Goal: Task Accomplishment & Management: Use online tool/utility

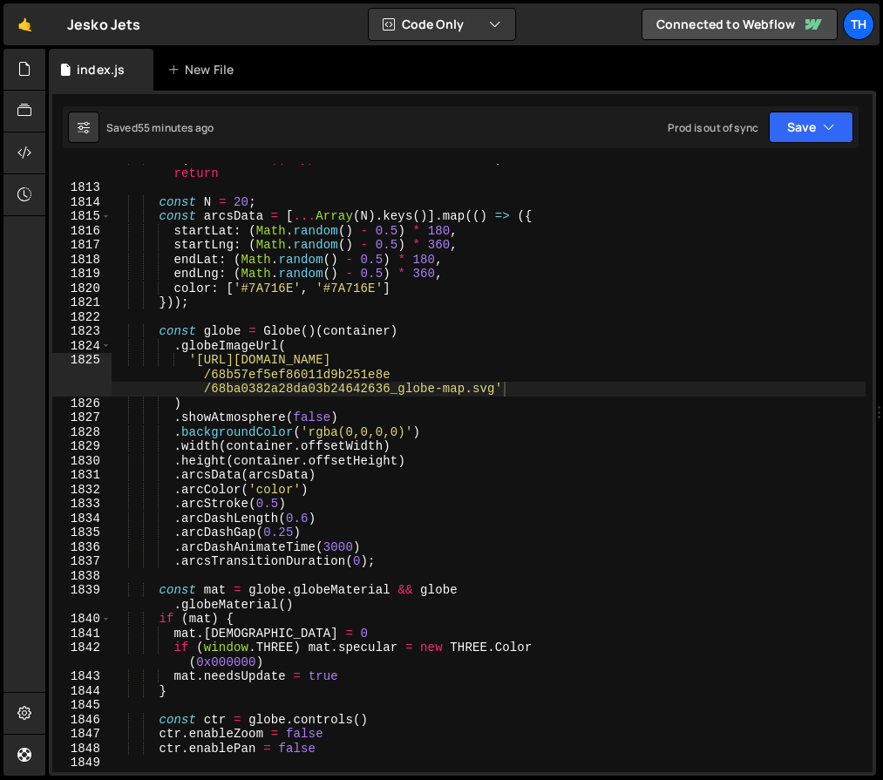
scroll to position [23011, 0]
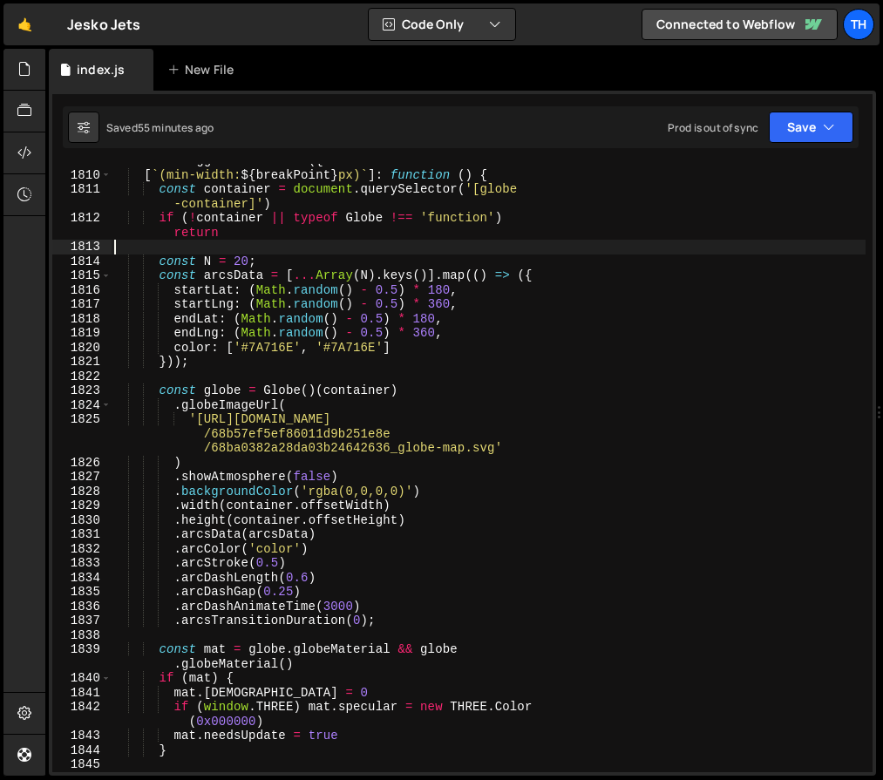
click at [254, 254] on div "ScrollTrigger . matchMedia ({ [ ` (min-width: ${ breakPoint } px) ` ] : functio…" at bounding box center [488, 468] width 754 height 630
click at [251, 254] on div "ScrollTrigger . matchMedia ({ [ ` (min-width: ${ breakPoint } px) ` ] : functio…" at bounding box center [488, 468] width 754 height 630
click at [240, 260] on div "ScrollTrigger . matchMedia ({ [ ` (min-width: ${ breakPoint } px) ` ] : functio…" at bounding box center [488, 468] width 754 height 630
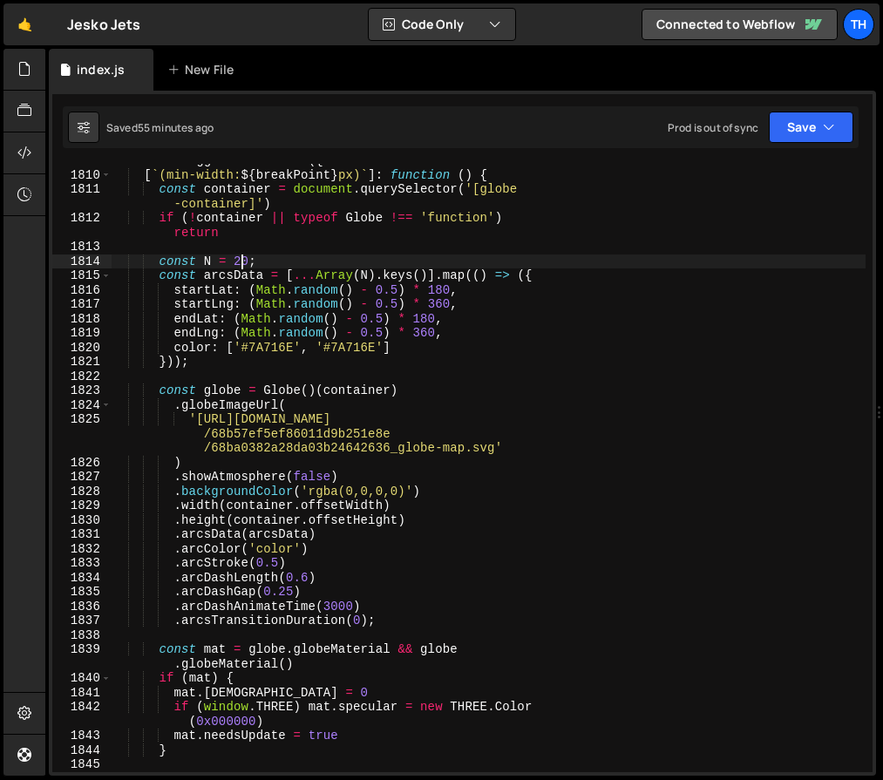
click at [240, 260] on div "ScrollTrigger . matchMedia ({ [ ` (min-width: ${ breakPoint } px) ` ] : functio…" at bounding box center [488, 468] width 754 height 630
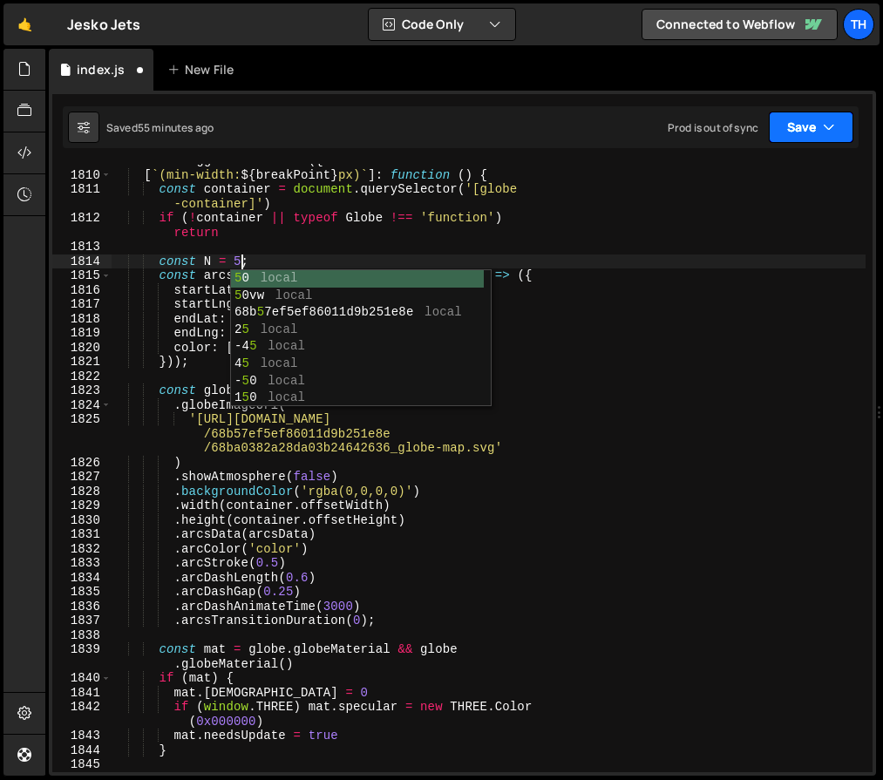
click at [793, 119] on button "Save" at bounding box center [810, 127] width 85 height 31
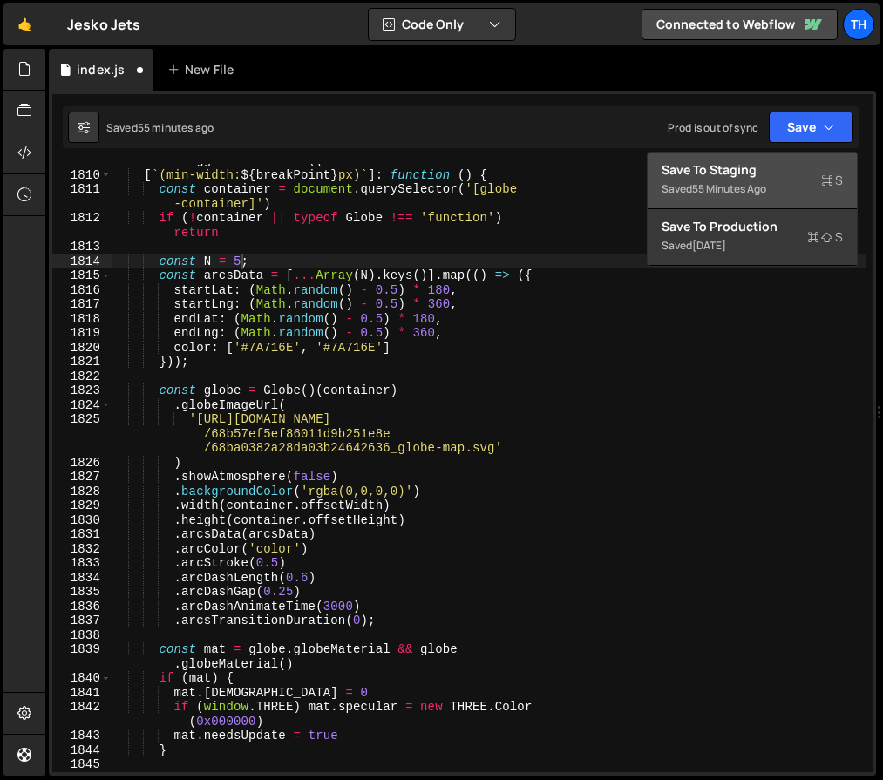
click at [785, 160] on button "Save to Staging S Saved 55 minutes ago" at bounding box center [751, 180] width 209 height 57
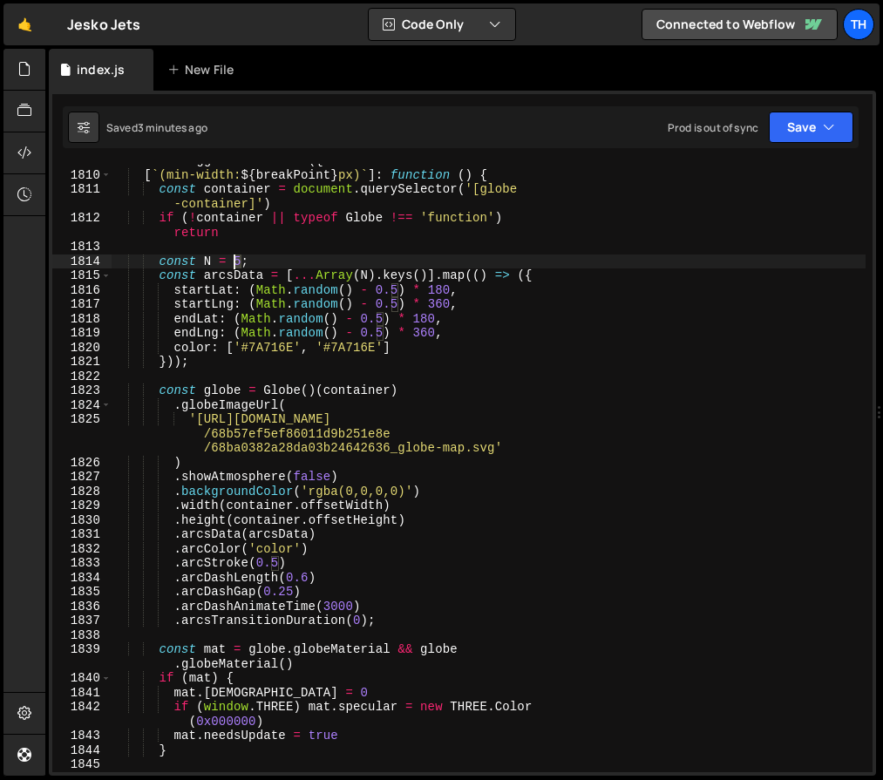
click at [236, 257] on div "ScrollTrigger . matchMedia ({ [ ` (min-width: ${ breakPoint } px) ` ] : functio…" at bounding box center [488, 468] width 754 height 630
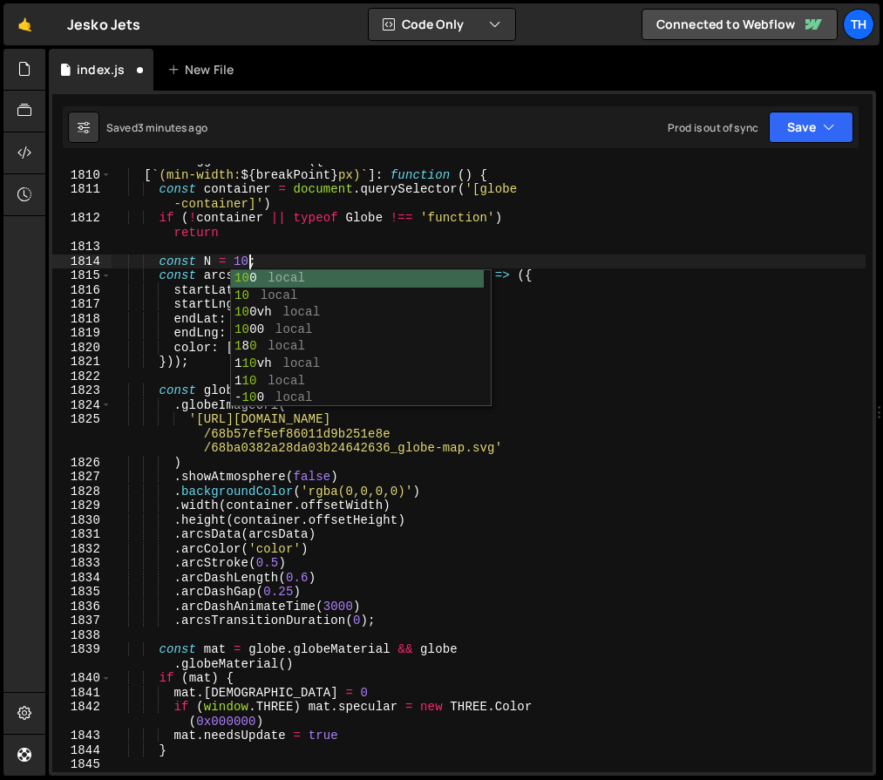
click at [313, 213] on div "ScrollTrigger . matchMedia ({ [ ` (min-width: ${ breakPoint } px) ` ] : functio…" at bounding box center [488, 468] width 754 height 630
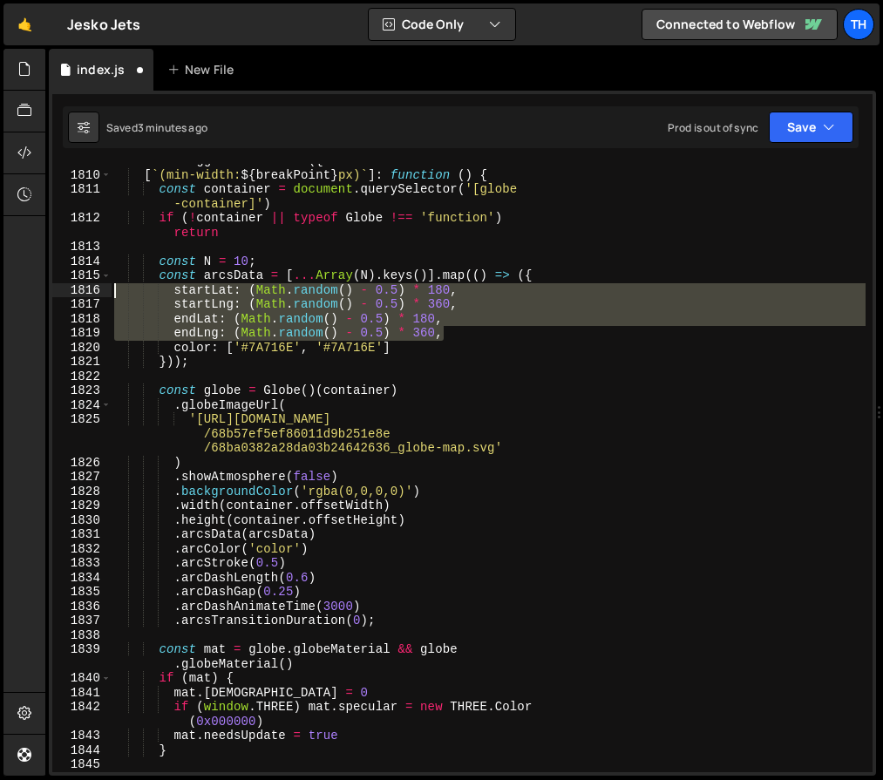
drag, startPoint x: 457, startPoint y: 338, endPoint x: 47, endPoint y: 295, distance: 412.6
click at [47, 295] on div "Files New File Javascript files 1 index.js 0 CSS files Copy share link Edit Fil…" at bounding box center [463, 412] width 837 height 727
click at [274, 322] on div "ScrollTrigger . matchMedia ({ [ ` (min-width: ${ breakPoint } px) ` ] : functio…" at bounding box center [488, 468] width 754 height 608
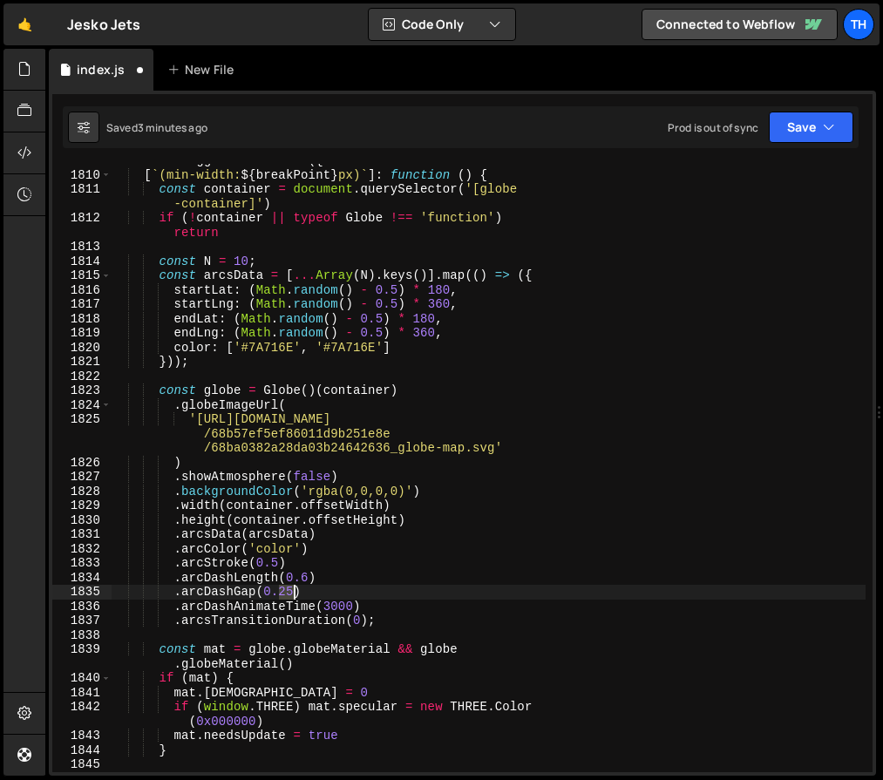
drag, startPoint x: 281, startPoint y: 587, endPoint x: 292, endPoint y: 592, distance: 12.1
click at [292, 592] on div "ScrollTrigger . matchMedia ({ [ ` (min-width: ${ breakPoint } px) ` ] : functio…" at bounding box center [488, 468] width 754 height 630
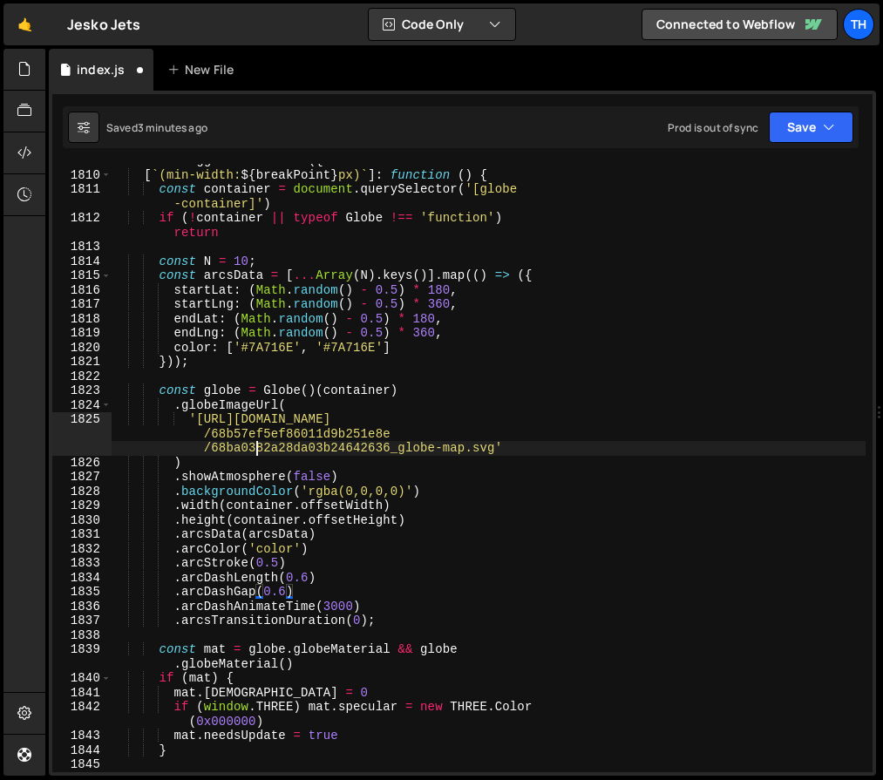
click at [259, 445] on div "ScrollTrigger . matchMedia ({ [ ` (min-width: ${ breakPoint } px) ` ] : functio…" at bounding box center [488, 468] width 754 height 630
click at [836, 114] on button "Save" at bounding box center [810, 127] width 85 height 31
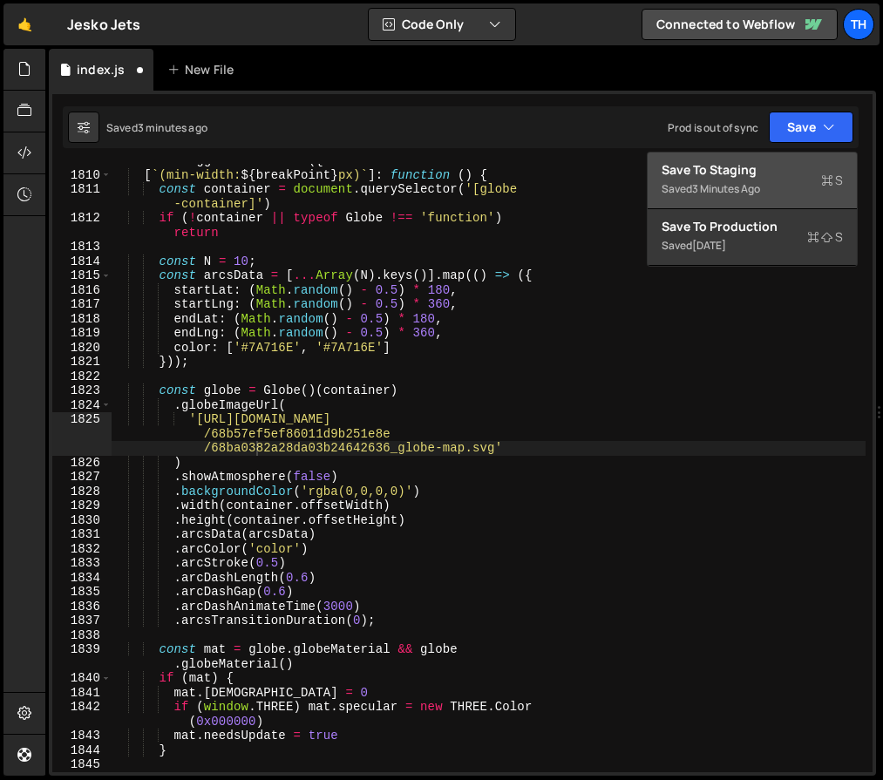
click at [816, 173] on div "Save to Staging S" at bounding box center [751, 169] width 181 height 17
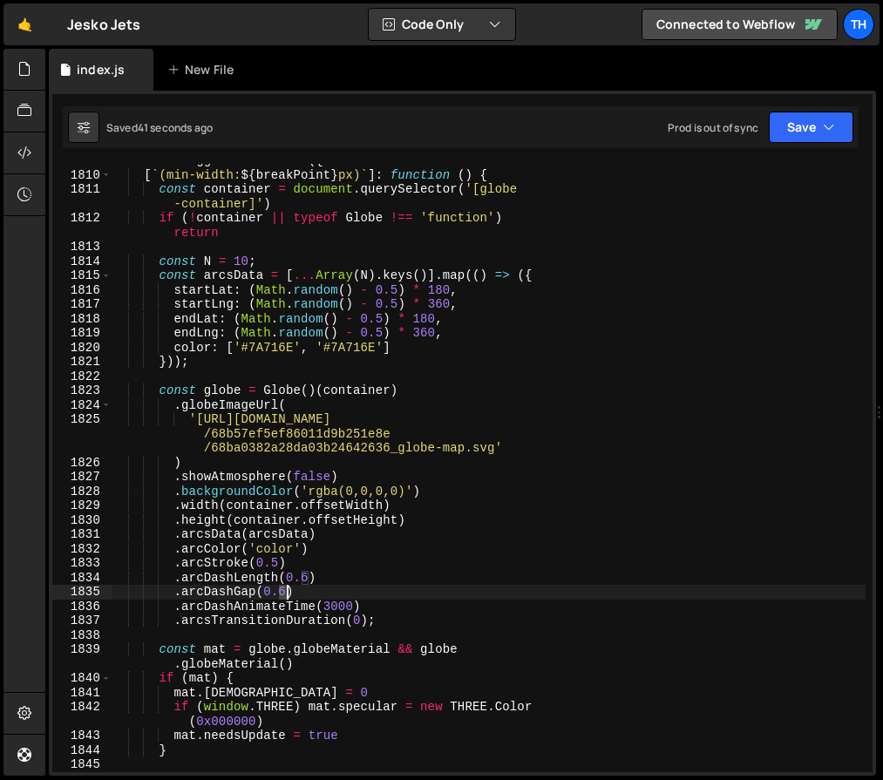
click at [286, 594] on div "ScrollTrigger . matchMedia ({ [ ` (min-width: ${ breakPoint } px) ` ] : functio…" at bounding box center [488, 468] width 754 height 630
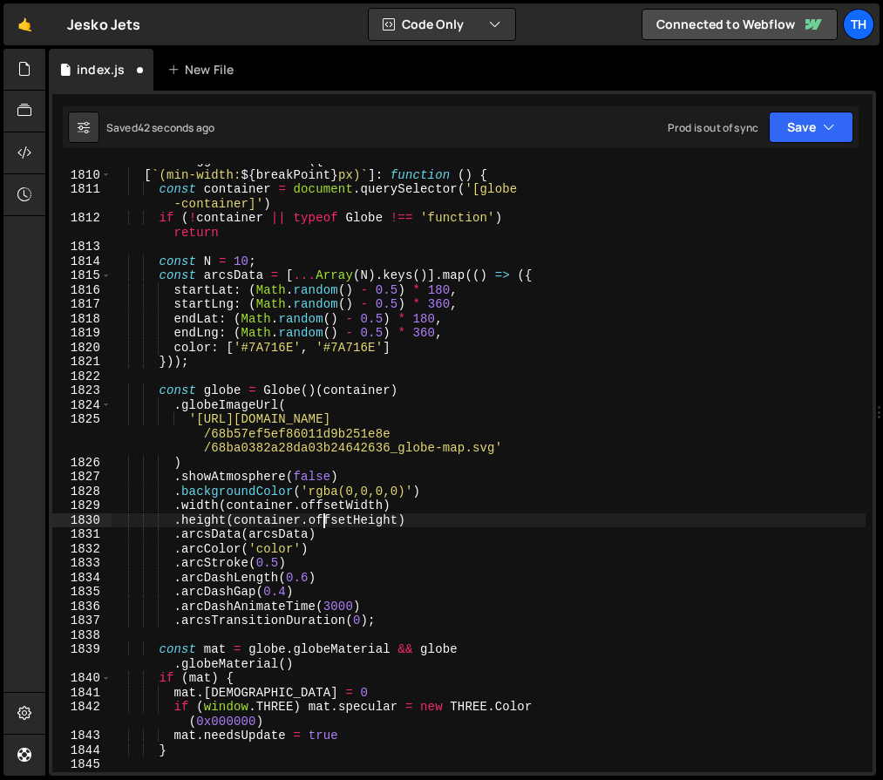
click at [322, 521] on div "ScrollTrigger . matchMedia ({ [ ` (min-width: ${ breakPoint } px) ` ] : functio…" at bounding box center [488, 468] width 754 height 630
click at [821, 114] on button "Save" at bounding box center [810, 127] width 85 height 31
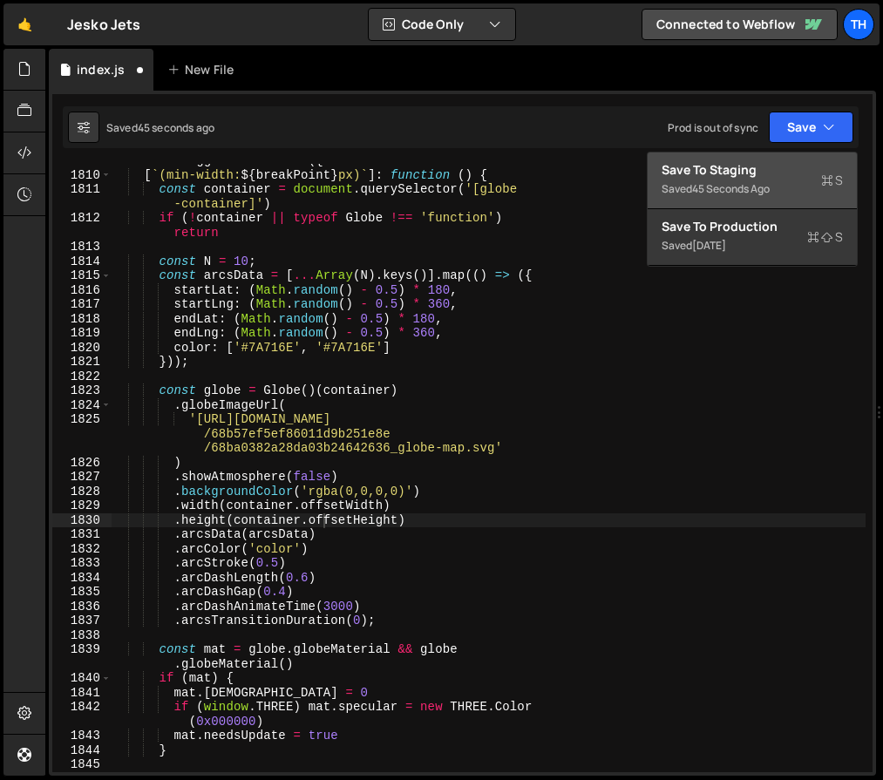
click at [820, 164] on div "Save to Staging S" at bounding box center [751, 169] width 181 height 17
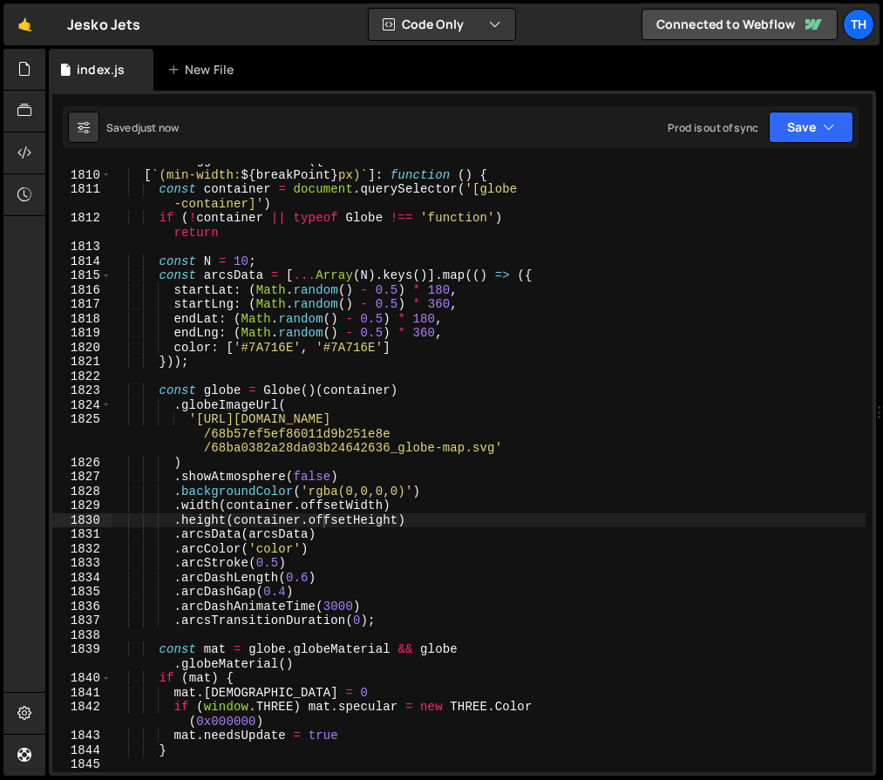
type textarea ".arcsTransitionDuration(0);"
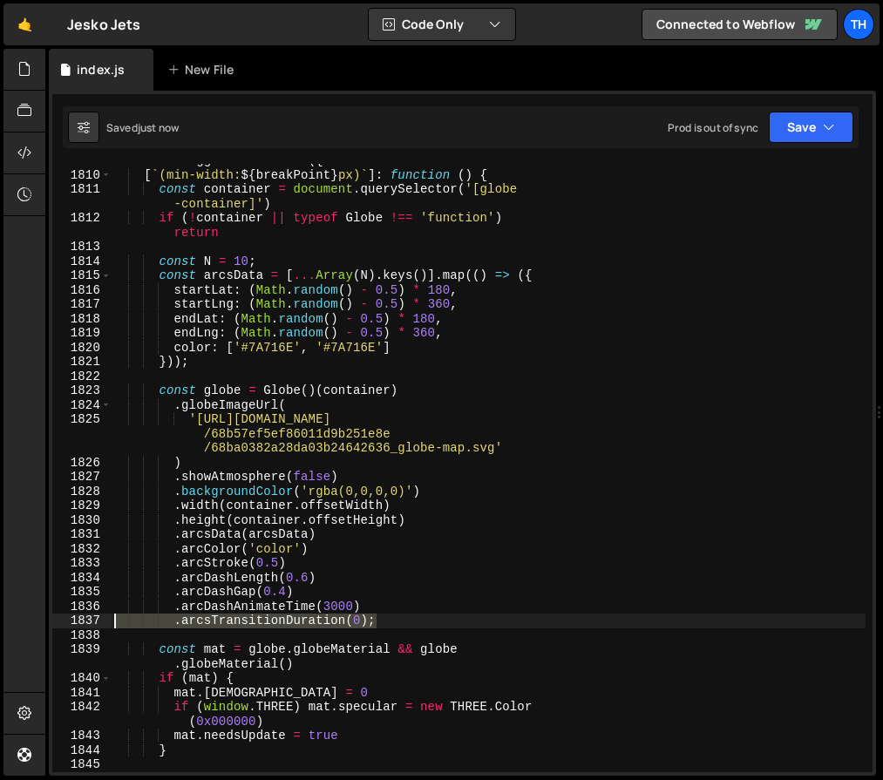
drag, startPoint x: 396, startPoint y: 623, endPoint x: 74, endPoint y: 623, distance: 321.5
click at [74, 623] on div ".arcsTransitionDuration(0); 1809 1810 1811 1812 1813 1814 1815 1816 1817 1818 1…" at bounding box center [462, 468] width 820 height 608
click at [819, 145] on div "Saved just now Prod is out of sync Upgrade to Edit Save Save to Staging S Saved…" at bounding box center [460, 127] width 795 height 42
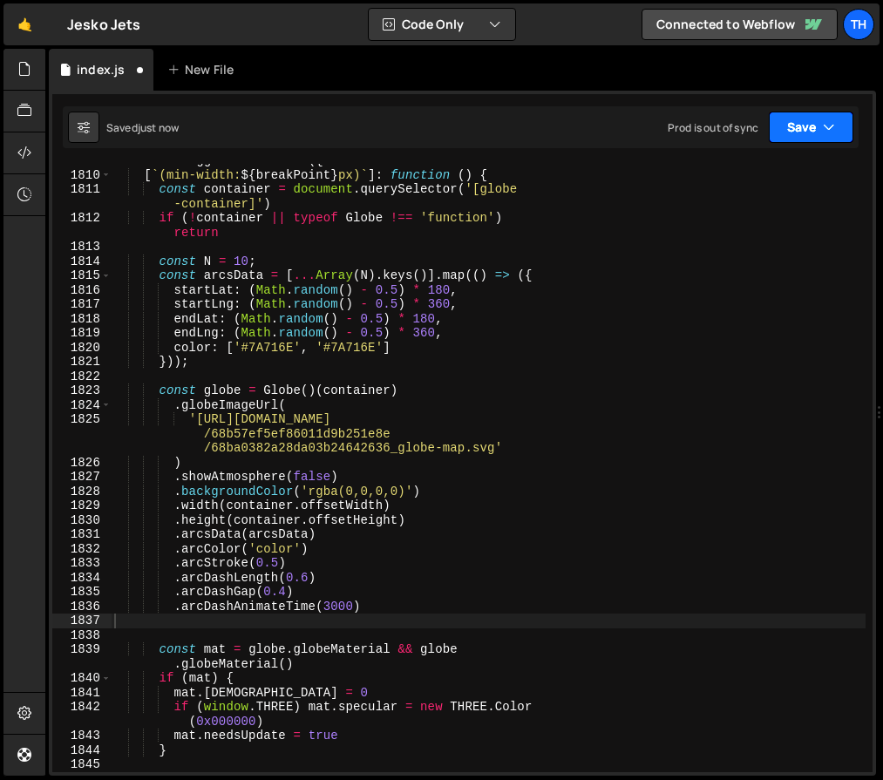
click at [826, 129] on icon "button" at bounding box center [828, 126] width 12 height 17
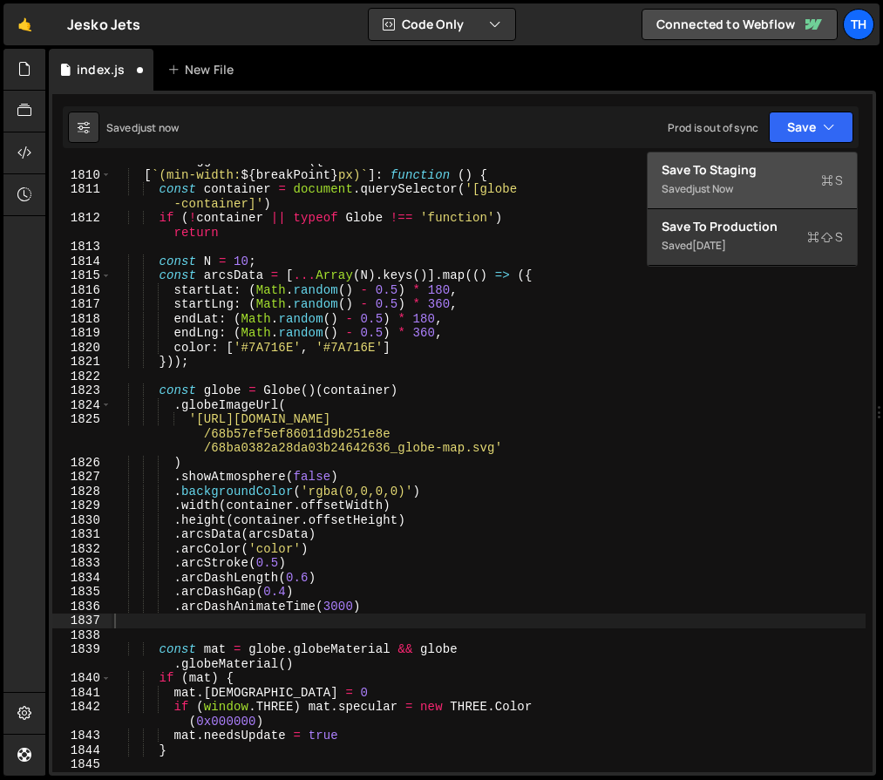
click at [811, 176] on div "Save to Staging S" at bounding box center [751, 169] width 181 height 17
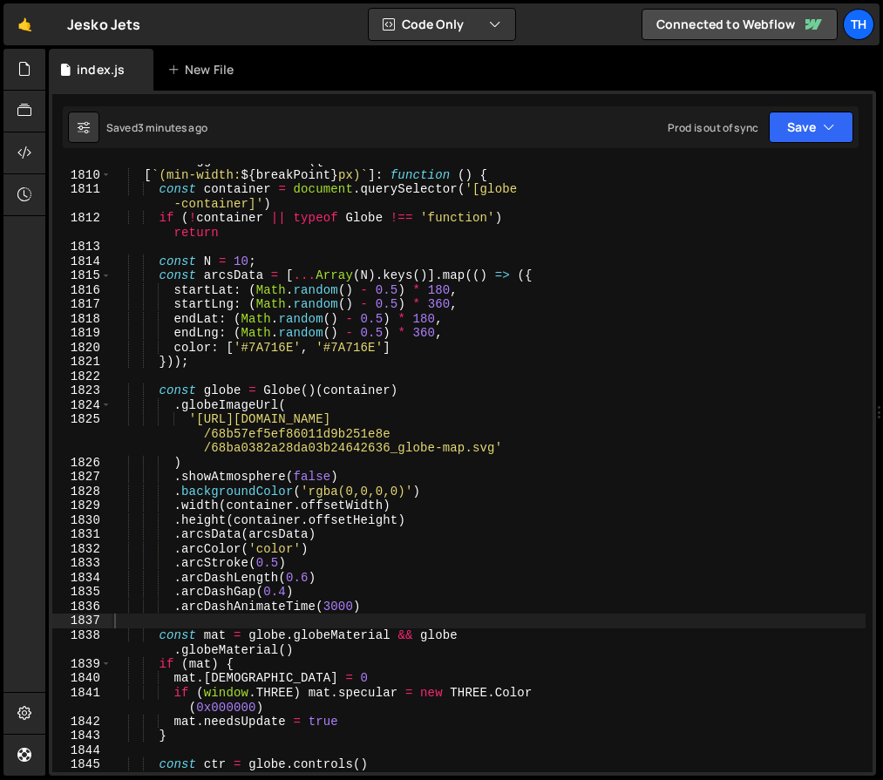
scroll to position [22903, 0]
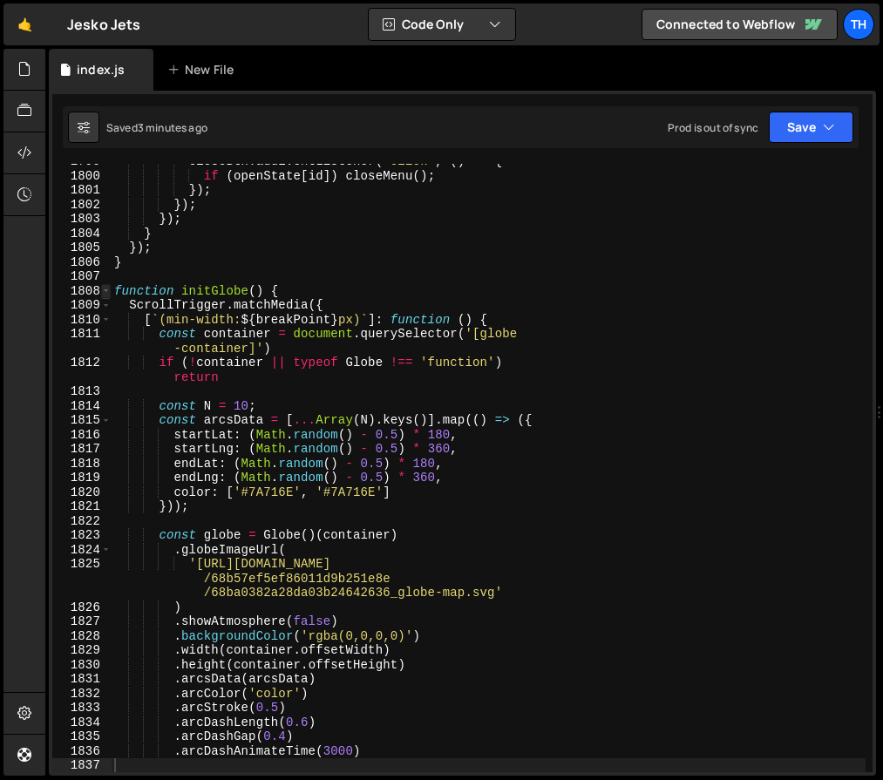
click at [106, 290] on span at bounding box center [106, 291] width 10 height 15
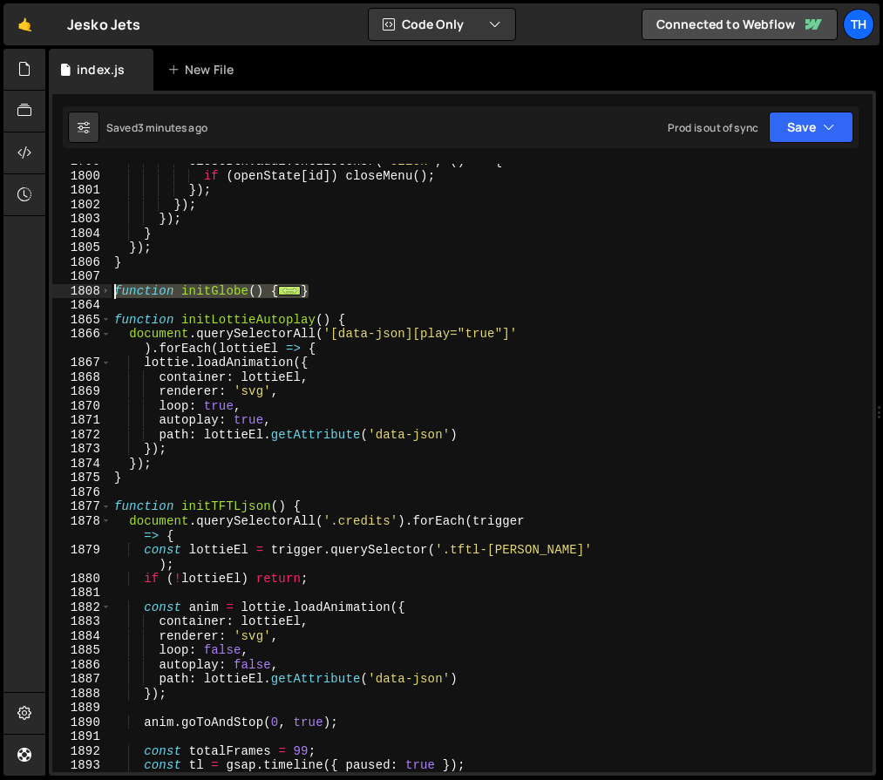
drag, startPoint x: 348, startPoint y: 292, endPoint x: 58, endPoint y: 285, distance: 289.3
click at [58, 285] on div "1799 1800 1801 1802 1803 1804 1805 1806 1807 1808 1864 1865 1866 1867 1868 1869…" at bounding box center [462, 468] width 820 height 608
paste textarea "}"
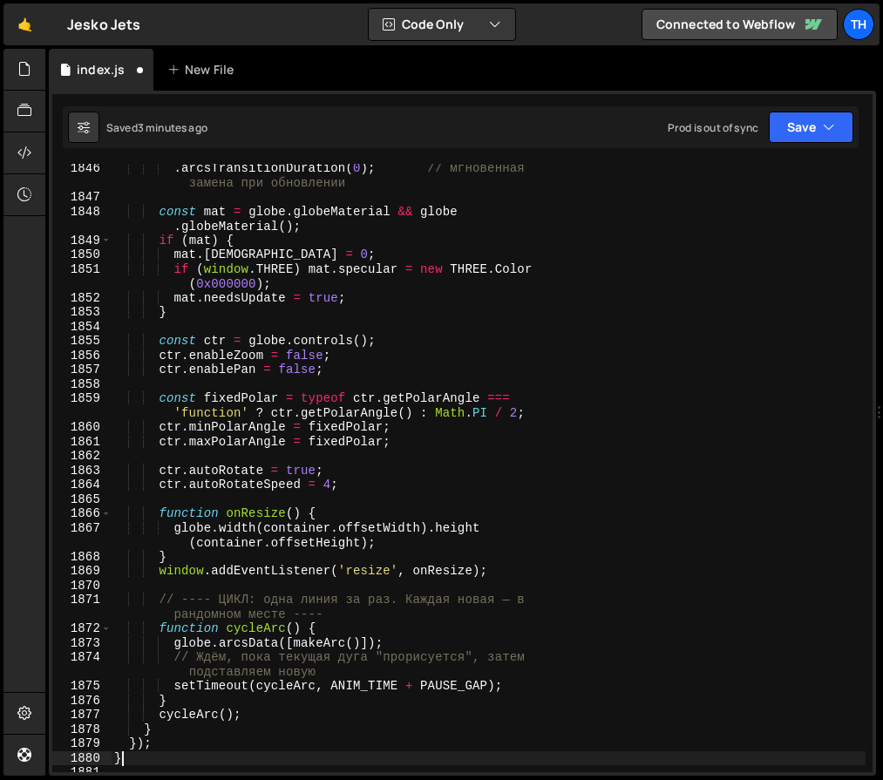
scroll to position [23313, 0]
click at [790, 136] on button "Save" at bounding box center [810, 127] width 85 height 31
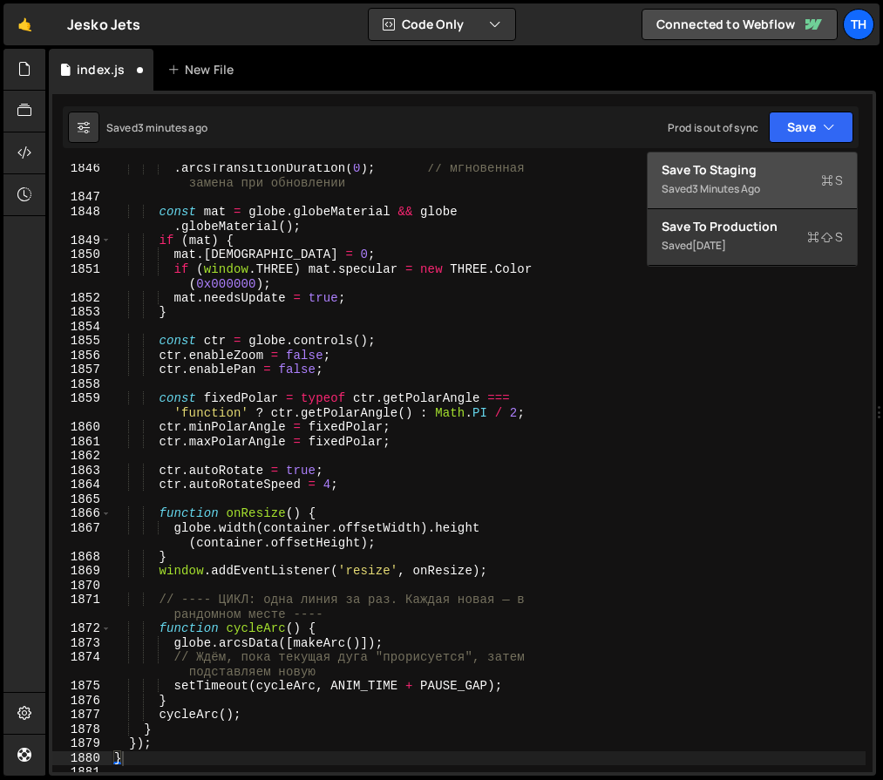
click at [780, 167] on div "Save to Staging S" at bounding box center [751, 169] width 181 height 17
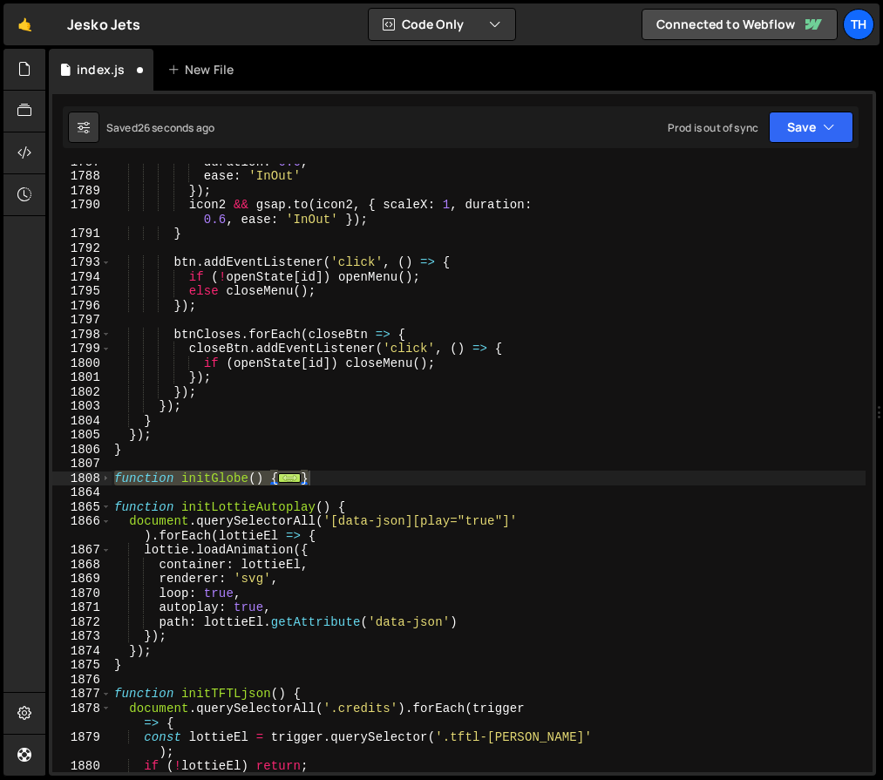
scroll to position [23348, 0]
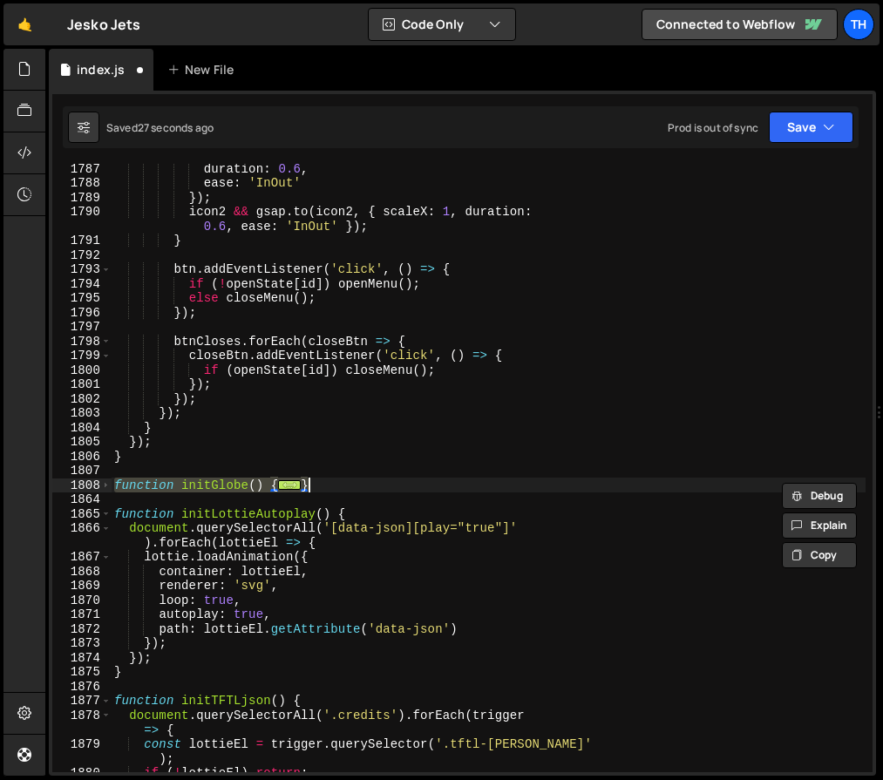
click at [98, 488] on div "1808" at bounding box center [81, 485] width 59 height 15
click at [112, 488] on div "duration : 0.6 , ease : 'InOut' }) ; icon2 && gsap . to ( icon2 , { scaleX : 1 …" at bounding box center [488, 468] width 754 height 608
click at [109, 487] on span at bounding box center [106, 485] width 10 height 15
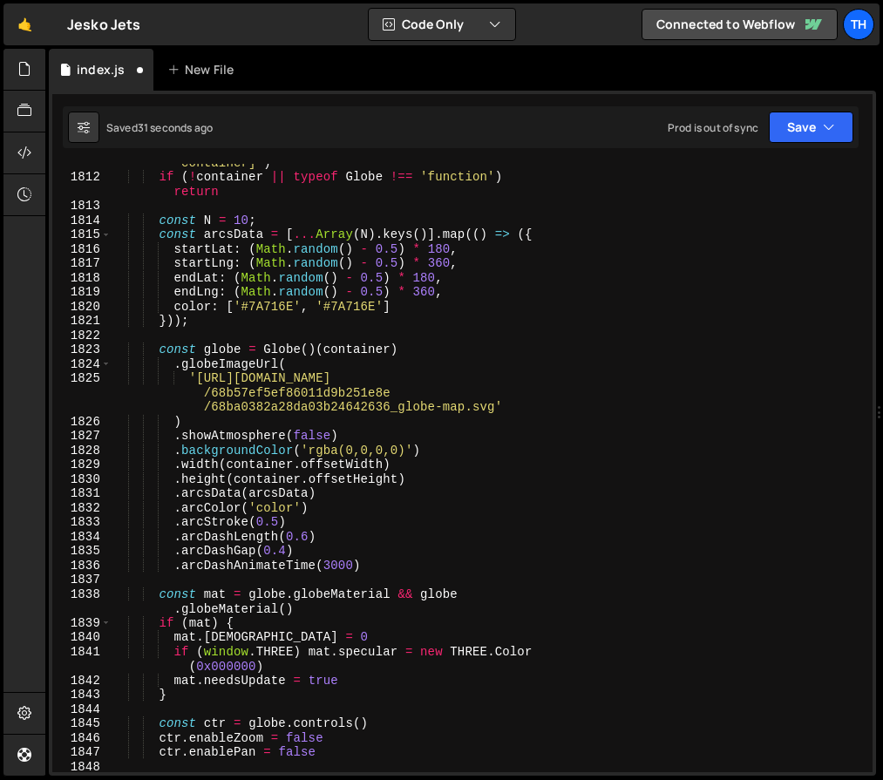
scroll to position [23065, 0]
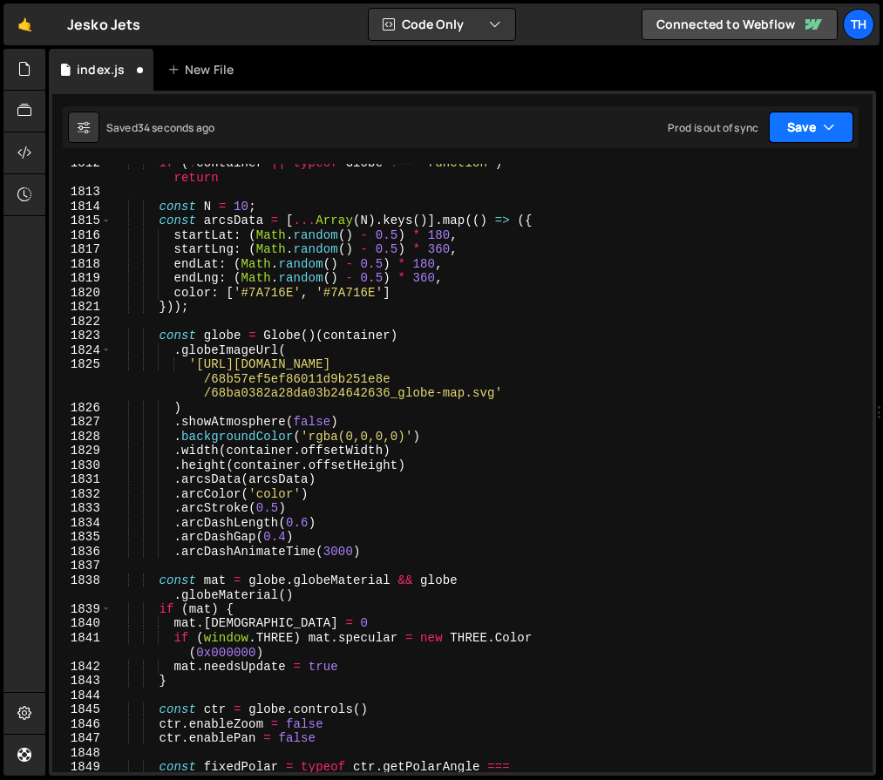
click at [812, 119] on button "Save" at bounding box center [810, 127] width 85 height 31
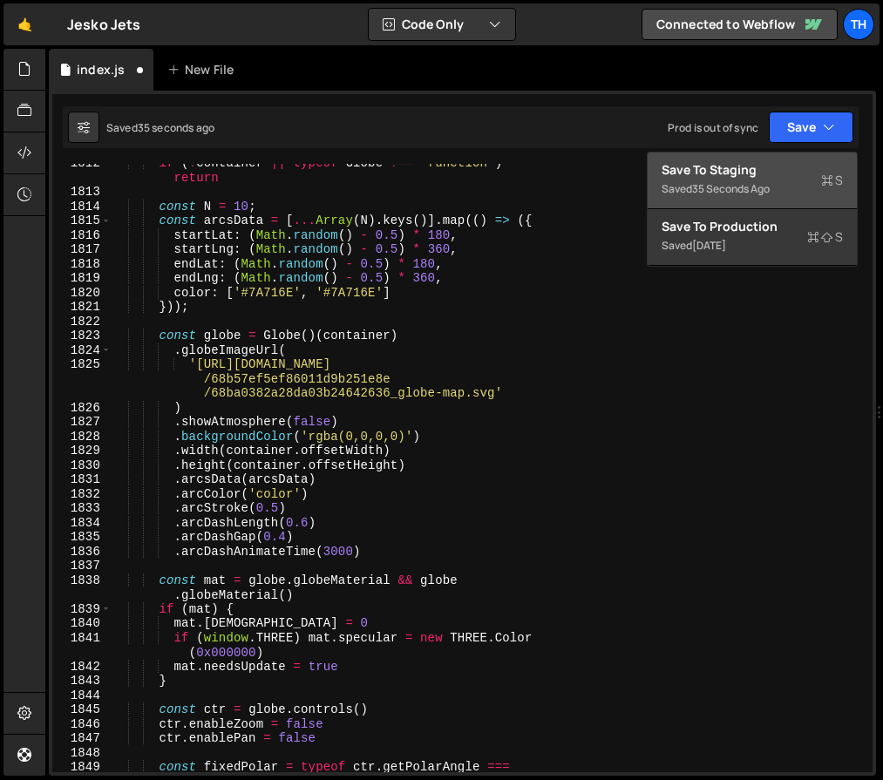
click at [801, 178] on div "Save to Staging S" at bounding box center [751, 169] width 181 height 17
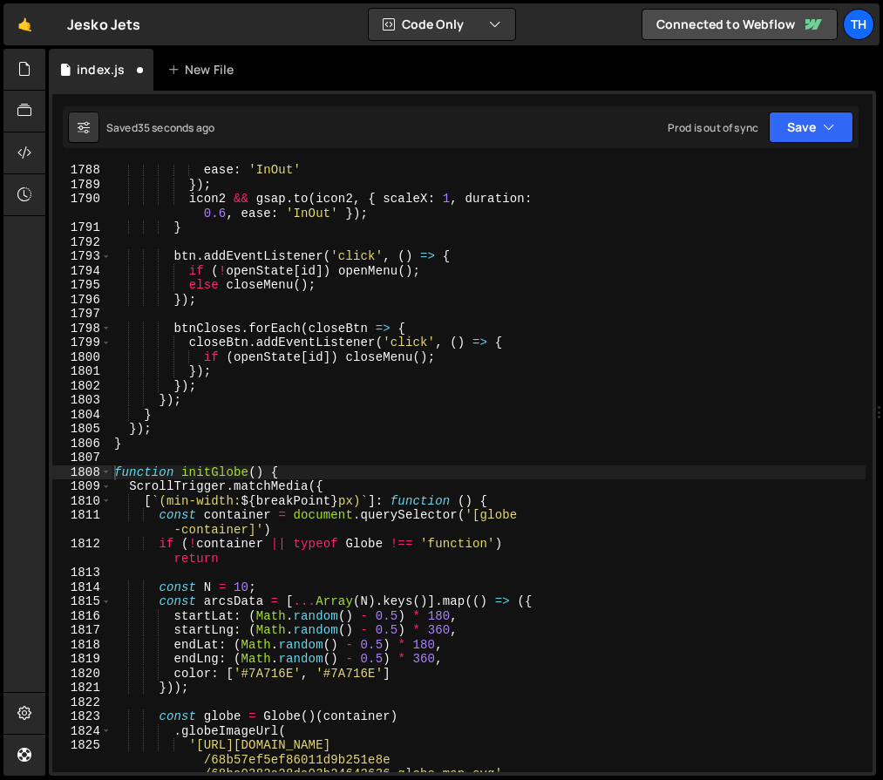
scroll to position [22755, 0]
click at [308, 499] on div "ease : 'InOut' }) ; icon2 && gsap . to ( icon2 , { scaleX : 1 , duration : 0.6 …" at bounding box center [488, 492] width 754 height 659
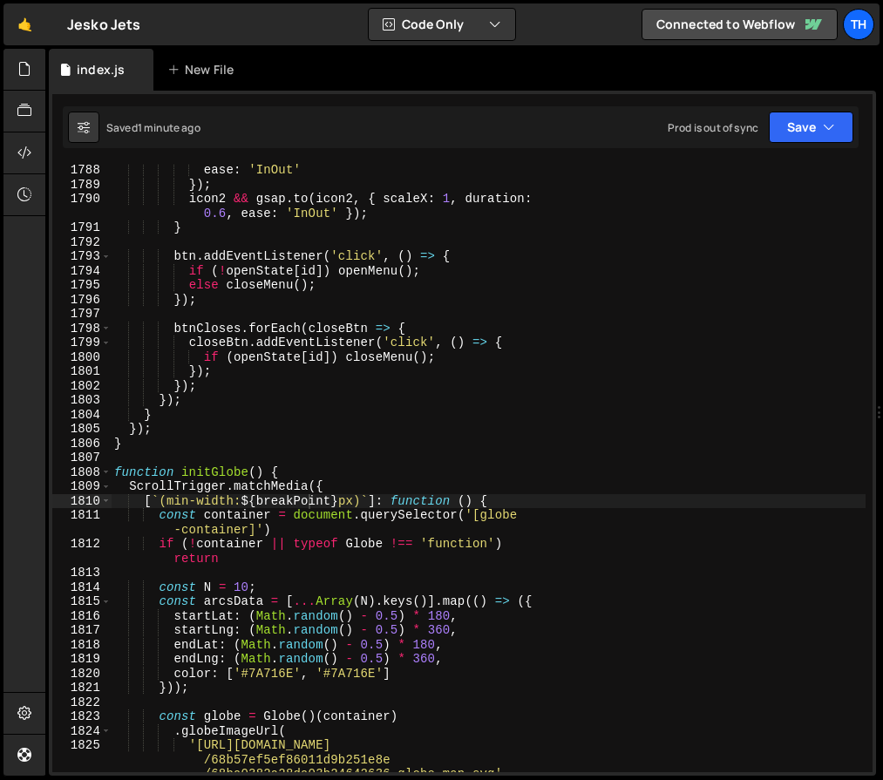
click at [297, 372] on div "ease : 'InOut' }) ; icon2 && gsap . to ( icon2 , { scaleX : 1 , duration : 0.6 …" at bounding box center [488, 492] width 754 height 659
type textarea "});"
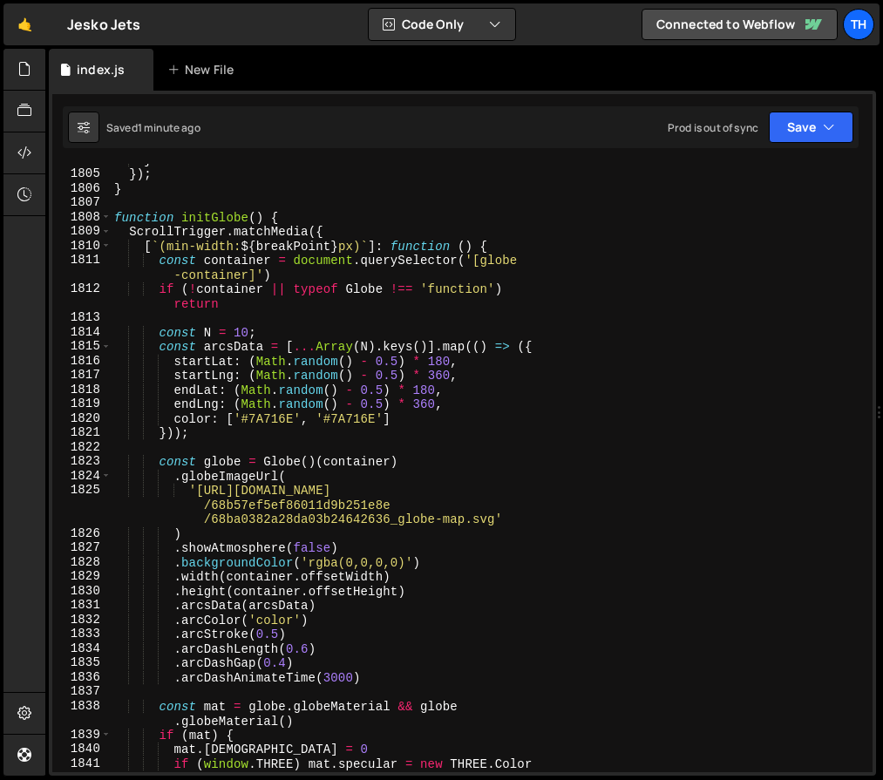
scroll to position [22968, 0]
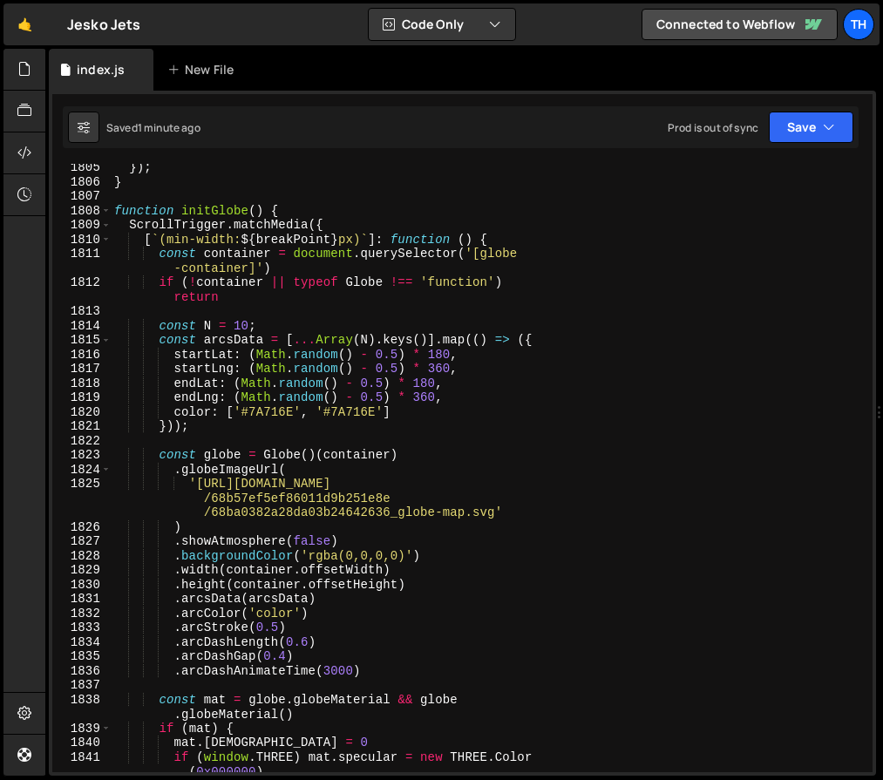
click at [247, 440] on div "}) ; } function initGlobe ( ) { ScrollTrigger . matchMedia ({ [ ` (min-width: $…" at bounding box center [488, 482] width 754 height 645
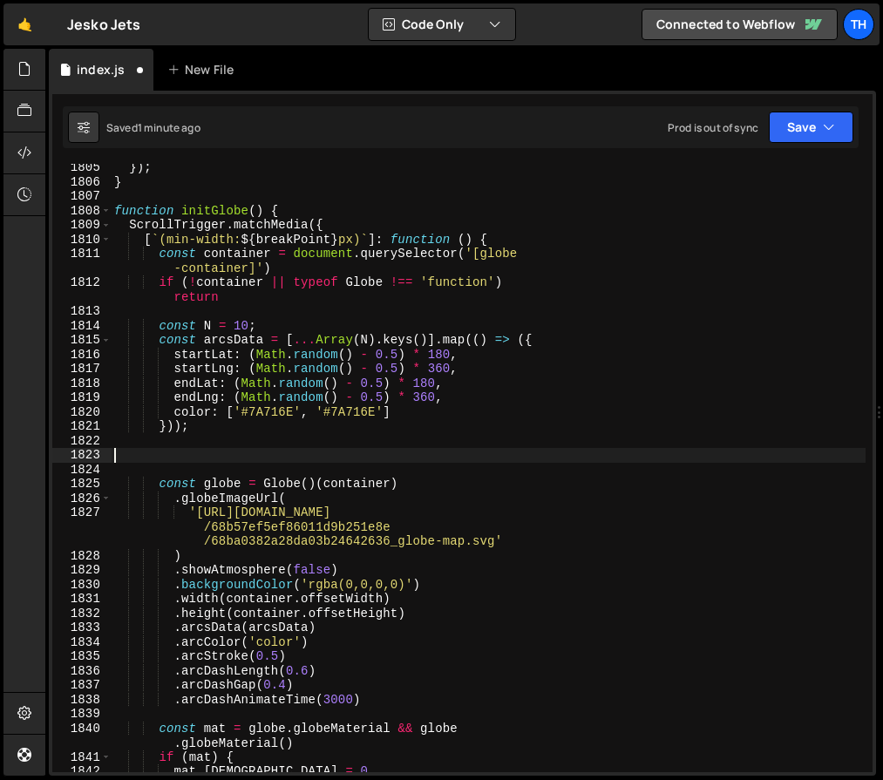
paste textarea "]));"
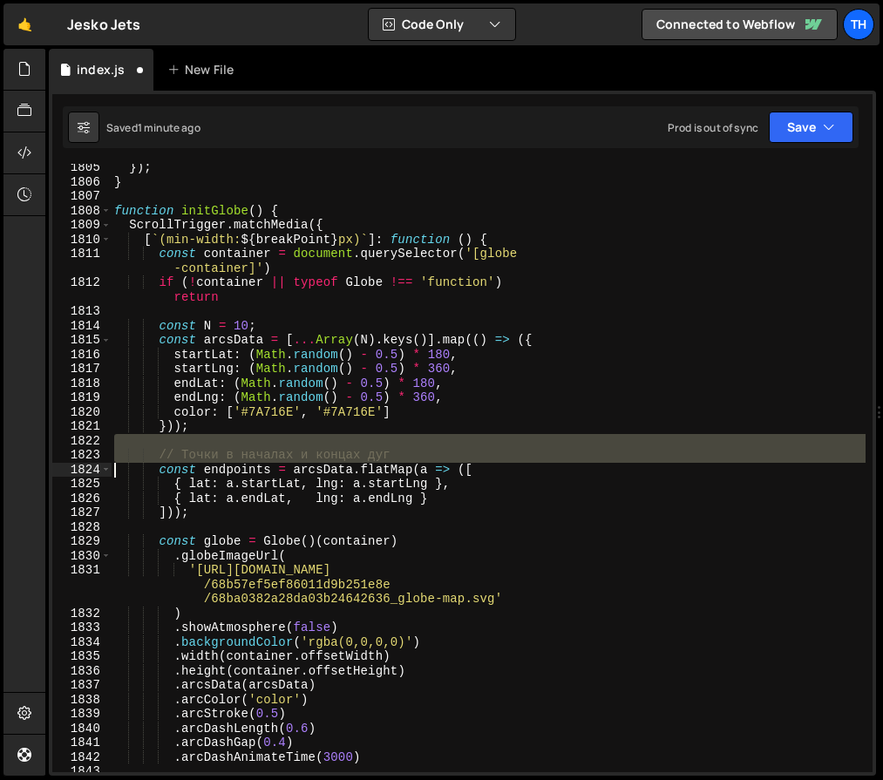
drag, startPoint x: 461, startPoint y: 436, endPoint x: 27, endPoint y: 469, distance: 435.1
click at [27, 469] on div "Hold on a sec... Are you certain you wish to leave this page? Any changes you'v…" at bounding box center [441, 390] width 883 height 780
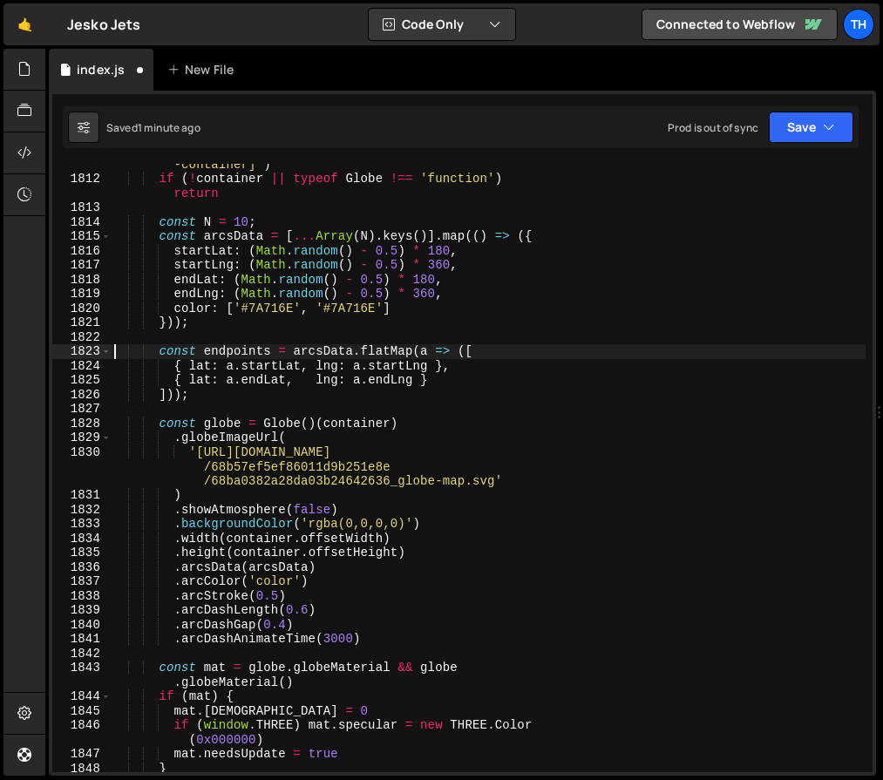
scroll to position [23005, 0]
click at [452, 554] on div "const container = document . querySelector ( '[globe -container]' ) if ( ! cont…" at bounding box center [488, 465] width 754 height 645
type textarea ".height(container.offsetHeight)"
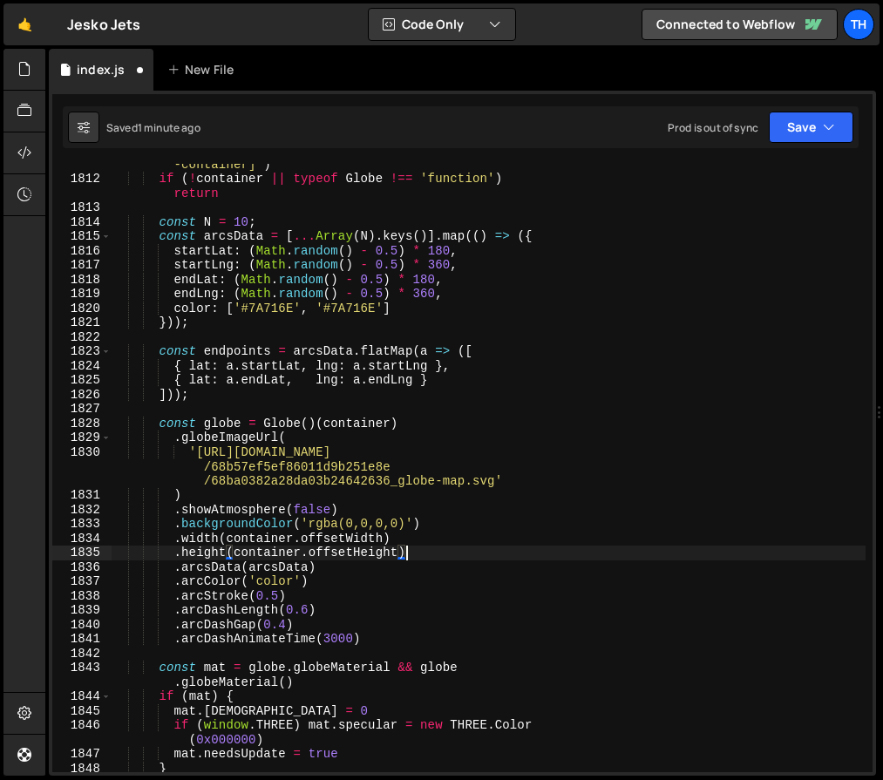
scroll to position [0, 3]
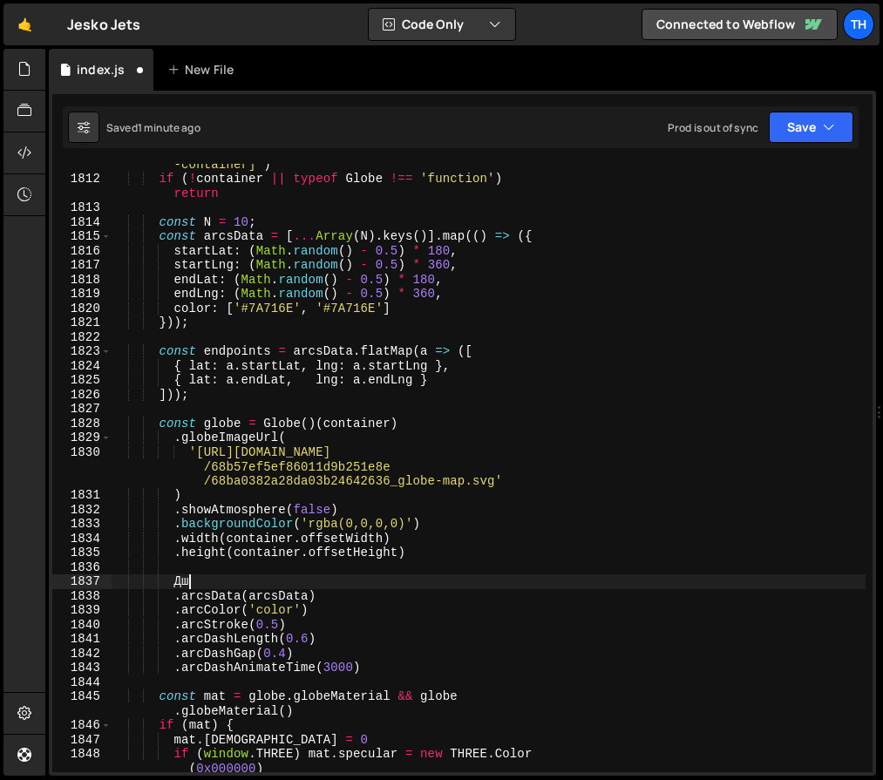
type textarea "Д"
type textarea "?"
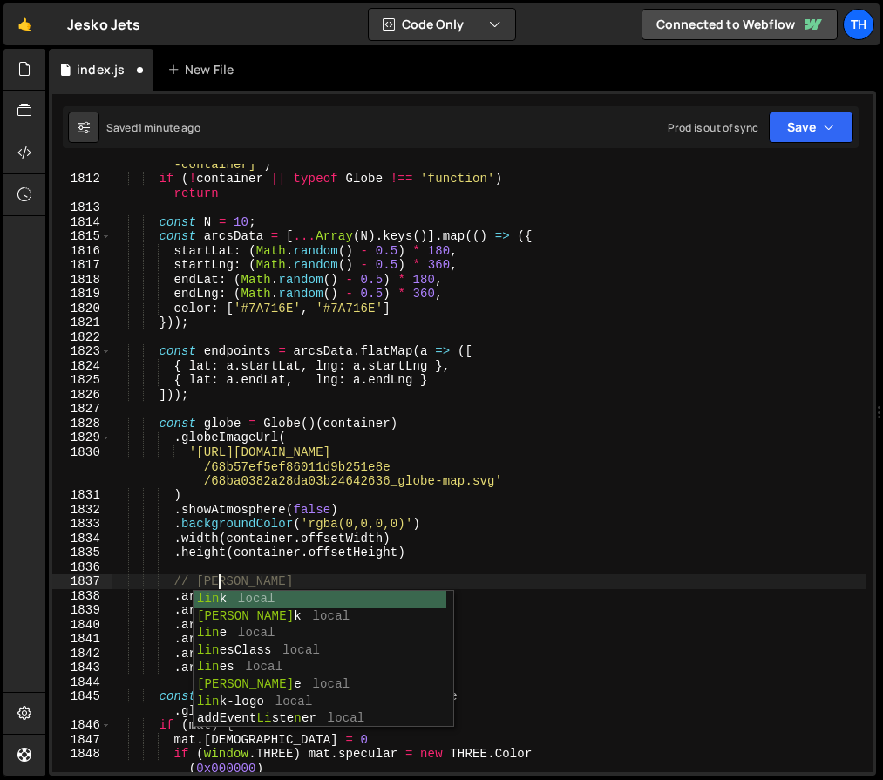
scroll to position [0, 7]
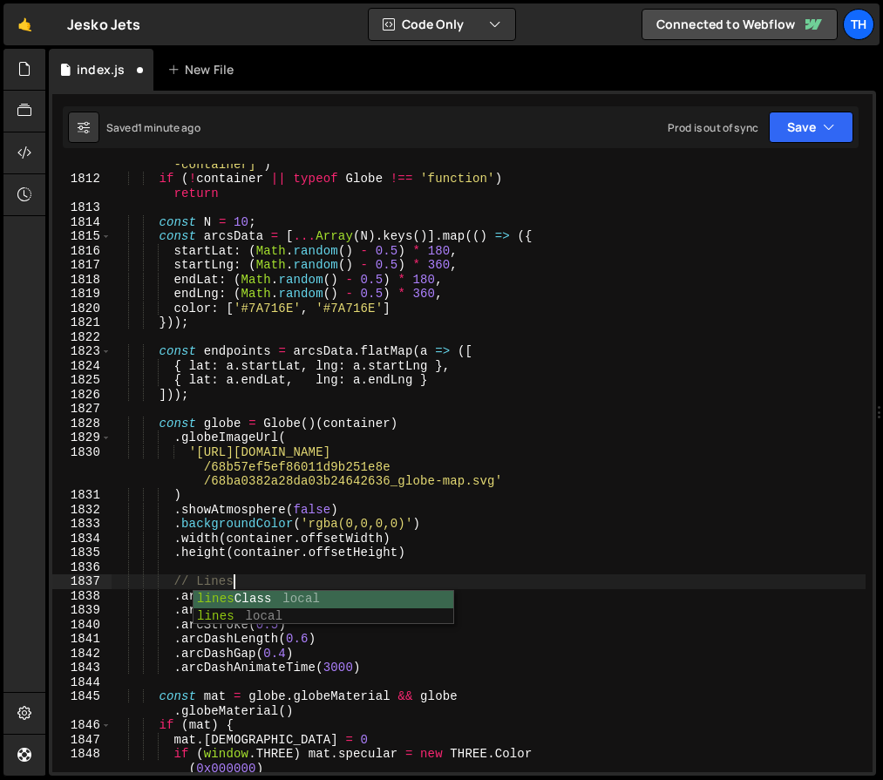
click at [570, 274] on div "const container = document . querySelector ( '[globe -container]' ) if ( ! cont…" at bounding box center [488, 472] width 754 height 659
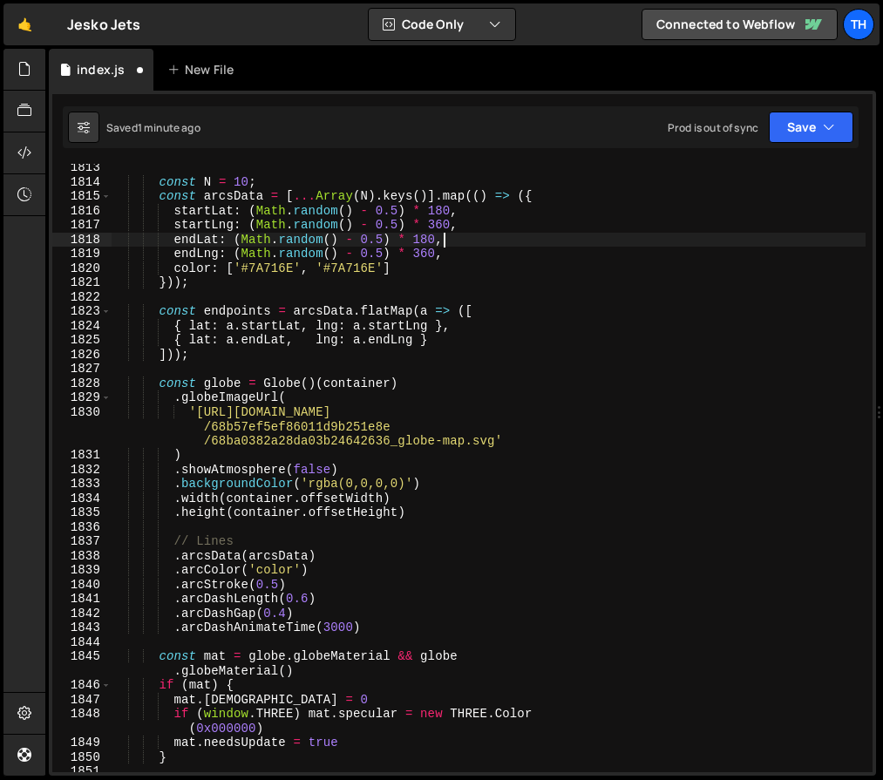
scroll to position [23060, 0]
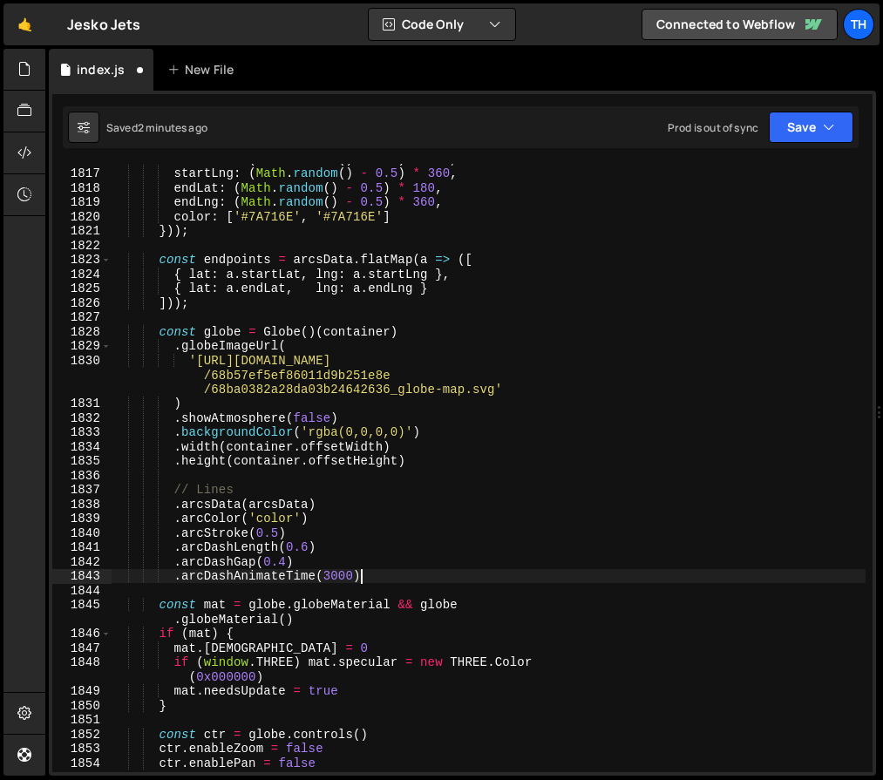
click at [413, 571] on div "startLat : ( Math . random ( ) - 0.5 ) * 180 , startLng : ( Math . random ( ) -…" at bounding box center [488, 467] width 754 height 630
type textarea ".arcDashAnimateTime(3000)"
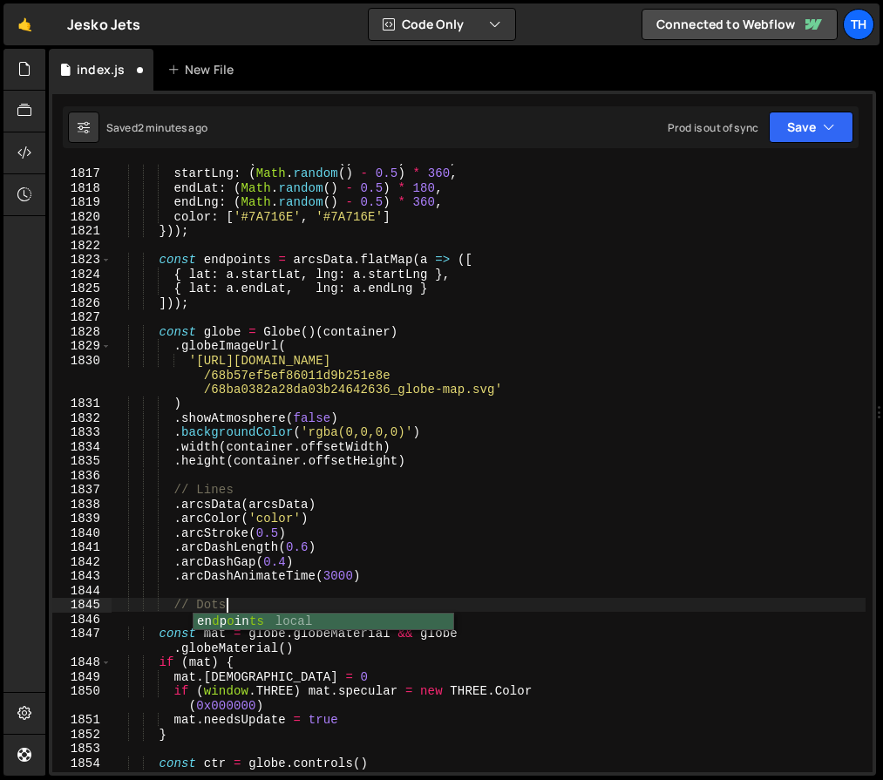
scroll to position [0, 7]
type textarea "// Dots"
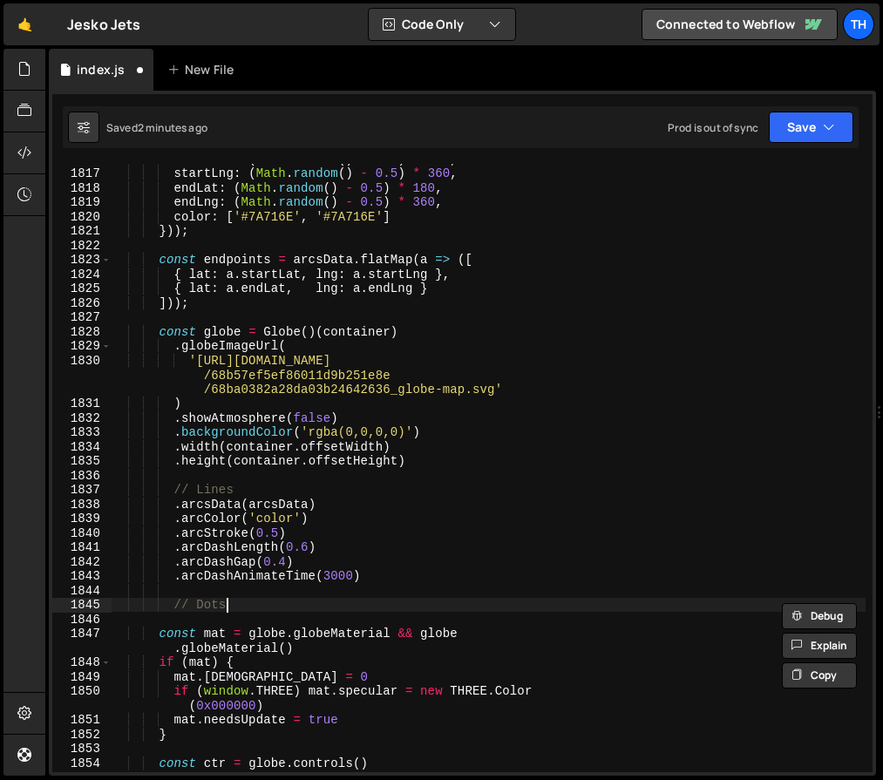
scroll to position [0, 3]
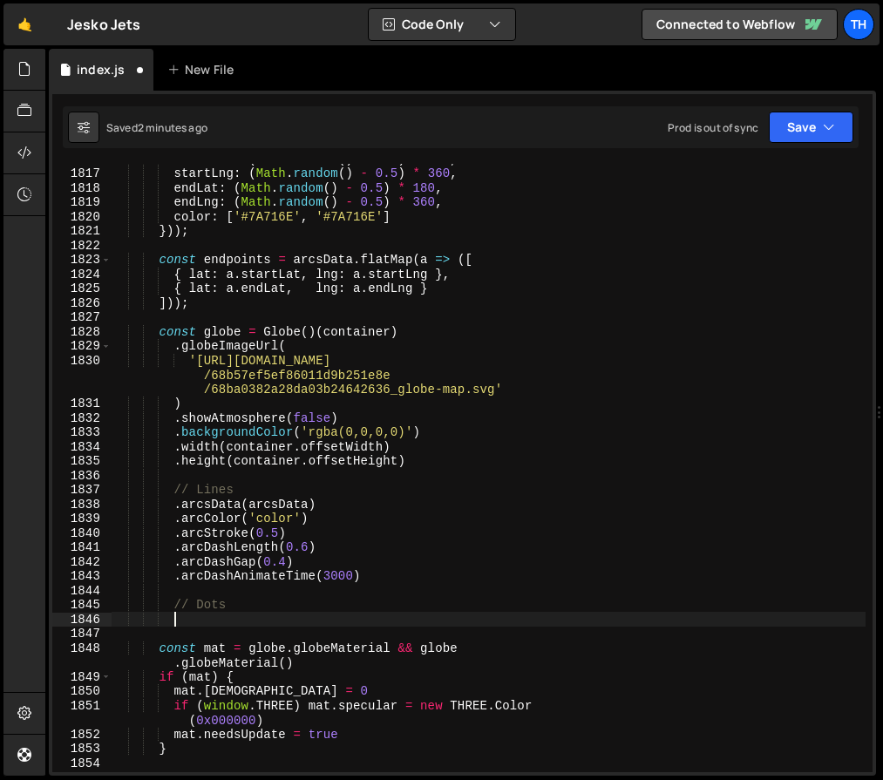
paste textarea ".pointsTransitionDuration(0);"
type textarea ".pointsTransitionDuration(0);"
drag, startPoint x: 172, startPoint y: 615, endPoint x: -49, endPoint y: 616, distance: 220.4
click at [0, 616] on html "Projects [GEOGRAPHIC_DATA] Blog Th Projects Your Teams Invite team member Accou…" at bounding box center [441, 390] width 883 height 780
paste textarea ".pointsTransitionDuration(0);"
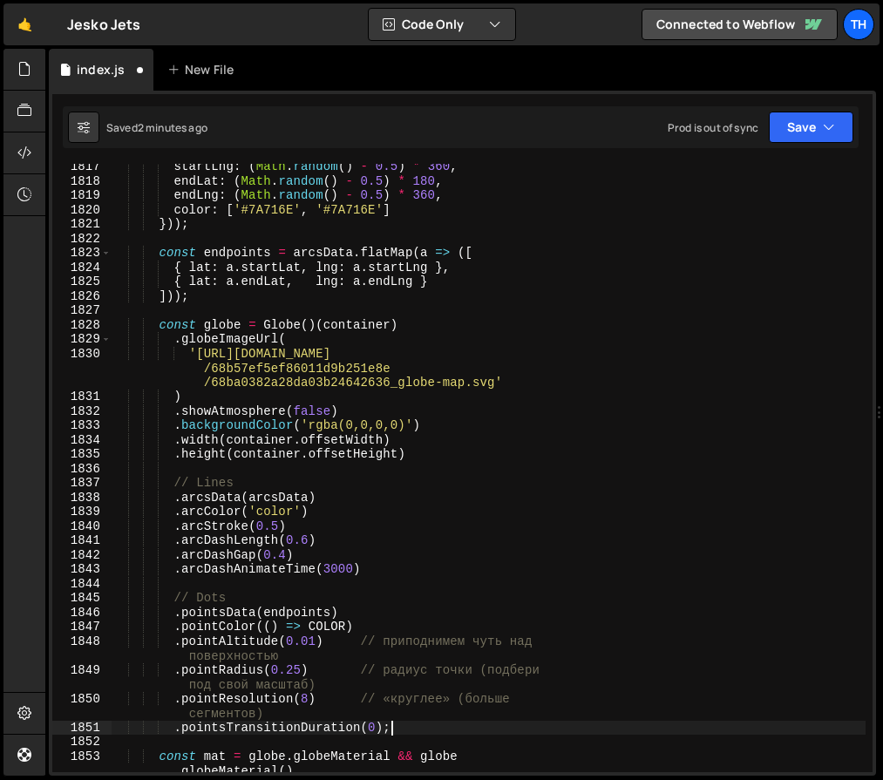
scroll to position [22968, 0]
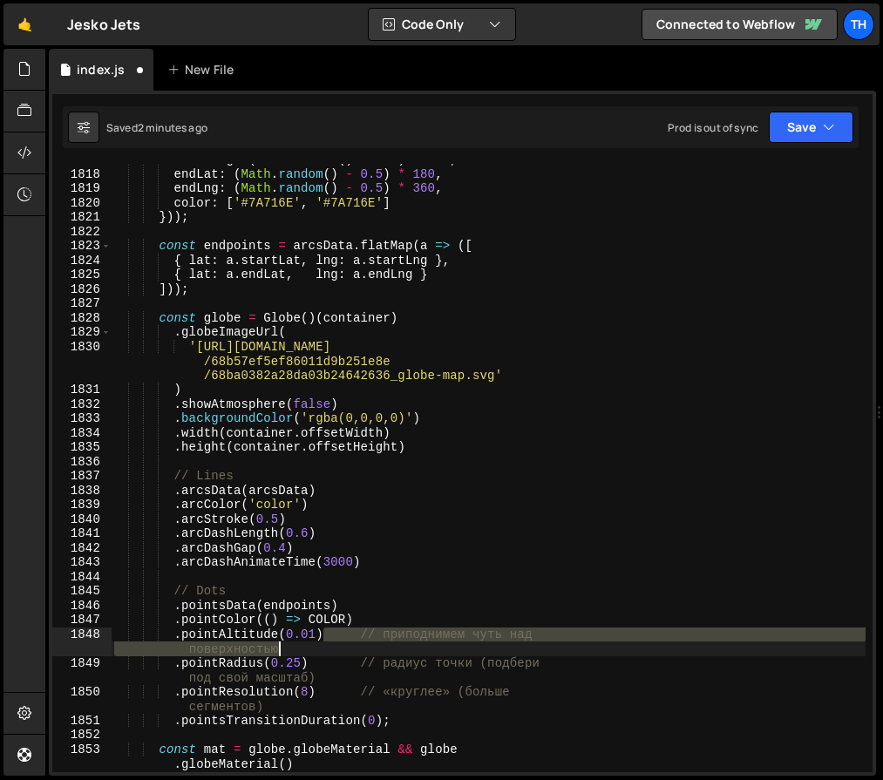
drag, startPoint x: 324, startPoint y: 632, endPoint x: 591, endPoint y: 648, distance: 267.1
click at [591, 648] on div "startLng : ( Math . random ( ) - 0.5 ) * 360 , endLat : ( Math . random ( ) - 0…" at bounding box center [488, 474] width 754 height 645
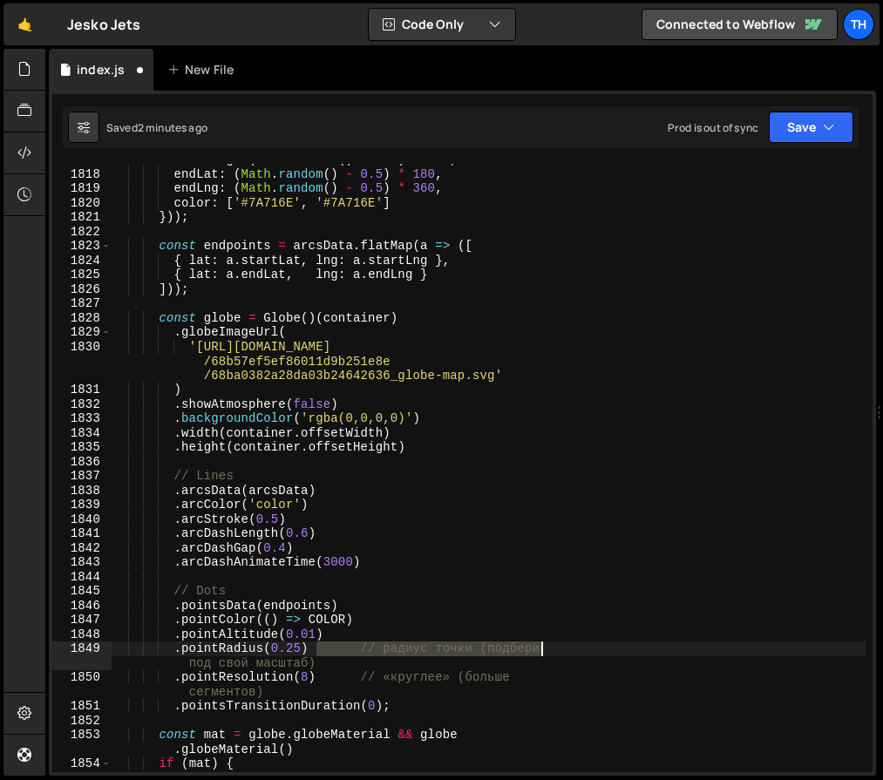
scroll to position [0, 0]
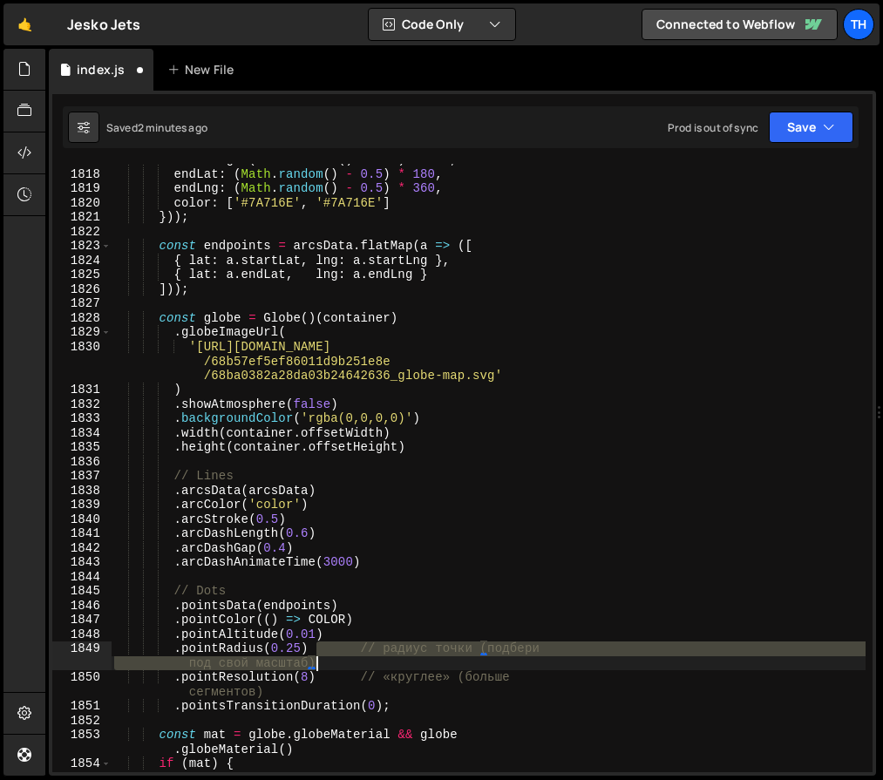
drag, startPoint x: 317, startPoint y: 652, endPoint x: 635, endPoint y: 666, distance: 318.3
click at [636, 666] on div "startLng : ( Math . random ( ) - 0.5 ) * 360 , endLat : ( Math . random ( ) - 0…" at bounding box center [488, 467] width 754 height 630
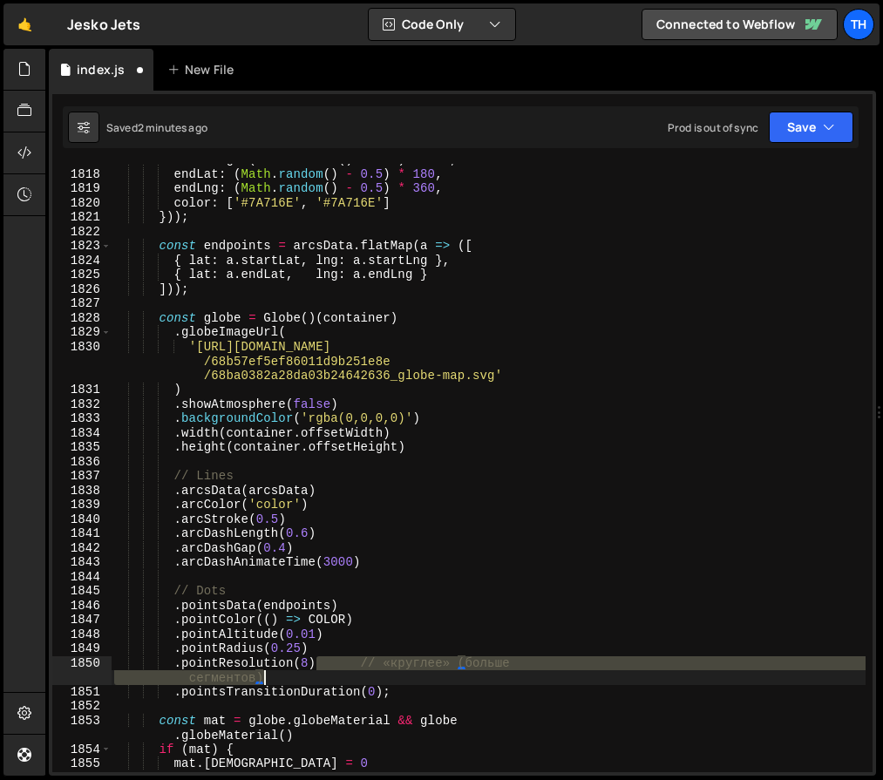
drag, startPoint x: 321, startPoint y: 663, endPoint x: 700, endPoint y: 679, distance: 379.3
click at [700, 679] on div "startLng : ( Math . random ( ) - 0.5 ) * 360 , endLat : ( Math . random ( ) - 0…" at bounding box center [488, 467] width 754 height 630
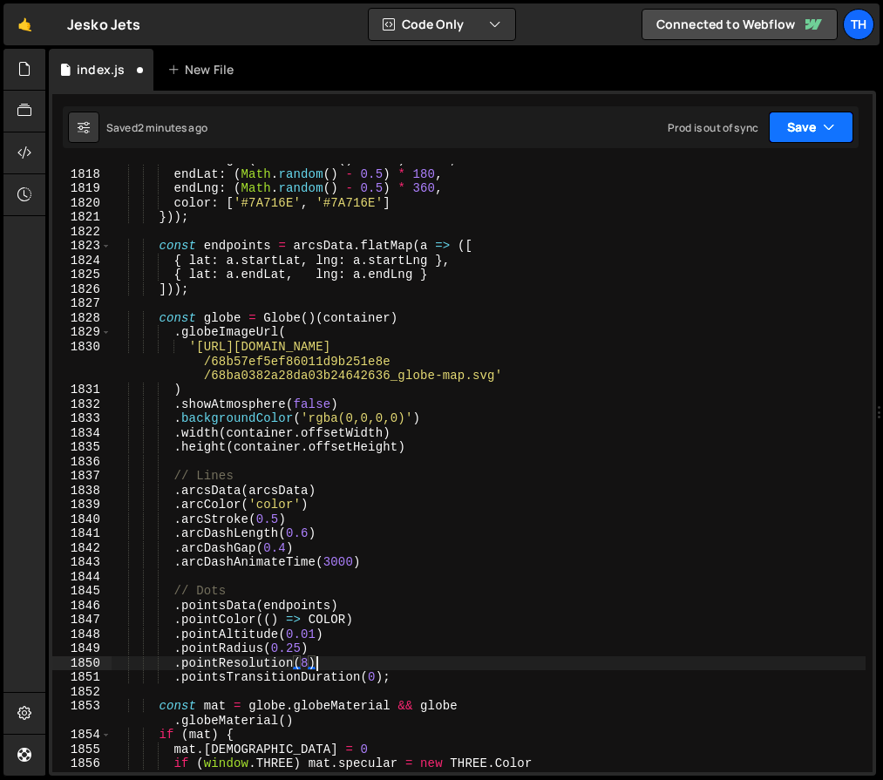
click at [786, 125] on button "Save" at bounding box center [810, 127] width 85 height 31
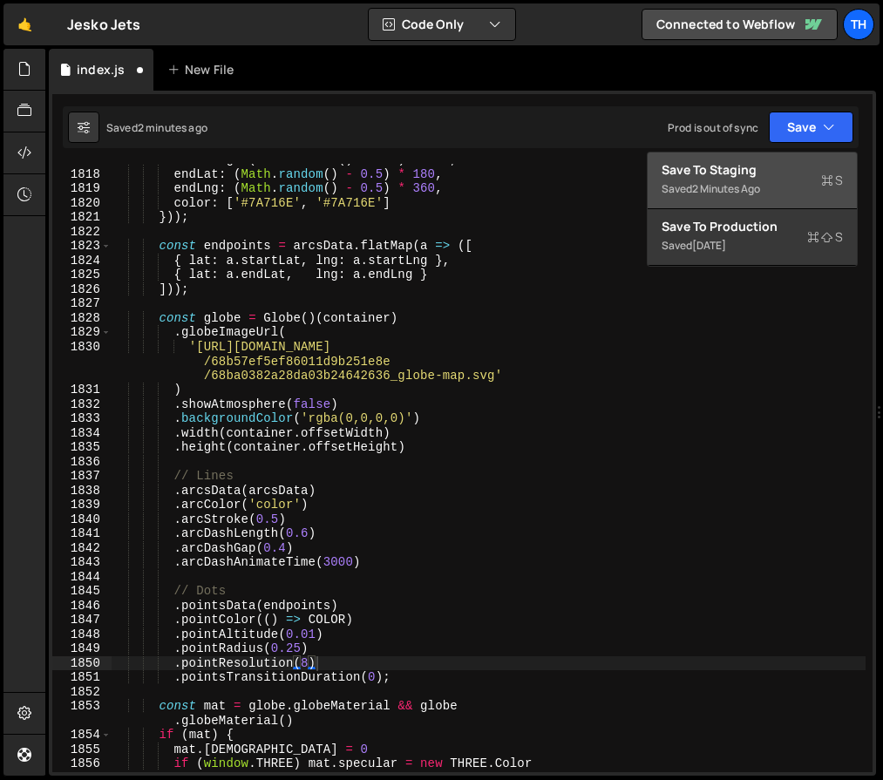
click at [775, 177] on div "Save to Staging S" at bounding box center [751, 169] width 181 height 17
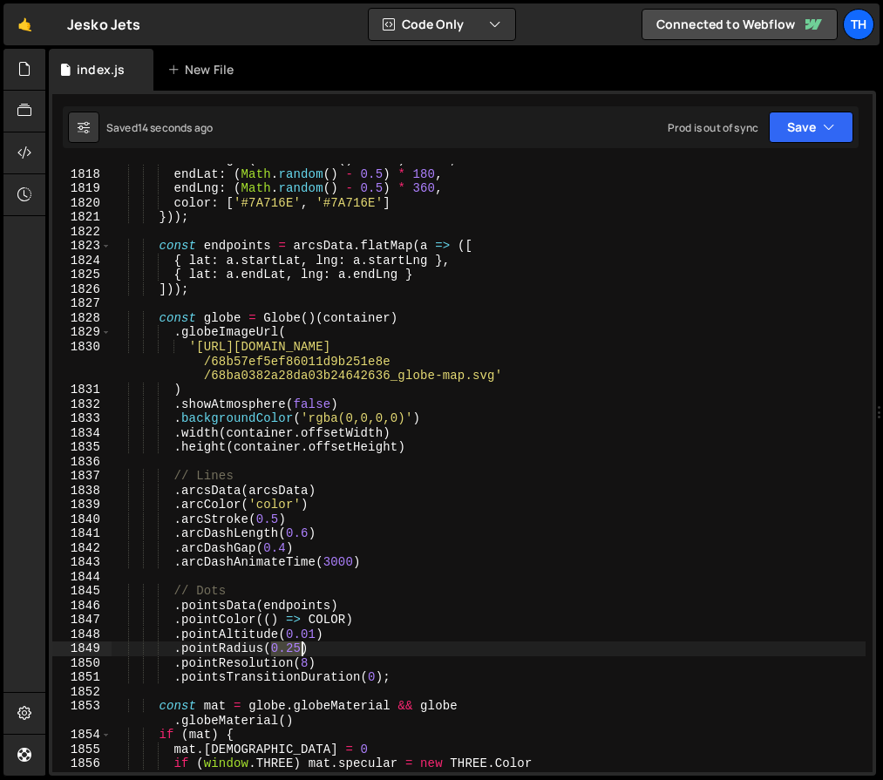
drag, startPoint x: 269, startPoint y: 649, endPoint x: 300, endPoint y: 650, distance: 30.5
click at [300, 650] on div "startLng : ( Math . random ( ) - 0.5 ) * 360 , endLat : ( Math . random ( ) - 0…" at bounding box center [488, 474] width 754 height 645
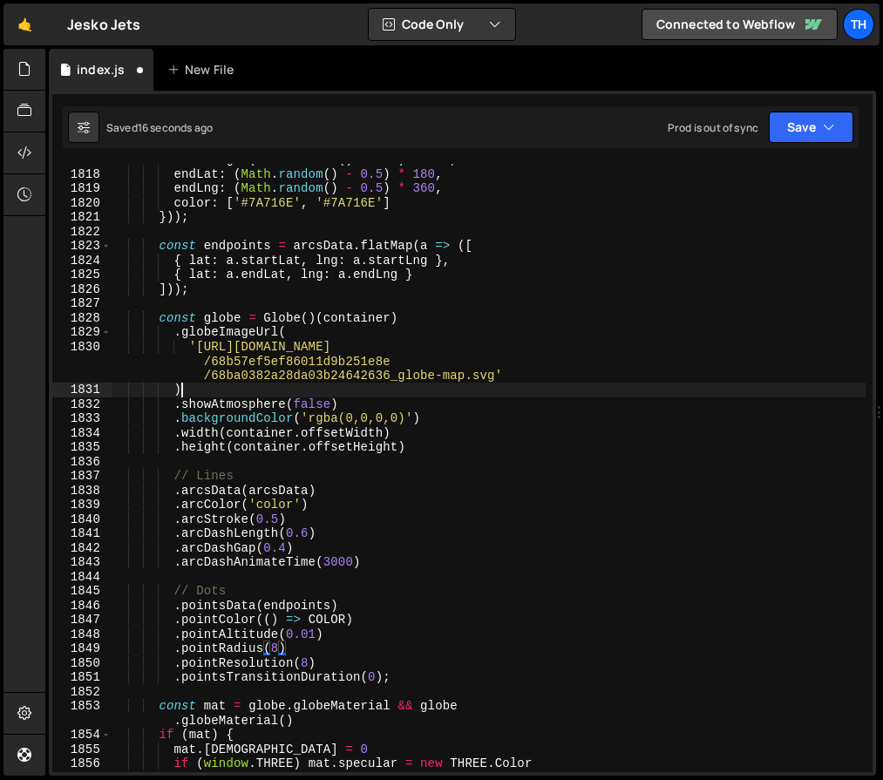
click at [533, 394] on div "startLng : ( Math . random ( ) - 0.5 ) * 360 , endLat : ( Math . random ( ) - 0…" at bounding box center [488, 474] width 754 height 645
click at [789, 132] on button "Save" at bounding box center [810, 127] width 85 height 31
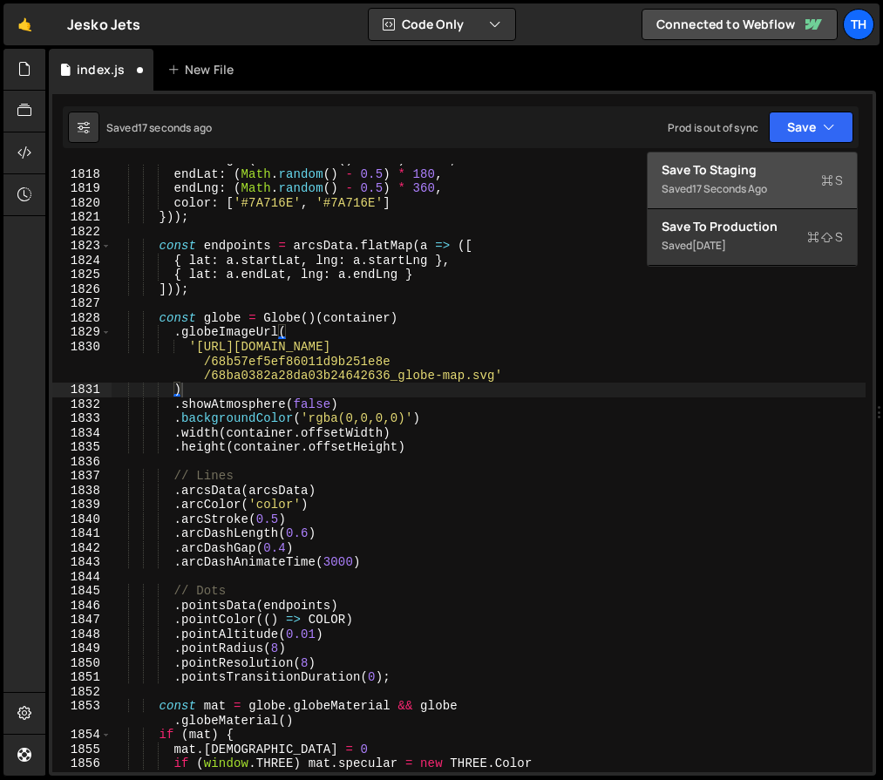
click at [785, 168] on div "Save to Staging S" at bounding box center [751, 169] width 181 height 17
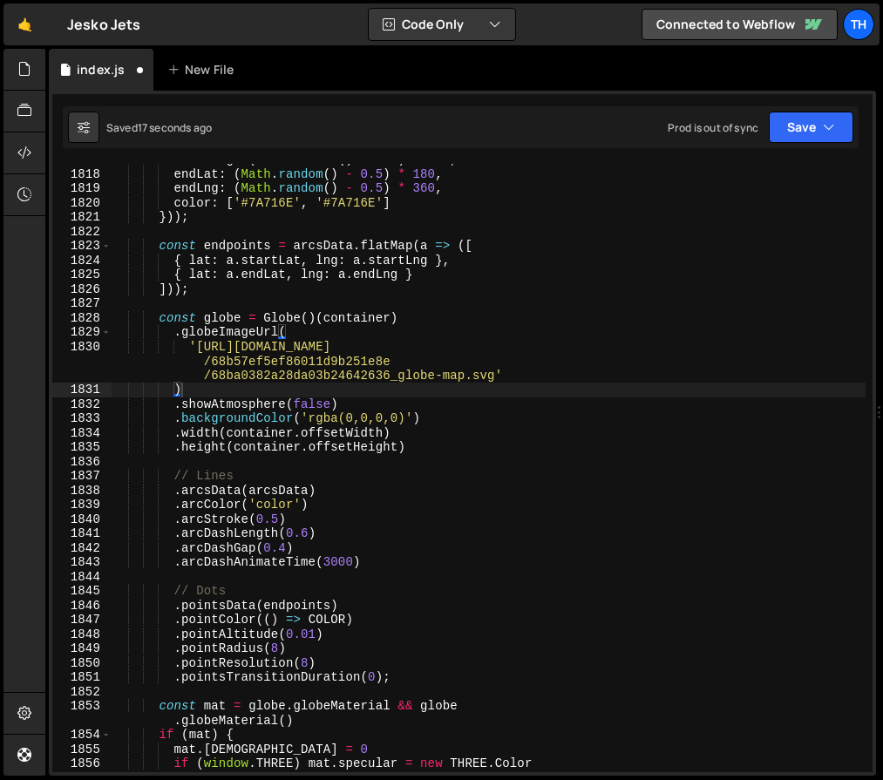
click at [881, 142] on div at bounding box center [879, 412] width 7 height 727
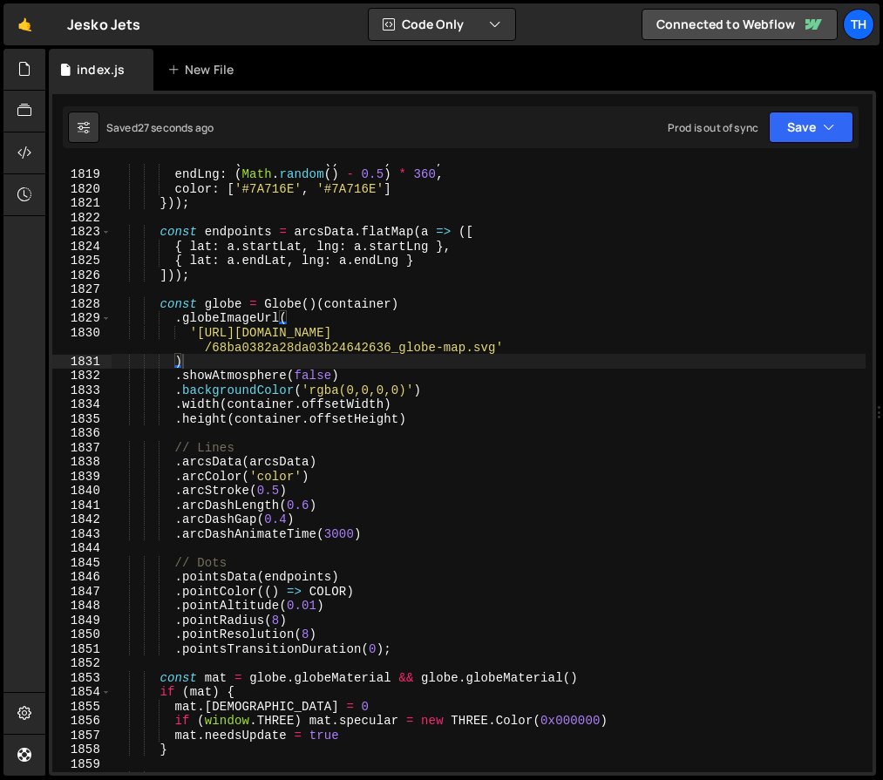
click at [398, 520] on div "endLat : ( Math . random ( ) - 0.5 ) * 180 , endLng : ( Math . random ( ) - 0.5…" at bounding box center [489, 470] width 754 height 637
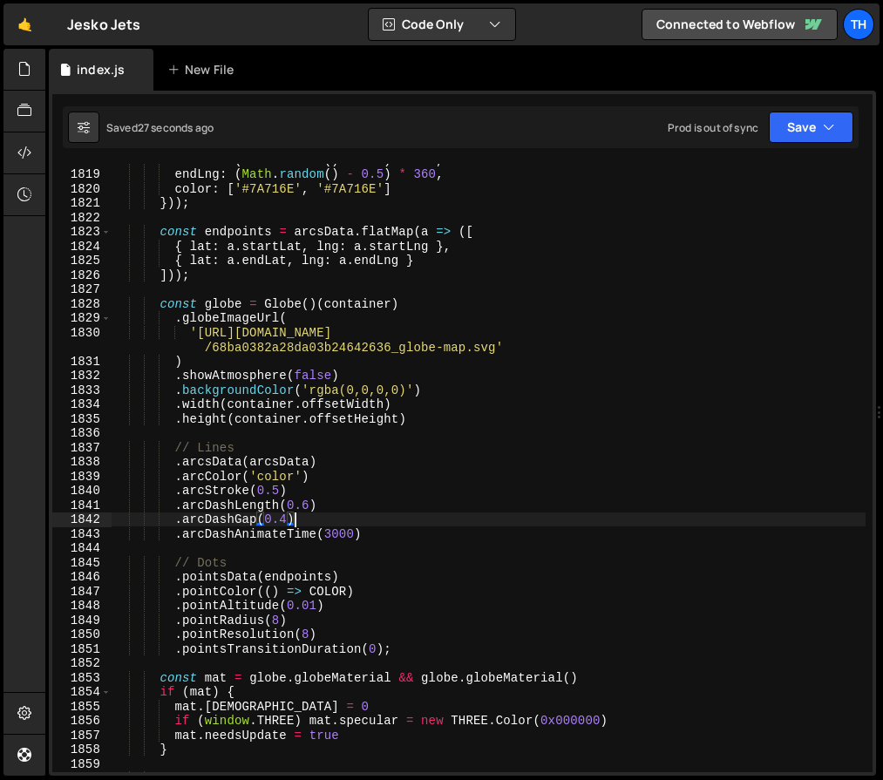
click at [400, 528] on div "endLat : ( Math . random ( ) - 0.5 ) * 180 , endLng : ( Math . random ( ) - 0.5…" at bounding box center [489, 470] width 754 height 637
type textarea ".arcDashAnimateTime(3000)"
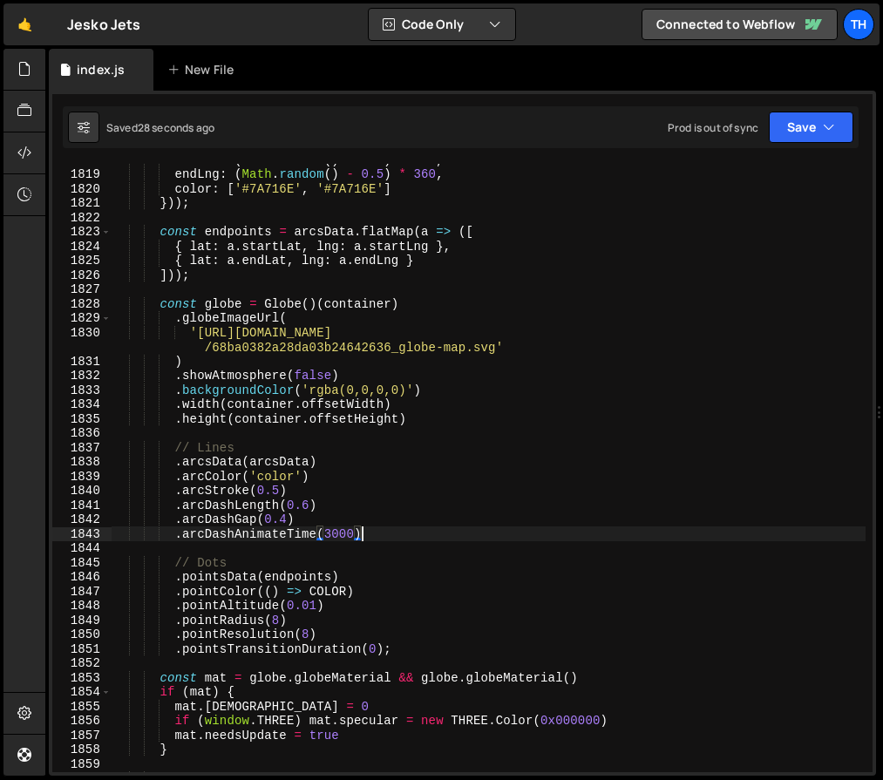
scroll to position [0, 3]
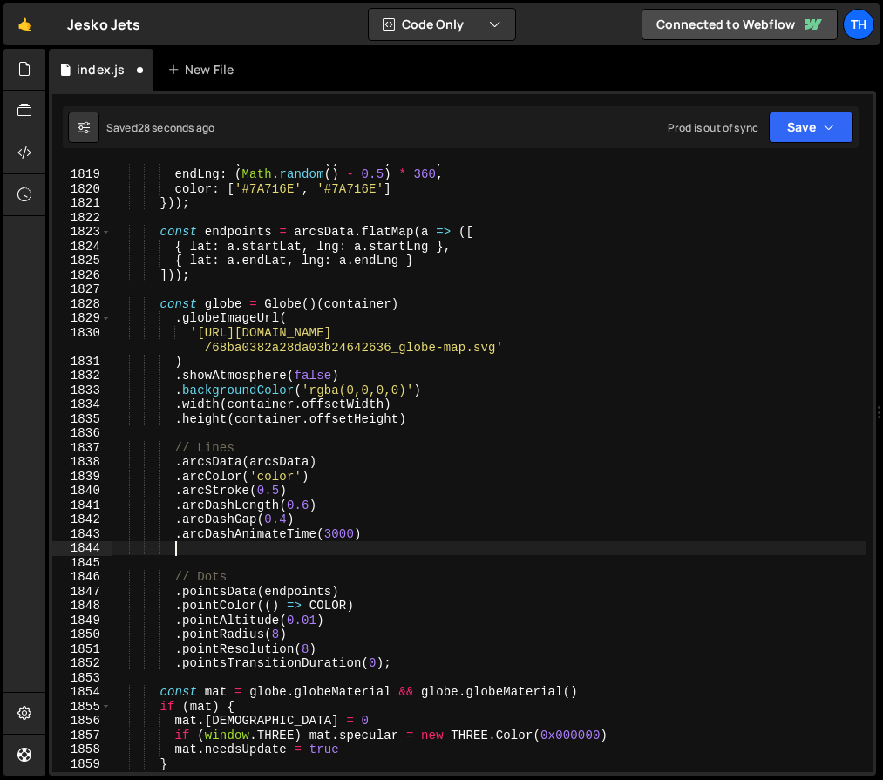
paste textarea ".arcsTransitionDuration(0)"
click at [802, 132] on button "Save" at bounding box center [810, 127] width 85 height 31
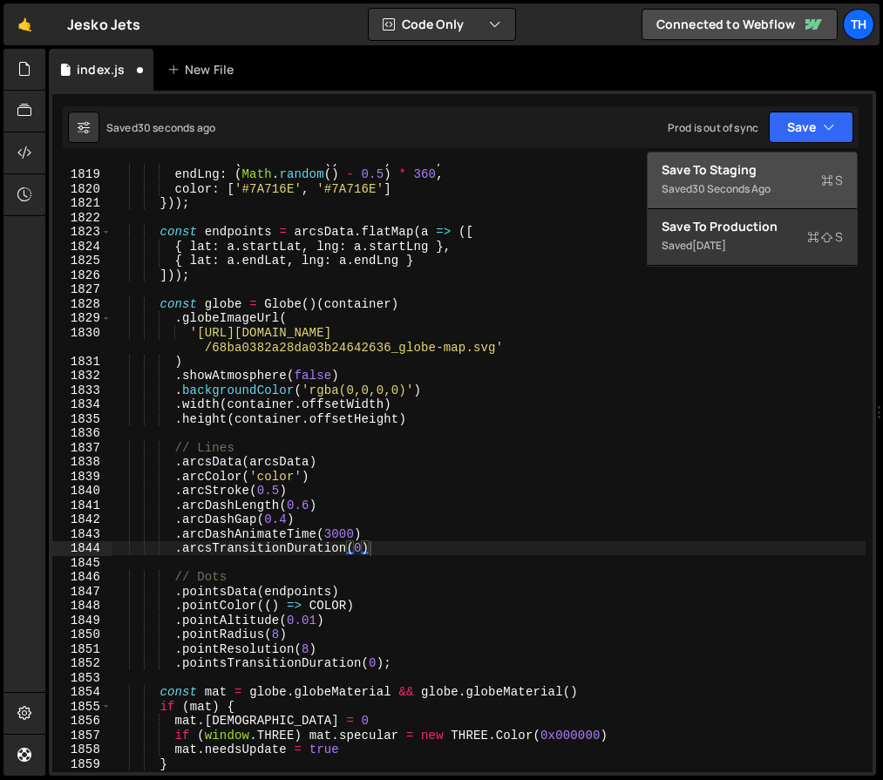
click at [796, 155] on button "Save to Staging S Saved 30 seconds ago" at bounding box center [751, 180] width 209 height 57
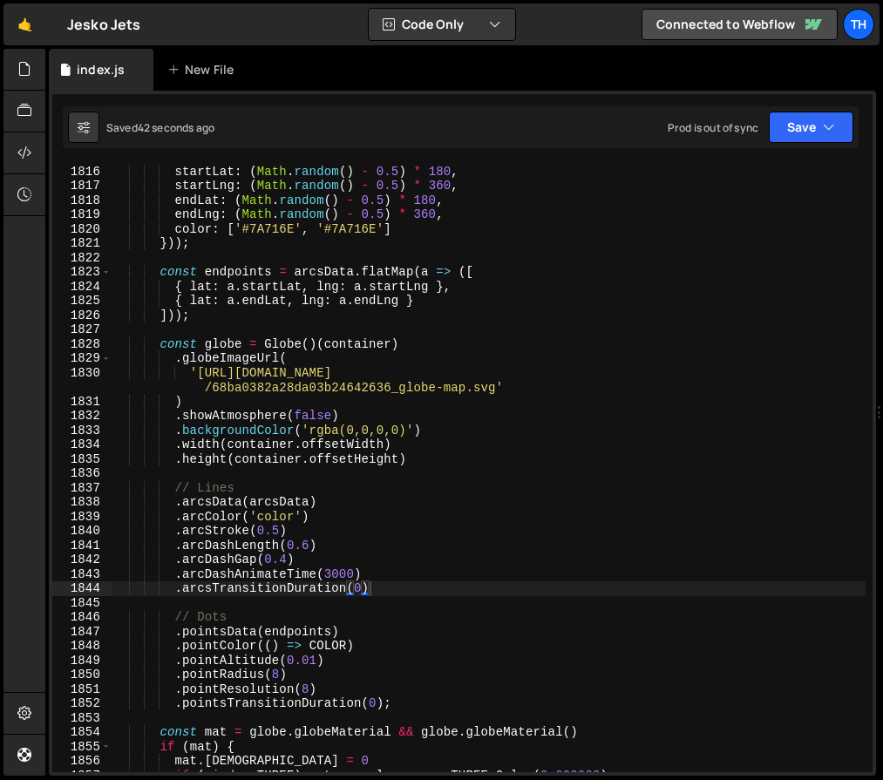
scroll to position [22951, 0]
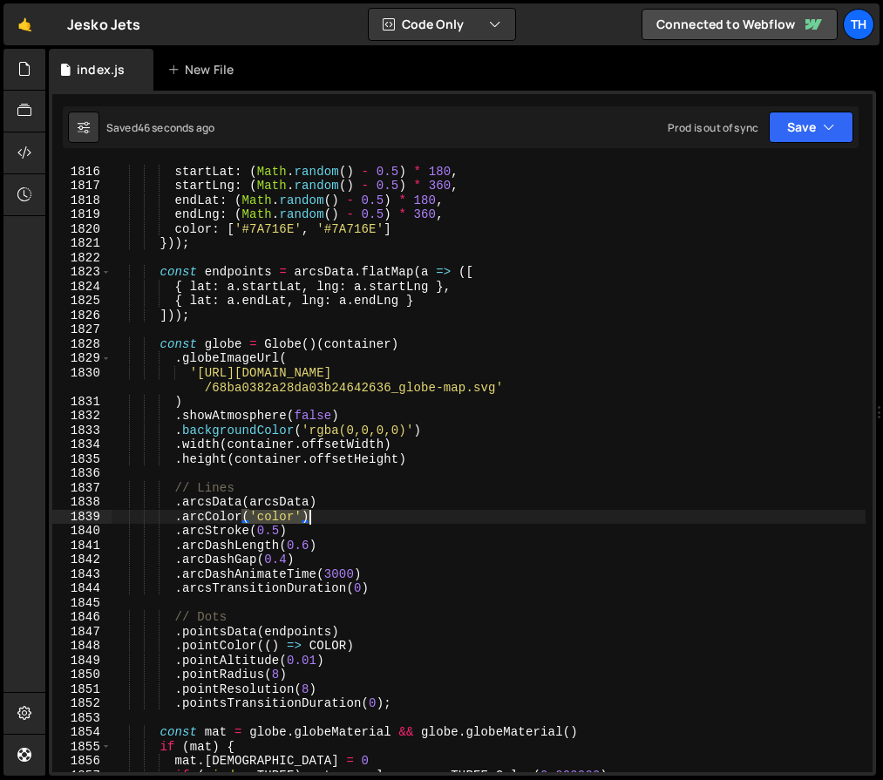
drag, startPoint x: 244, startPoint y: 516, endPoint x: 369, endPoint y: 518, distance: 125.5
click at [369, 518] on div "const arcsData = [ ... Array ( N ) . keys ( )] . map (( ) => ({ startLat : ( Ma…" at bounding box center [489, 468] width 754 height 637
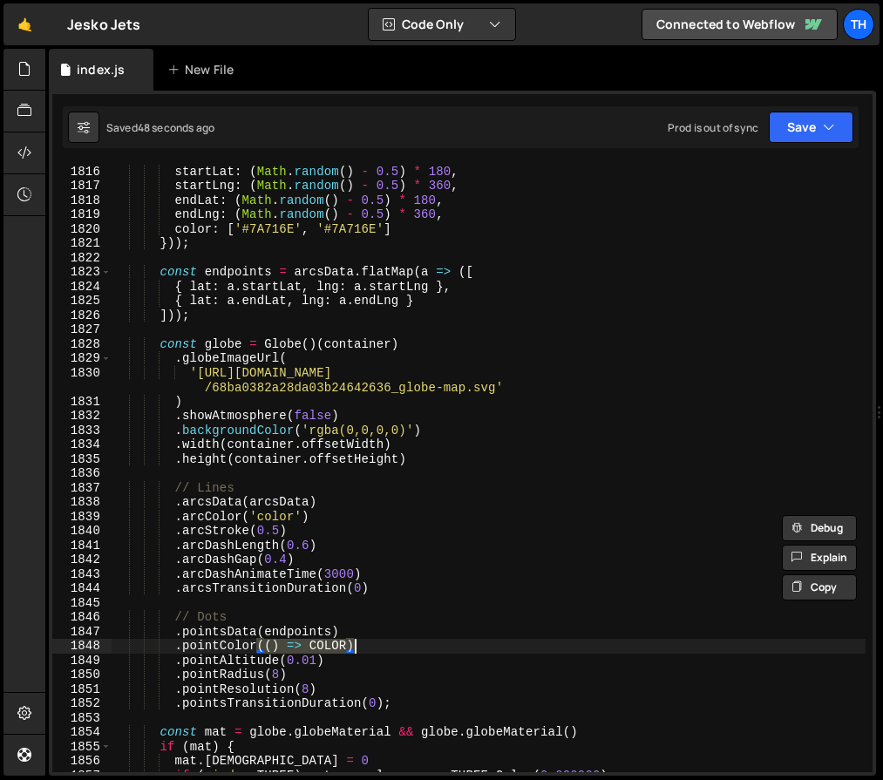
drag, startPoint x: 258, startPoint y: 647, endPoint x: 398, endPoint y: 644, distance: 140.3
click at [398, 644] on div "const arcsData = [ ... Array ( N ) . keys ( )] . map (( ) => ({ startLat : ( Ma…" at bounding box center [489, 468] width 754 height 637
paste textarea "'color'"
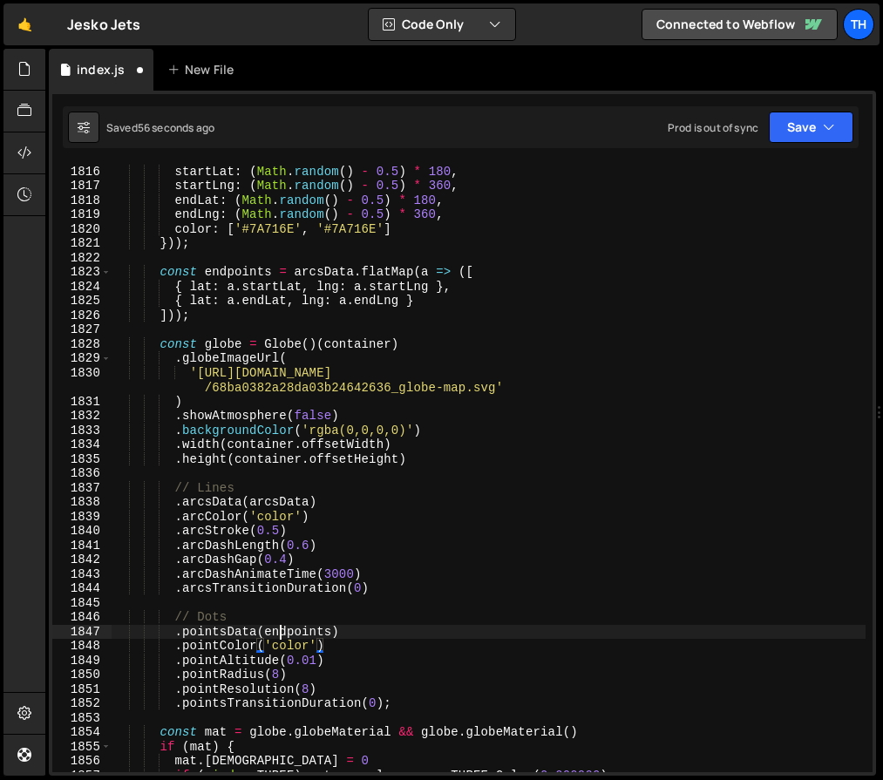
click at [280, 634] on div "const arcsData = [ ... Array ( N ) . keys ( )] . map (( ) => ({ startLat : ( Ma…" at bounding box center [489, 468] width 754 height 637
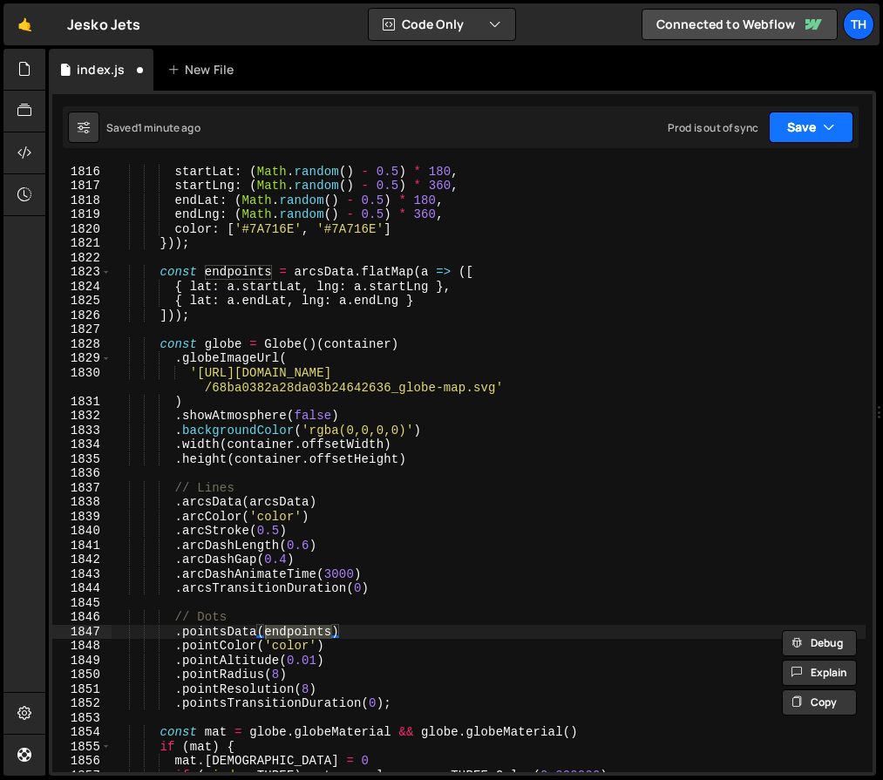
click at [813, 128] on button "Save" at bounding box center [810, 127] width 85 height 31
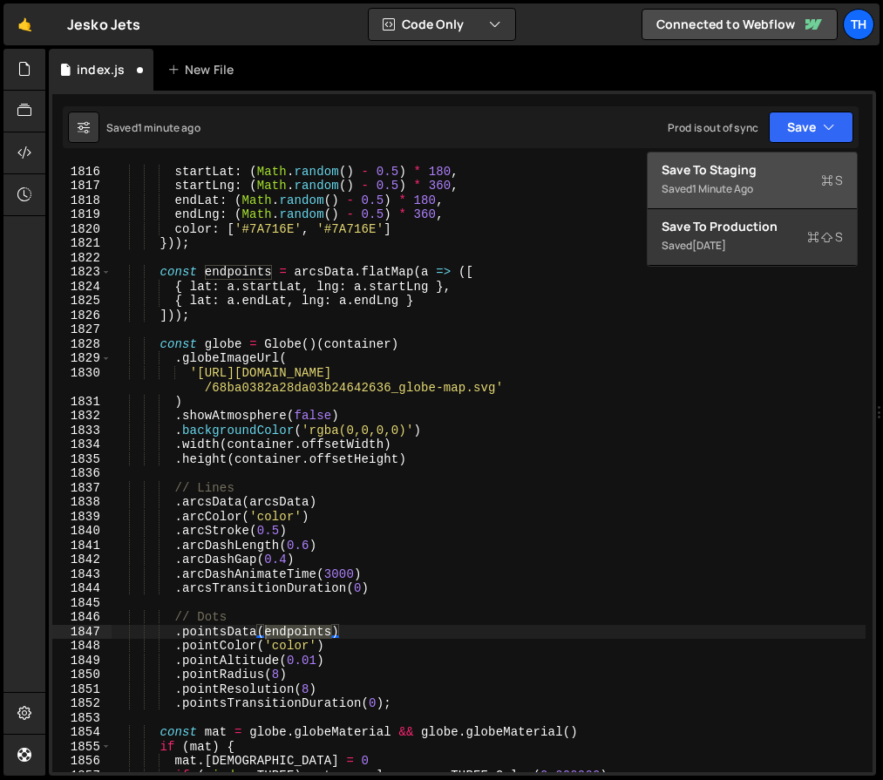
click at [803, 156] on button "Save to Staging S Saved 1 minute ago" at bounding box center [751, 180] width 209 height 57
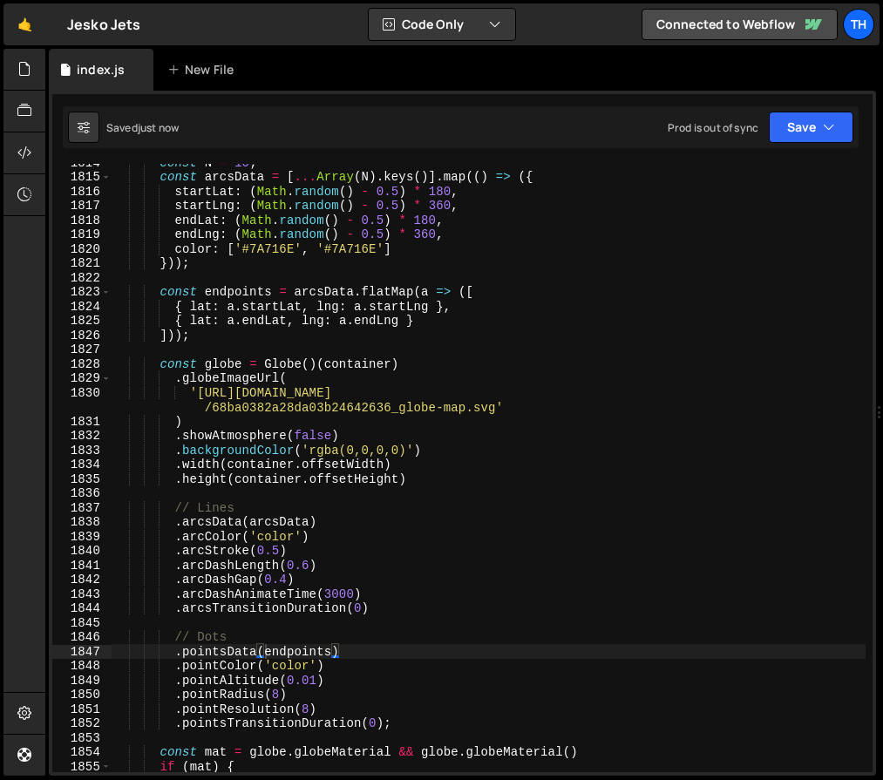
scroll to position [22748, 0]
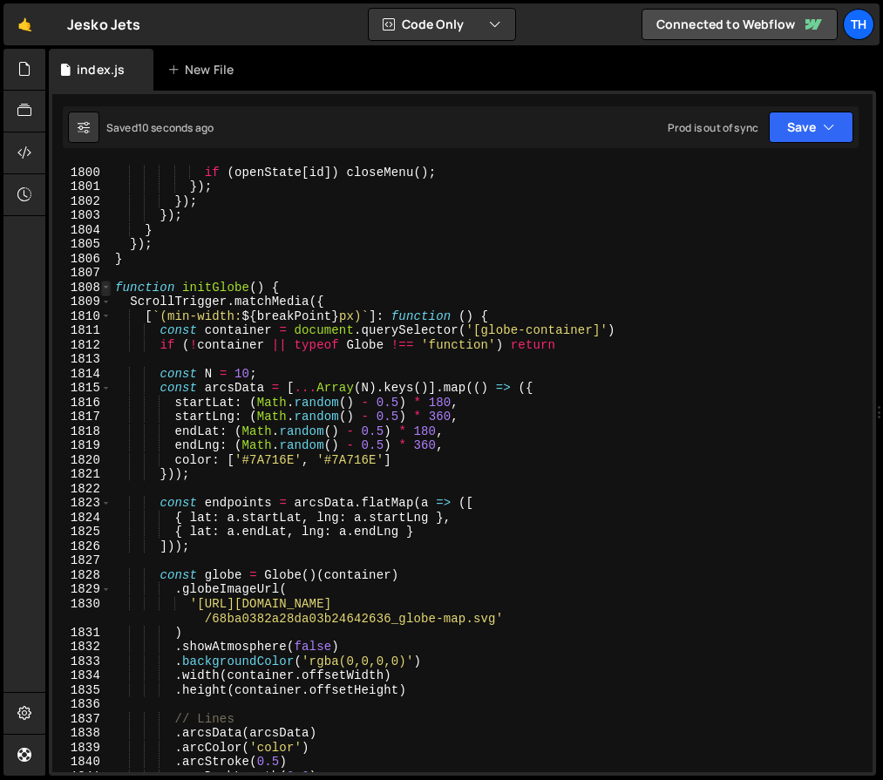
click at [104, 287] on span at bounding box center [106, 288] width 10 height 15
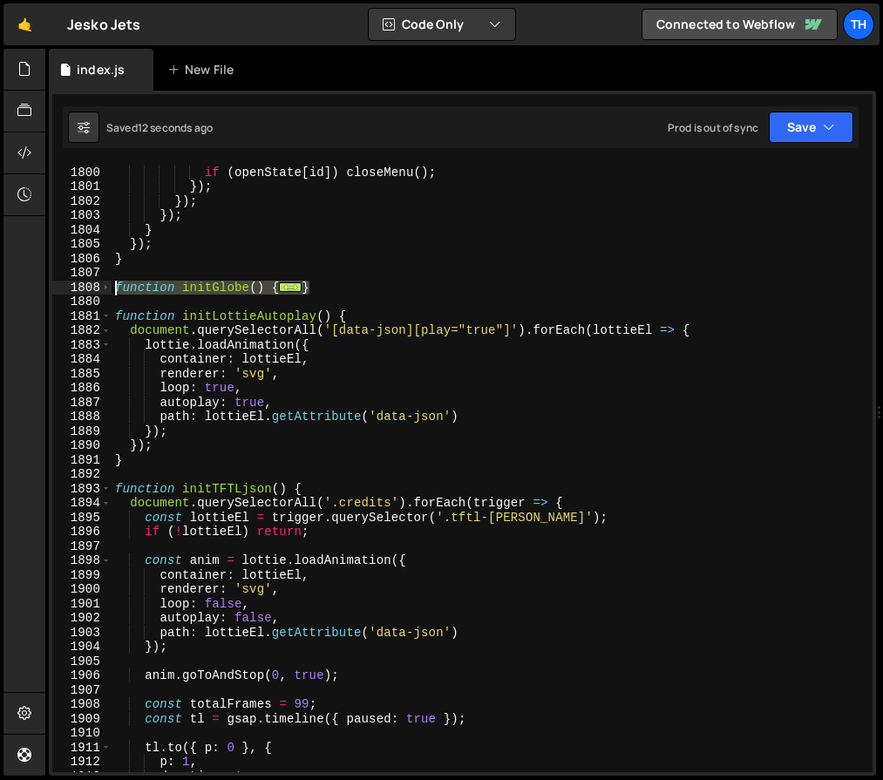
drag, startPoint x: 176, startPoint y: 279, endPoint x: 111, endPoint y: 283, distance: 65.5
click at [111, 283] on div ".[PERSON_NAME](endpoints) 1799 1800 1801 1802 1803 1804 1805 1806 1807 1808 188…" at bounding box center [462, 468] width 820 height 608
click at [347, 465] on div "closeBtn . addEventListener ( 'click' , ( ) => { if ( openState [ id ]) closeMe…" at bounding box center [489, 469] width 754 height 637
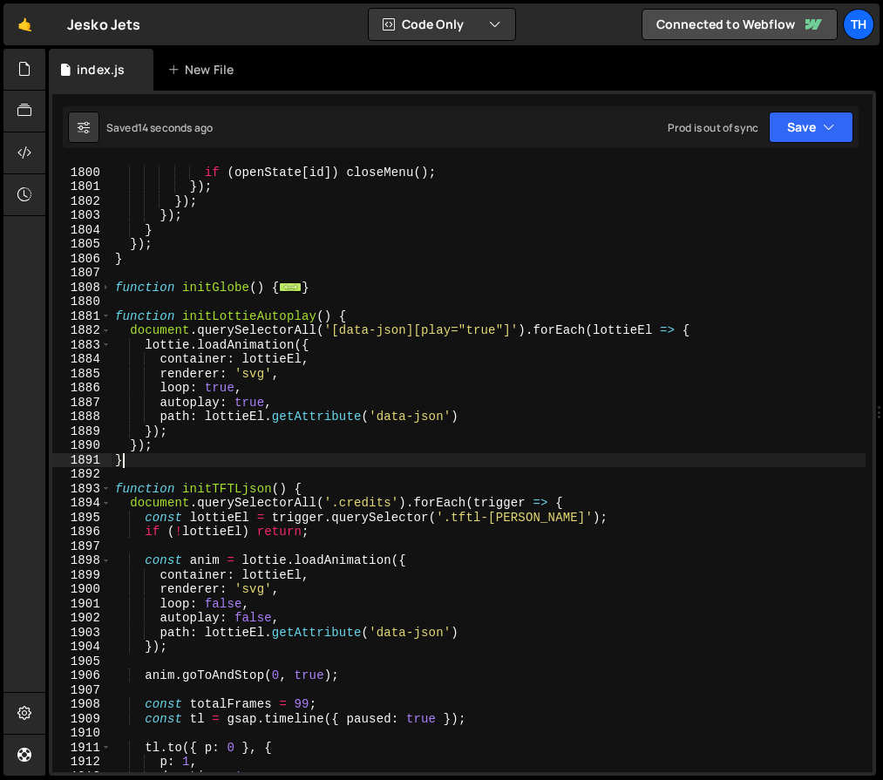
scroll to position [0, 0]
click at [105, 291] on span at bounding box center [106, 288] width 10 height 15
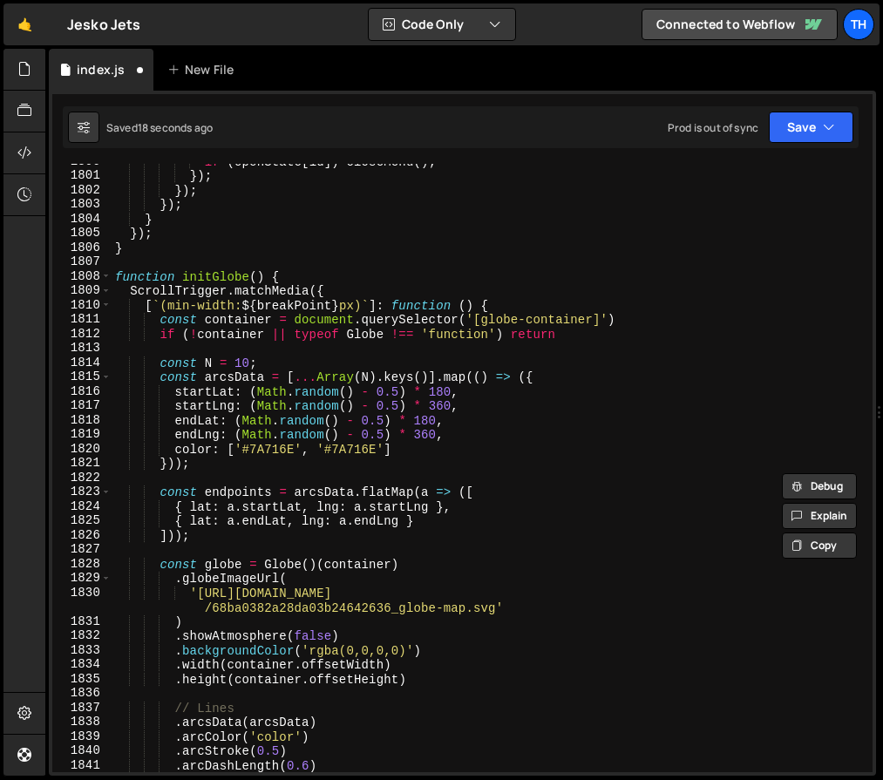
scroll to position [22674, 0]
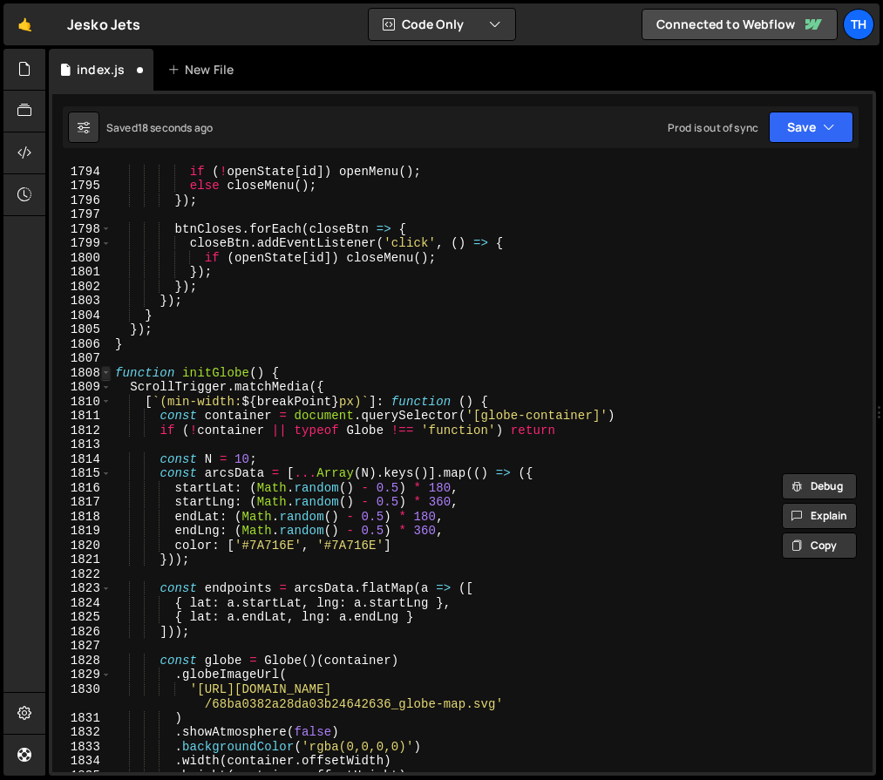
click at [105, 375] on span at bounding box center [106, 373] width 10 height 15
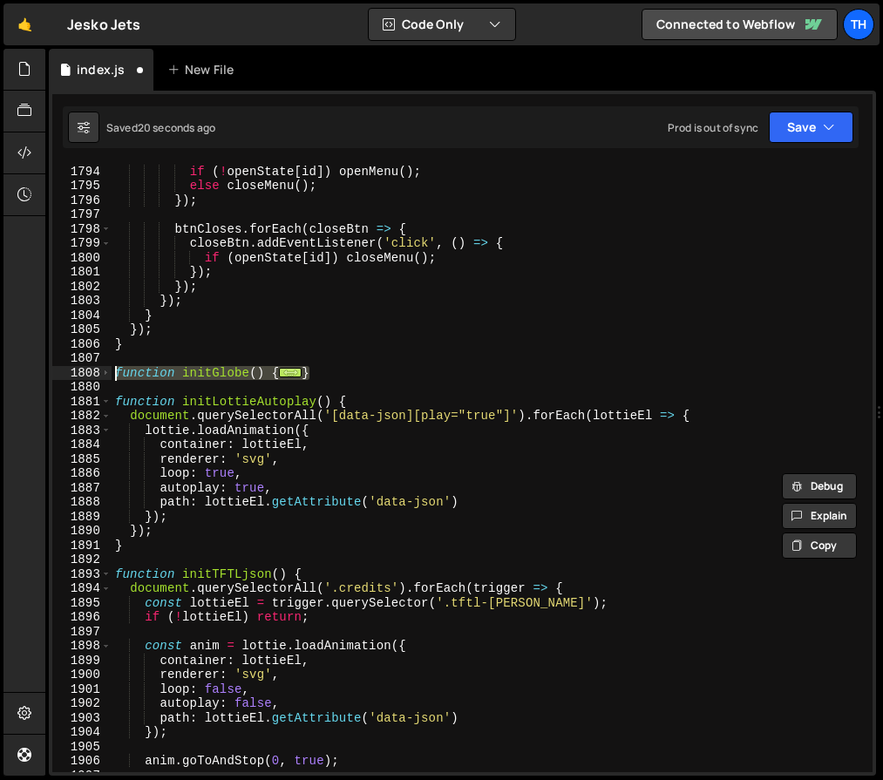
drag, startPoint x: 223, startPoint y: 379, endPoint x: 64, endPoint y: 374, distance: 158.6
click at [60, 375] on div ".pointColor(() => COLOR) 1793 1794 1795 1796 1797 1798 1799 1800 1801 1802 1803…" at bounding box center [462, 468] width 820 height 608
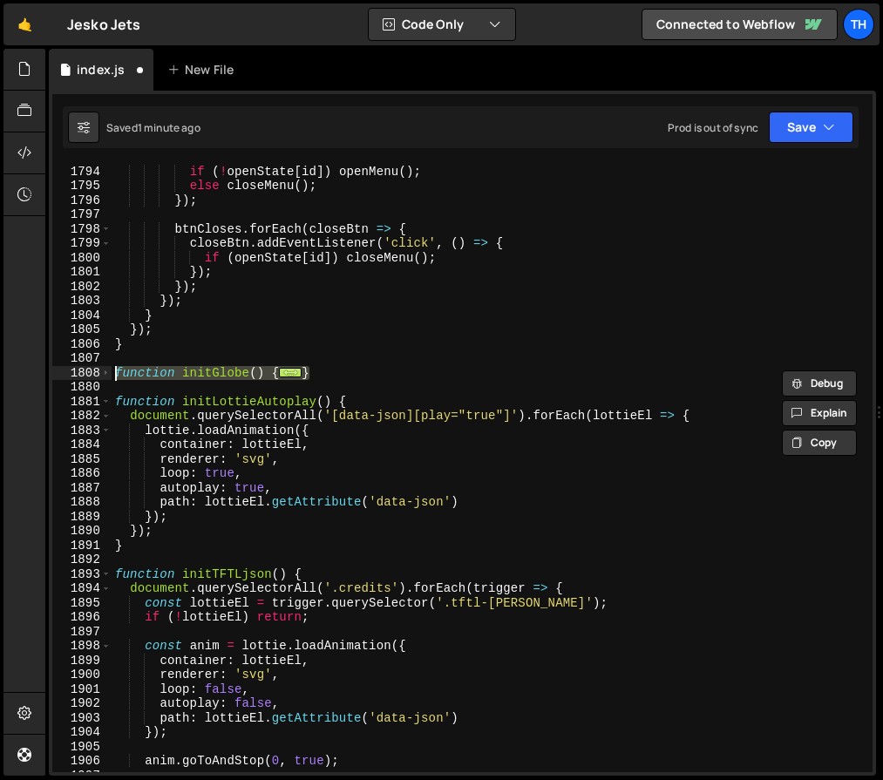
paste textarea "}"
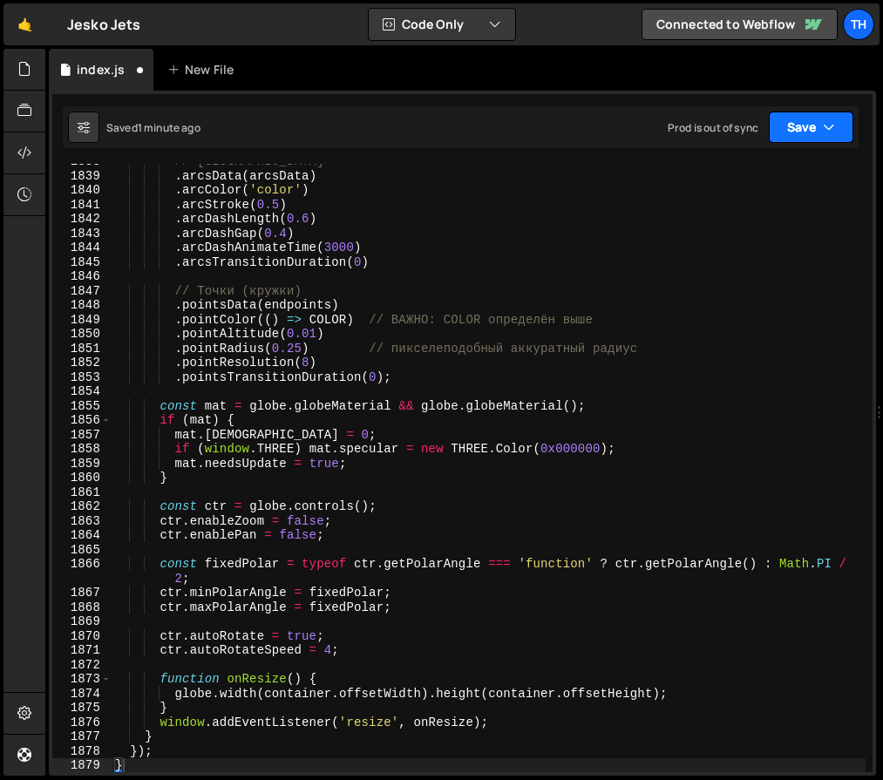
drag, startPoint x: 855, startPoint y: 118, endPoint x: 836, endPoint y: 130, distance: 21.5
click at [853, 118] on div "Saved 1 minute ago Prod is out of sync Upgrade to Edit Save Save to Staging S S…" at bounding box center [460, 127] width 795 height 42
drag, startPoint x: 833, startPoint y: 130, endPoint x: 808, endPoint y: 166, distance: 43.8
click at [833, 130] on icon "button" at bounding box center [828, 126] width 12 height 17
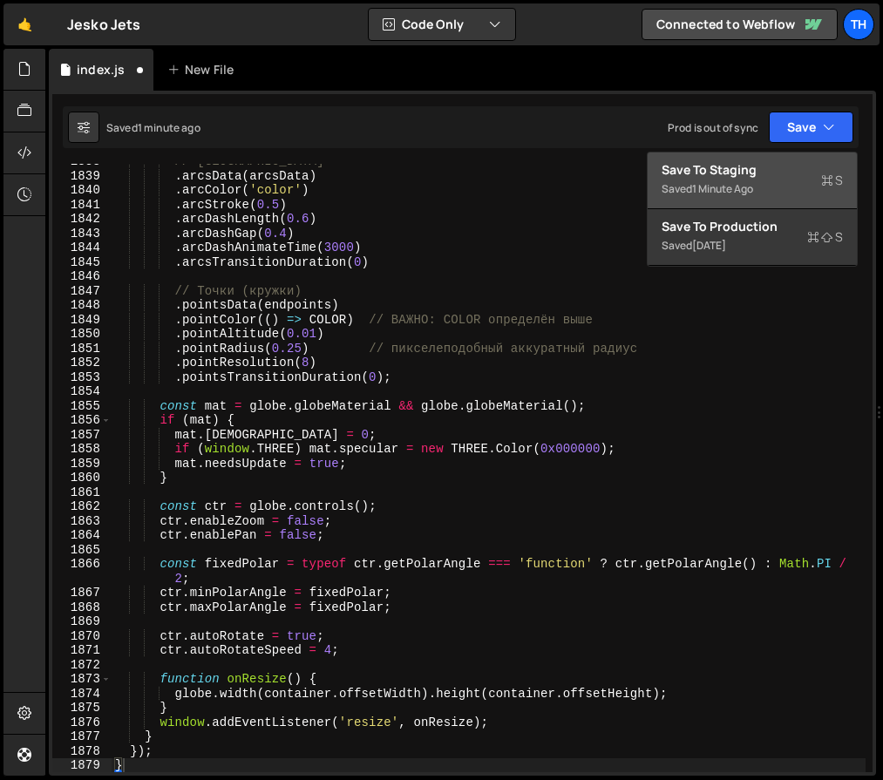
click at [801, 179] on div "Saved 1 minute ago" at bounding box center [751, 189] width 181 height 21
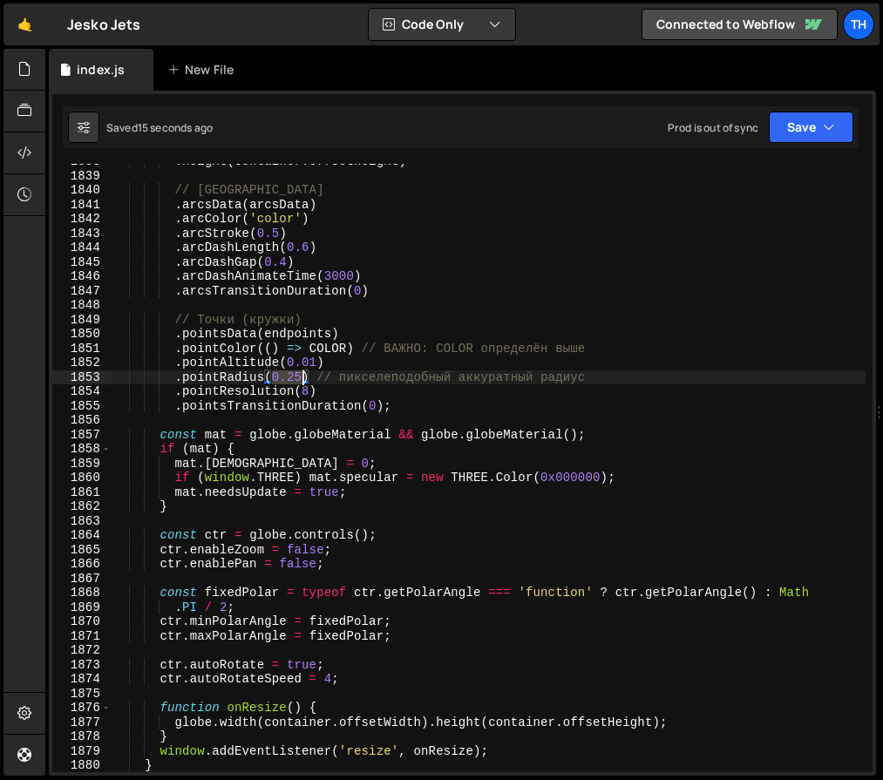
drag, startPoint x: 281, startPoint y: 375, endPoint x: 300, endPoint y: 377, distance: 18.4
click at [300, 377] on div ". height ( container . offsetHeight ) // Линии . arcsData ( arcsData ) . arcCol…" at bounding box center [489, 472] width 754 height 637
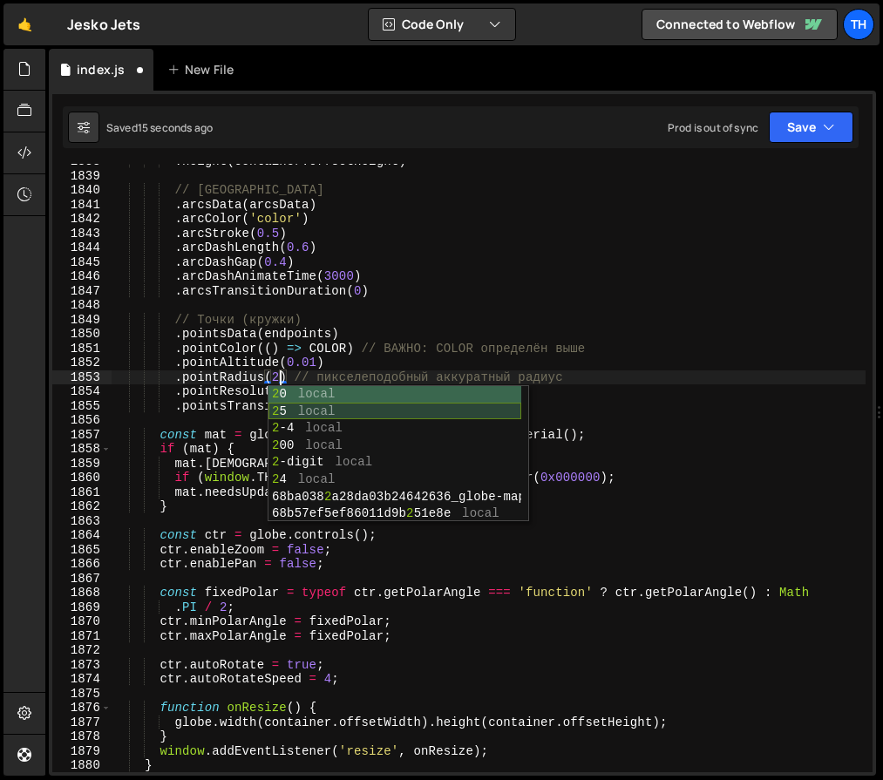
click at [171, 355] on div ". height ( container . offsetHeight ) // Линии . arcsData ( arcsData ) . arcCol…" at bounding box center [489, 472] width 754 height 637
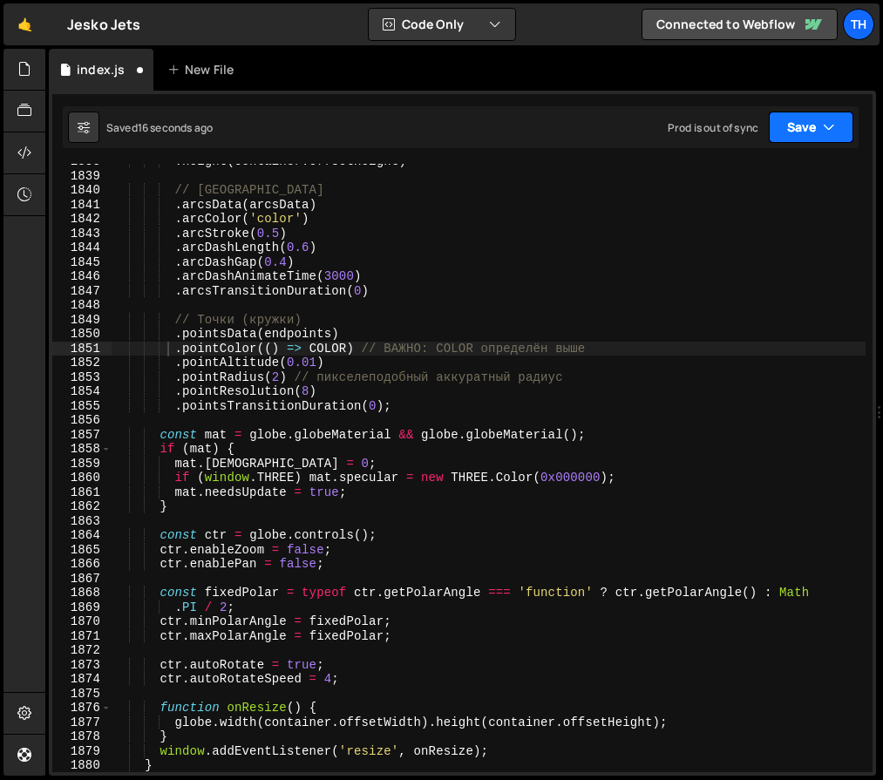
click at [807, 122] on button "Save" at bounding box center [810, 127] width 85 height 31
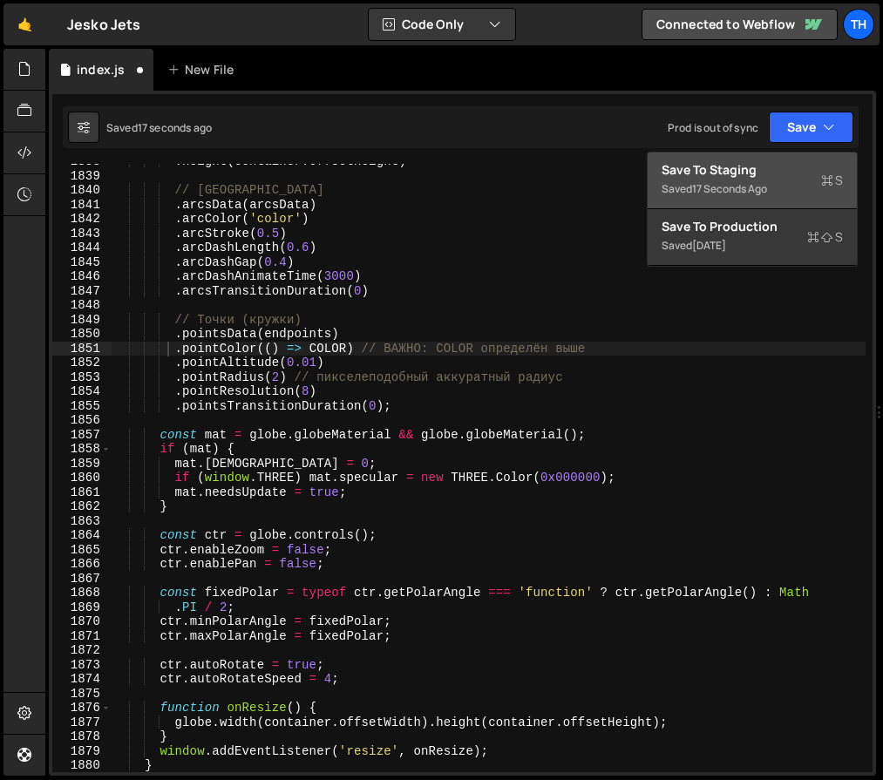
click at [792, 167] on div "Save to Staging S" at bounding box center [751, 169] width 181 height 17
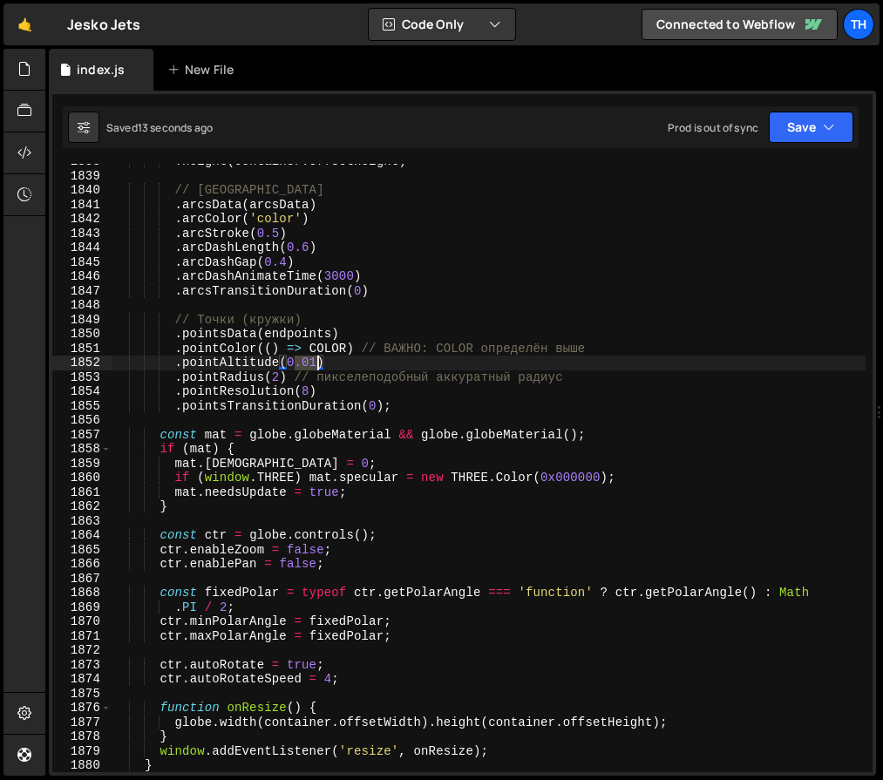
drag, startPoint x: 296, startPoint y: 361, endPoint x: 316, endPoint y: 361, distance: 20.0
click at [316, 361] on div ". height ( container . offsetHeight ) // Линии . arcsData ( arcsData ) . arcCol…" at bounding box center [489, 472] width 754 height 637
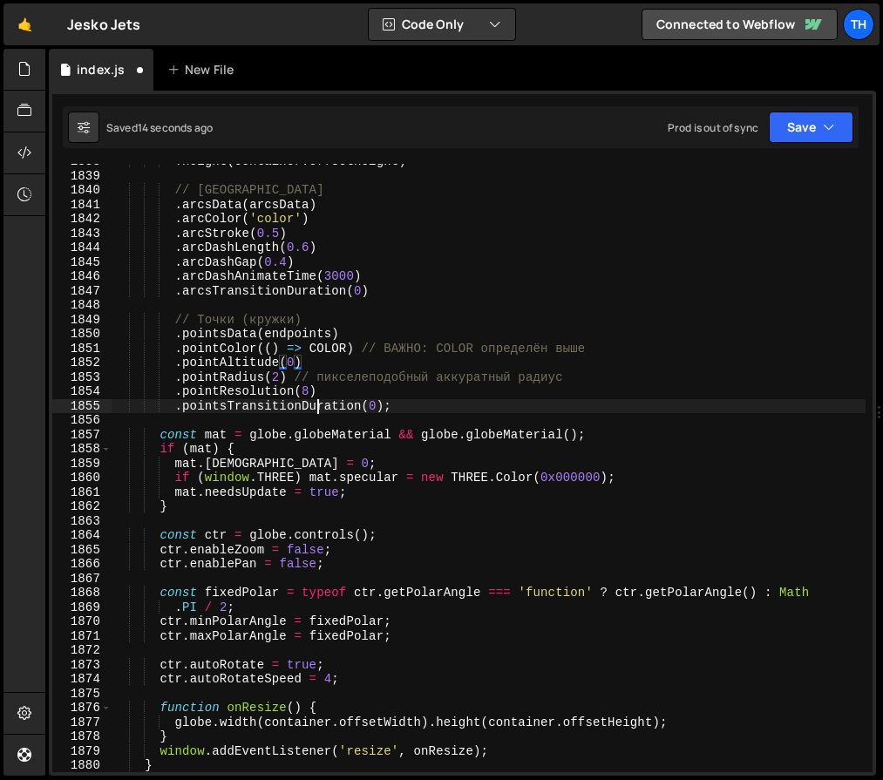
click at [315, 401] on div ". height ( container . offsetHeight ) // Линии . arcsData ( arcsData ) . arcCol…" at bounding box center [489, 472] width 754 height 637
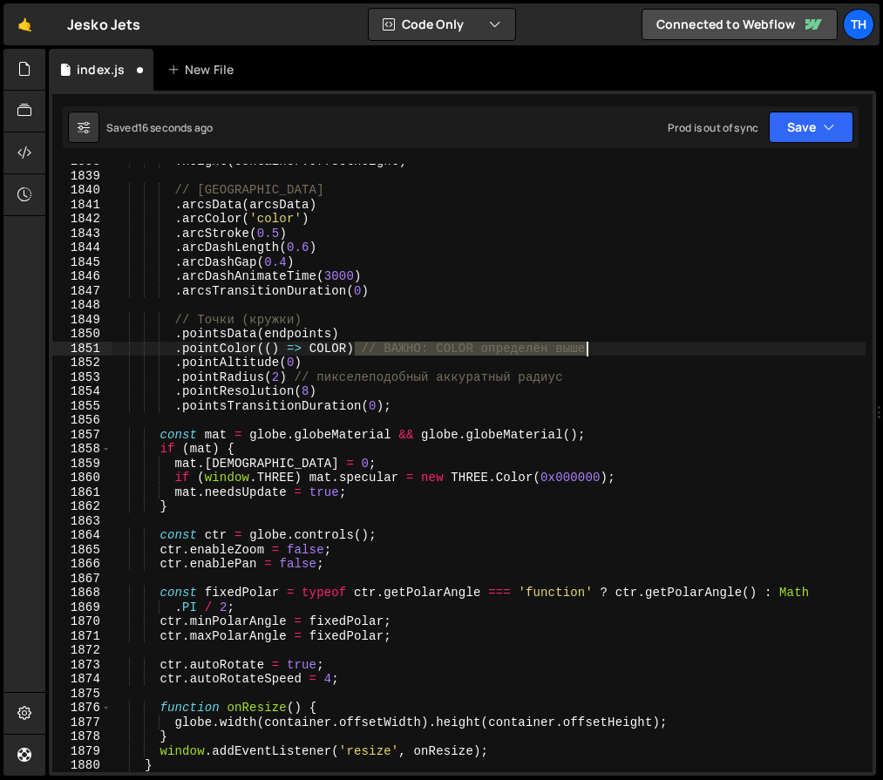
drag, startPoint x: 356, startPoint y: 343, endPoint x: 622, endPoint y: 348, distance: 265.8
click at [622, 348] on div ". height ( container . offsetHeight ) // Линии . arcsData ( arcsData ) . arcCol…" at bounding box center [489, 472] width 754 height 637
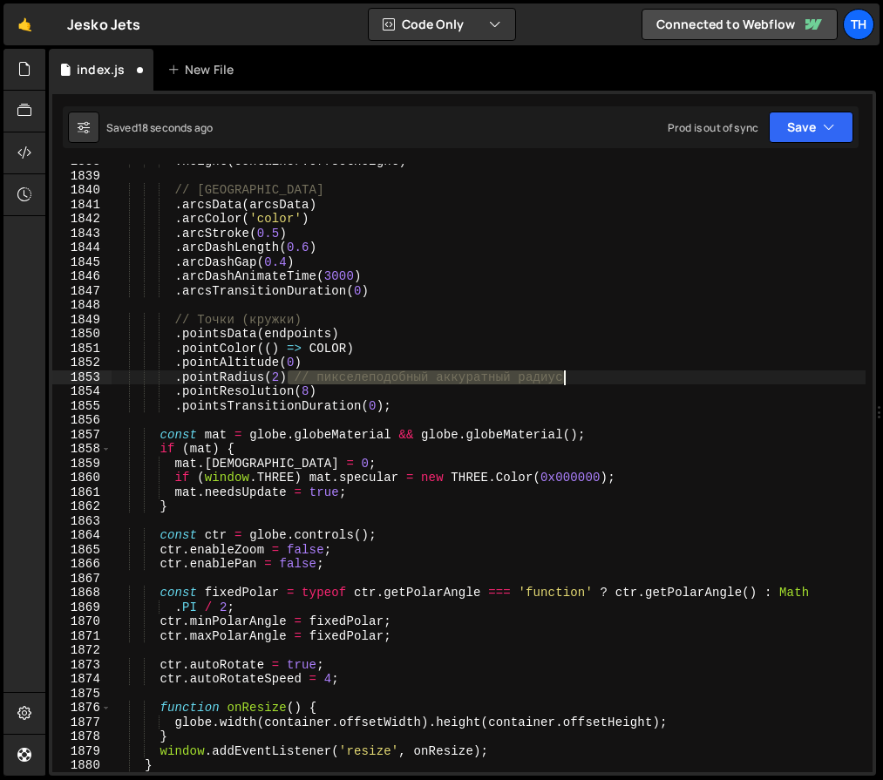
drag, startPoint x: 286, startPoint y: 373, endPoint x: 598, endPoint y: 382, distance: 312.0
click at [598, 382] on div ". height ( container . offsetHeight ) // Линии . arcsData ( arcsData ) . arcCol…" at bounding box center [489, 472] width 754 height 637
drag, startPoint x: 802, startPoint y: 119, endPoint x: 798, endPoint y: 140, distance: 21.2
click at [802, 120] on button "Save" at bounding box center [810, 127] width 85 height 31
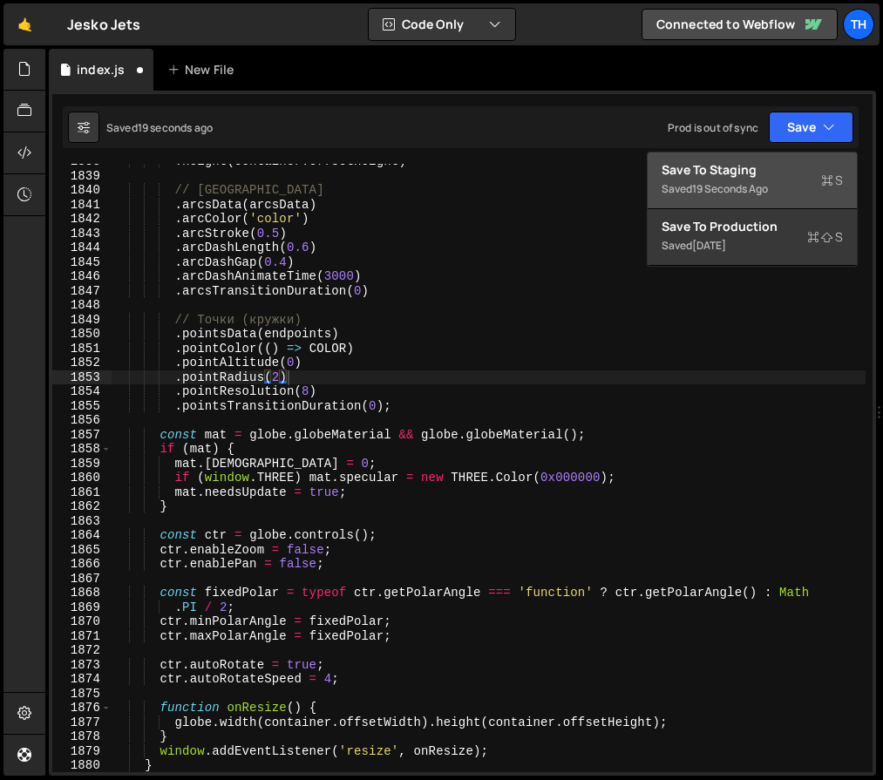
click at [795, 153] on button "Save to Staging S Saved 19 seconds ago" at bounding box center [751, 180] width 209 height 57
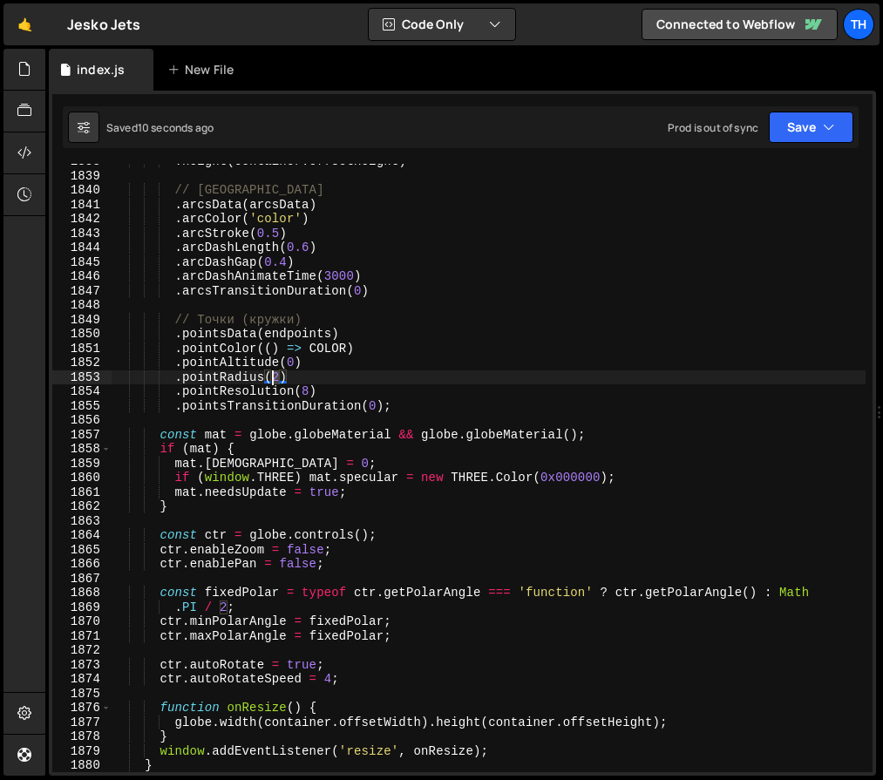
click at [272, 373] on div ". height ( container . offsetHeight ) // Линии . arcsData ( arcsData ) . arcCol…" at bounding box center [489, 472] width 754 height 637
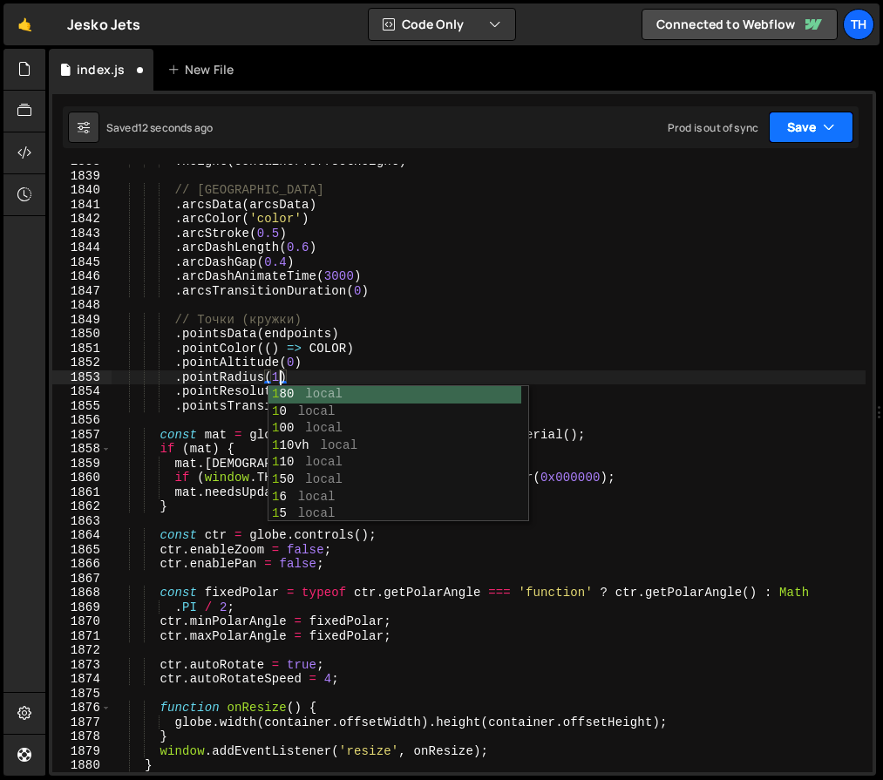
click at [807, 127] on button "Save" at bounding box center [810, 127] width 85 height 31
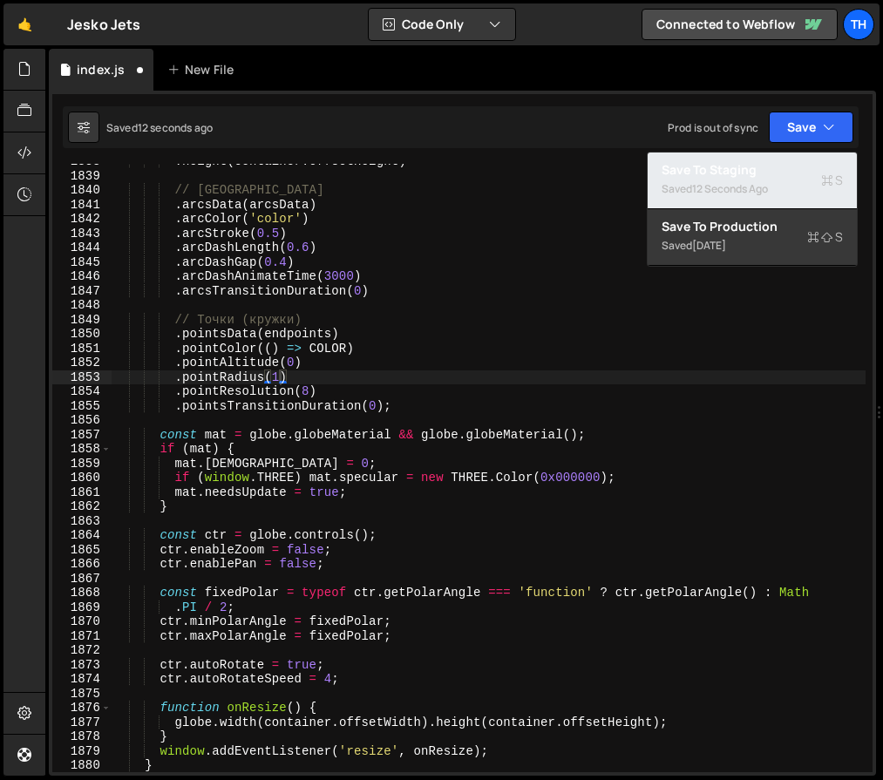
drag, startPoint x: 795, startPoint y: 157, endPoint x: 788, endPoint y: 163, distance: 9.3
click at [794, 158] on button "Save to Staging S Saved 12 seconds ago" at bounding box center [751, 180] width 209 height 57
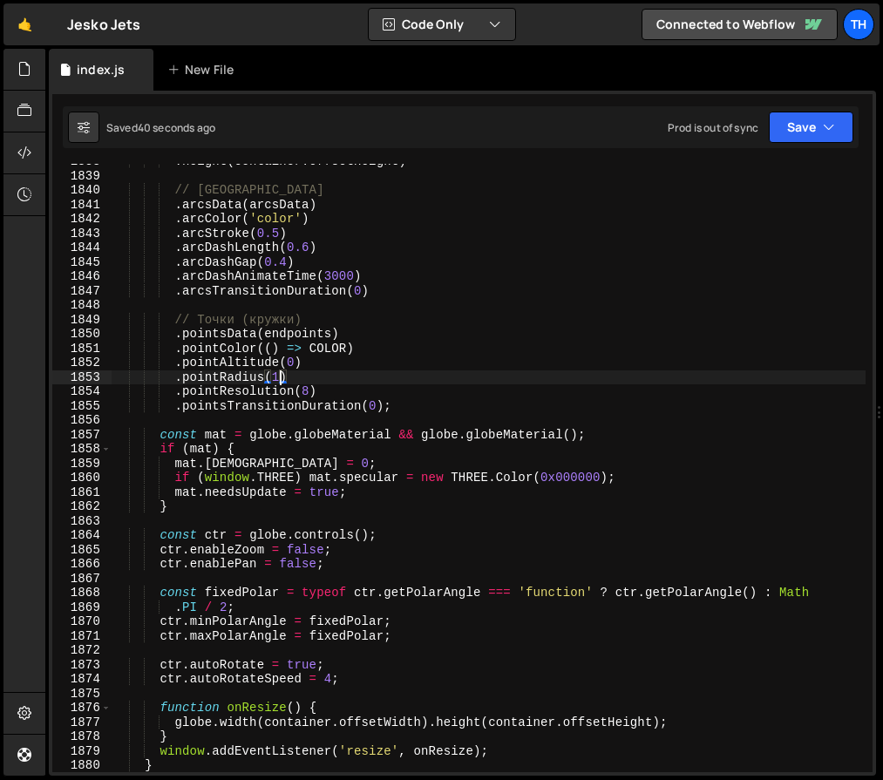
click at [281, 374] on div ". height ( container . offsetHeight ) // Линии . arcsData ( arcsData ) . arcCol…" at bounding box center [489, 472] width 754 height 637
click at [275, 373] on div ". height ( container . offsetHeight ) // Линии . arcsData ( arcsData ) . arcCol…" at bounding box center [489, 472] width 754 height 637
click at [281, 375] on div ". height ( container . offsetHeight ) // Линии . arcsData ( arcsData ) . arcCol…" at bounding box center [489, 472] width 754 height 637
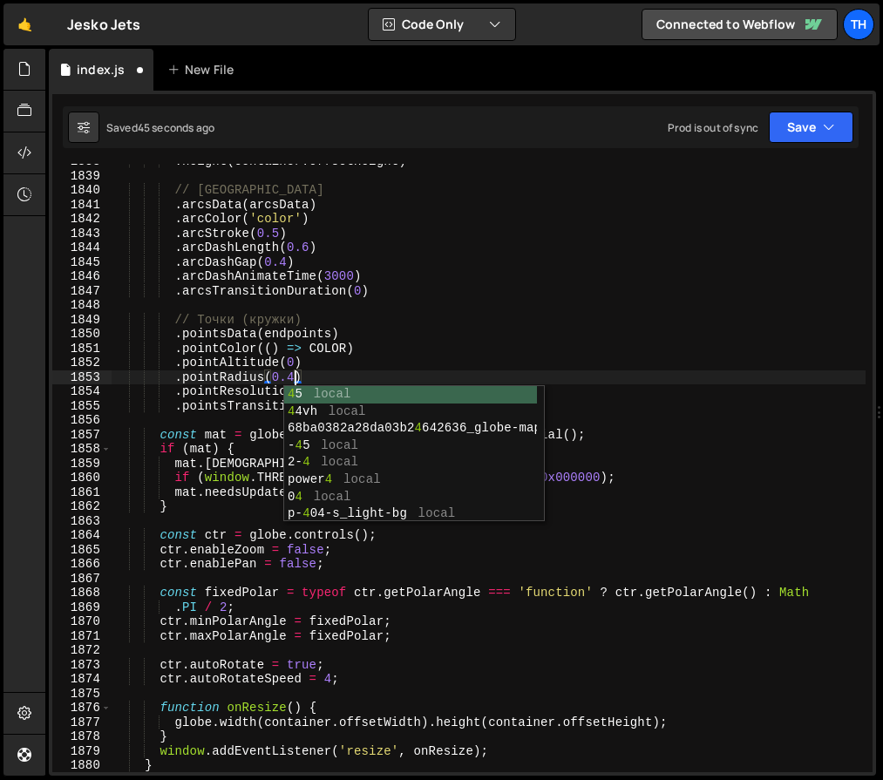
click at [476, 261] on div ". height ( container . offsetHeight ) // Линии . arcsData ( arcsData ) . arcCol…" at bounding box center [489, 472] width 754 height 637
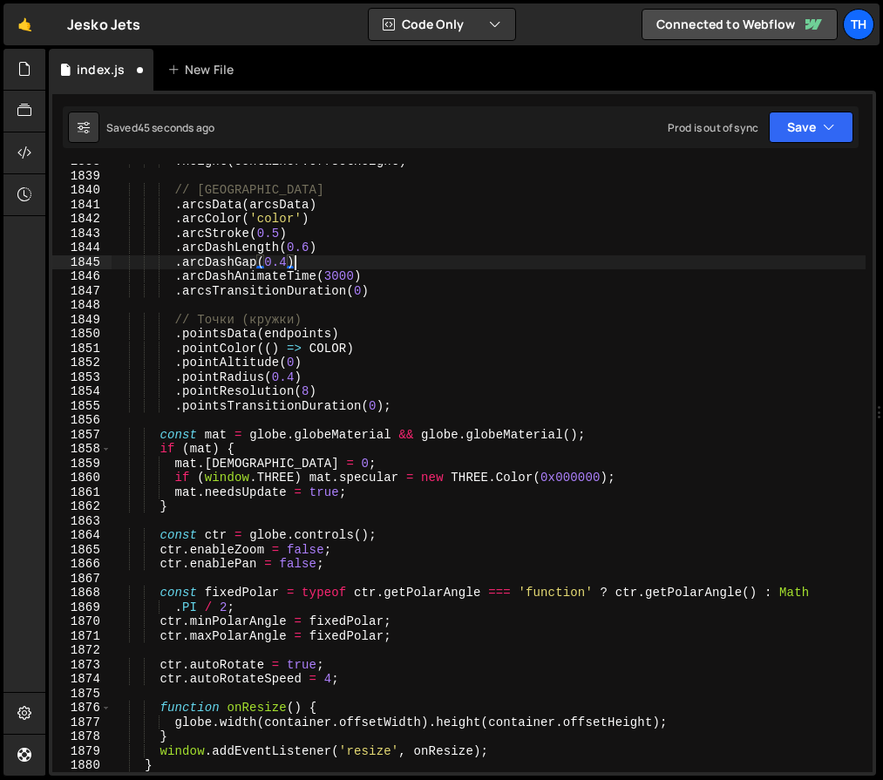
scroll to position [0, 11]
click at [808, 144] on div "Saved 46 seconds ago Prod is out of sync Upgrade to Edit Save Save to Staging S…" at bounding box center [460, 127] width 795 height 42
click at [812, 124] on button "Save" at bounding box center [810, 127] width 85 height 31
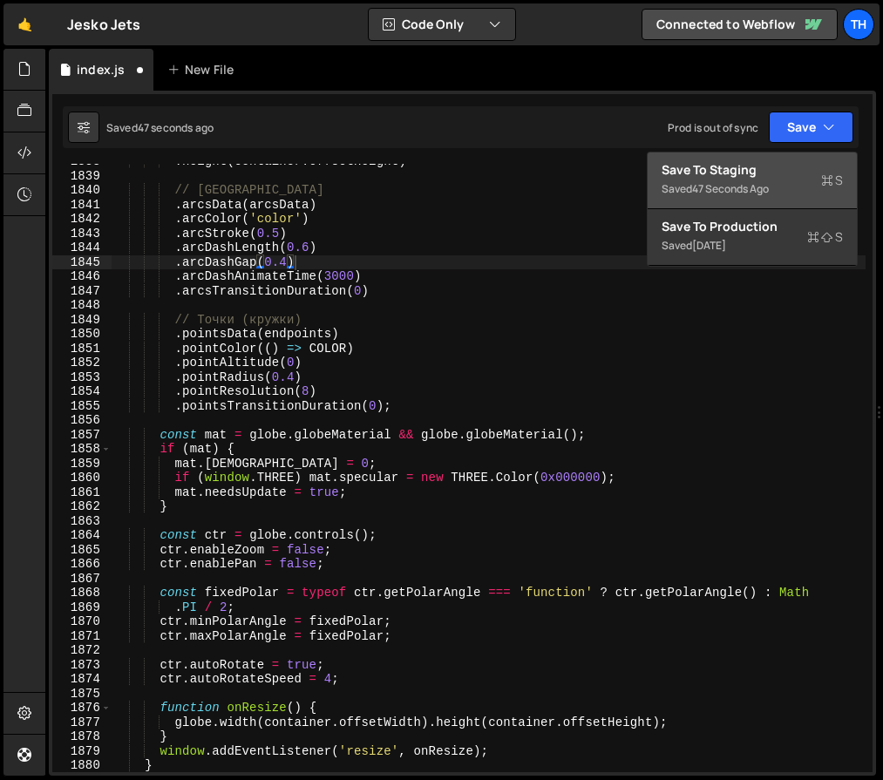
click at [802, 166] on div "Save to Staging S" at bounding box center [751, 169] width 181 height 17
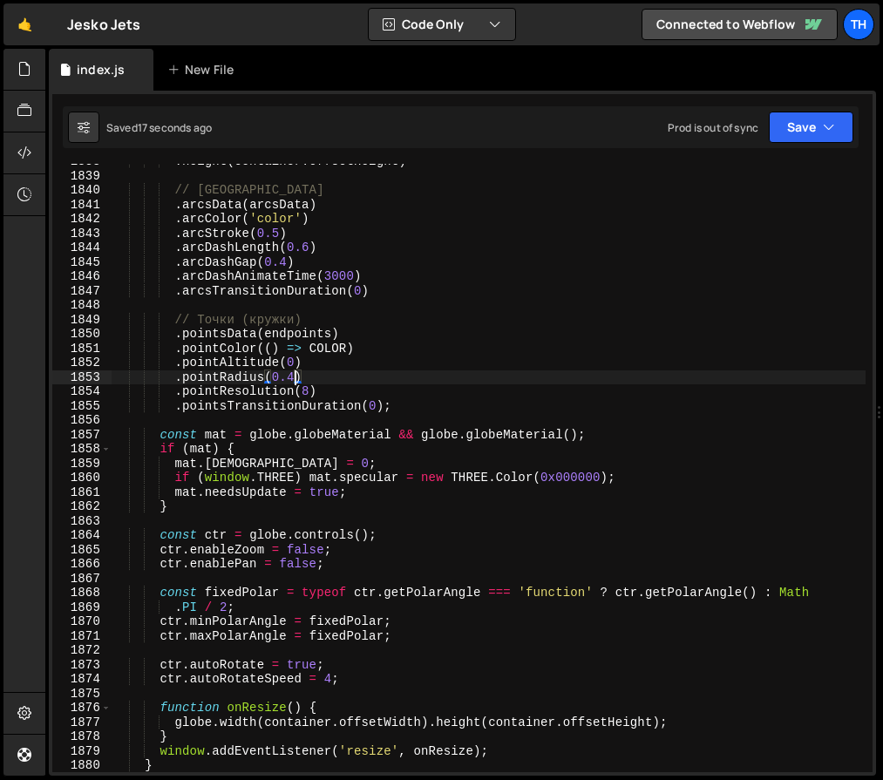
click at [292, 375] on div ". height ( container . offsetHeight ) // Линии . arcsData ( arcsData ) . arcCol…" at bounding box center [489, 472] width 754 height 637
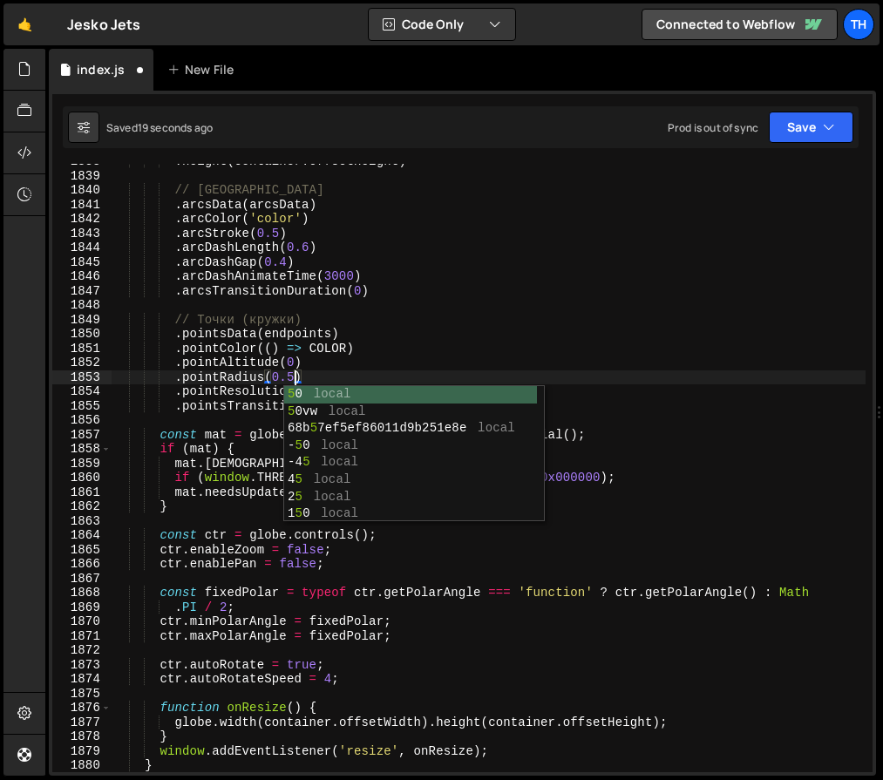
click at [260, 328] on div ". height ( container . offsetHeight ) // Линии . arcsData ( arcsData ) . arcCol…" at bounding box center [489, 472] width 754 height 637
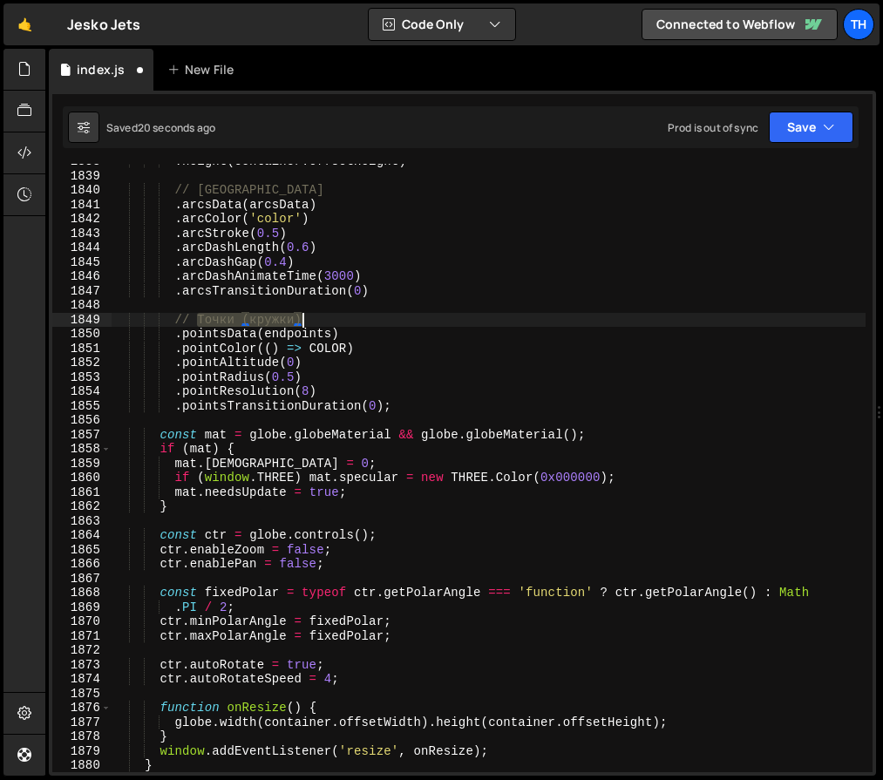
drag, startPoint x: 200, startPoint y: 320, endPoint x: 326, endPoint y: 322, distance: 125.5
click at [326, 322] on div ". height ( container . offsetHeight ) // Линии . arcsData ( arcsData ) . arcCol…" at bounding box center [489, 472] width 754 height 637
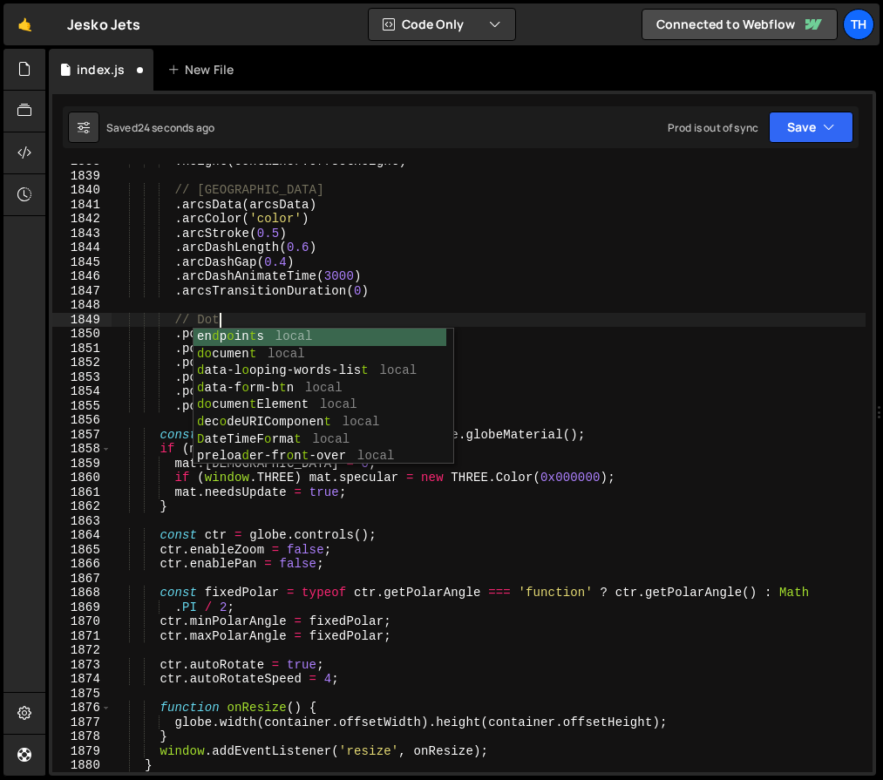
scroll to position [0, 7]
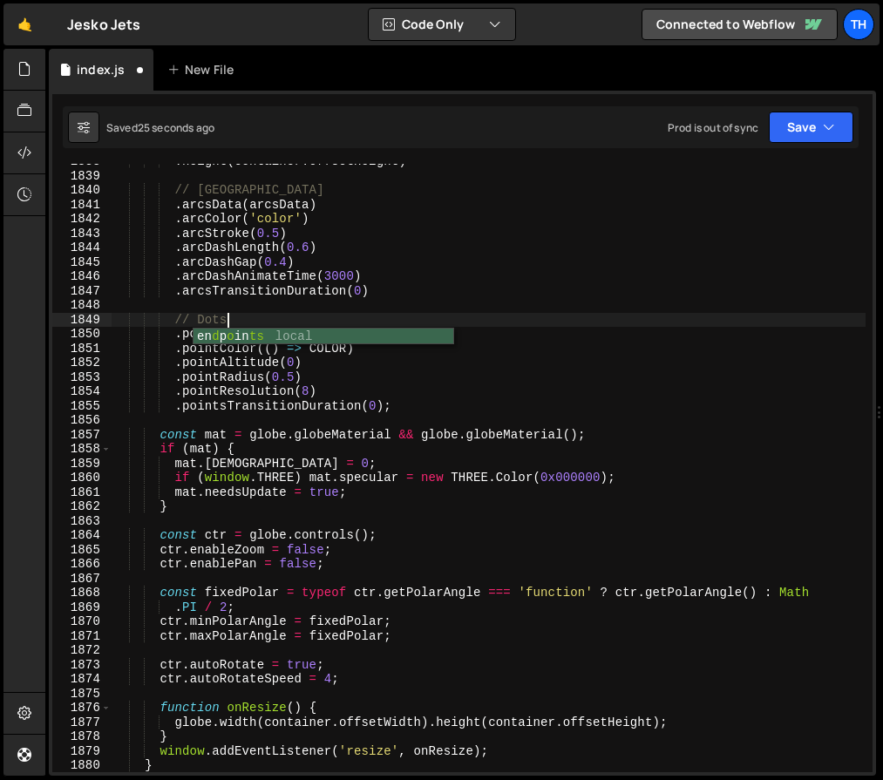
click at [214, 191] on div ". height ( container . offsetHeight ) // Линии . arcsData ( arcsData ) . arcCol…" at bounding box center [489, 472] width 754 height 637
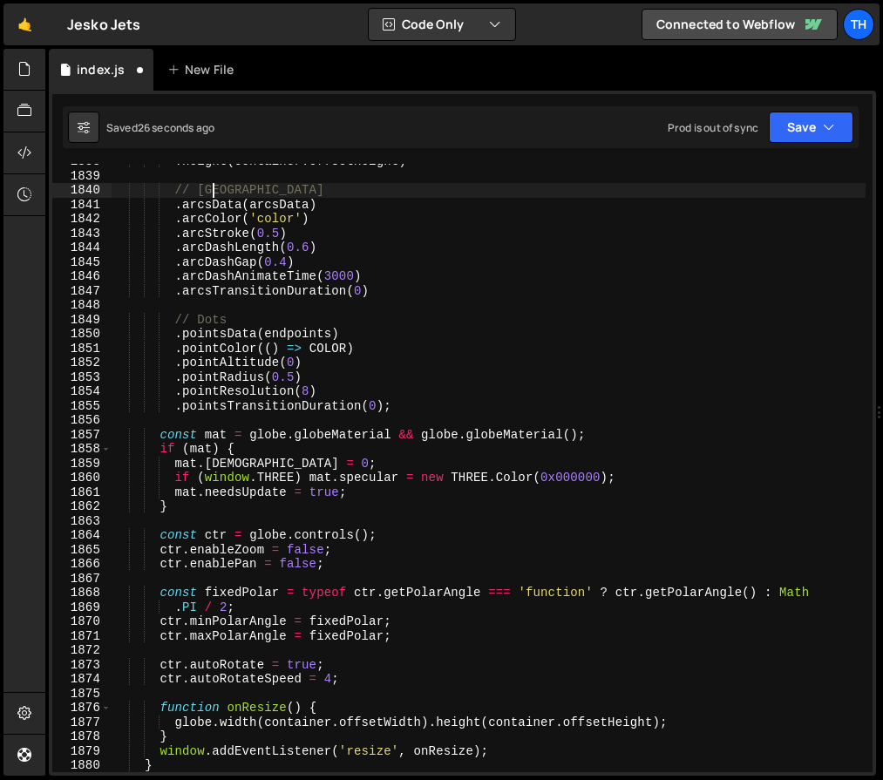
click at [214, 190] on div ". height ( container . offsetHeight ) // Линии . arcsData ( arcsData ) . arcCol…" at bounding box center [489, 472] width 754 height 637
click at [474, 191] on div ". height ( container . offsetHeight ) // Lines . arcsData ( arcsData ) . arcCol…" at bounding box center [489, 472] width 754 height 637
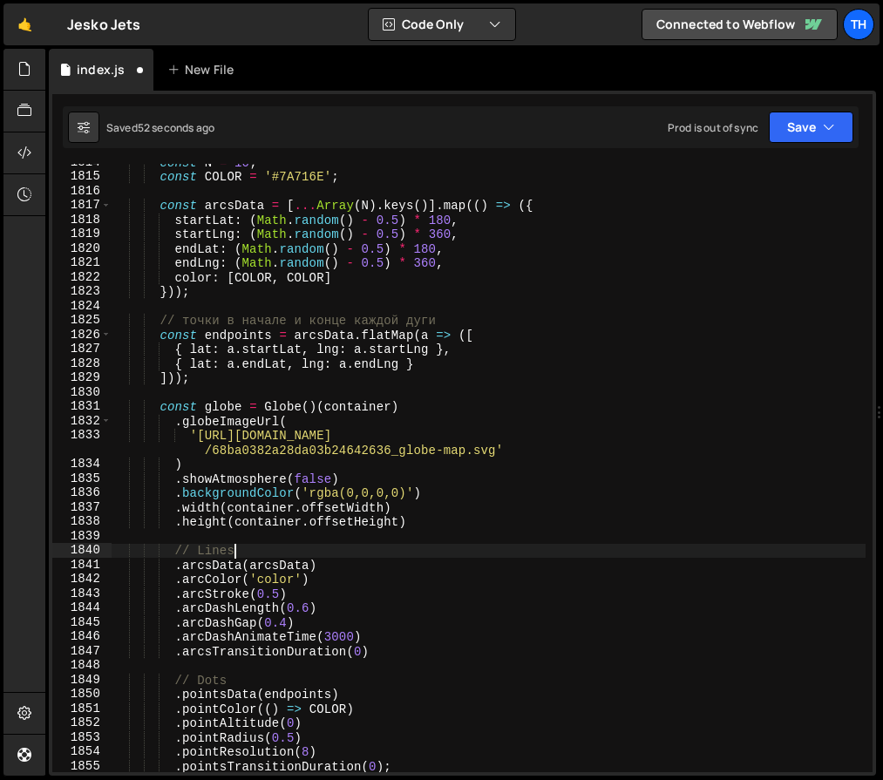
scroll to position [22862, 0]
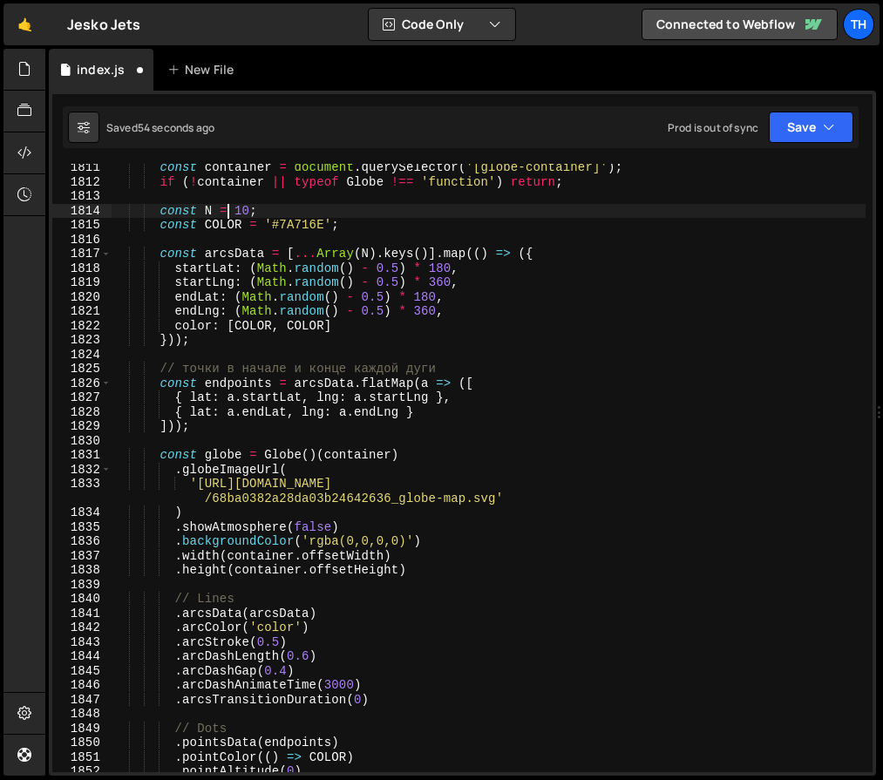
click at [227, 213] on div "const container = document . querySelector ( '[globe-container]' ) ; if ( ! con…" at bounding box center [489, 478] width 754 height 637
click at [223, 222] on div "const container = document . querySelector ( '[globe-container]' ) ; if ( ! con…" at bounding box center [489, 478] width 754 height 637
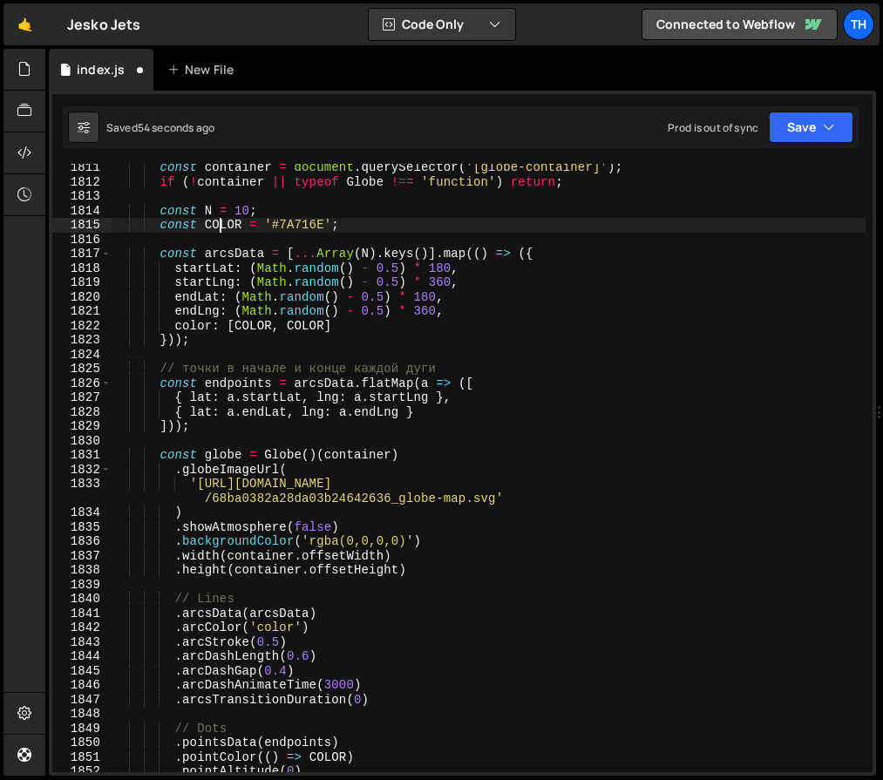
click at [223, 222] on div "const container = document . querySelector ( '[globe-container]' ) ; if ( ! con…" at bounding box center [489, 478] width 754 height 637
drag, startPoint x: 270, startPoint y: 225, endPoint x: 323, endPoint y: 227, distance: 53.2
click at [323, 227] on div "const container = document . querySelector ( '[globe-container]' ) ; if ( ! con…" at bounding box center [489, 478] width 754 height 637
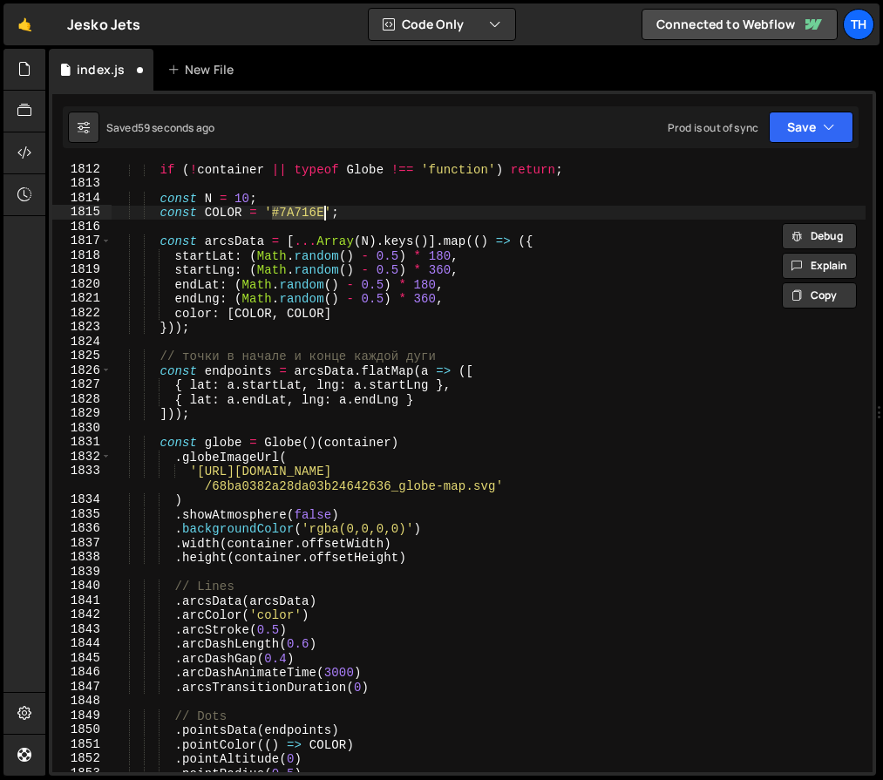
scroll to position [22988, 0]
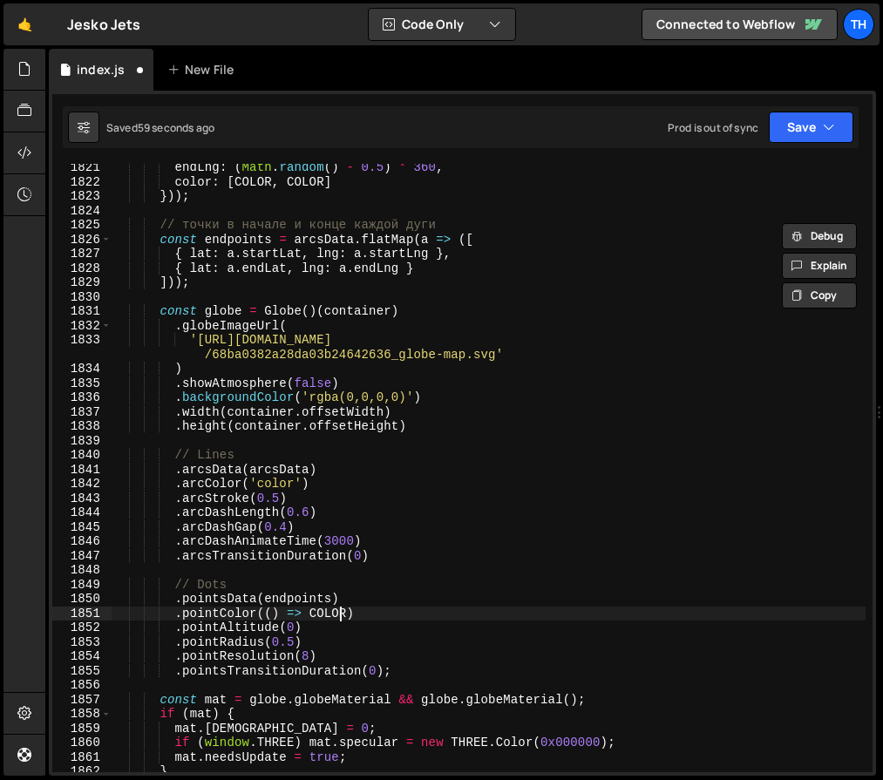
click at [336, 606] on div "endLng : ( Math . random ( ) - 0.5 ) * 360 , color : [ COLOR , COLOR ] })) ; //…" at bounding box center [489, 478] width 754 height 637
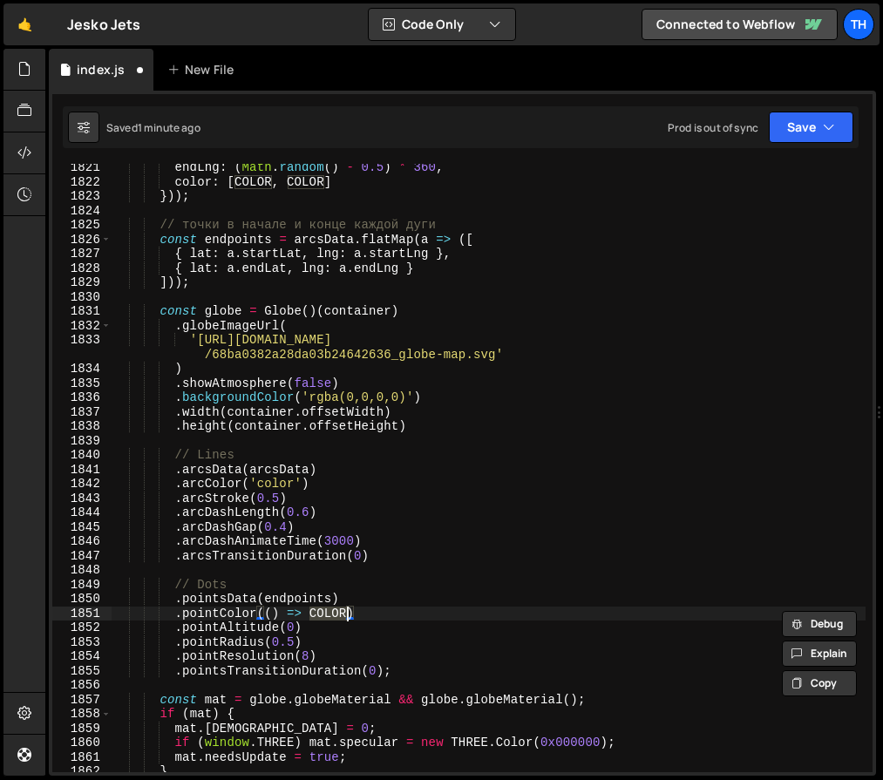
paste textarea "#7A716E"
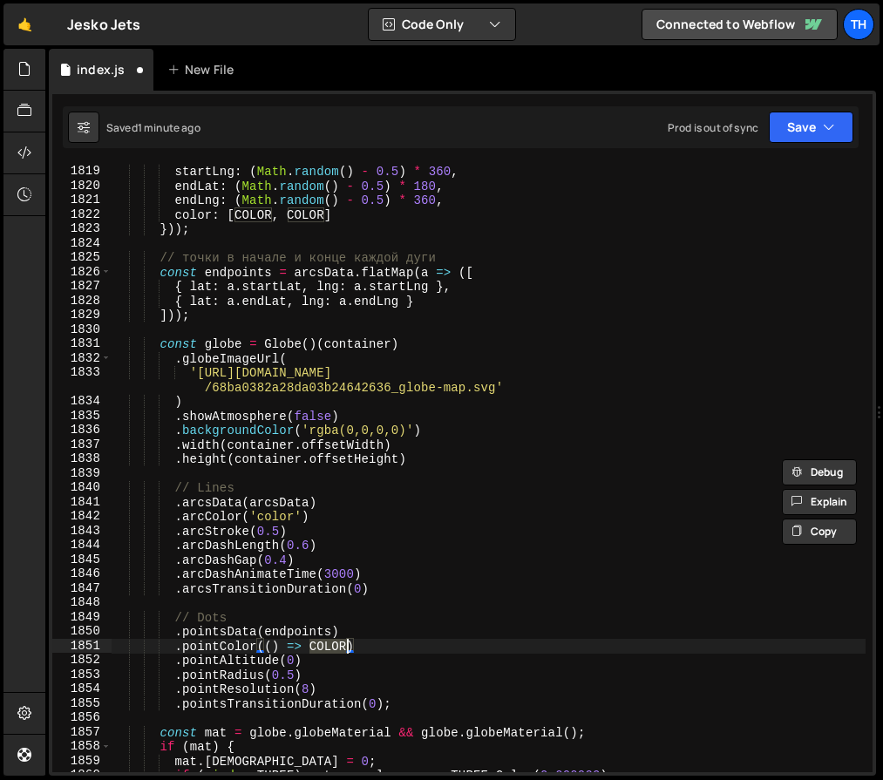
scroll to position [22947, 0]
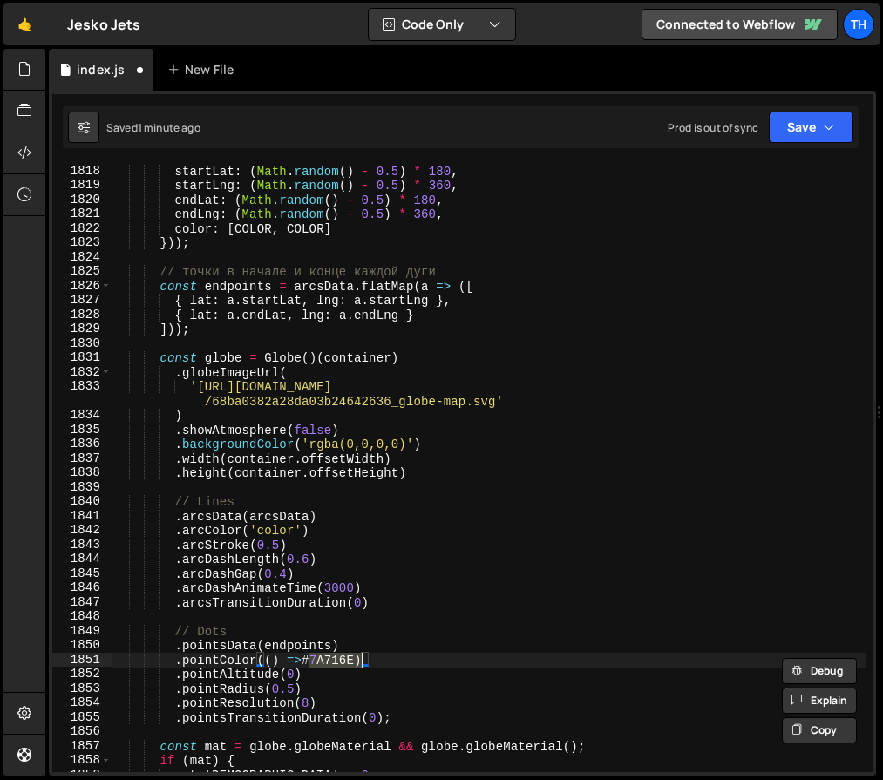
click at [249, 222] on div "startLat : ( Math . random ( ) - 0.5 ) * 180 , startLng : ( Math . random ( ) -…" at bounding box center [489, 482] width 754 height 637
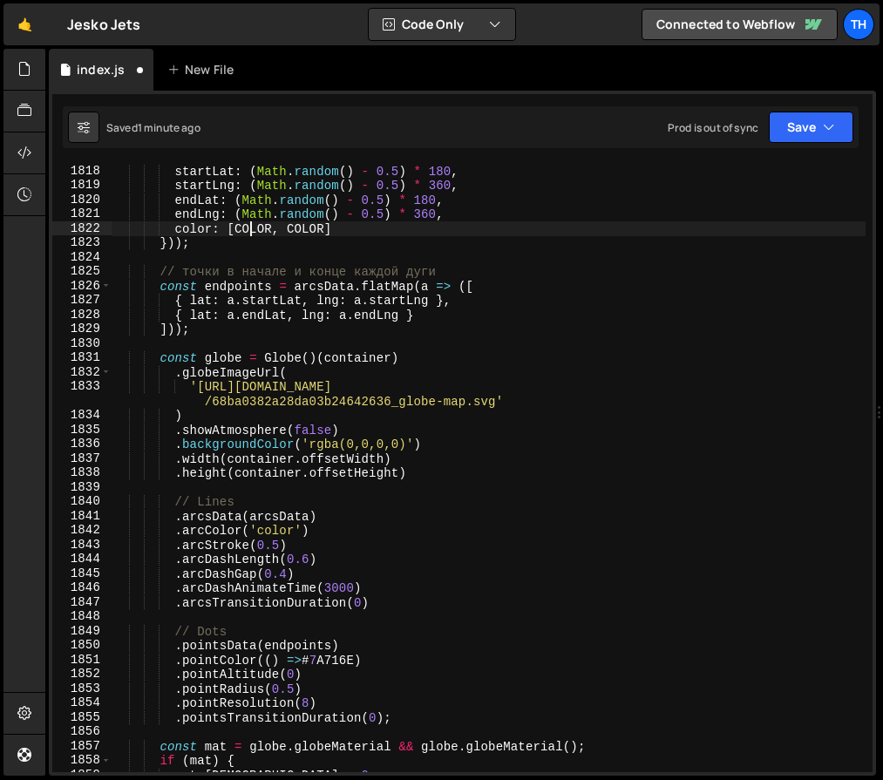
click at [249, 222] on div "startLat : ( Math . random ( ) - 0.5 ) * 180 , startLng : ( Math . random ( ) -…" at bounding box center [489, 482] width 754 height 637
paste textarea "#7A716E"
click at [311, 227] on div "startLat : ( Math . random ( ) - 0.5 ) * 180 , startLng : ( Math . random ( ) -…" at bounding box center [489, 482] width 754 height 637
paste textarea "#7A716E"
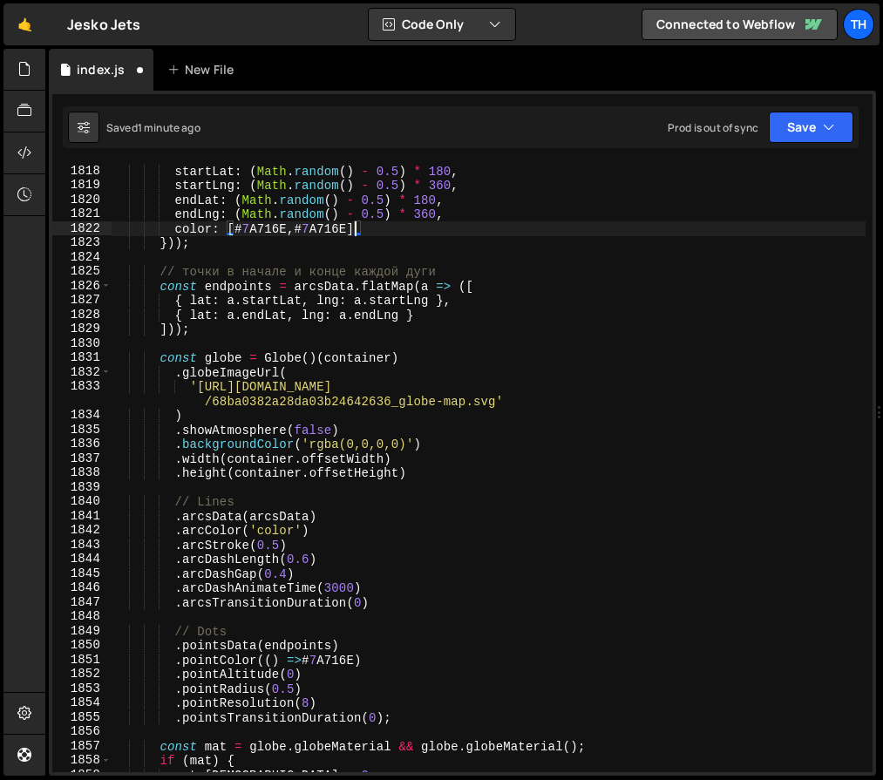
scroll to position [22767, 0]
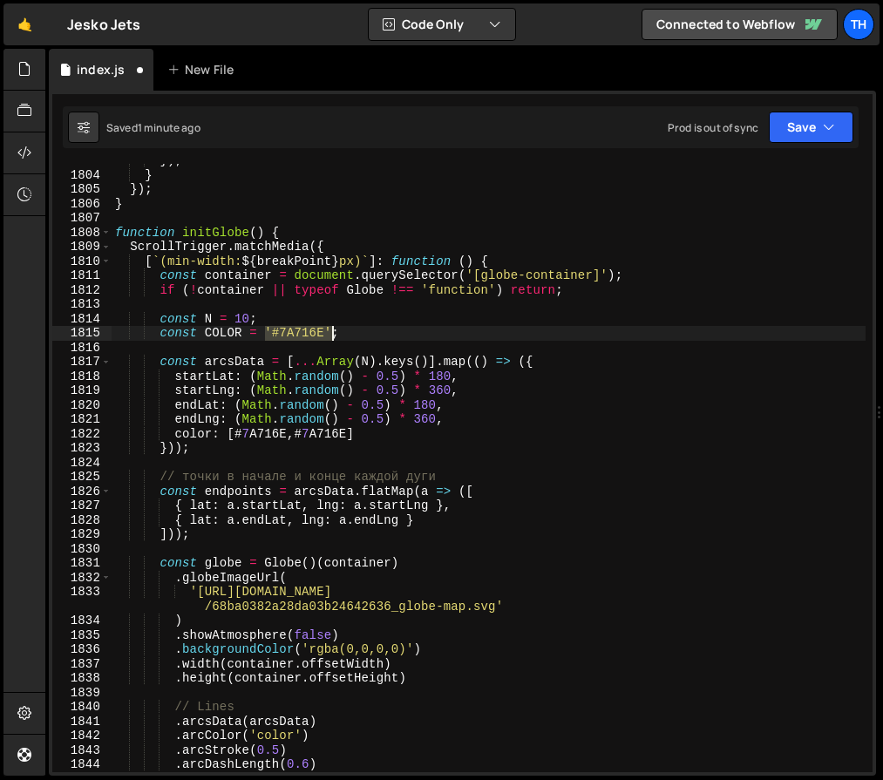
drag, startPoint x: 267, startPoint y: 331, endPoint x: 329, endPoint y: 336, distance: 62.1
click at [329, 336] on div "}) ; } }) ; } function initGlobe ( ) { ScrollTrigger . matchMedia ({ [ ` (min-w…" at bounding box center [489, 471] width 754 height 637
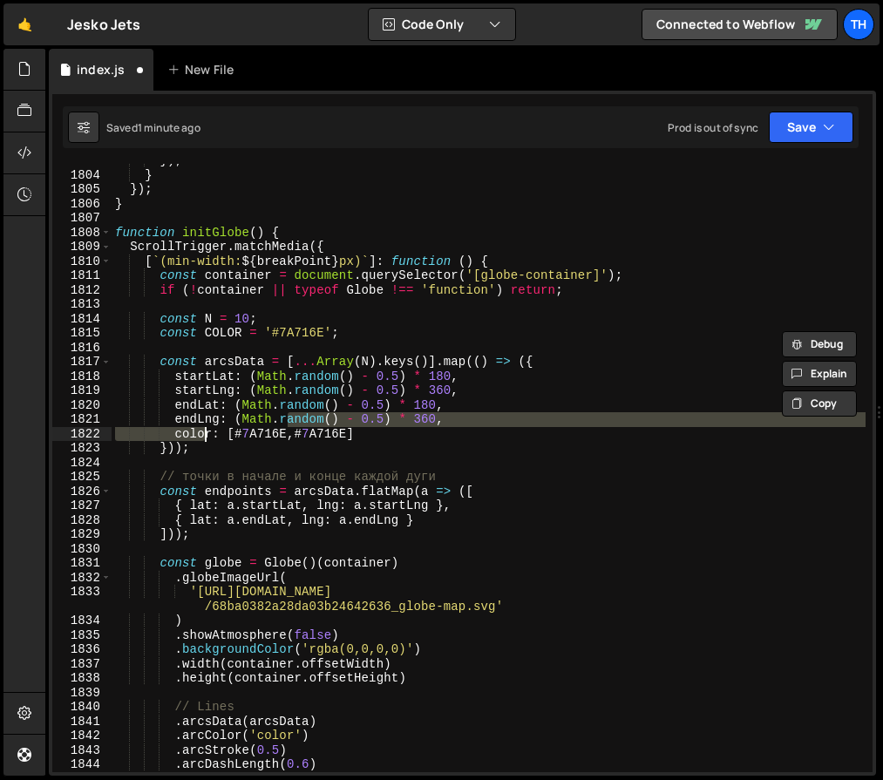
drag, startPoint x: 288, startPoint y: 426, endPoint x: 233, endPoint y: 436, distance: 55.7
click at [233, 438] on div "}) ; } }) ; } function initGlobe ( ) { ScrollTrigger . matchMedia ({ [ ` (min-w…" at bounding box center [489, 471] width 754 height 637
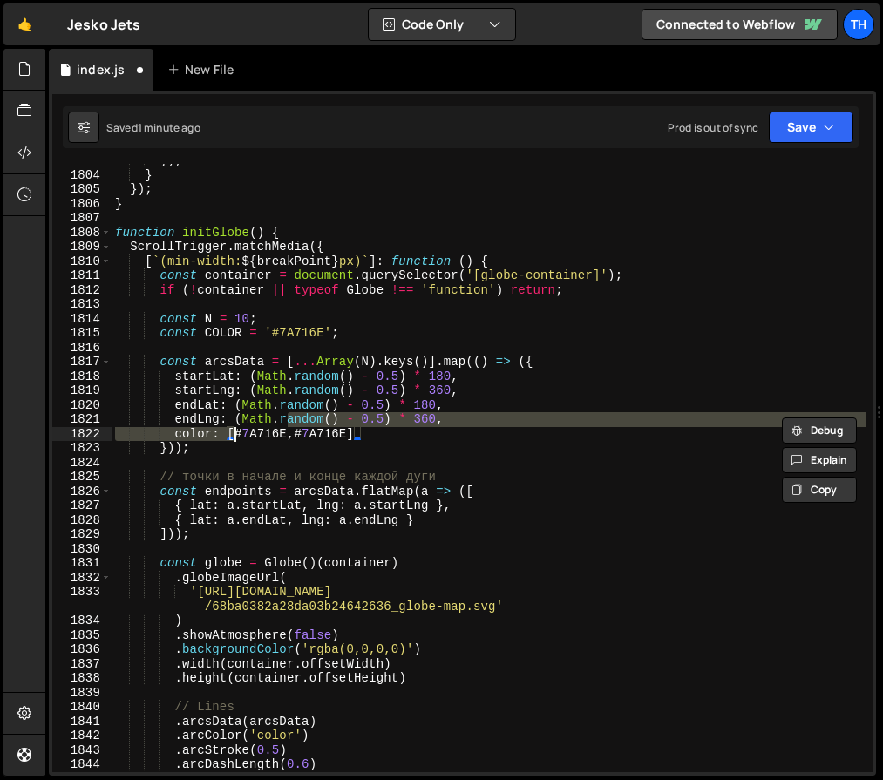
click at [233, 433] on div "}) ; } }) ; } function initGlobe ( ) { ScrollTrigger . matchMedia ({ [ ` (min-w…" at bounding box center [489, 468] width 754 height 608
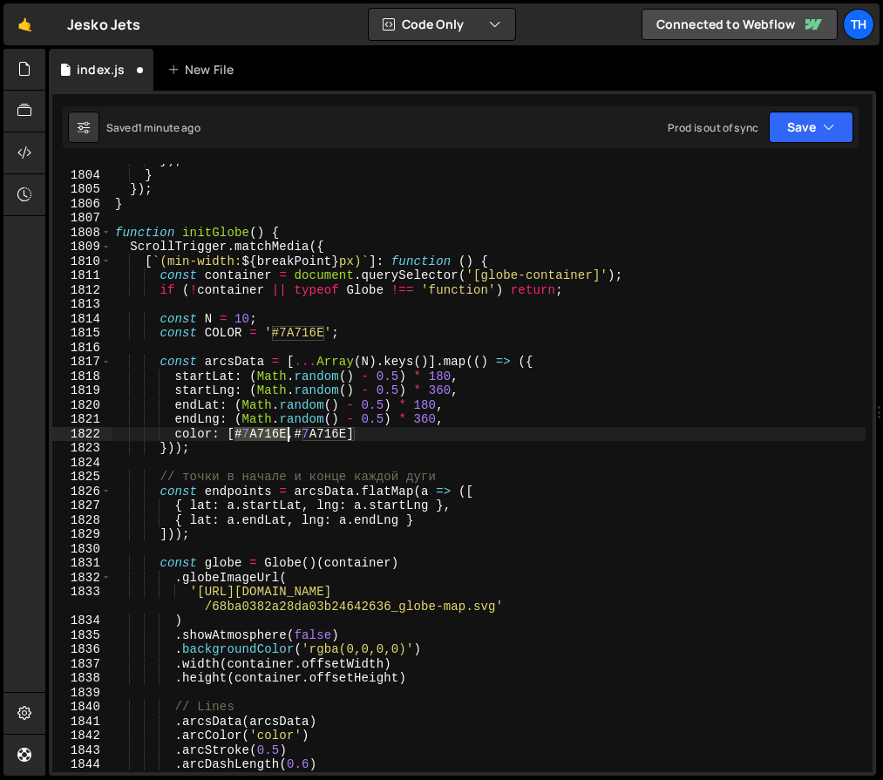
drag, startPoint x: 234, startPoint y: 430, endPoint x: 287, endPoint y: 433, distance: 52.4
click at [287, 433] on div "}) ; } }) ; } function initGlobe ( ) { ScrollTrigger . matchMedia ({ [ ` (min-w…" at bounding box center [489, 471] width 754 height 637
paste textarea "'#7A716E'"
drag, startPoint x: 318, startPoint y: 435, endPoint x: 368, endPoint y: 438, distance: 49.8
click at [368, 438] on div "}) ; } }) ; } function initGlobe ( ) { ScrollTrigger . matchMedia ({ [ ` (min-w…" at bounding box center [489, 471] width 754 height 637
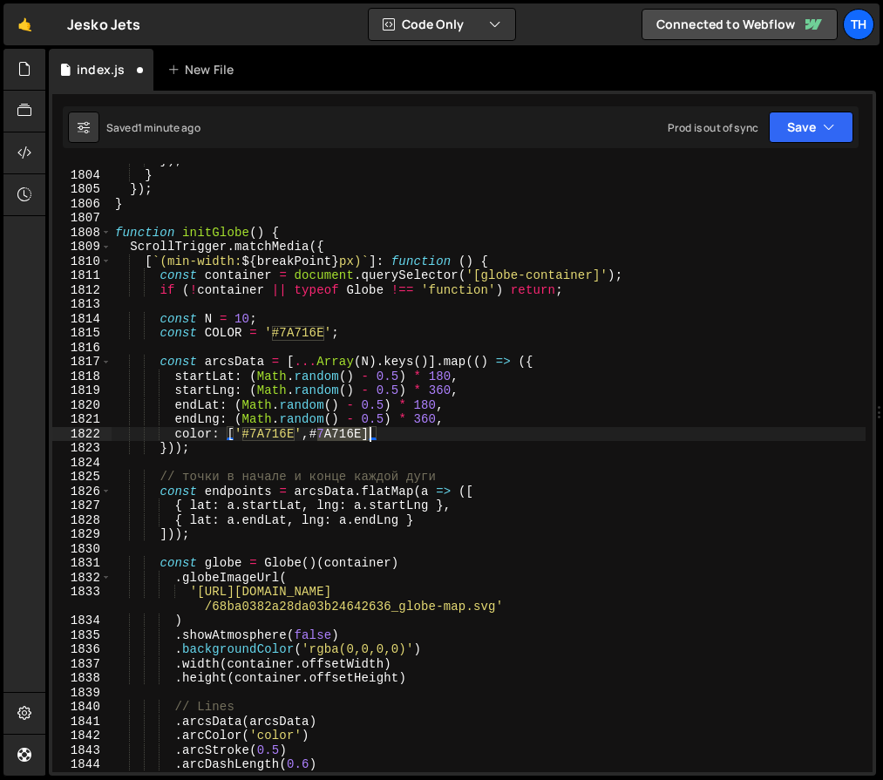
paste textarea "'#7A716E'"
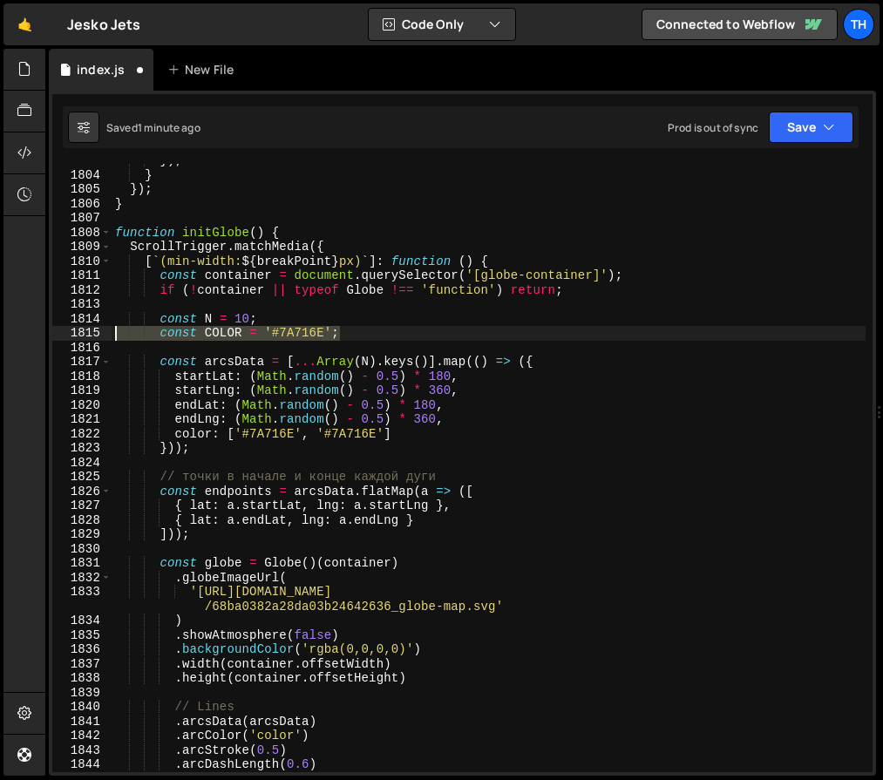
drag, startPoint x: 358, startPoint y: 335, endPoint x: 73, endPoint y: 328, distance: 285.0
click at [73, 328] on div "color: ['#7A716E', '#7A716E'] 1803 1804 1805 1806 1807 1808 1809 1810 1811 1812…" at bounding box center [462, 468] width 820 height 608
type textarea "const COLOR = '#7A716E';"
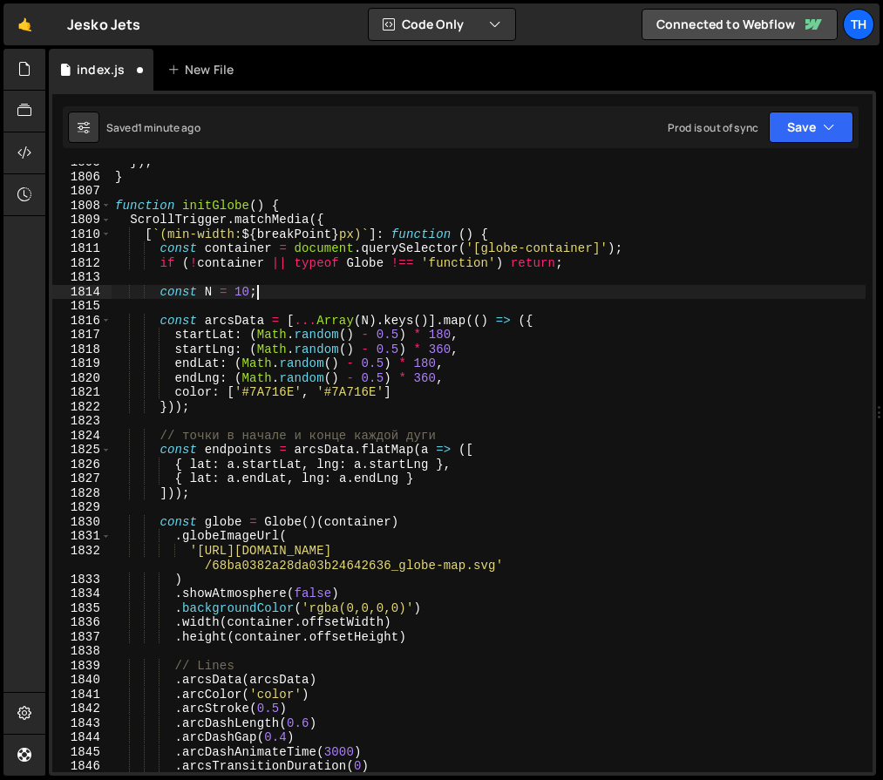
scroll to position [23029, 0]
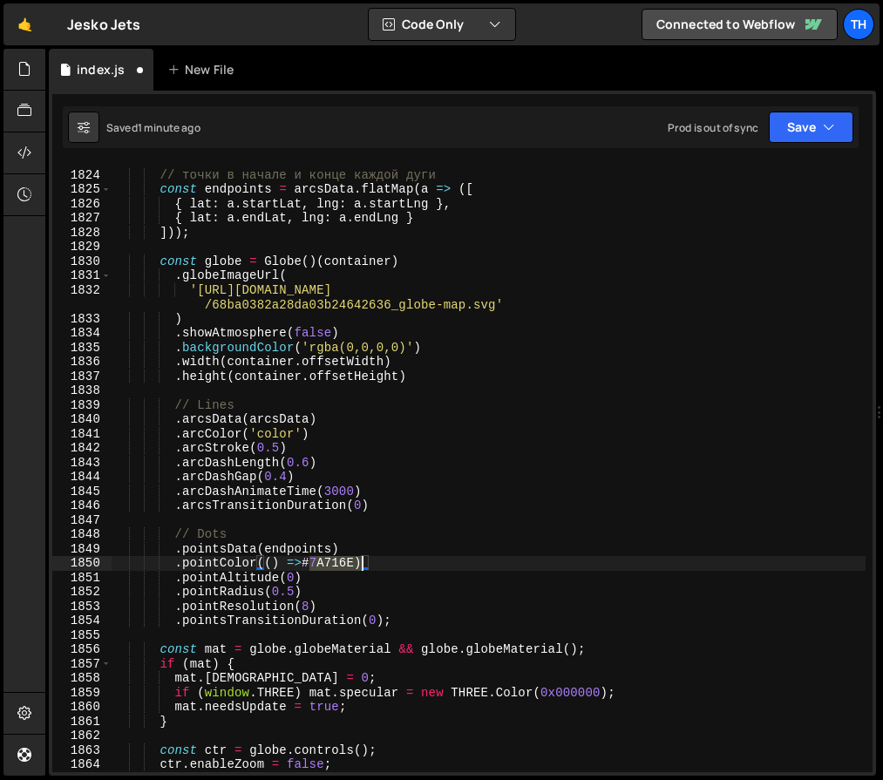
drag, startPoint x: 312, startPoint y: 565, endPoint x: 363, endPoint y: 565, distance: 51.4
click at [363, 565] on div "// точки в начале и конце каждой дуги const endpoints = arcsData . flatMap ( a …" at bounding box center [489, 471] width 754 height 637
paste textarea "'#7A716E'"
click at [836, 125] on button "Save" at bounding box center [810, 127] width 85 height 31
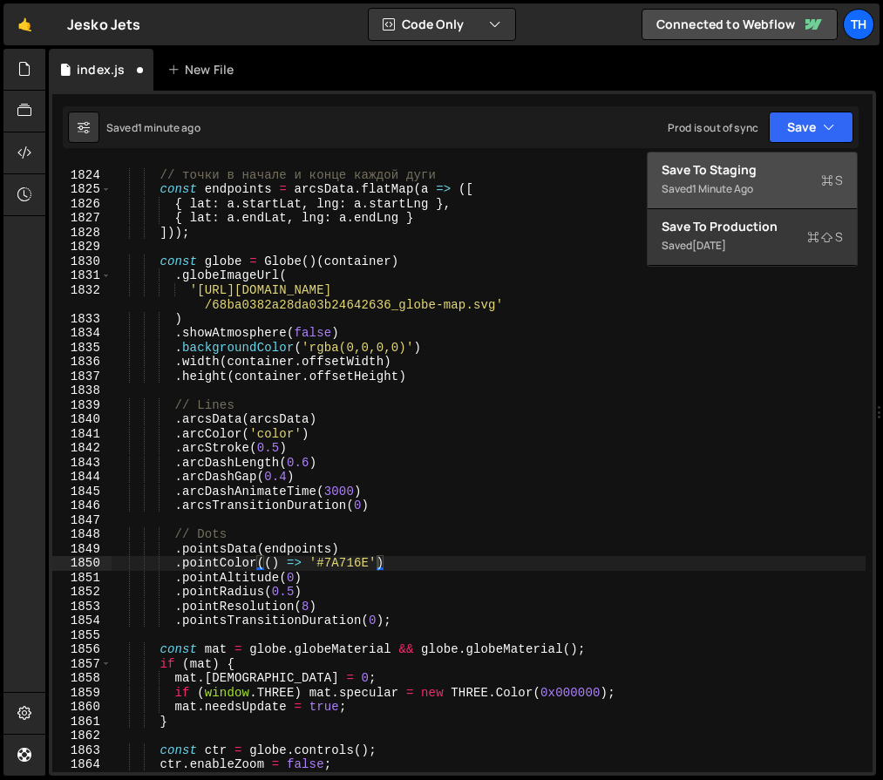
click at [830, 156] on button "Save to Staging S Saved 1 minute ago" at bounding box center [751, 180] width 209 height 57
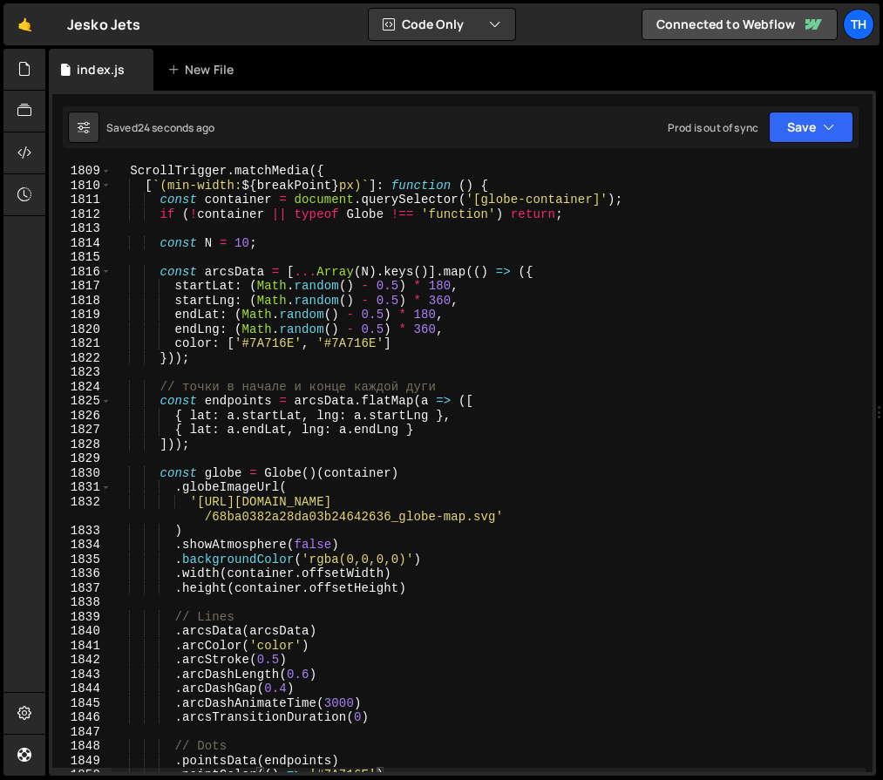
scroll to position [23039, 0]
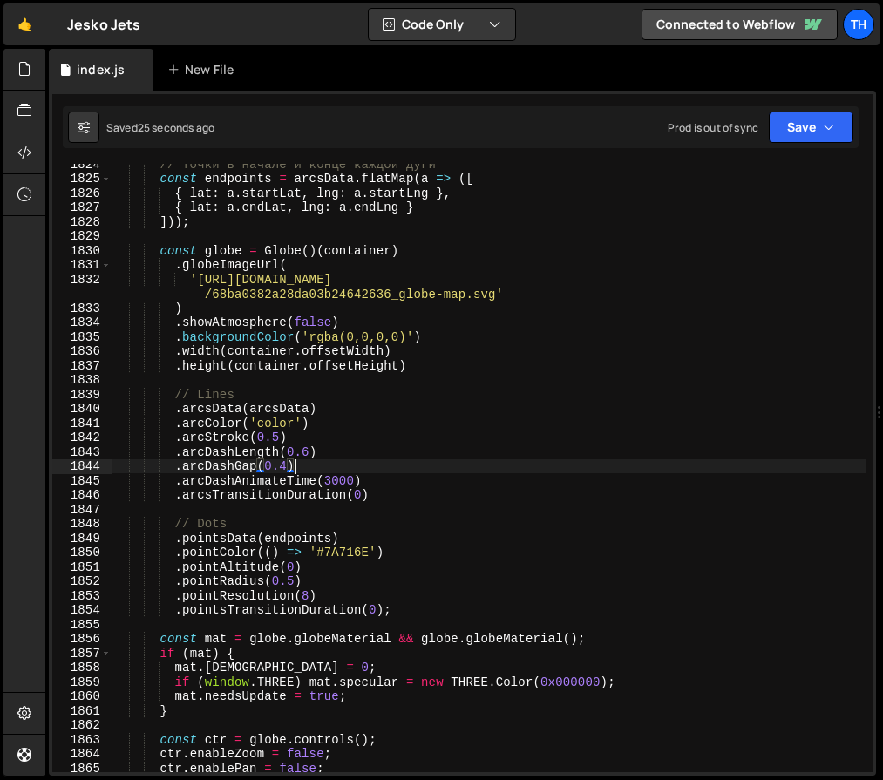
click at [328, 473] on div "// точки в начале и конце каждой дуги const endpoints = arcsData . flatMap ( a …" at bounding box center [489, 475] width 754 height 637
click at [329, 481] on div "// точки в начале и конце каждой дуги const endpoints = arcsData . flatMap ( a …" at bounding box center [489, 475] width 754 height 637
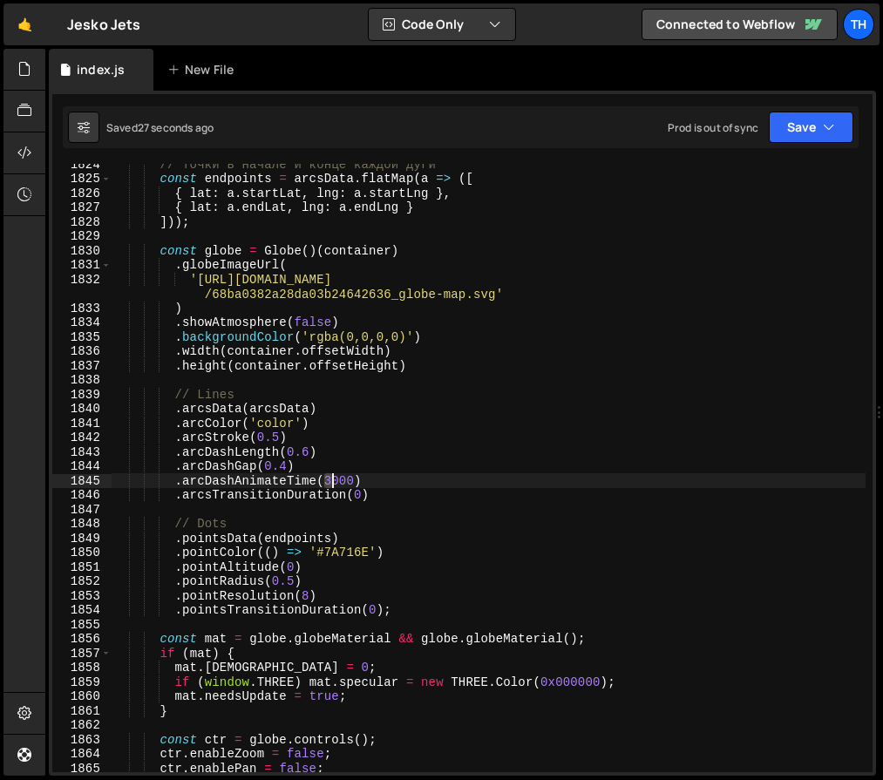
click at [329, 484] on div "// точки в начале и конце каждой дуги const endpoints = arcsData . flatMap ( a …" at bounding box center [489, 475] width 754 height 637
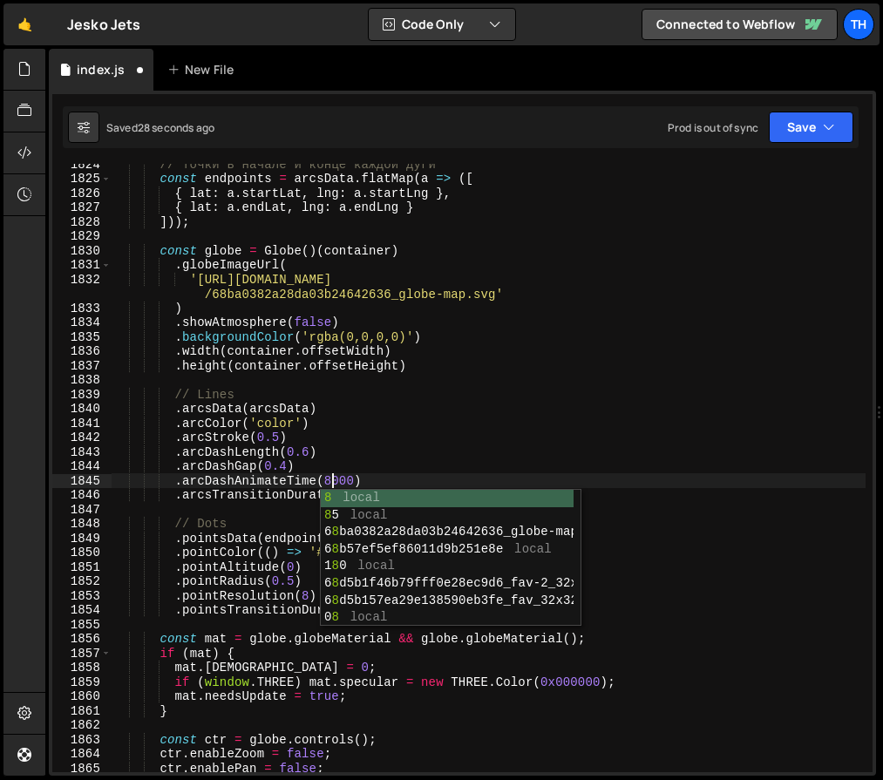
click at [445, 439] on div "// точки в начале и конце каждой дуги const endpoints = arcsData . flatMap ( a …" at bounding box center [489, 475] width 754 height 637
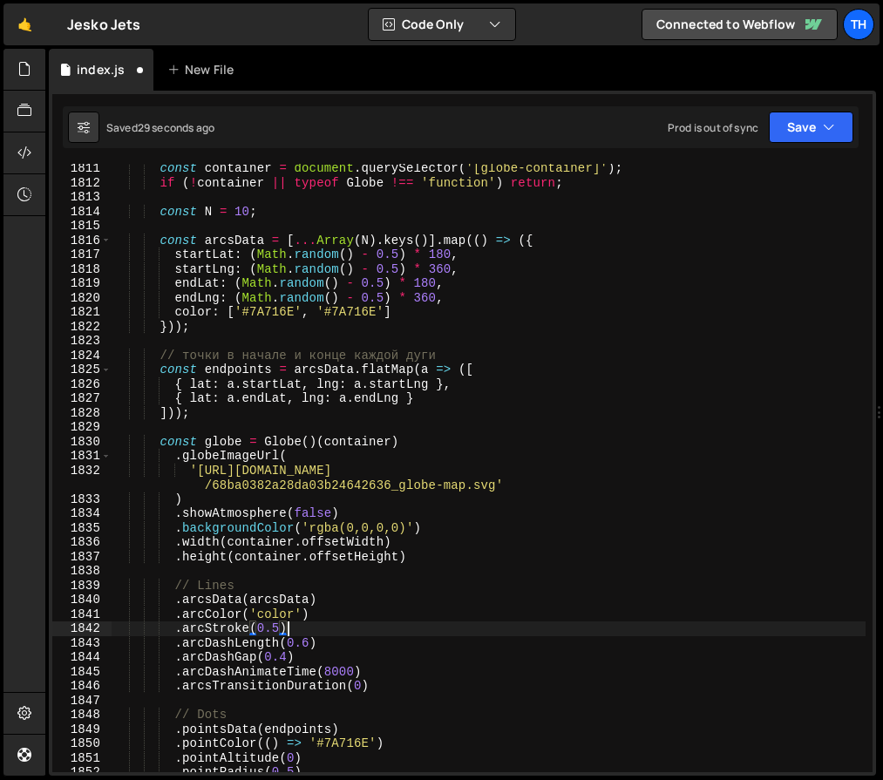
scroll to position [22864, 0]
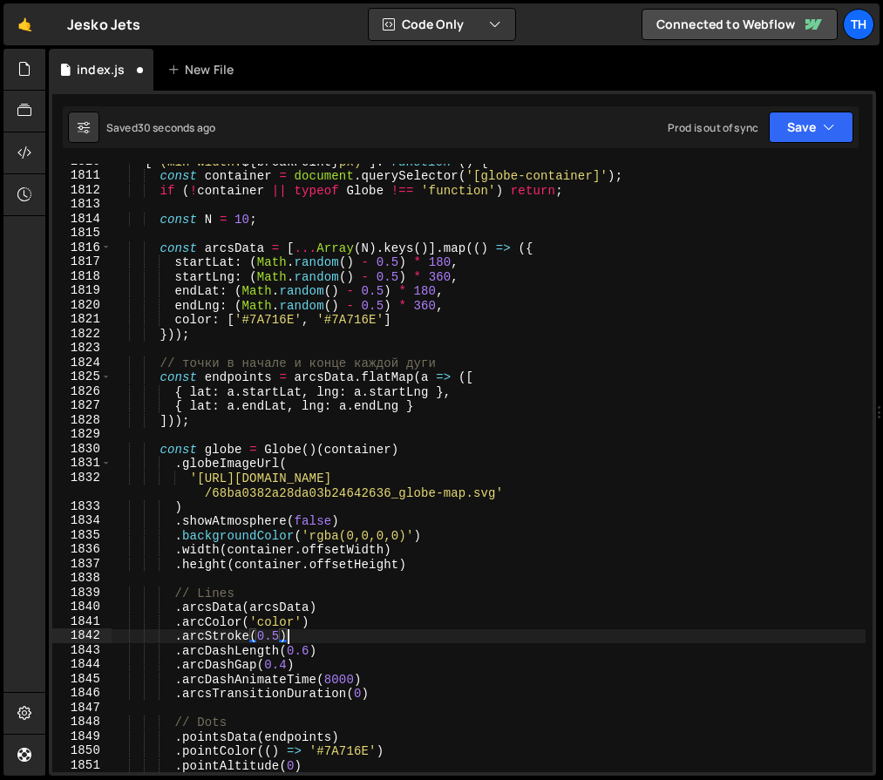
click at [244, 219] on div "[ ` (min-width: ${ breakPoint } px) ` ] : function ( ) { const container = docu…" at bounding box center [489, 472] width 754 height 637
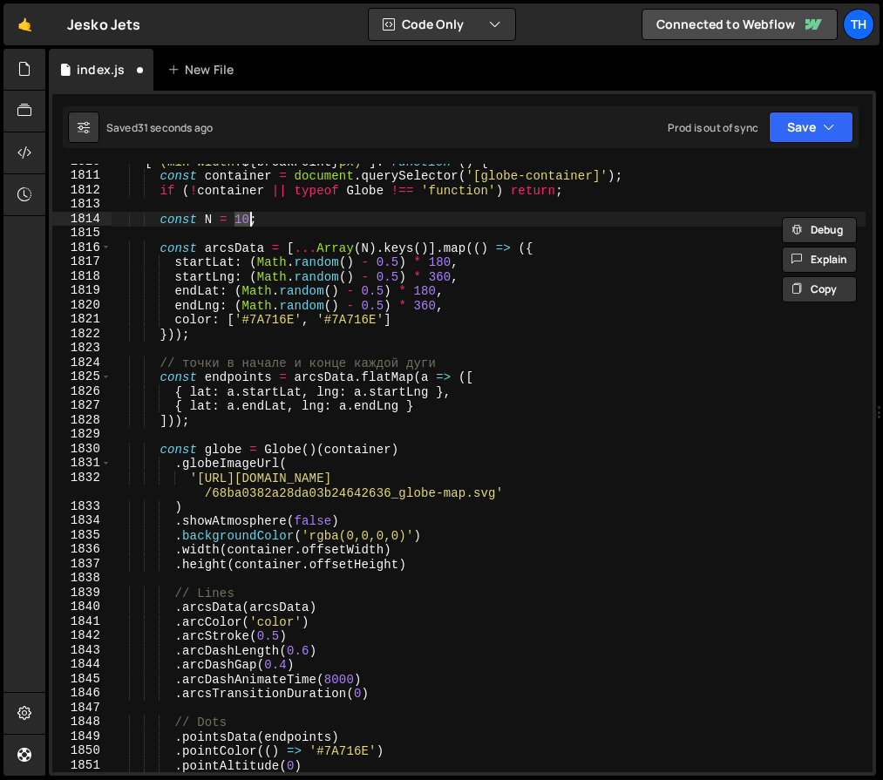
scroll to position [0, 9]
click at [242, 221] on div "[ ` (min-width: ${ breakPoint } px) ` ] : function ( ) { const container = docu…" at bounding box center [489, 472] width 754 height 637
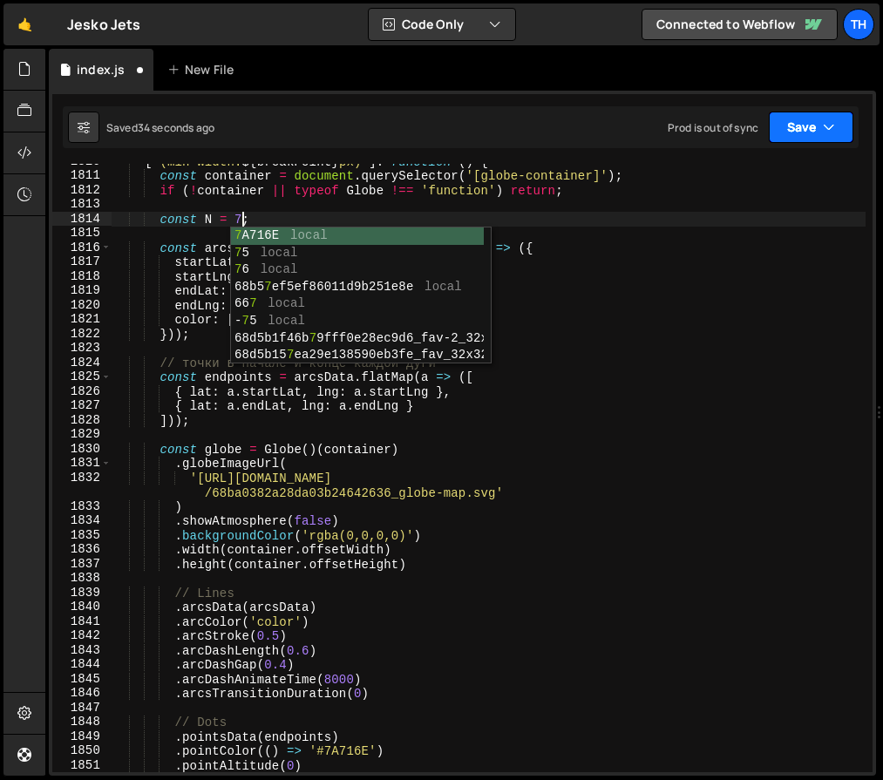
click at [800, 108] on div "Saved 34 seconds ago Prod is out of sync Upgrade to Edit Save Save to Staging S…" at bounding box center [460, 127] width 795 height 42
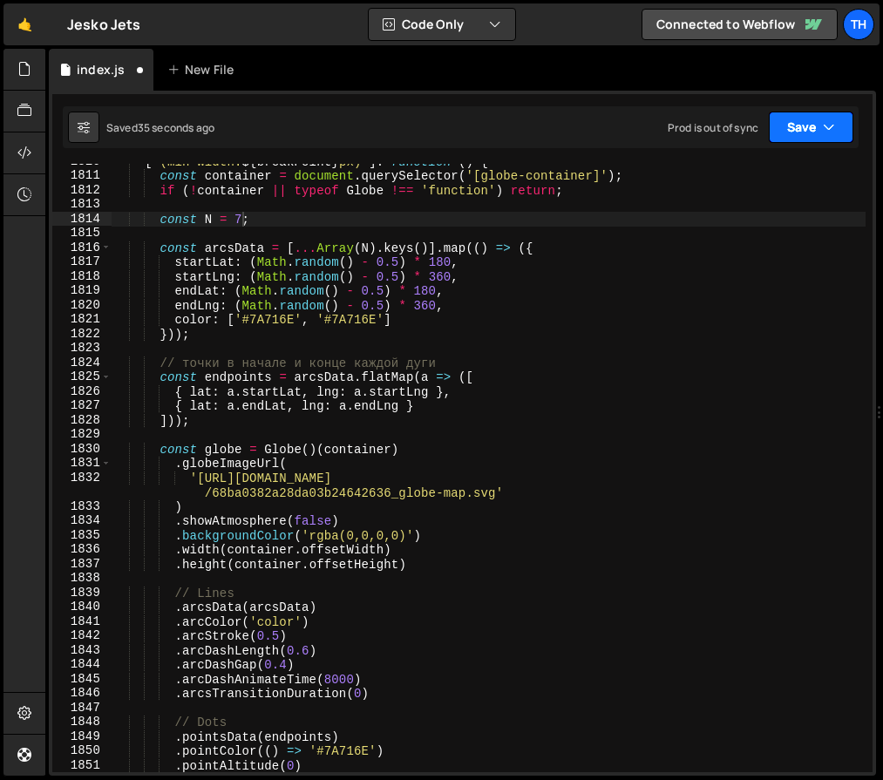
click at [797, 128] on button "Save" at bounding box center [810, 127] width 85 height 31
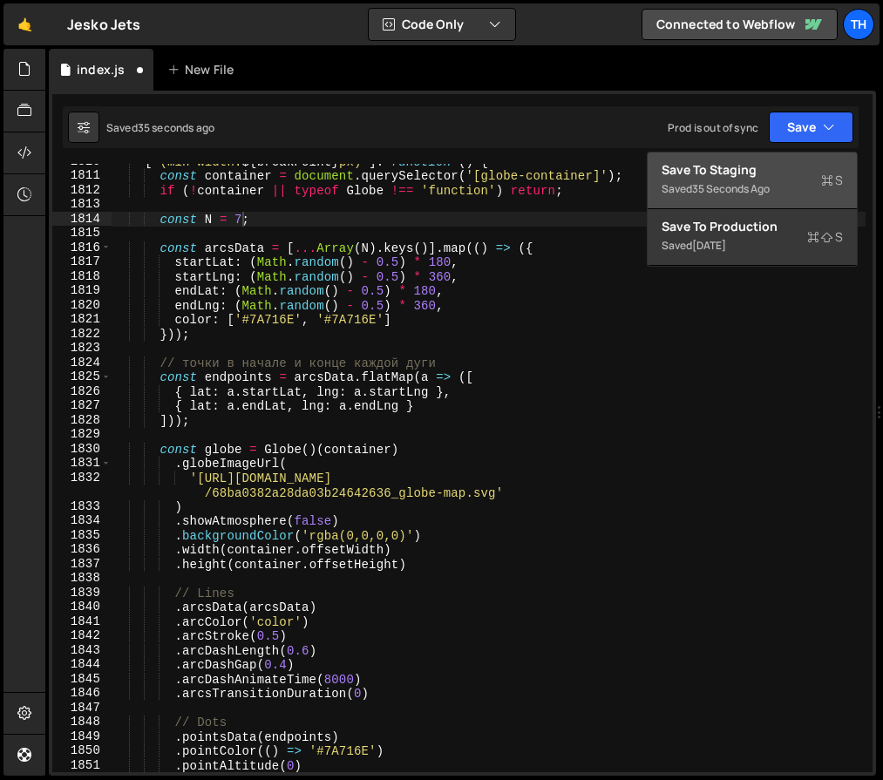
click at [795, 172] on div "Save to Staging S" at bounding box center [751, 169] width 181 height 17
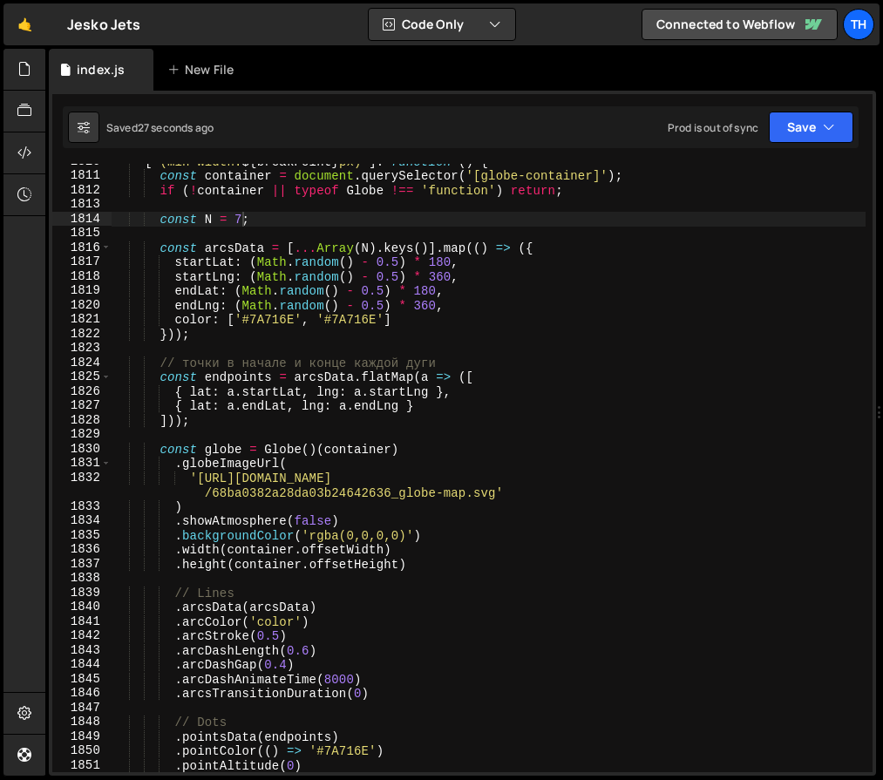
scroll to position [22870, 0]
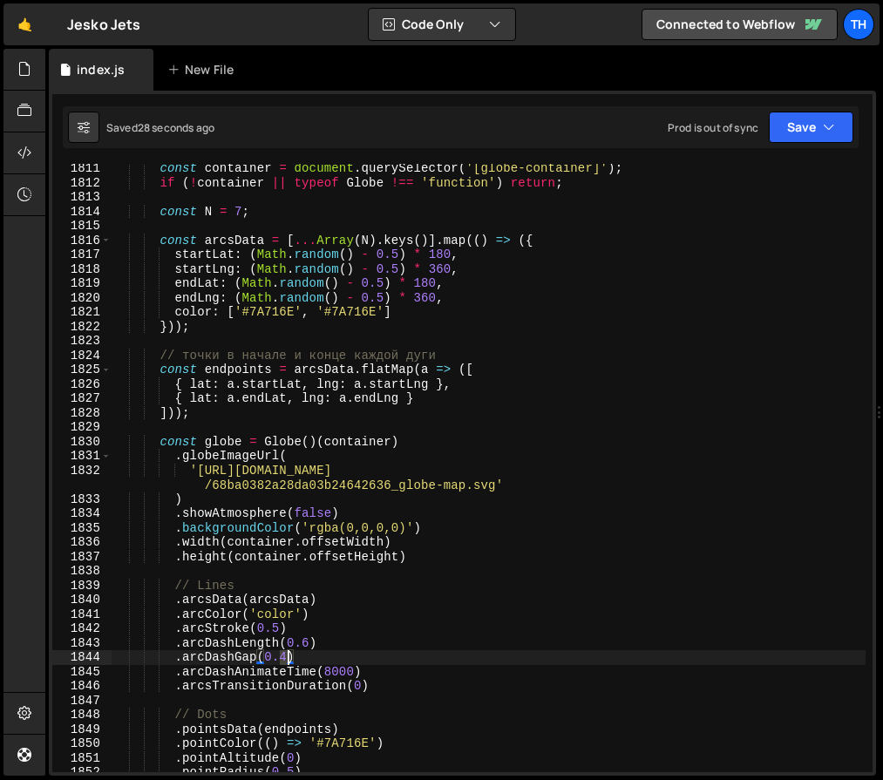
click at [286, 657] on div "const container = document . querySelector ( '[globe-container]' ) ; if ( ! con…" at bounding box center [489, 479] width 754 height 637
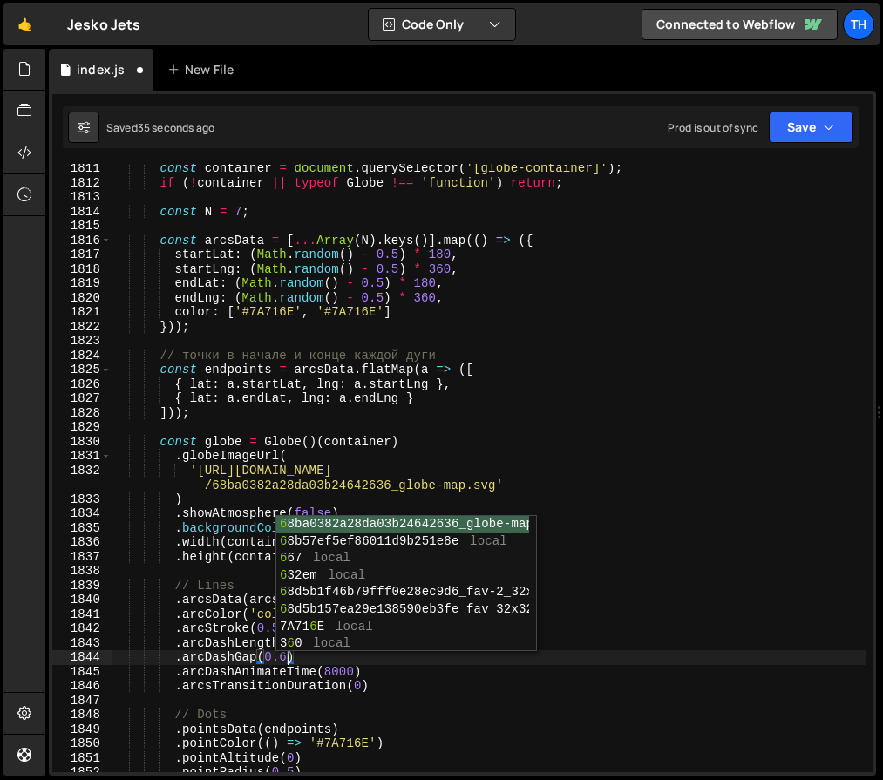
drag, startPoint x: 264, startPoint y: 687, endPoint x: 293, endPoint y: 645, distance: 51.5
click at [264, 687] on div "const container = document . querySelector ( '[globe-container]' ) ; if ( ! con…" at bounding box center [489, 479] width 754 height 637
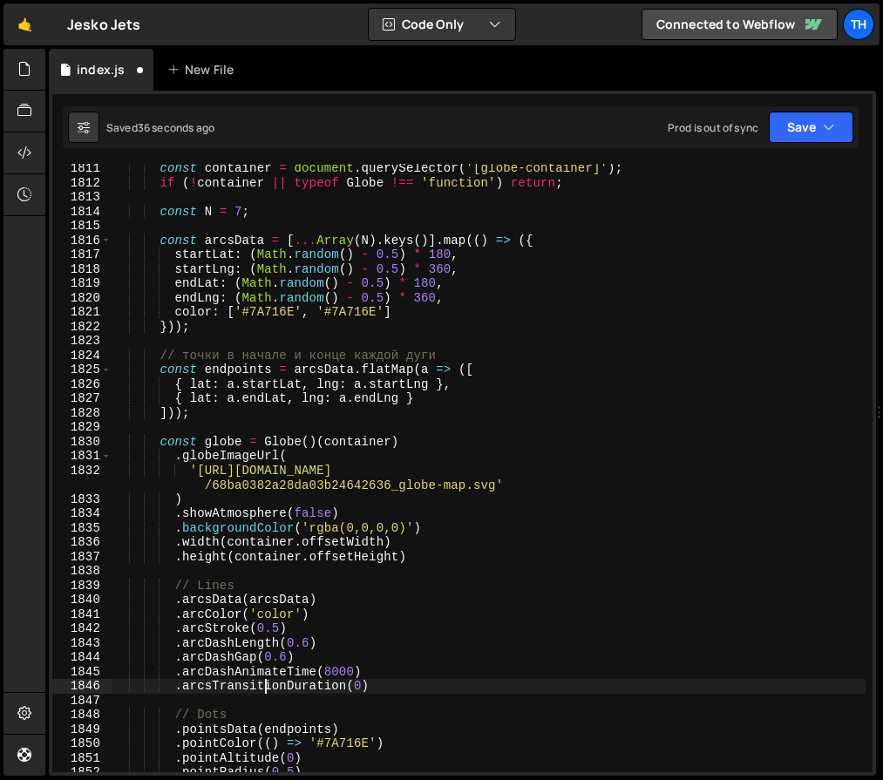
scroll to position [22865, 0]
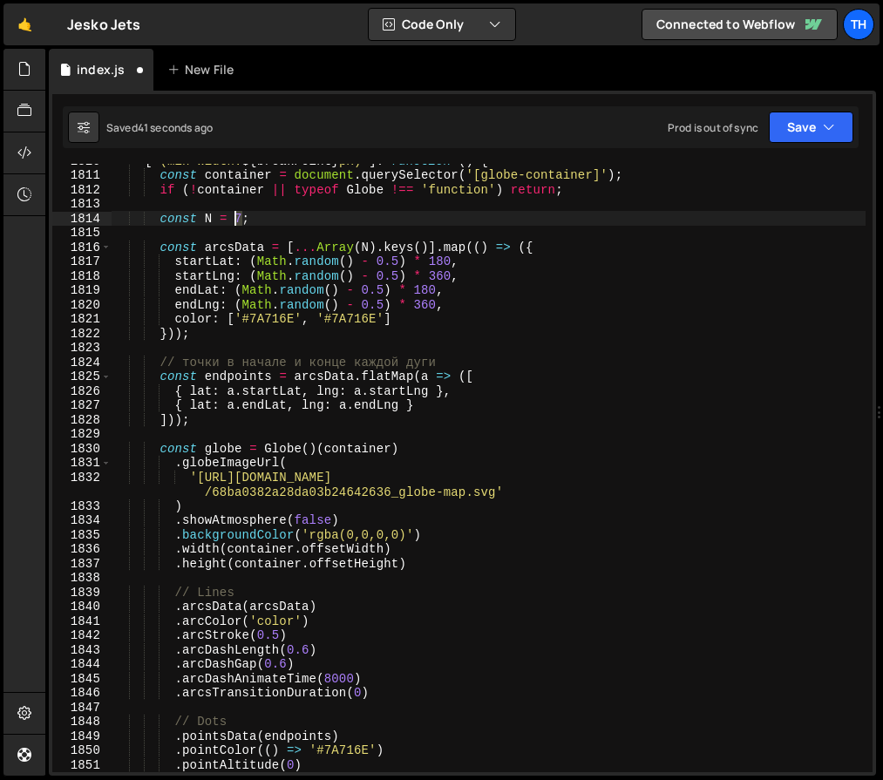
click at [238, 216] on div "[ ` (min-width: ${ breakPoint } px) ` ] : function ( ) { const container = docu…" at bounding box center [489, 471] width 754 height 637
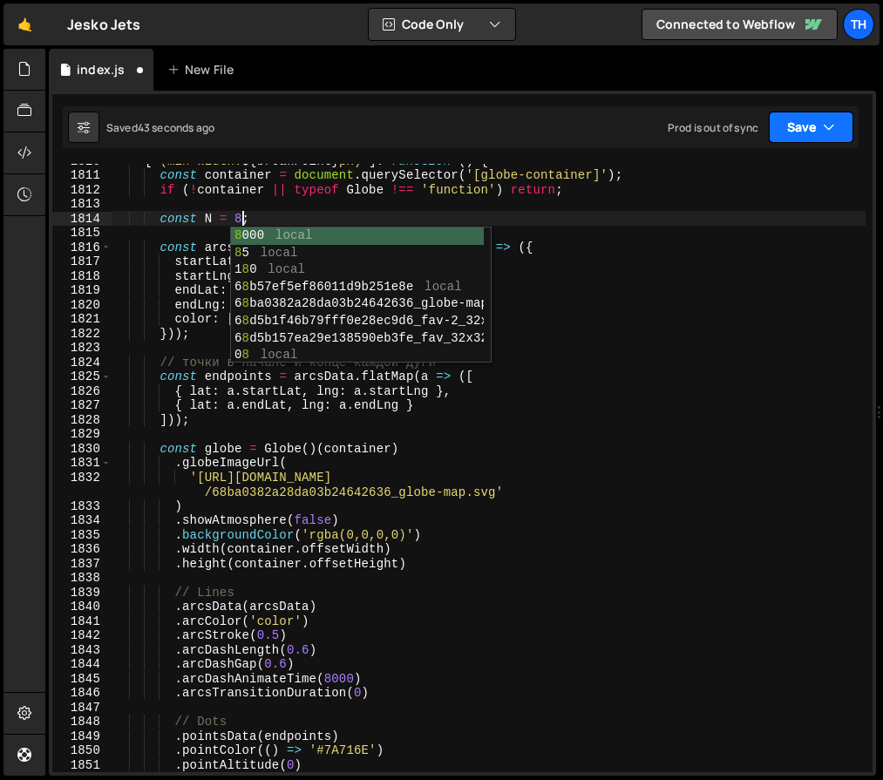
click at [815, 115] on button "Save" at bounding box center [810, 127] width 85 height 31
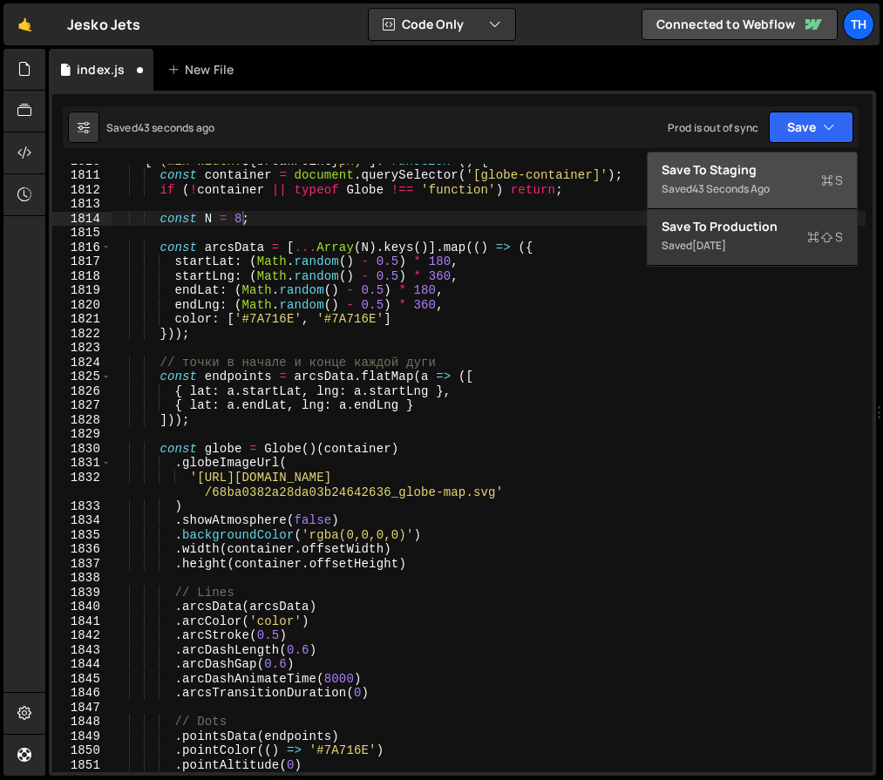
click at [802, 198] on div "Saved 43 seconds ago" at bounding box center [751, 189] width 181 height 21
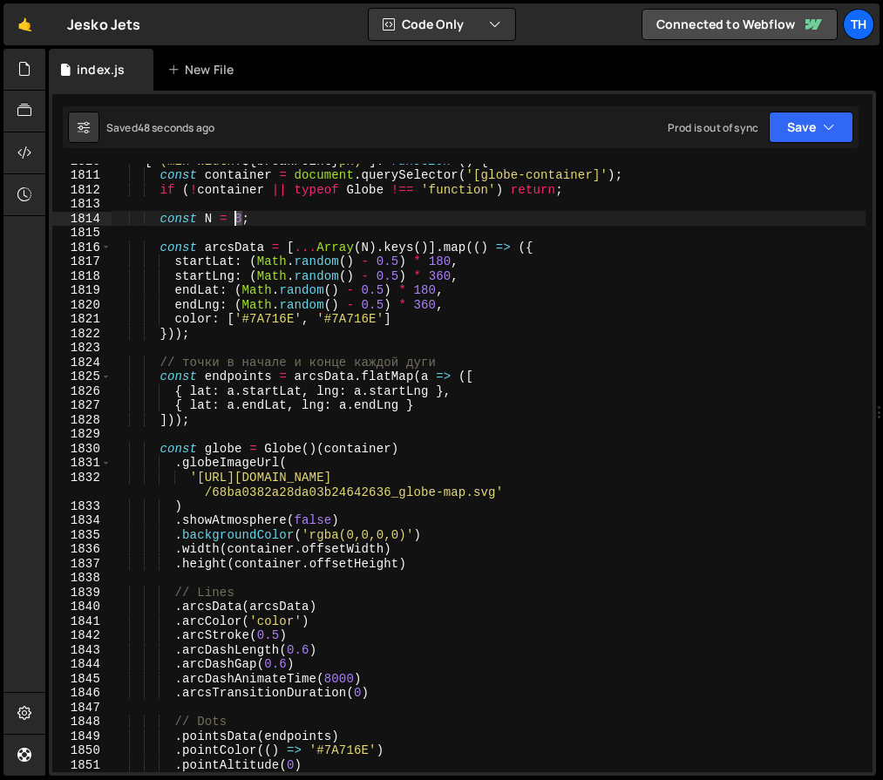
click at [237, 216] on div "[ ` (min-width: ${ breakPoint } px) ` ] : function ( ) { const container = docu…" at bounding box center [489, 471] width 754 height 637
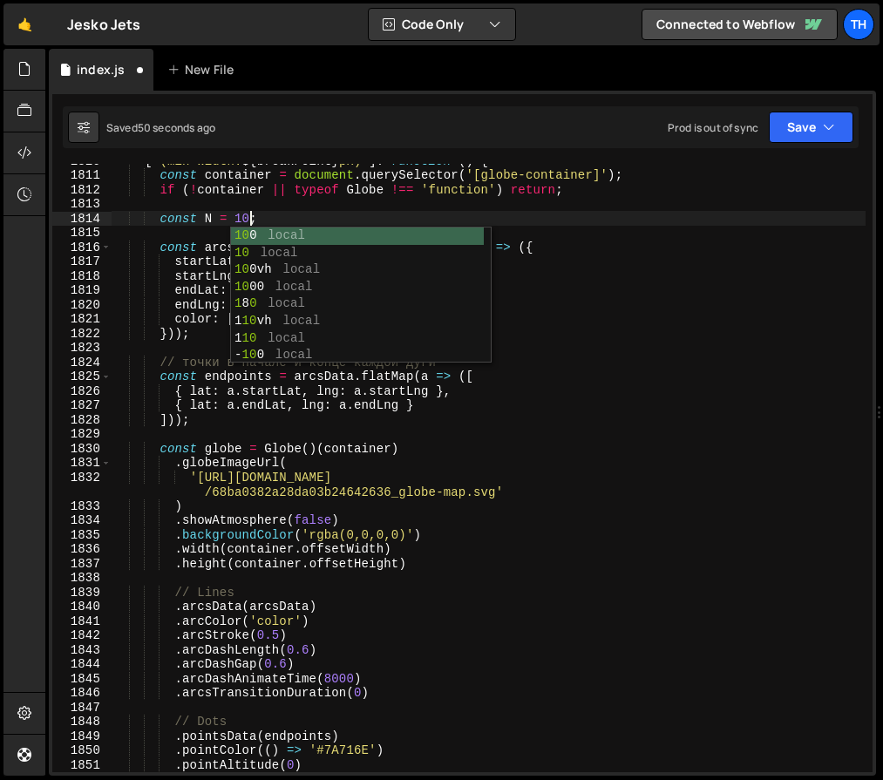
click at [633, 244] on div "[ ` (min-width: ${ breakPoint } px) ` ] : function ( ) { const container = docu…" at bounding box center [489, 471] width 754 height 637
type textarea "const arcsData = [...Array(N).keys()].map(() => ({"
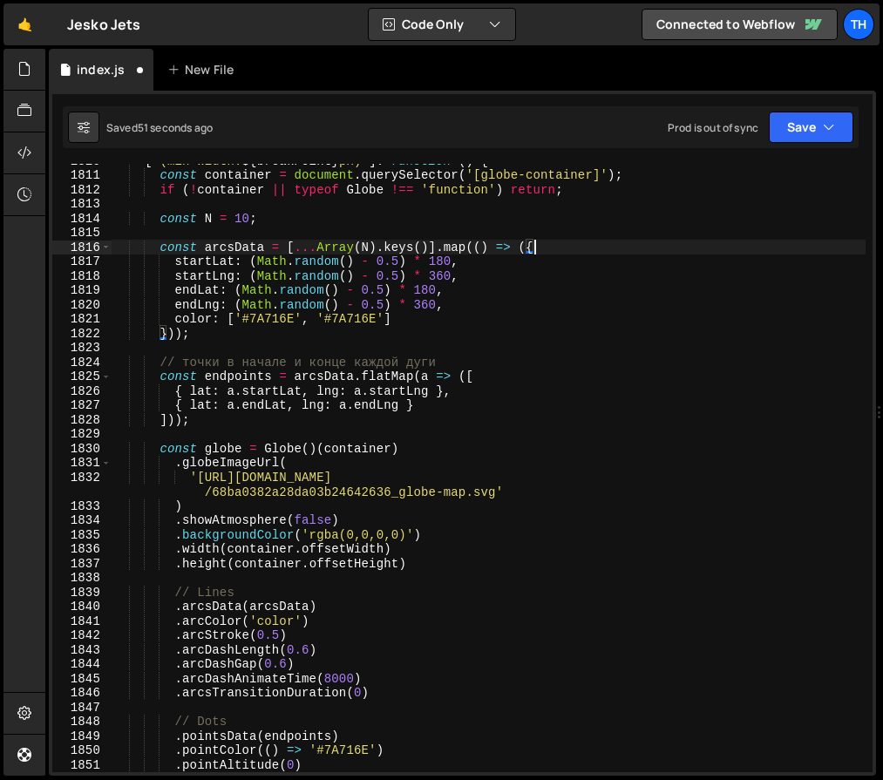
click at [412, 344] on div "[ ` (min-width: ${ breakPoint } px) ` ] : function ( ) { const container = docu…" at bounding box center [489, 471] width 754 height 637
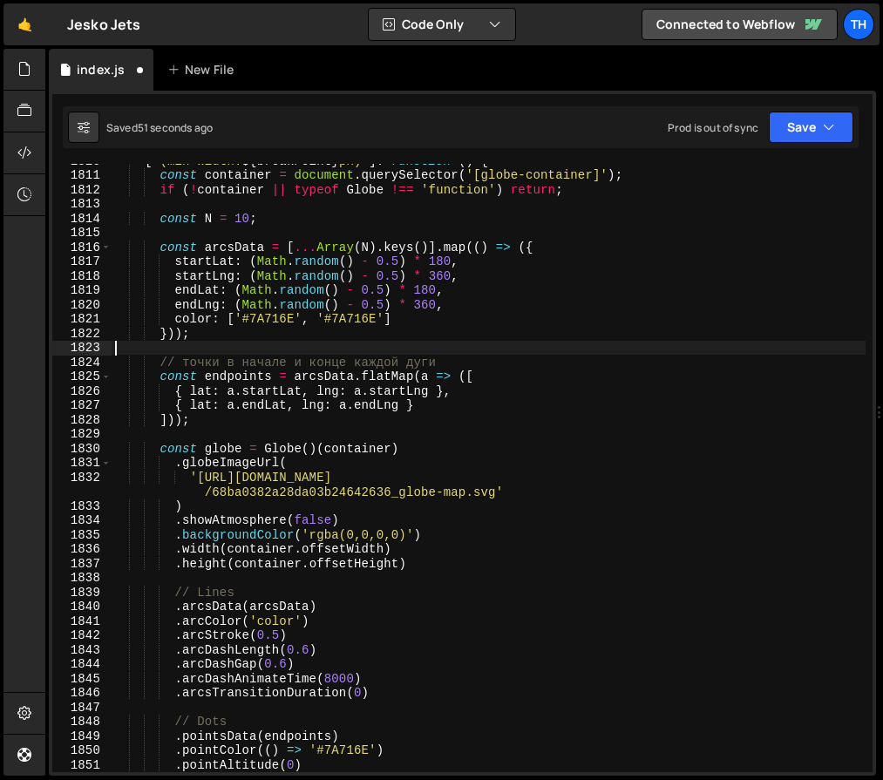
scroll to position [0, 0]
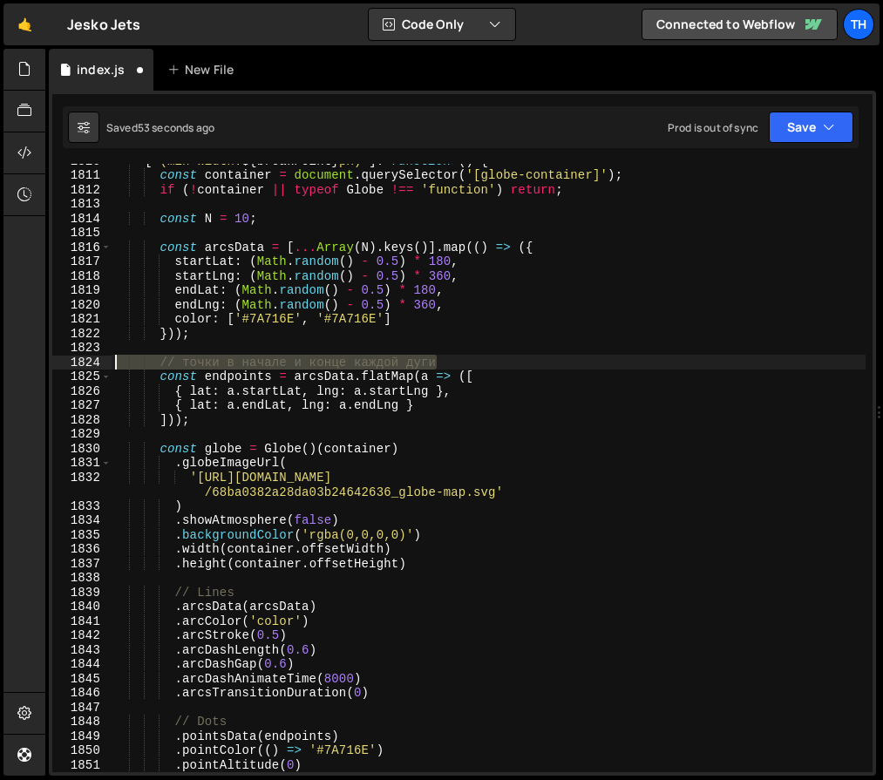
drag, startPoint x: 470, startPoint y: 362, endPoint x: -35, endPoint y: 367, distance: 504.5
click at [0, 367] on html "Projects [GEOGRAPHIC_DATA] Blog Th Projects Your Teams Invite team member Accou…" at bounding box center [441, 390] width 883 height 780
type textarea "// точки в начале и конце каждой дуги"
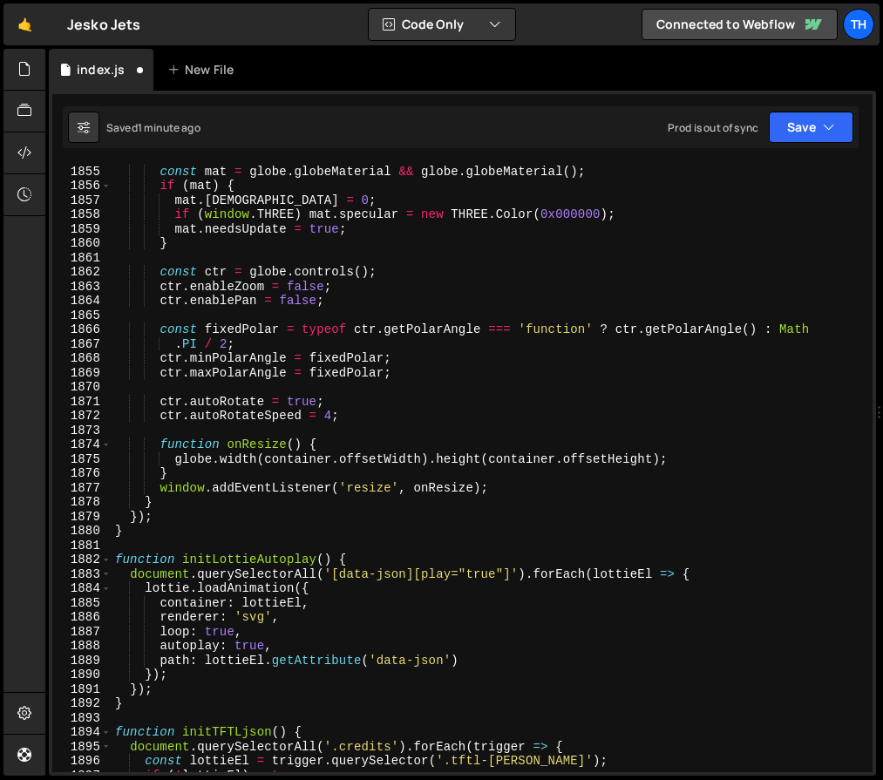
scroll to position [23251, 0]
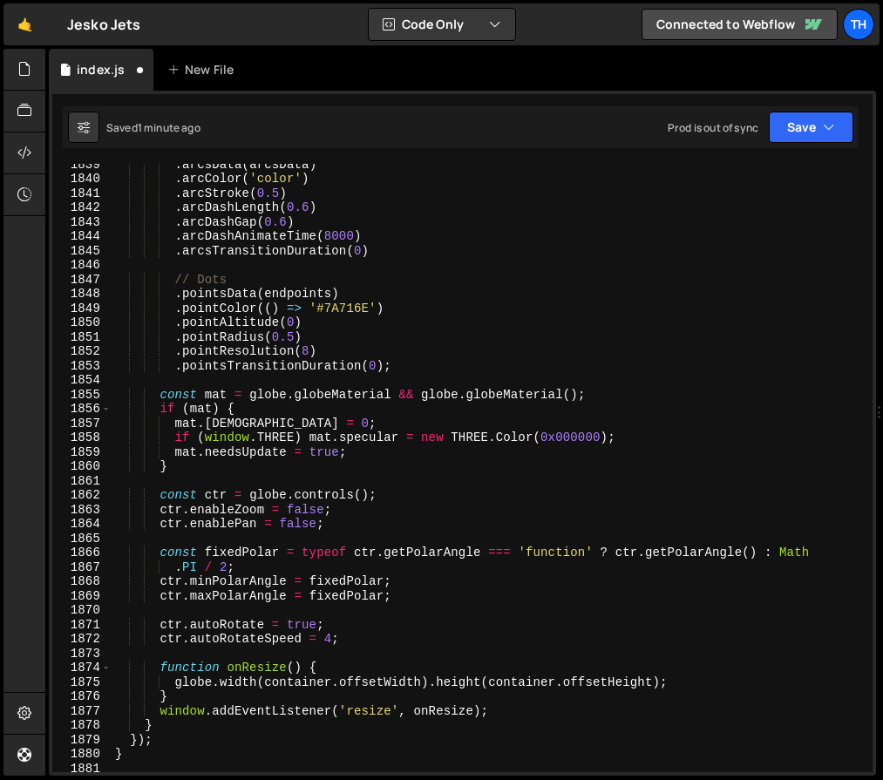
click at [218, 497] on div ". arcsData ( arcsData ) . arcColor ( 'color' ) . arcStroke ( 0.5 ) . arcDashLen…" at bounding box center [489, 475] width 754 height 637
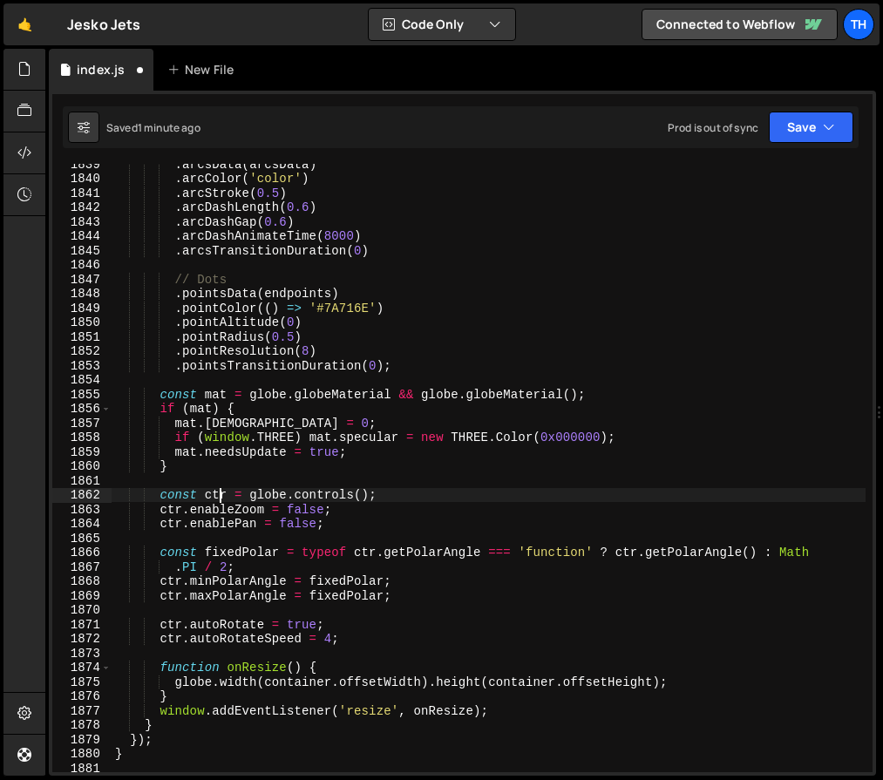
click at [218, 497] on div ". arcsData ( arcsData ) . arcColor ( 'color' ) . arcStroke ( 0.5 ) . arcDashLen…" at bounding box center [489, 475] width 754 height 637
click at [237, 550] on div ". arcsData ( arcsData ) . arcColor ( 'color' ) . arcStroke ( 0.5 ) . arcDashLen…" at bounding box center [489, 475] width 754 height 637
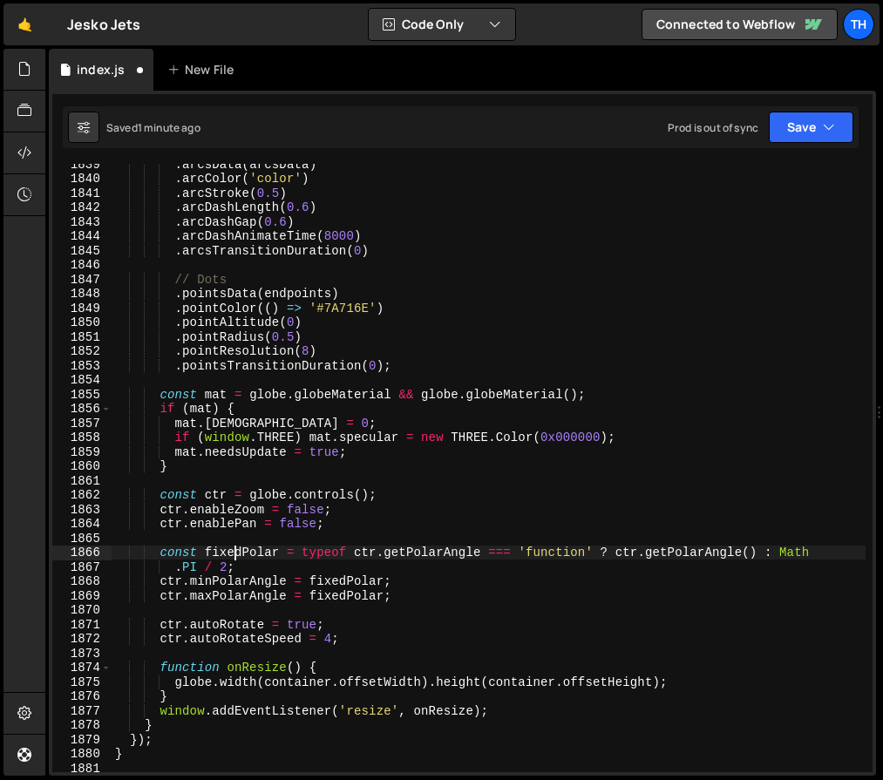
click at [237, 550] on div ". arcsData ( arcsData ) . arcColor ( 'color' ) . arcStroke ( 0.5 ) . arcDashLen…" at bounding box center [489, 475] width 754 height 637
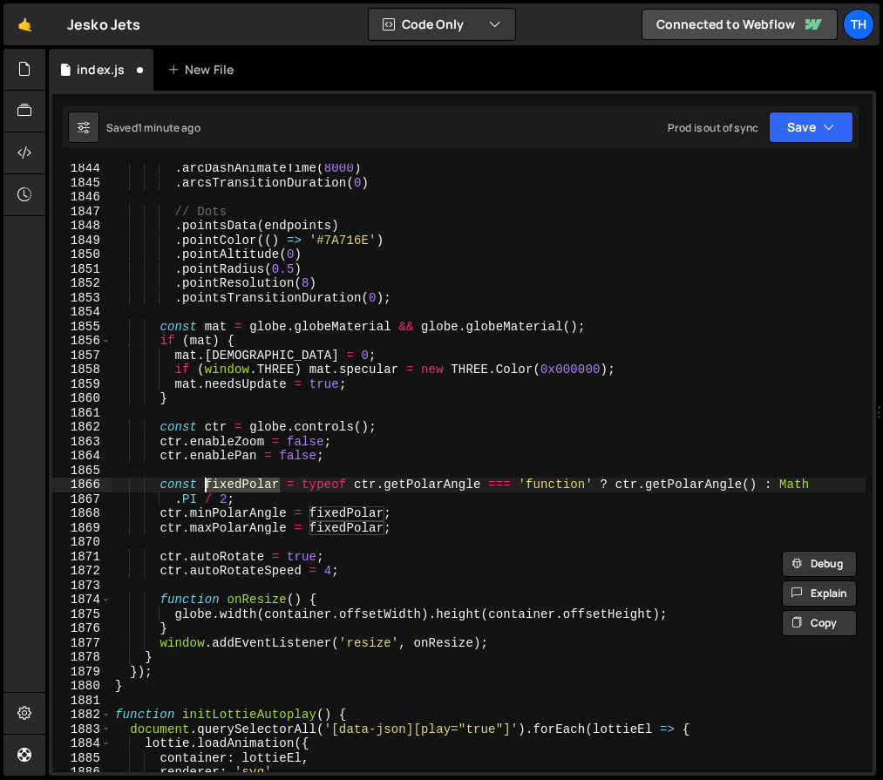
scroll to position [23310, 0]
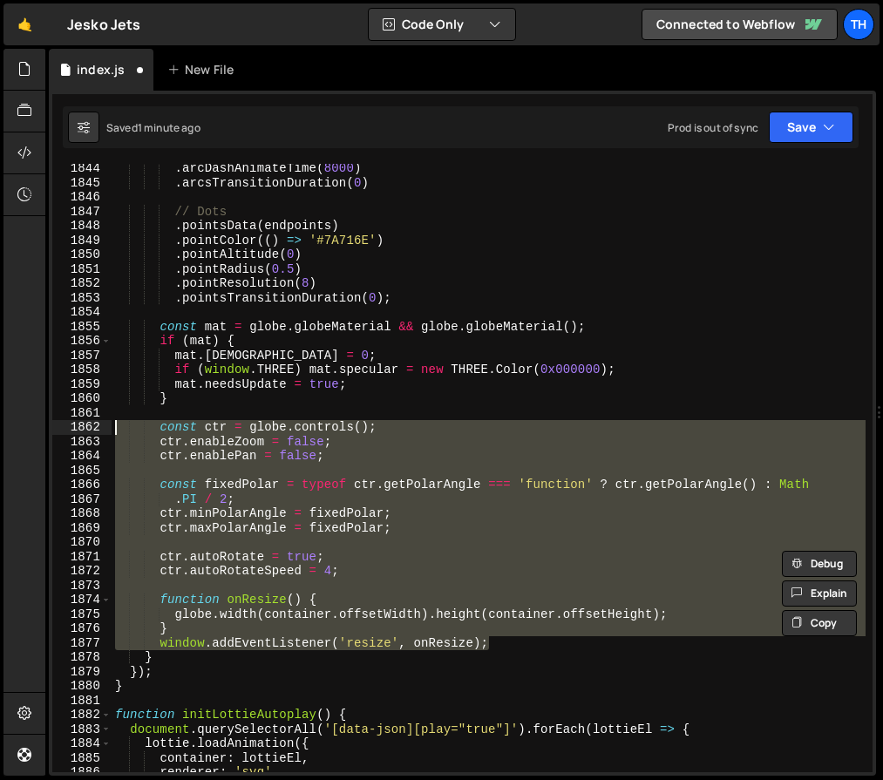
drag, startPoint x: 513, startPoint y: 645, endPoint x: 91, endPoint y: 426, distance: 475.0
click at [91, 426] on div "const fixedPolar = typeof ctr.getPolarAngle === 'function' ? ctr.getPolarAngle(…" at bounding box center [462, 468] width 820 height 608
type textarea "const ctr = globe.controls(); ctr.enableZoom = false;"
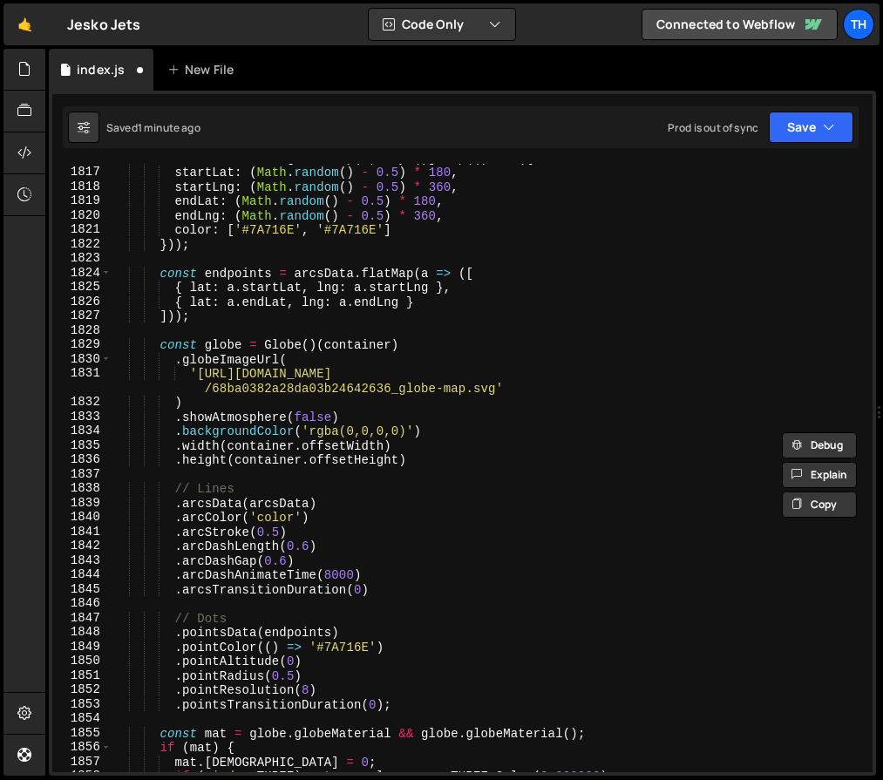
scroll to position [22782, 0]
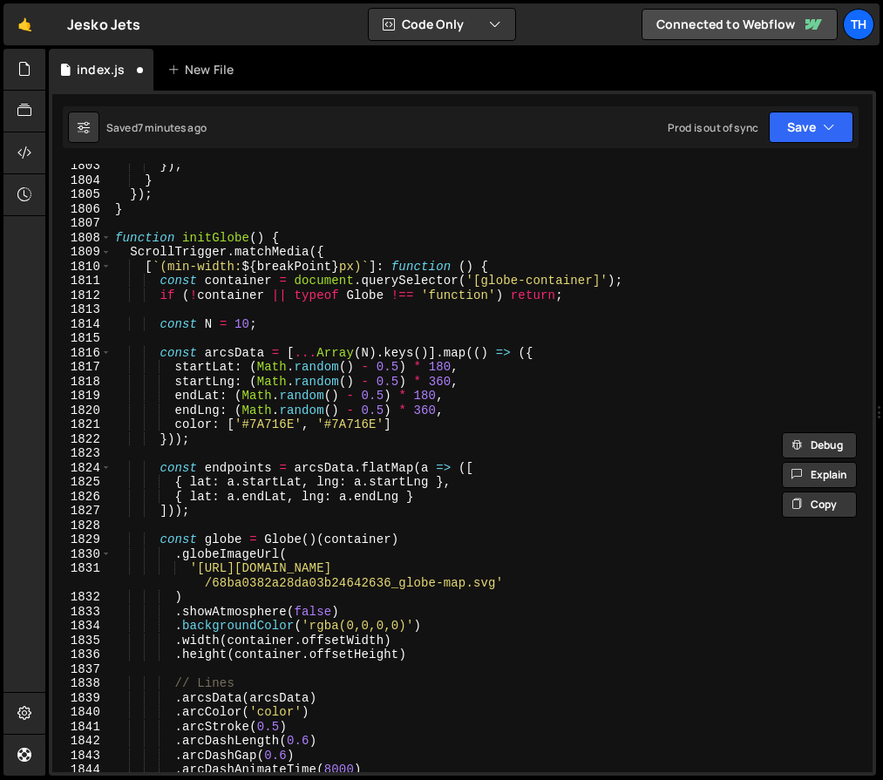
click at [351, 435] on div "}) ; } }) ; } function initGlobe ( ) { ScrollTrigger . matchMedia ({ [ ` (min-w…" at bounding box center [489, 477] width 754 height 637
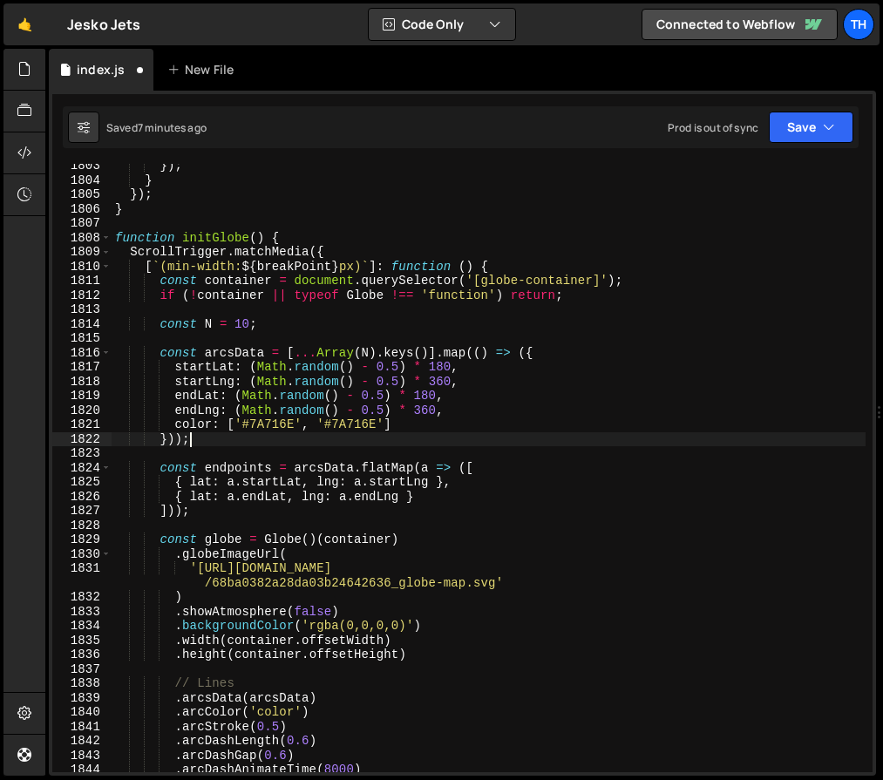
scroll to position [22927, 0]
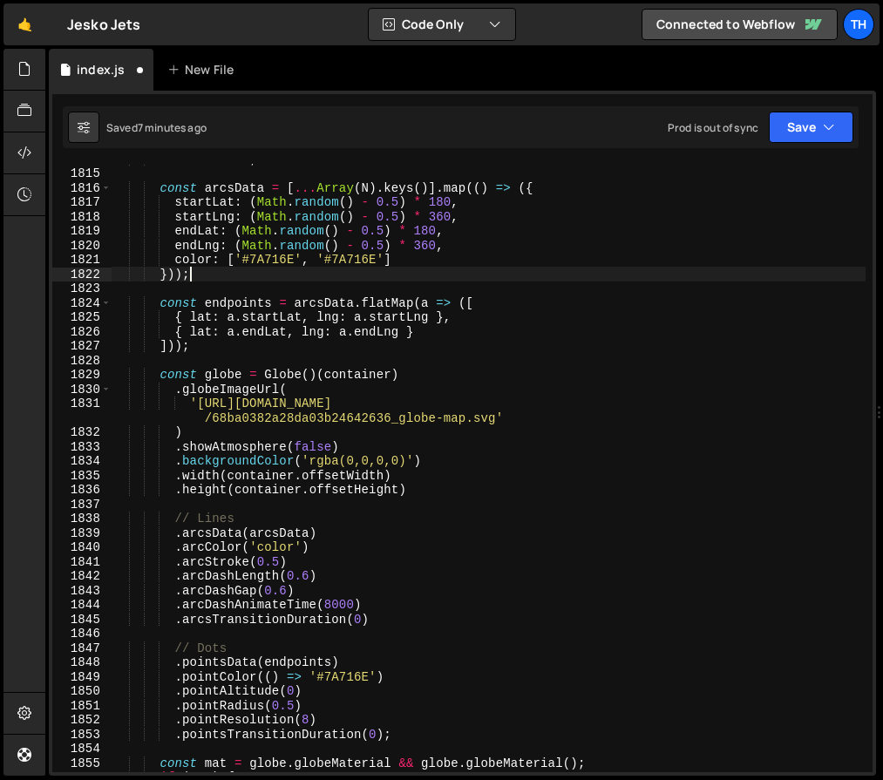
click at [285, 584] on div "const N = 10 ; const arcsData = [ ... Array ( N ) . keys ( )] . map (( ) => ({ …" at bounding box center [489, 470] width 754 height 637
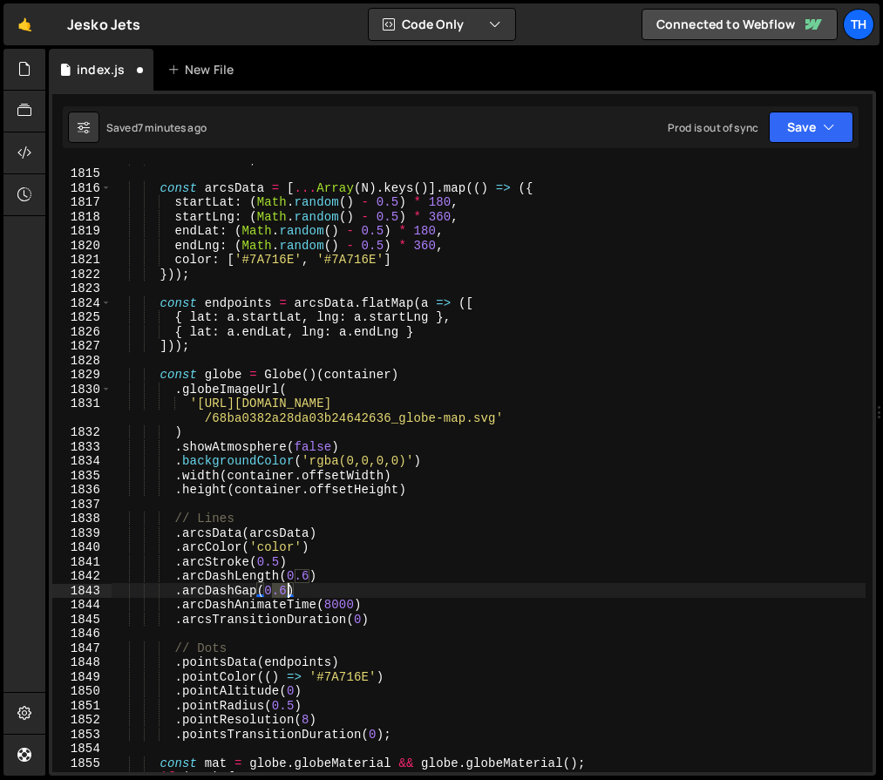
drag, startPoint x: 273, startPoint y: 586, endPoint x: 284, endPoint y: 589, distance: 11.6
click at [284, 589] on div "const N = 10 ; const arcsData = [ ... Array ( N ) . keys ( )] . map (( ) => ({ …" at bounding box center [489, 470] width 754 height 637
click at [781, 122] on button "Save" at bounding box center [810, 127] width 85 height 31
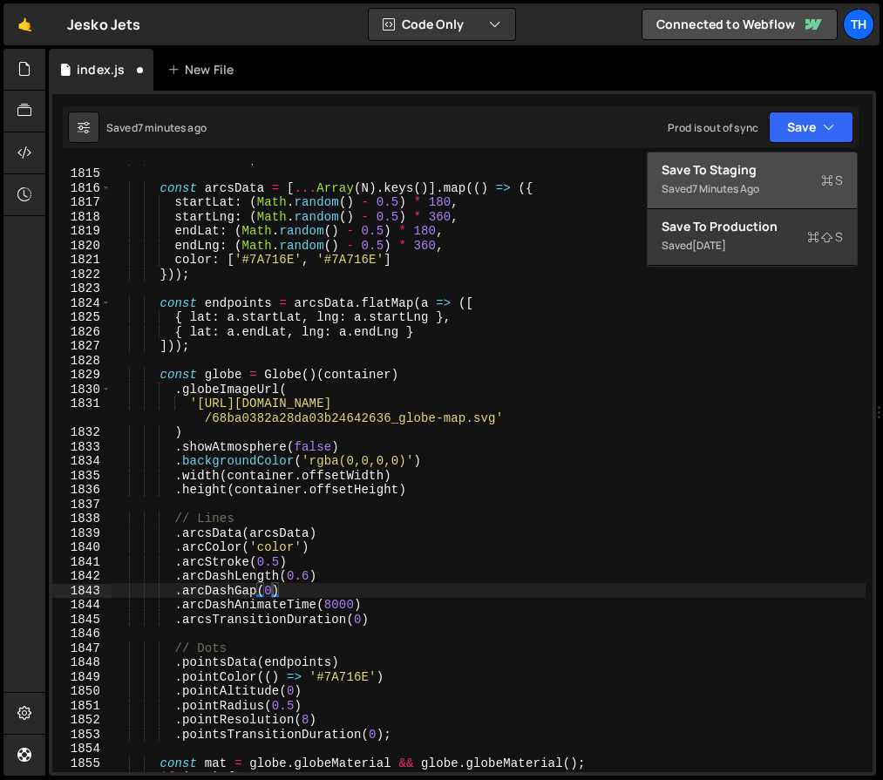
click at [785, 183] on div "Saved 7 minutes ago" at bounding box center [751, 189] width 181 height 21
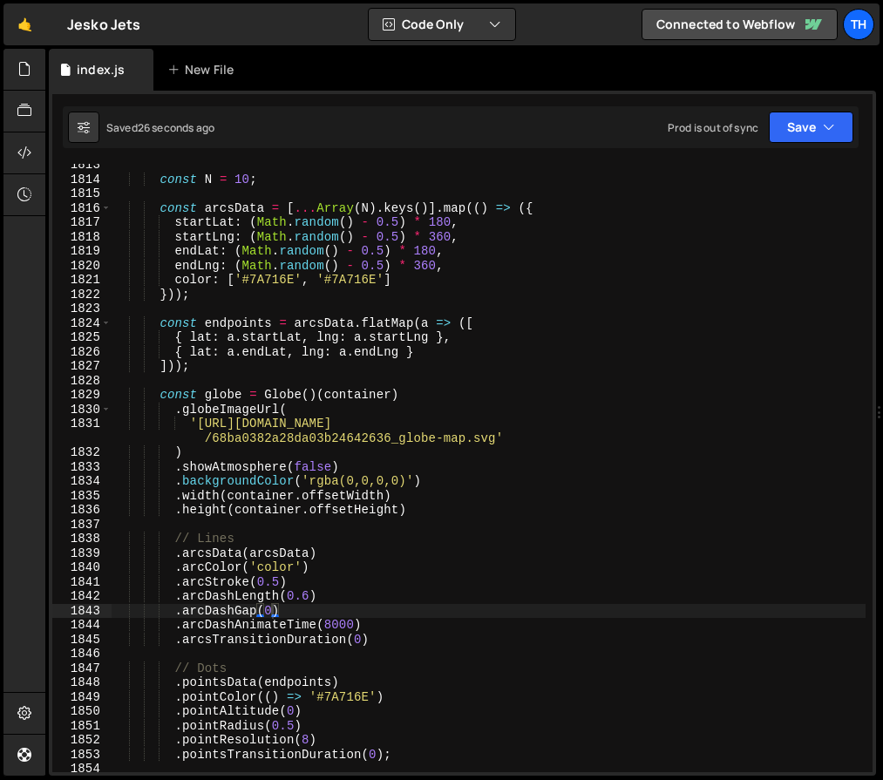
scroll to position [22904, 0]
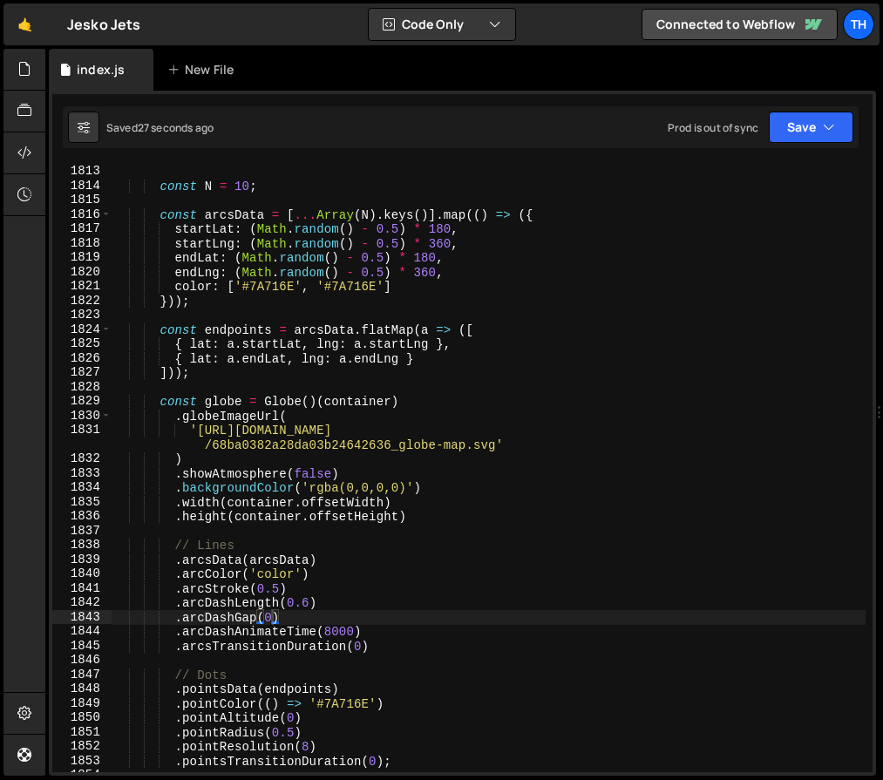
click at [242, 191] on div "if ( ! container || typeof Globe !== 'function' ) return ; const N = 10 ; const…" at bounding box center [489, 468] width 754 height 637
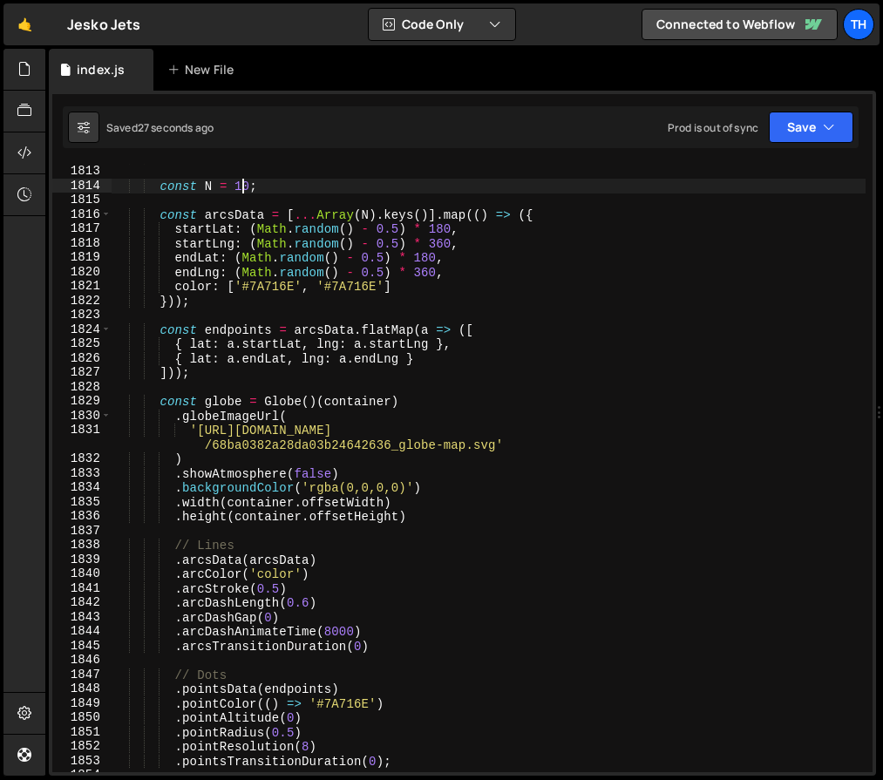
click at [242, 191] on div "if ( ! container || typeof Globe !== 'function' ) return ; const N = 10 ; const…" at bounding box center [489, 468] width 754 height 637
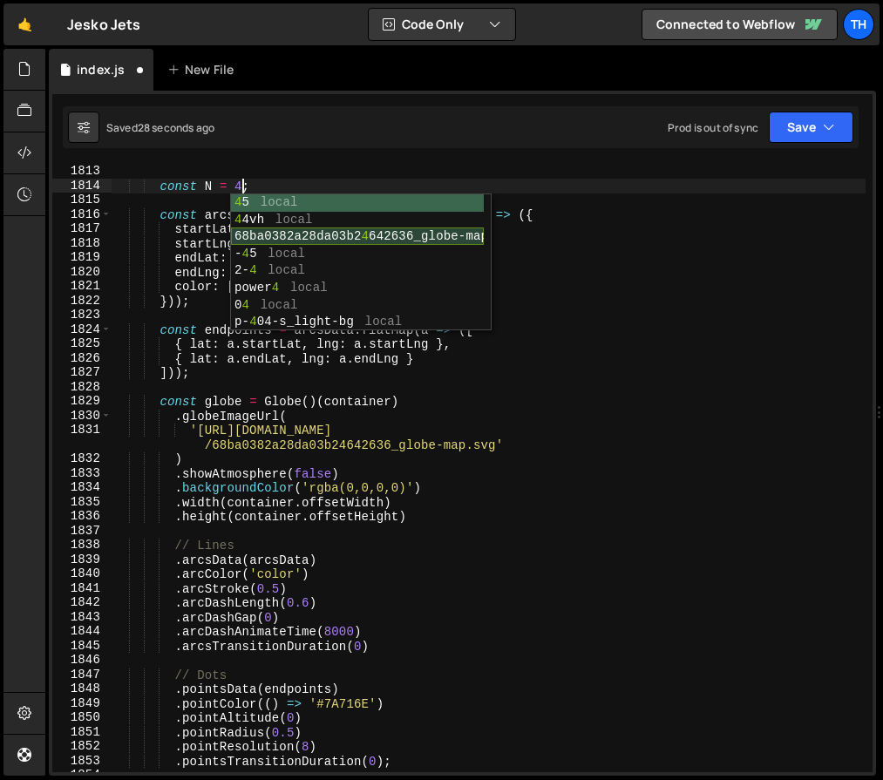
scroll to position [0, 8]
click at [241, 180] on div "if ( ! container || typeof Globe !== 'function' ) return ; const N = 4 ; const …" at bounding box center [489, 468] width 754 height 637
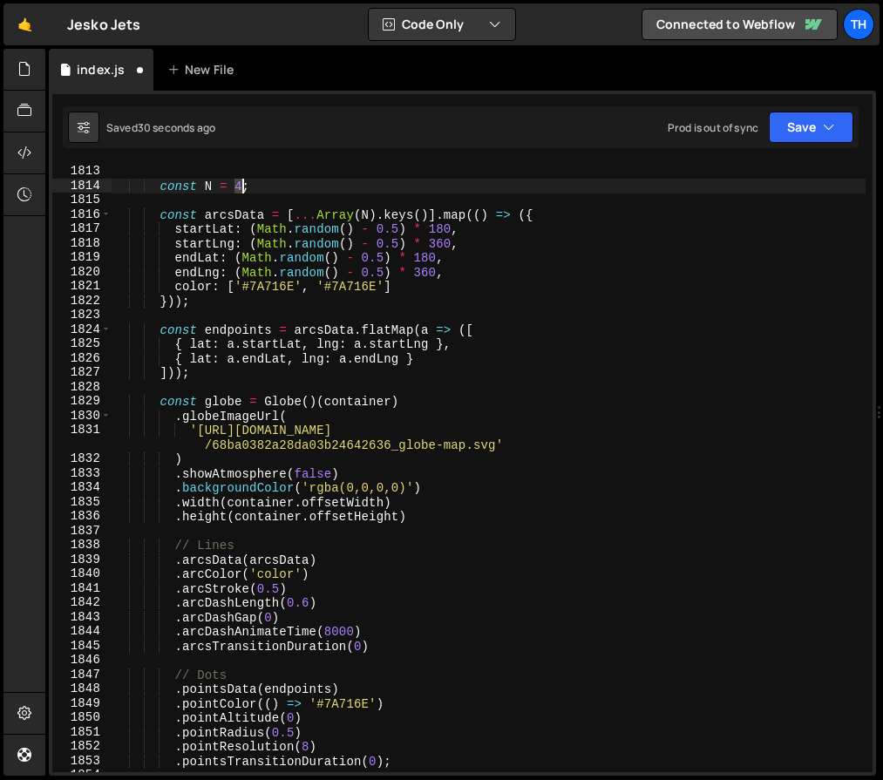
click at [241, 180] on div "if ( ! container || typeof Globe !== 'function' ) return ; const N = 4 ; const …" at bounding box center [489, 468] width 754 height 637
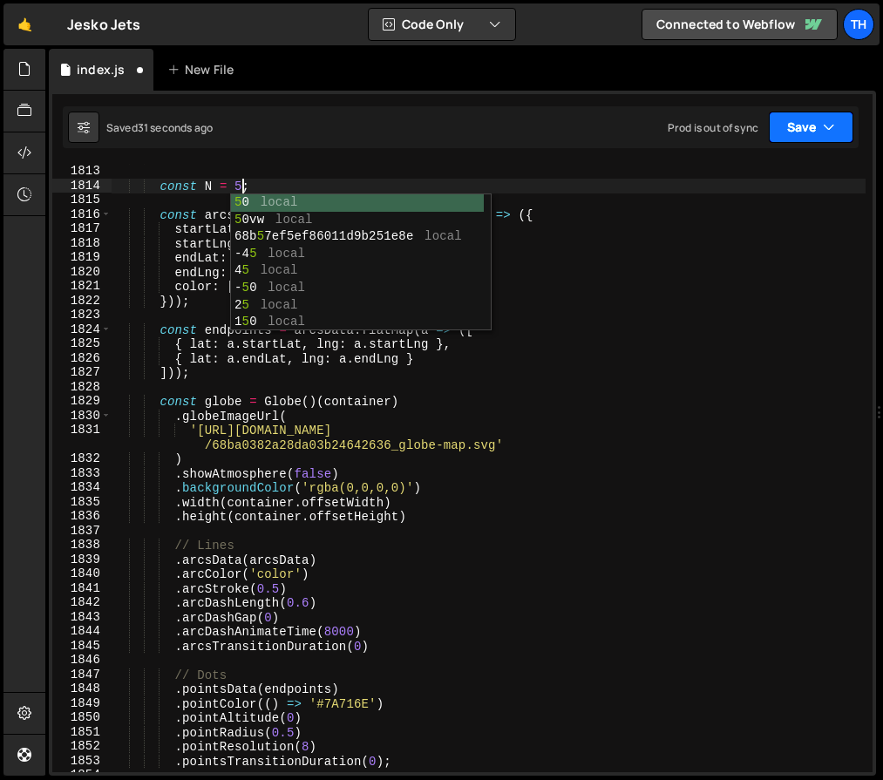
type textarea "const N = 5;"
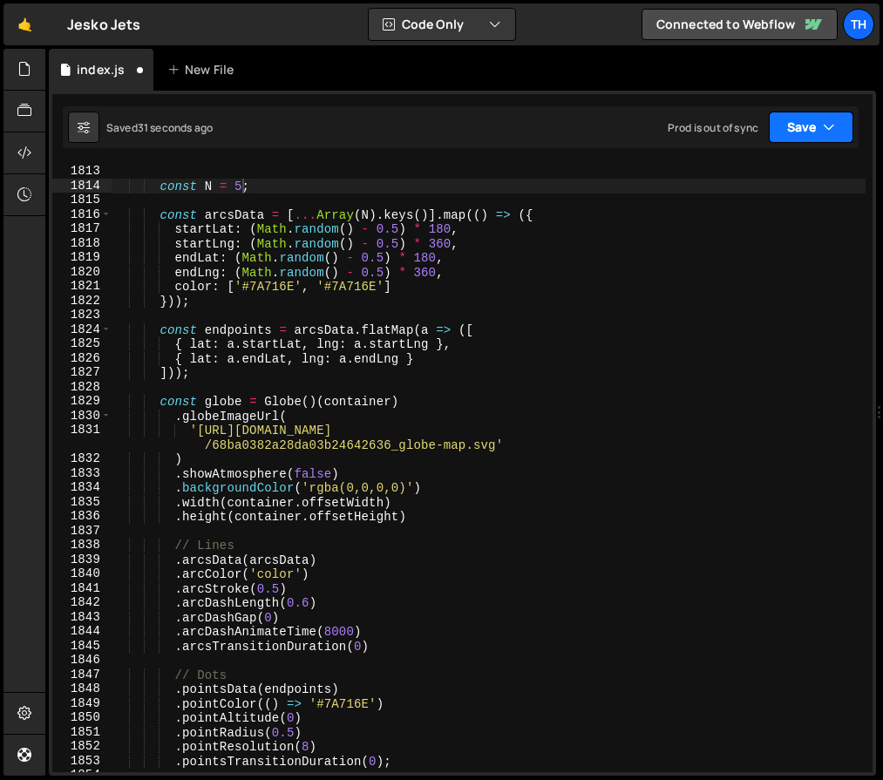
click at [839, 134] on button "Save" at bounding box center [810, 127] width 85 height 31
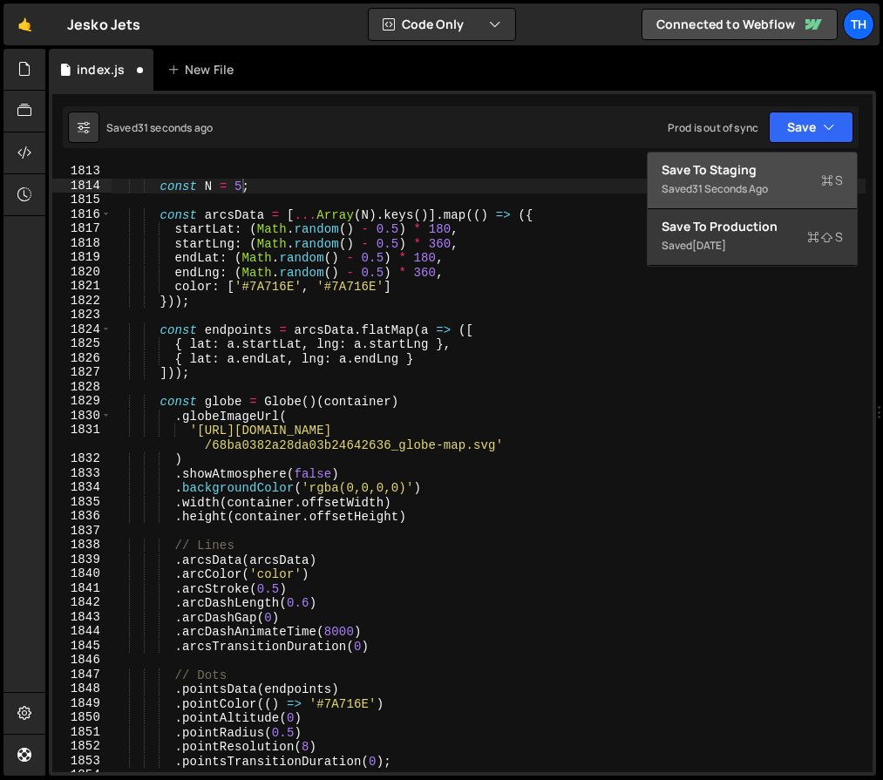
click at [803, 201] on button "Save to Staging S Saved 31 seconds ago" at bounding box center [751, 180] width 209 height 57
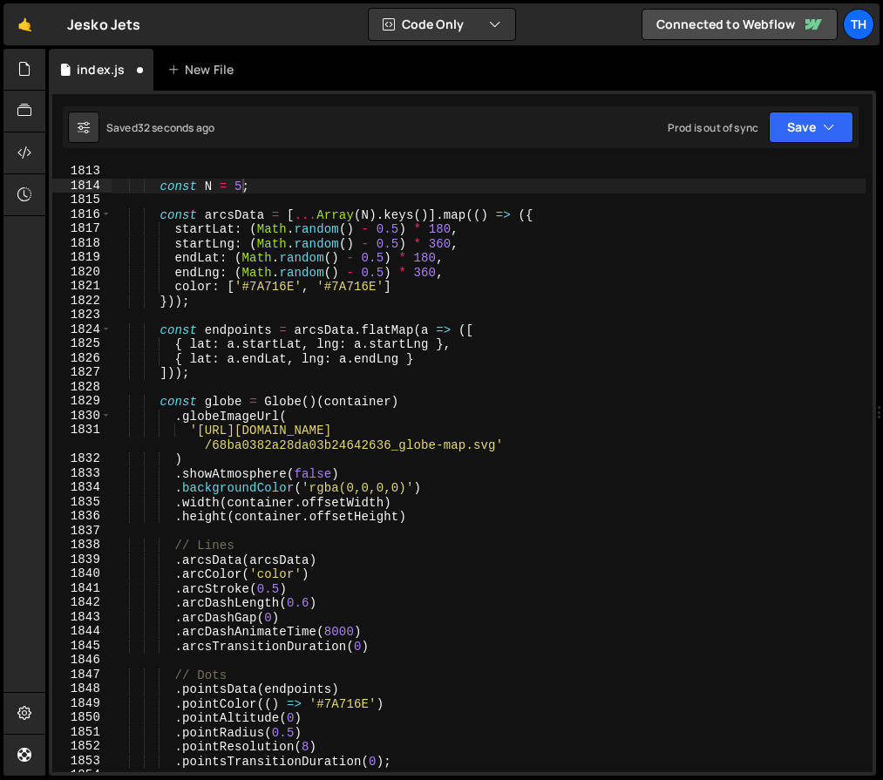
click at [813, 177] on div "if ( ! container || typeof Globe !== 'function' ) return ; const N = 5 ; const …" at bounding box center [489, 468] width 754 height 637
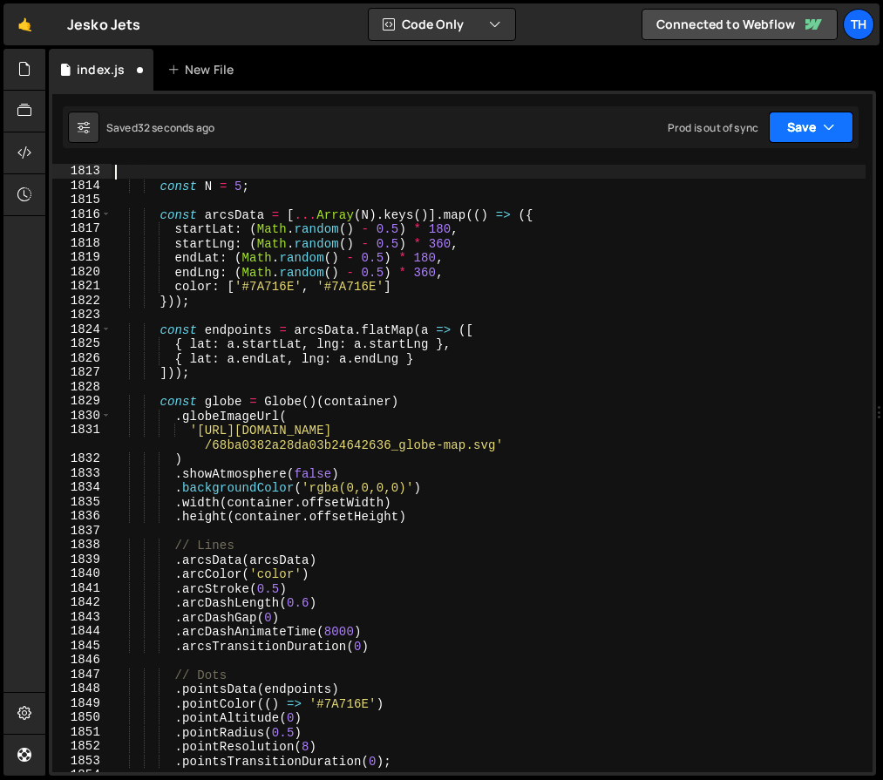
click at [812, 142] on button "Save" at bounding box center [810, 127] width 85 height 31
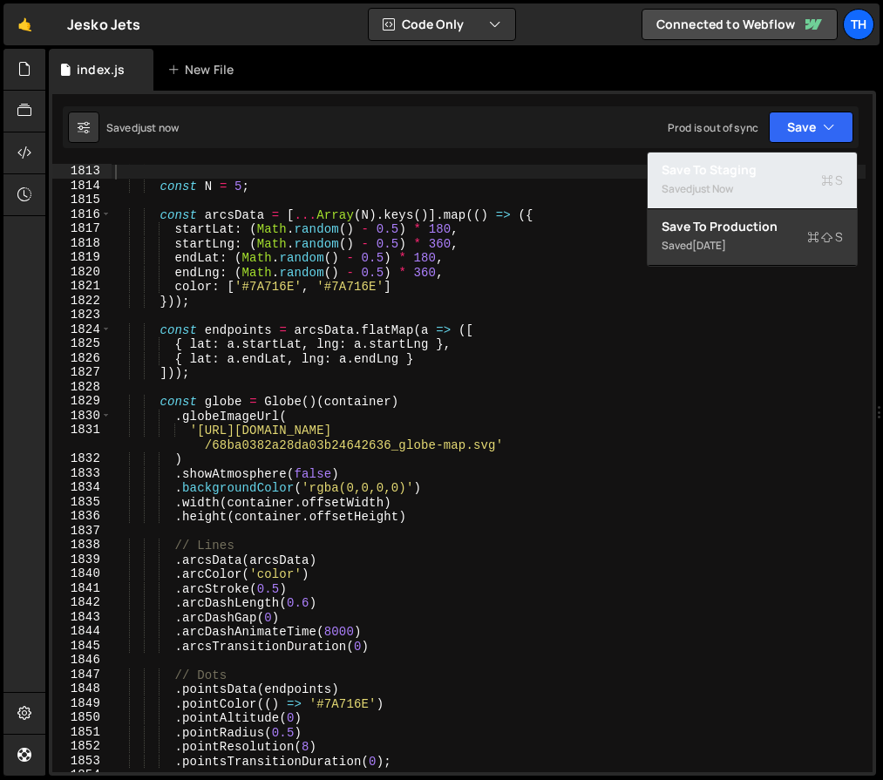
click at [802, 165] on div "Save to Staging S" at bounding box center [751, 169] width 181 height 17
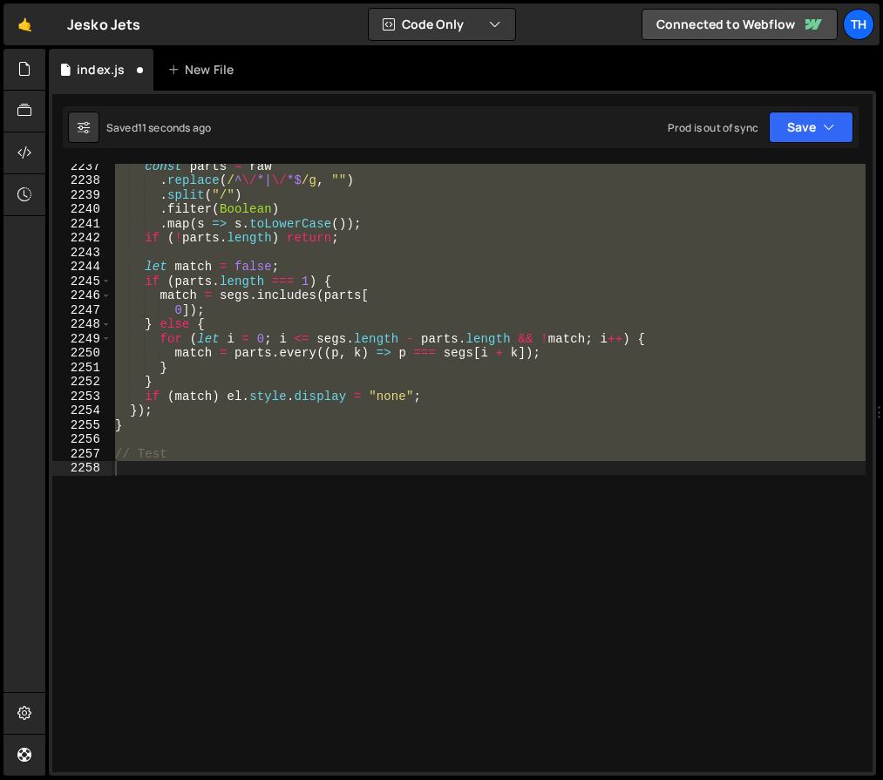
scroll to position [22649, 0]
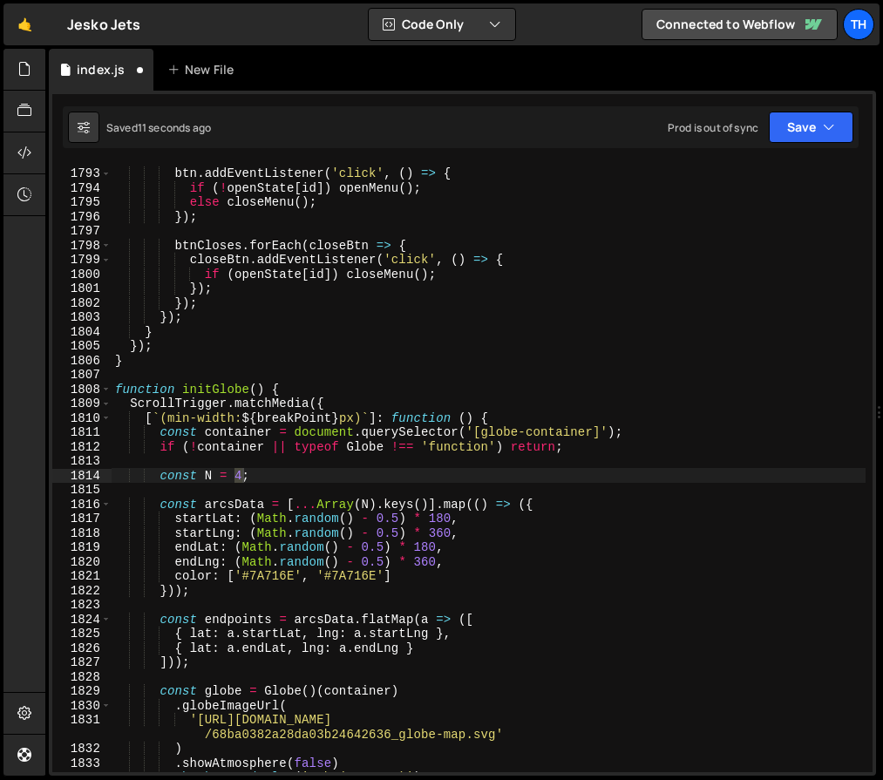
click at [361, 278] on div "btn . addEventListener ( 'click' , ( ) => { if ( ! openState [ id ]) openMenu (…" at bounding box center [489, 470] width 754 height 637
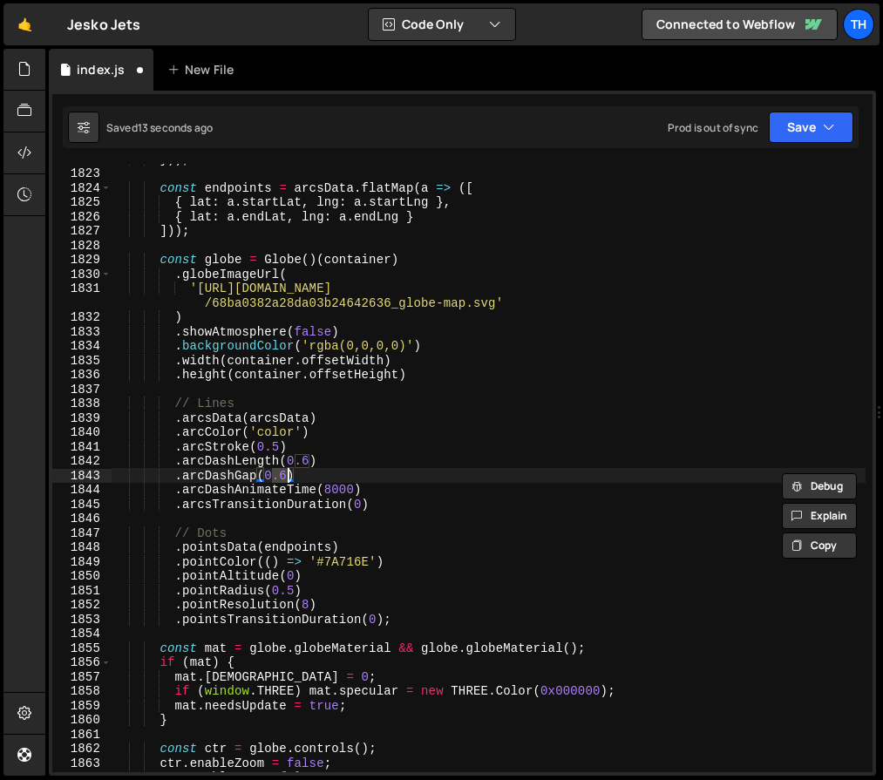
scroll to position [23028, 0]
click at [794, 139] on button "Save" at bounding box center [810, 127] width 85 height 31
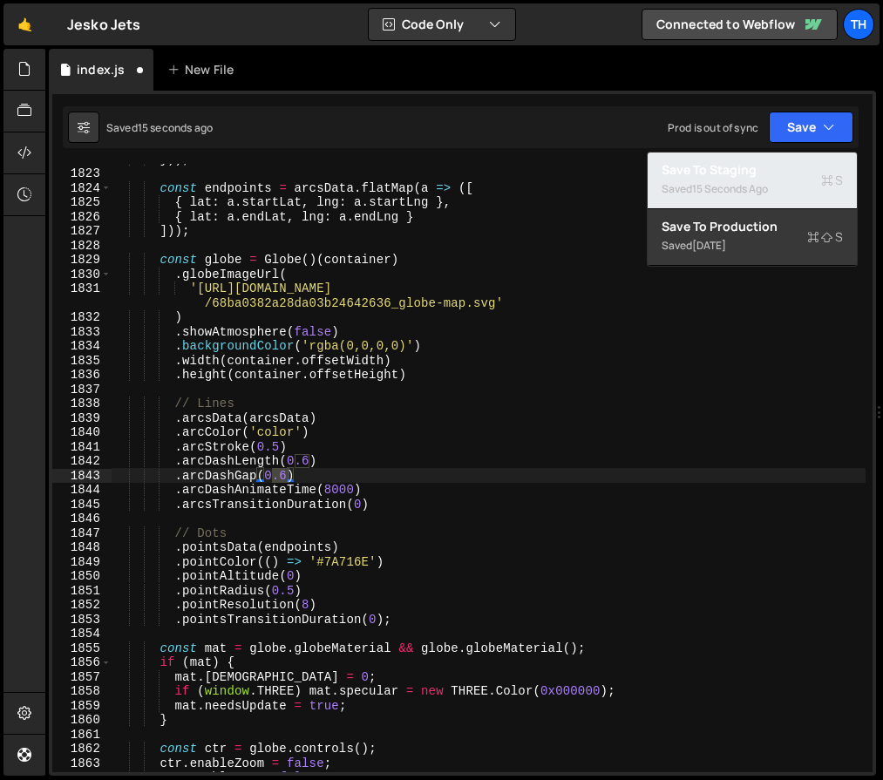
click at [785, 166] on div "Save to Staging S" at bounding box center [751, 169] width 181 height 17
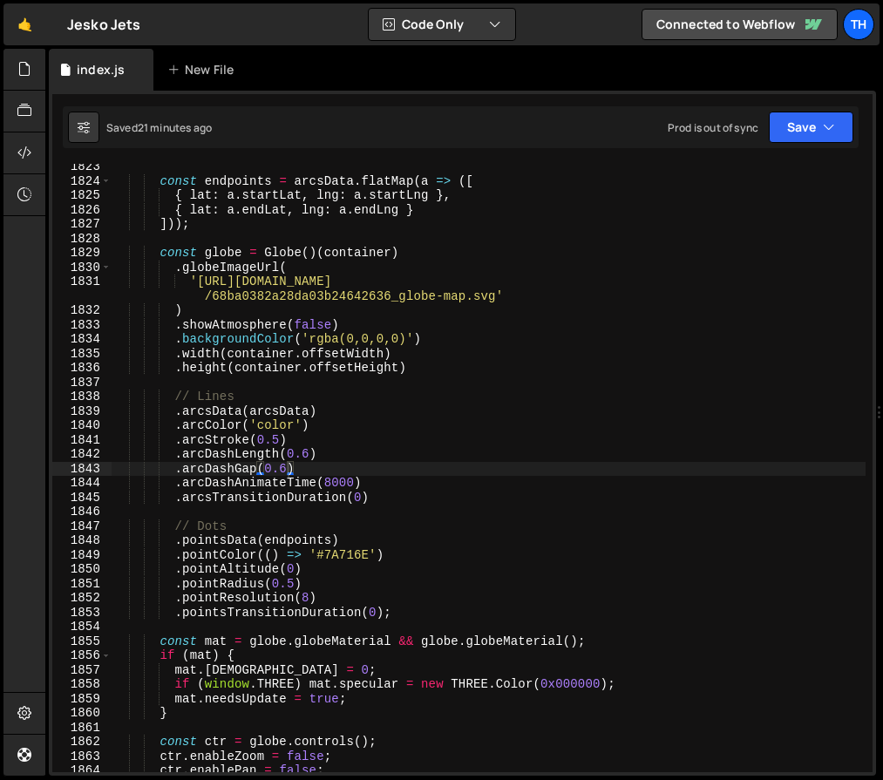
scroll to position [23192, 0]
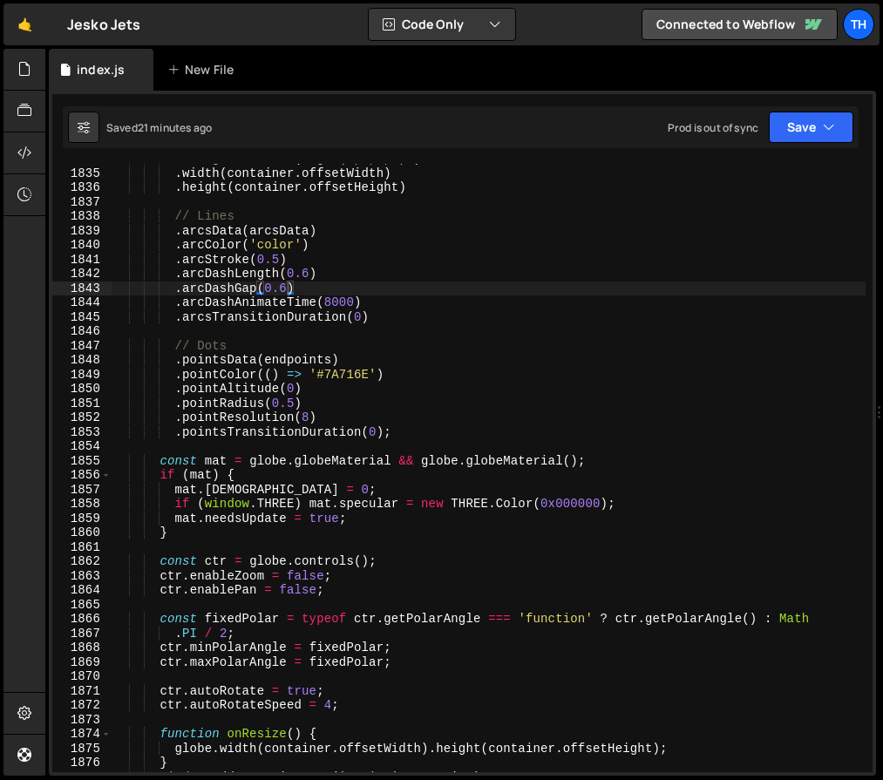
click at [295, 586] on div ". backgroundColor ( 'rgba(0,0,0,0)' ) . width ( container . offsetWidth ) . hei…" at bounding box center [489, 470] width 754 height 637
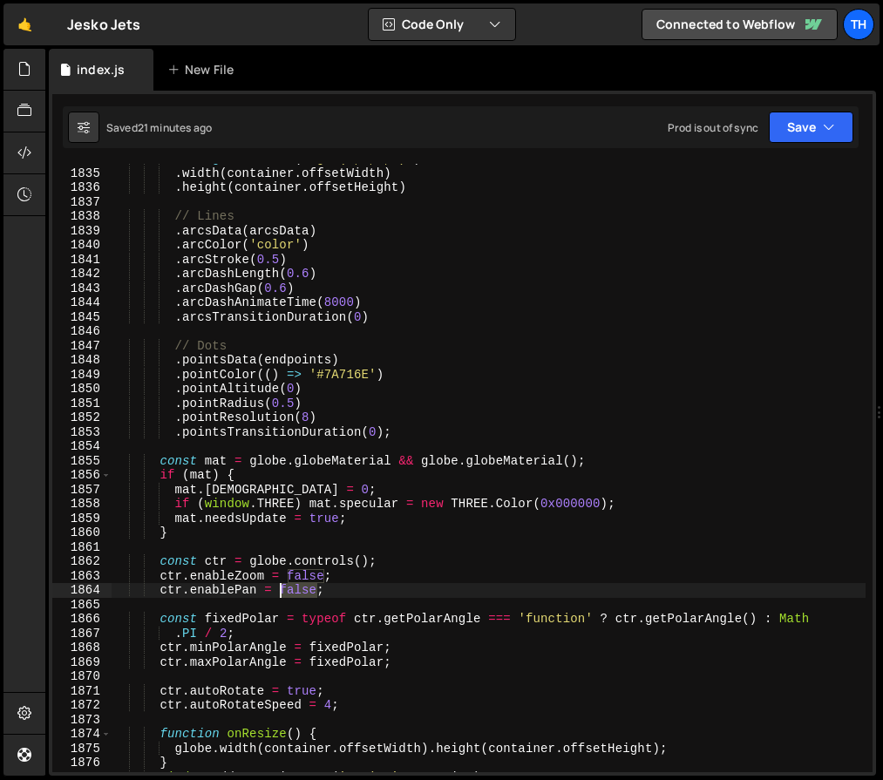
click at [295, 586] on div ". backgroundColor ( 'rgba(0,0,0,0)' ) . width ( container . offsetWidth ) . hei…" at bounding box center [489, 470] width 754 height 637
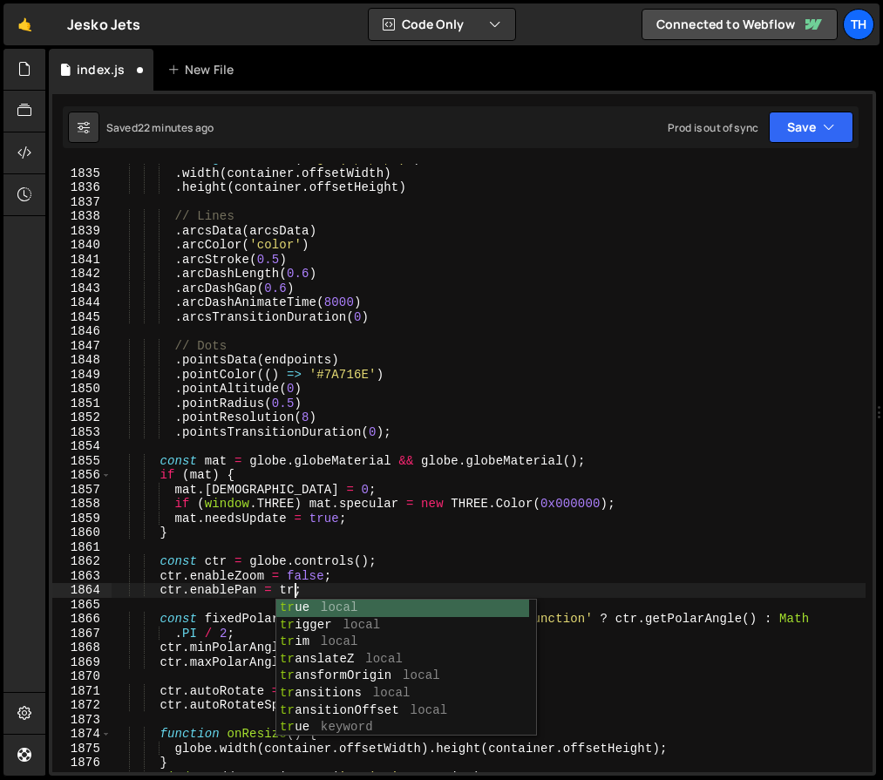
scroll to position [0, 13]
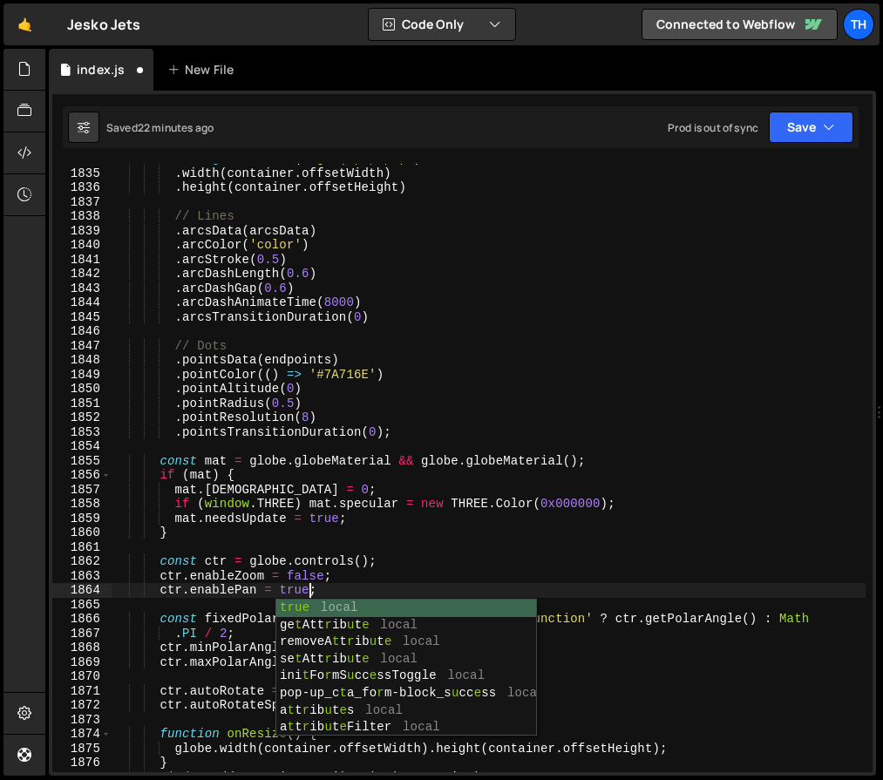
click at [755, 129] on div "Prod is out of sync" at bounding box center [712, 127] width 91 height 15
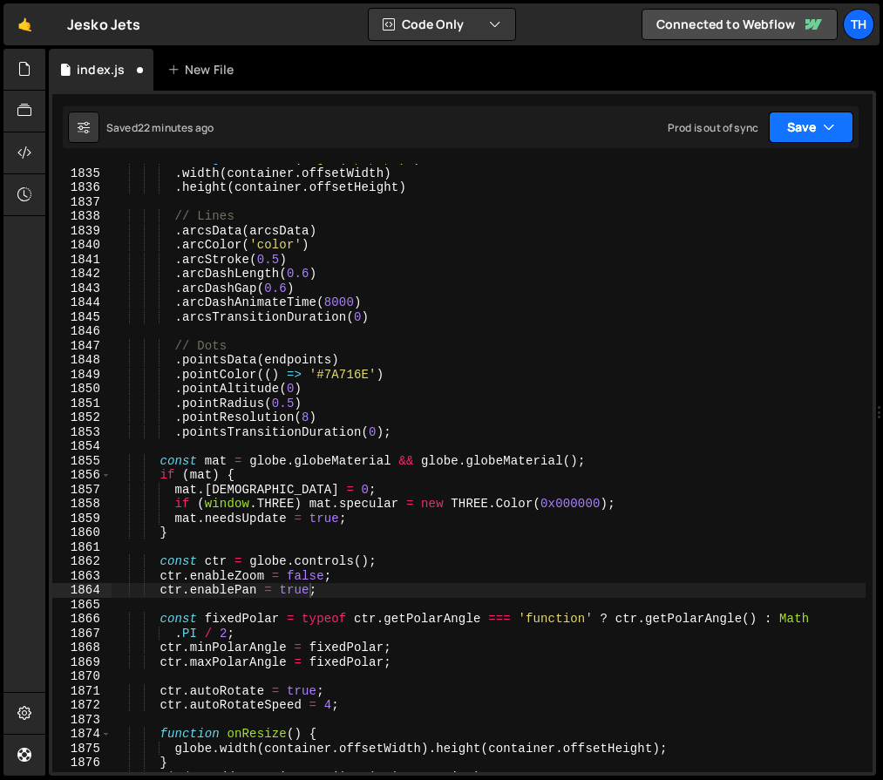
click at [805, 132] on button "Save" at bounding box center [810, 127] width 85 height 31
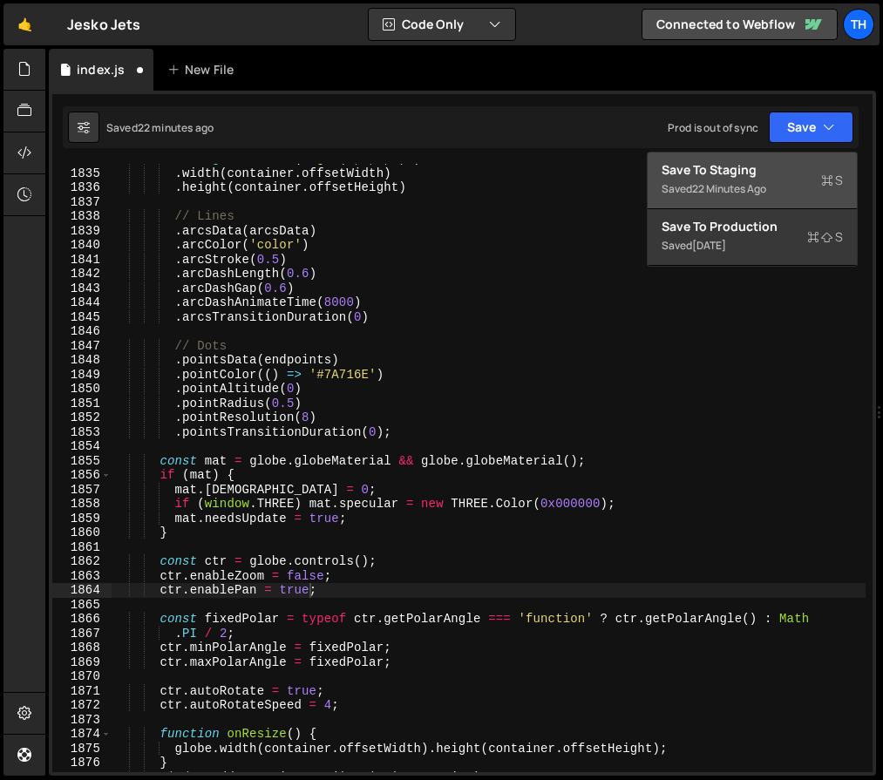
click at [803, 175] on div "Save to Staging S" at bounding box center [751, 169] width 181 height 17
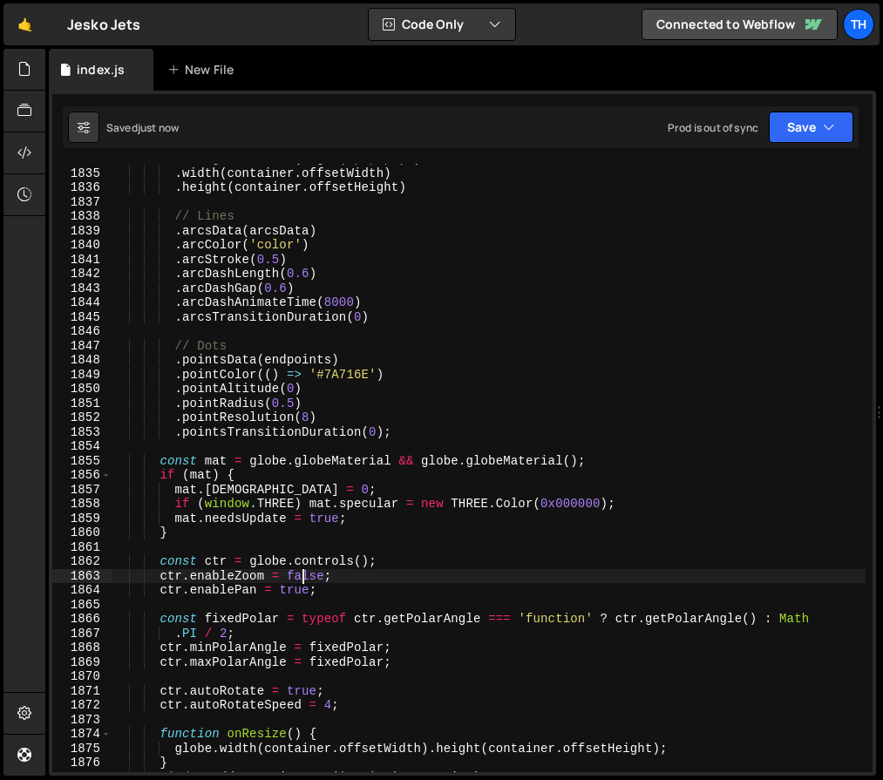
click at [301, 581] on div ". backgroundColor ( 'rgba(0,0,0,0)' ) . width ( container . offsetWidth ) . hei…" at bounding box center [489, 470] width 754 height 637
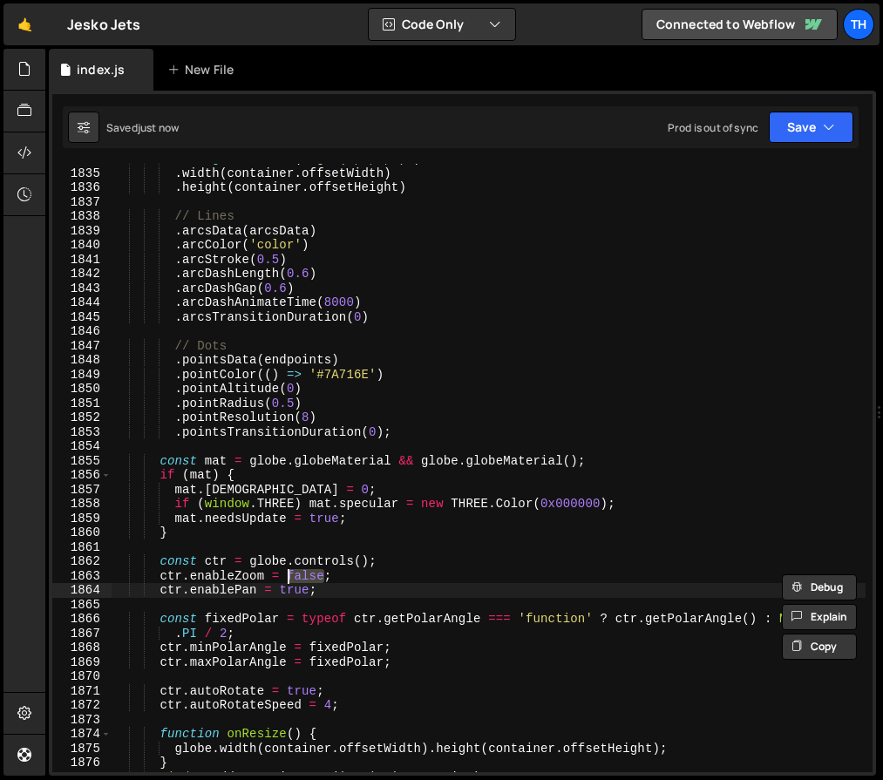
click at [302, 588] on div ". backgroundColor ( 'rgba(0,0,0,0)' ) . width ( container . offsetWidth ) . hei…" at bounding box center [489, 470] width 754 height 637
paste textarea "false"
type textarea "ctr.enablePan = trufalsee;"
click at [348, 546] on div ". backgroundColor ( 'rgba(0,0,0,0)' ) . width ( container . offsetWidth ) . hei…" at bounding box center [489, 470] width 754 height 637
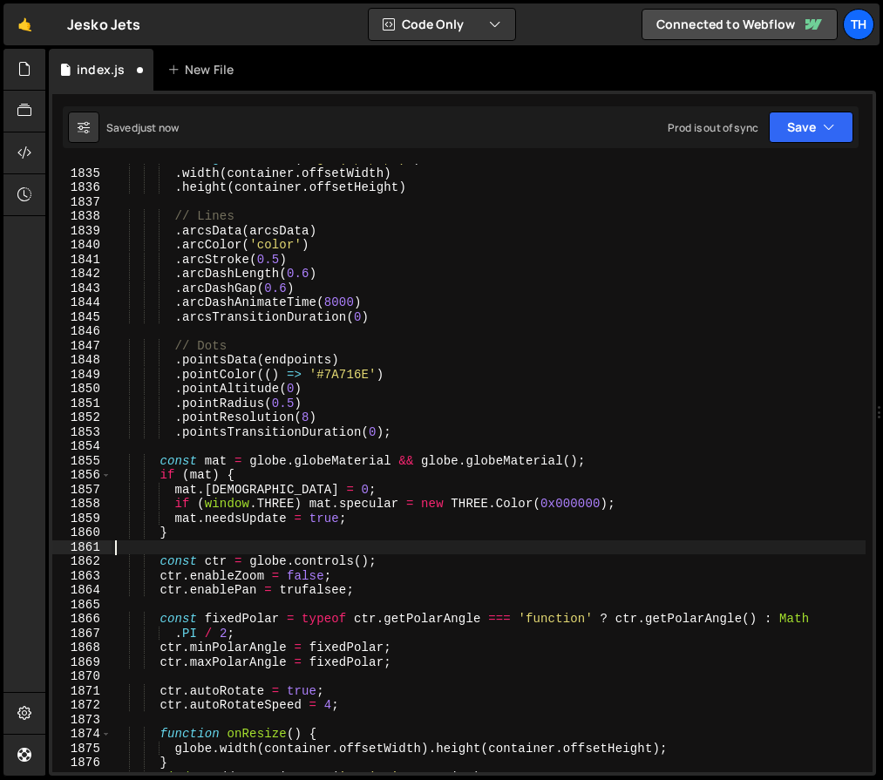
scroll to position [0, 0]
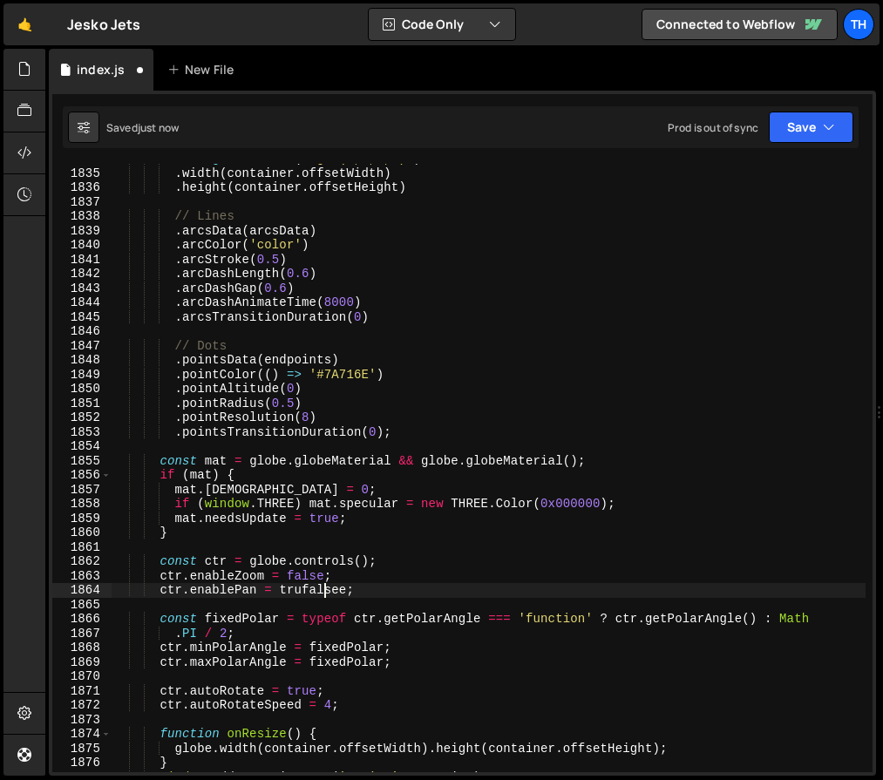
click at [324, 589] on div ". backgroundColor ( 'rgba(0,0,0,0)' ) . width ( container . offsetWidth ) . hei…" at bounding box center [489, 470] width 754 height 637
click at [331, 584] on div ". backgroundColor ( 'rgba(0,0,0,0)' ) . width ( container . offsetWidth ) . hei…" at bounding box center [489, 470] width 754 height 637
paste textarea "fals"
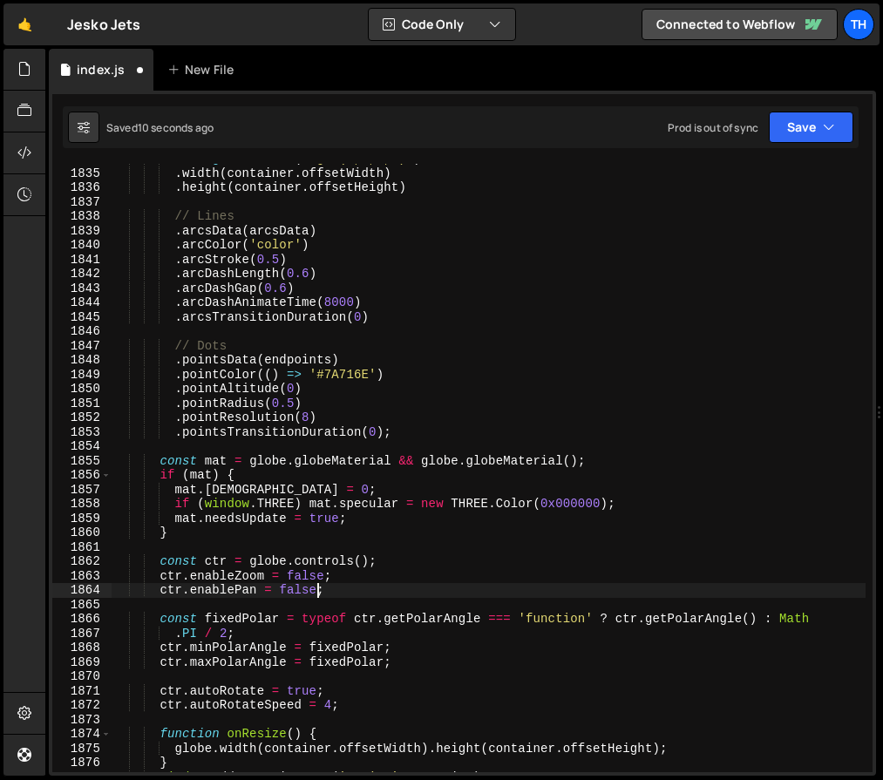
click at [377, 525] on div ". backgroundColor ( 'rgba(0,0,0,0)' ) . width ( container . offsetWidth ) . hei…" at bounding box center [489, 470] width 754 height 637
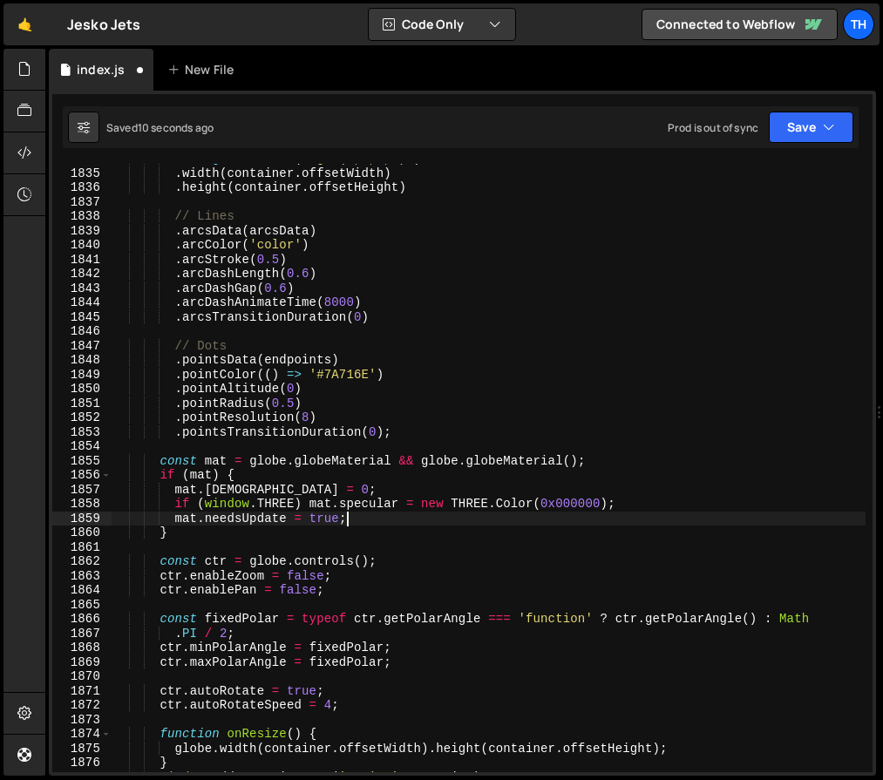
click at [377, 525] on div ". backgroundColor ( 'rgba(0,0,0,0)' ) . width ( container . offsetWidth ) . hei…" at bounding box center [489, 470] width 754 height 637
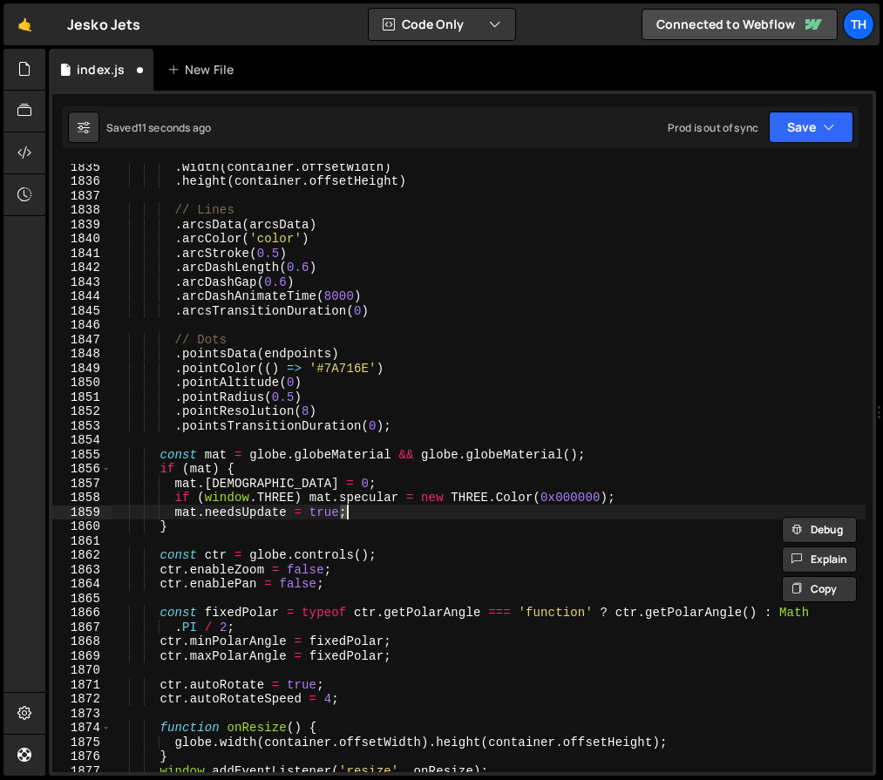
scroll to position [23204, 0]
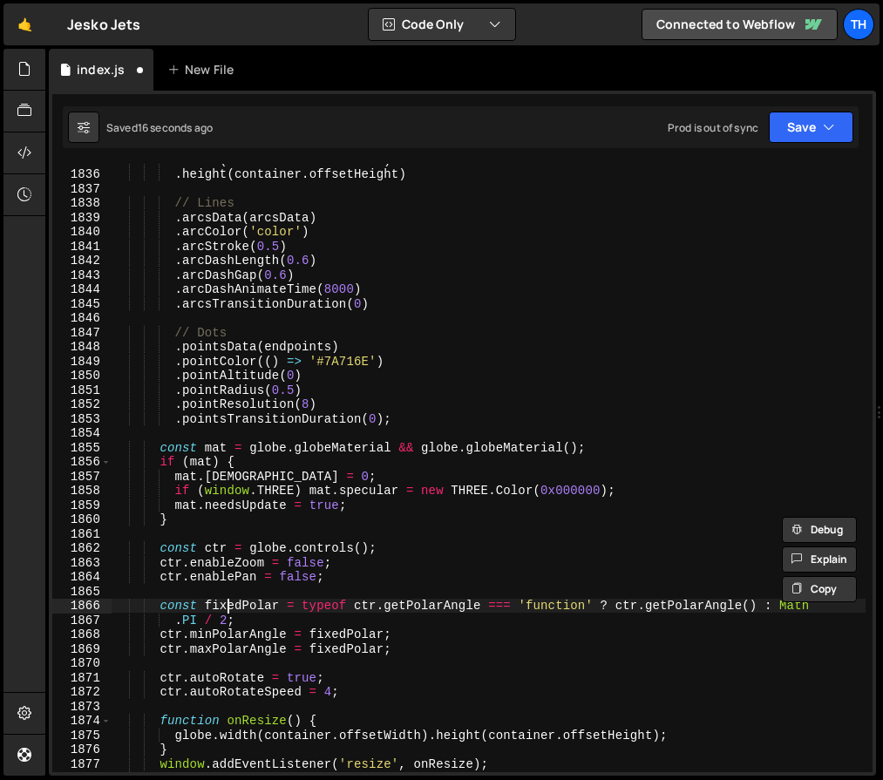
click at [226, 601] on div ". width ( container . offsetWidth ) . height ( container . offsetHeight ) // Li…" at bounding box center [489, 470] width 754 height 637
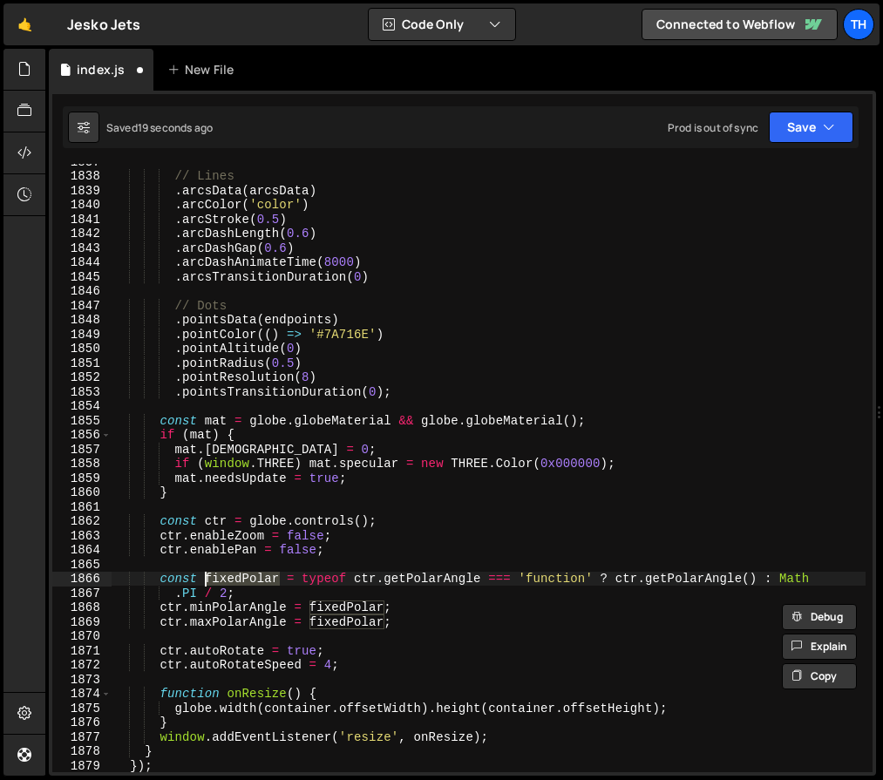
scroll to position [23240, 0]
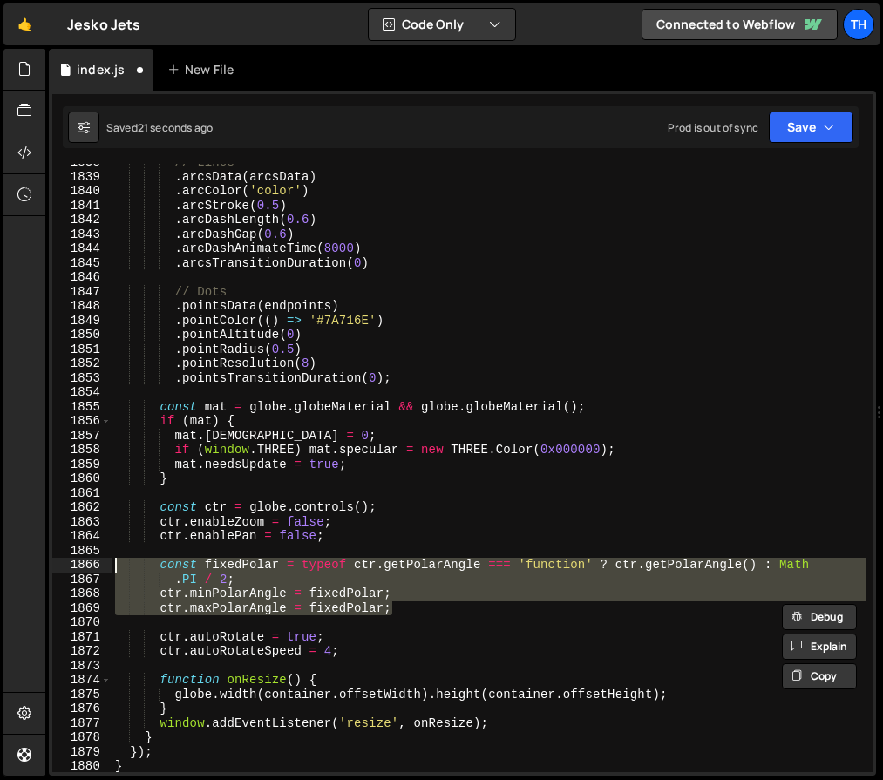
drag, startPoint x: 288, startPoint y: 597, endPoint x: 71, endPoint y: 572, distance: 218.4
click at [71, 572] on div "const fixedPolar = typeof ctr.getPolarAngle === 'function' ? ctr.getPolarAngle(…" at bounding box center [462, 468] width 820 height 608
type textarea "const fixedPolar = typeof ctr.getPolarAngle === 'function' ? ctr.getPolarAngle(…"
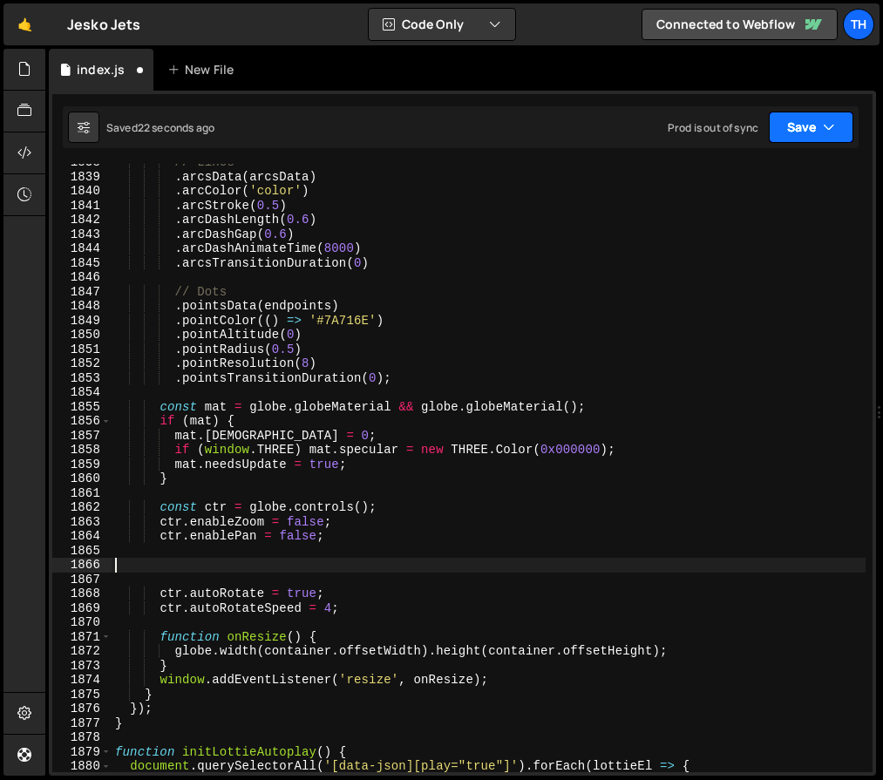
click at [818, 121] on button "Save" at bounding box center [810, 127] width 85 height 31
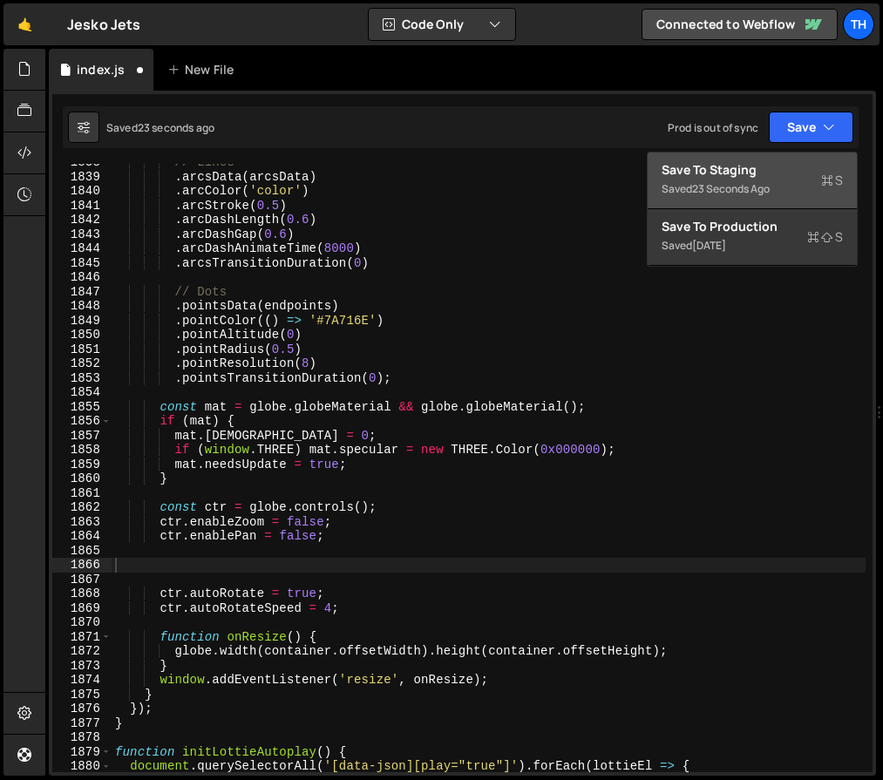
click at [828, 192] on div "Saved 23 seconds ago" at bounding box center [751, 189] width 181 height 21
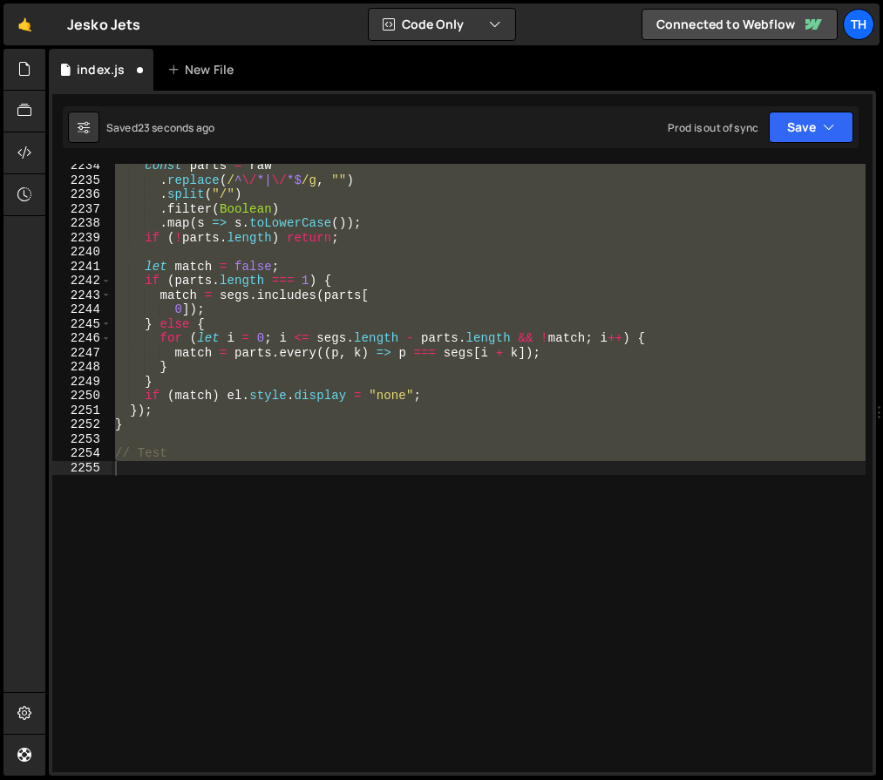
scroll to position [23357, 0]
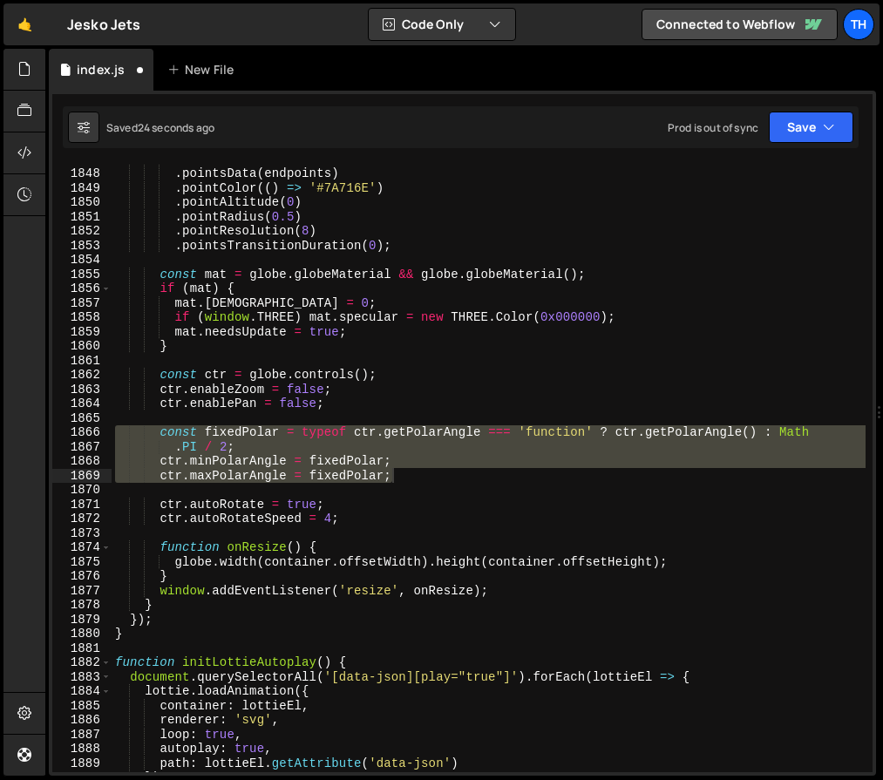
click at [423, 471] on div "// Dots . pointsData ( endpoints ) . pointColor (( ) => '#7A716E' ) . pointAlti…" at bounding box center [489, 468] width 754 height 608
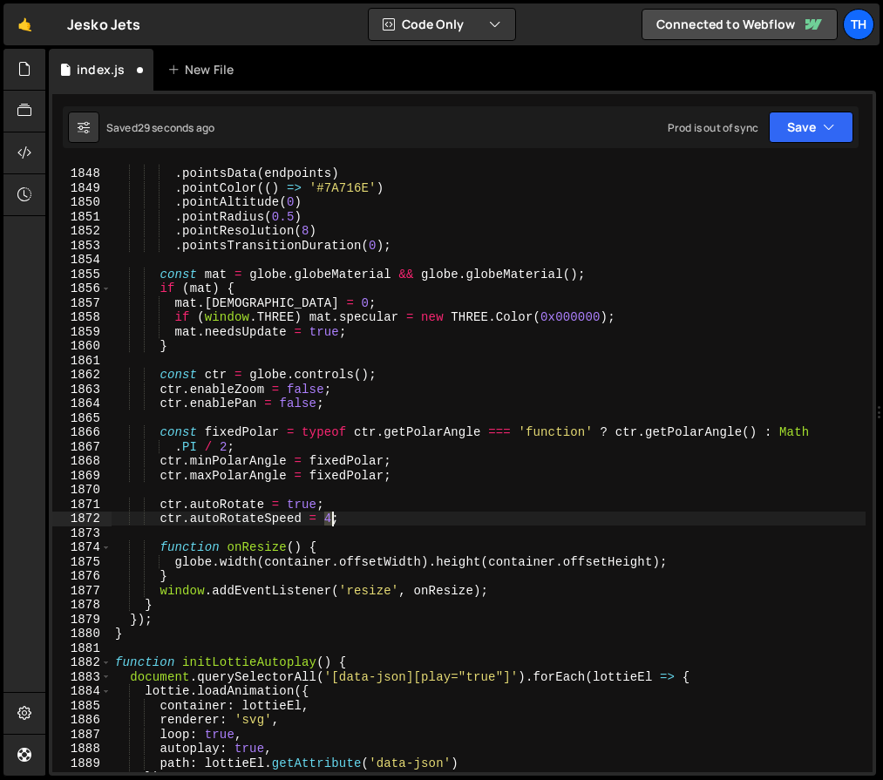
click at [333, 519] on div "// Dots . pointsData ( endpoints ) . pointColor (( ) => '#7A716E' ) . pointAlti…" at bounding box center [489, 470] width 754 height 637
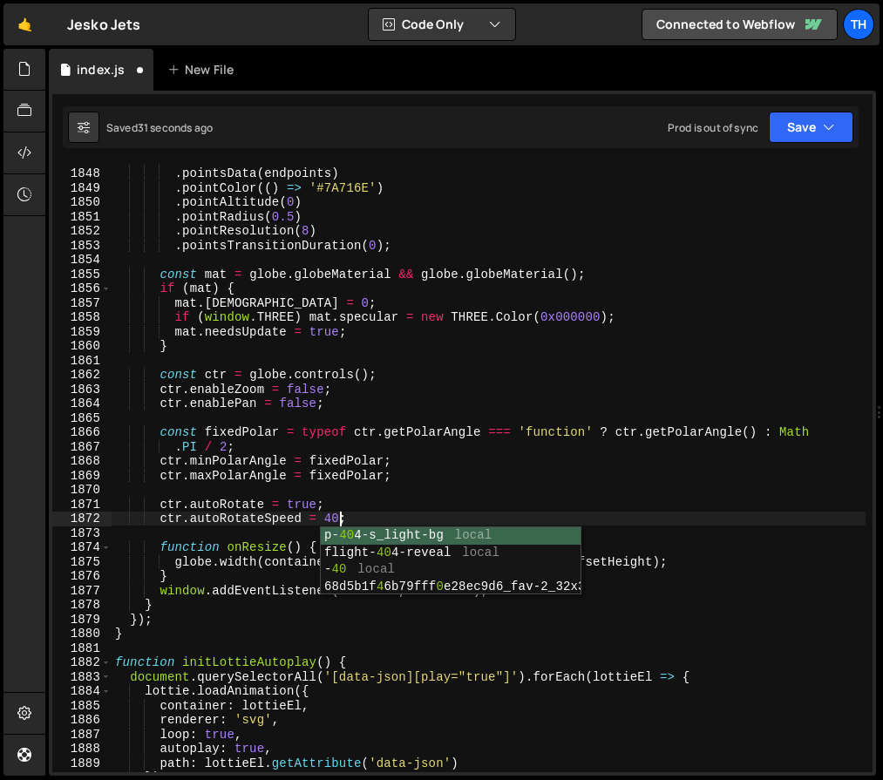
scroll to position [0, 15]
click at [815, 132] on button "Save" at bounding box center [810, 127] width 85 height 31
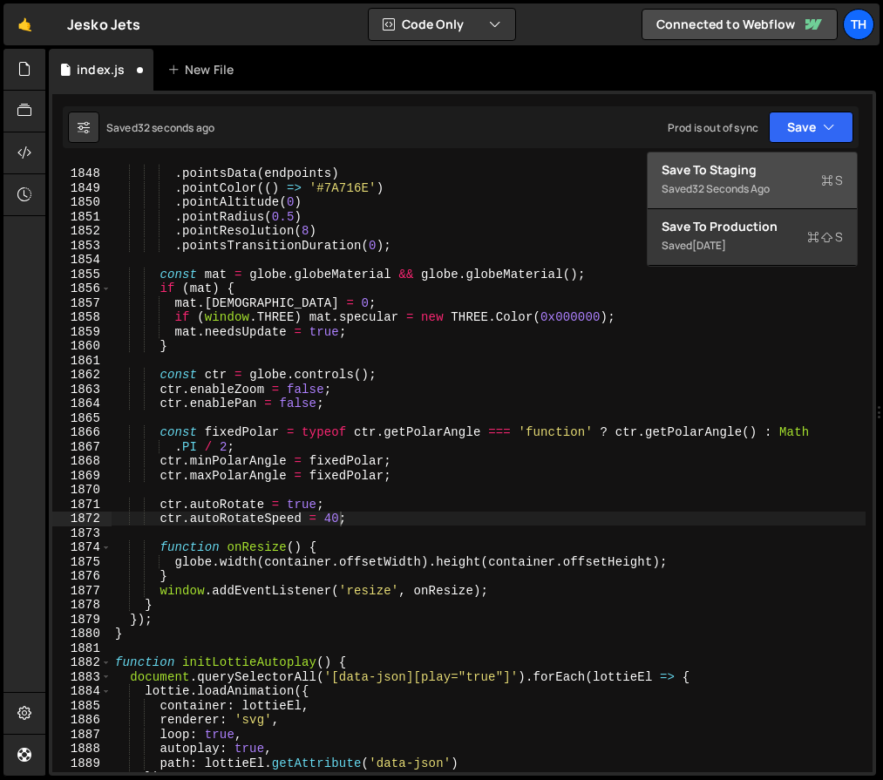
click at [819, 171] on div "Save to Staging S" at bounding box center [751, 169] width 181 height 17
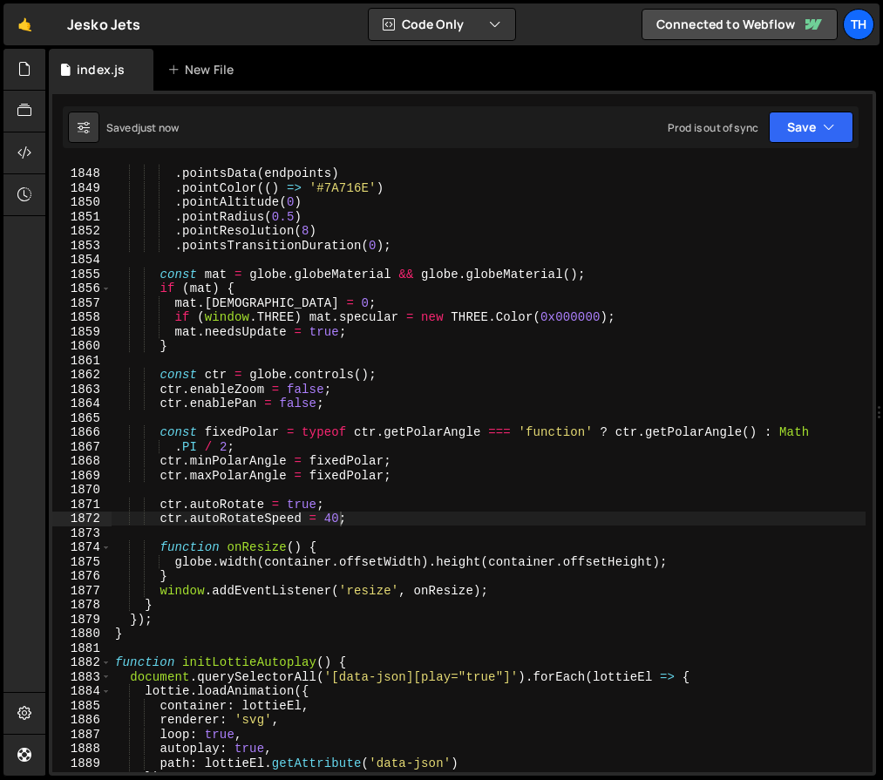
click at [345, 518] on div "// Dots . pointsData ( endpoints ) . pointColor (( ) => '#7A716E' ) . pointAlti…" at bounding box center [489, 470] width 754 height 637
click at [337, 517] on div "// Dots . pointsData ( endpoints ) . pointColor (( ) => '#7A716E' ) . pointAlti…" at bounding box center [489, 470] width 754 height 637
type textarea "ctr.autoRotateSpeed = 4;"
click at [401, 484] on div "// Dots . pointsData ( endpoints ) . pointColor (( ) => '#7A716E' ) . pointAlti…" at bounding box center [489, 470] width 754 height 637
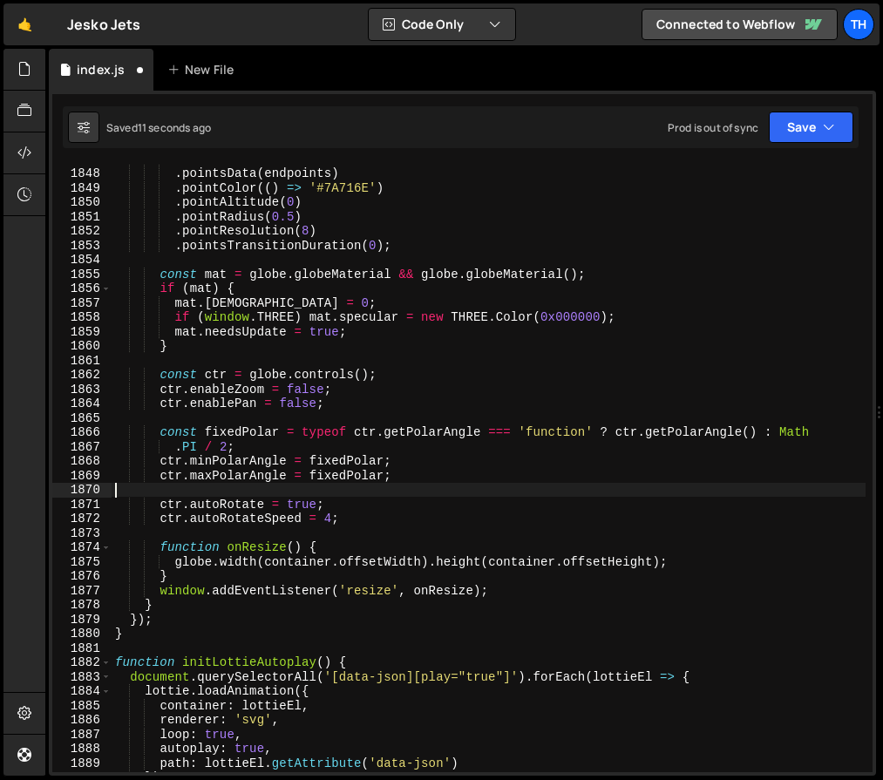
scroll to position [0, 0]
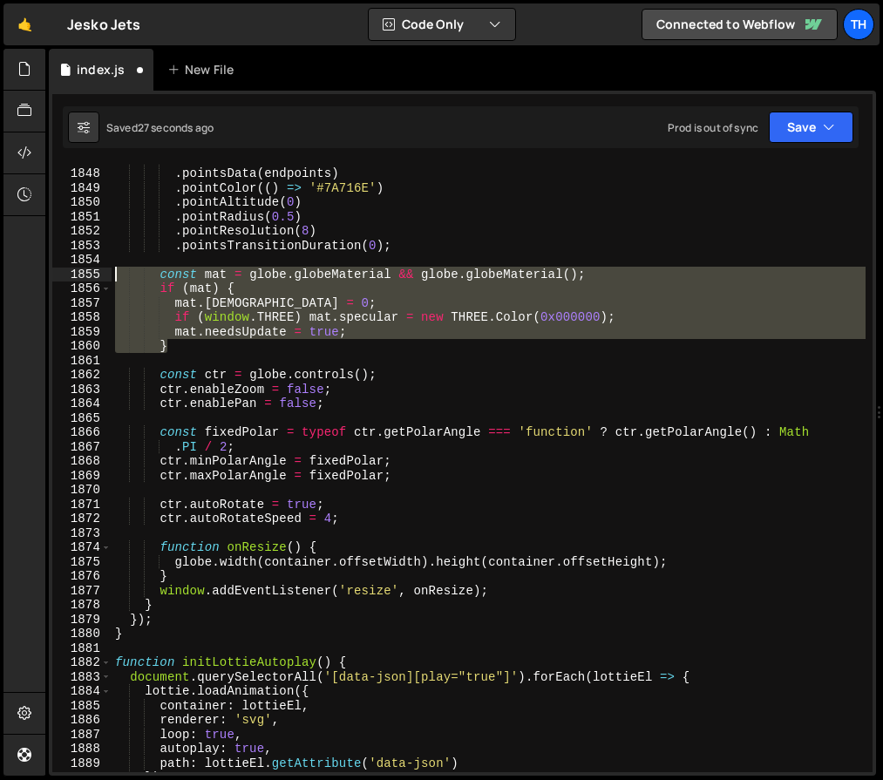
drag, startPoint x: 235, startPoint y: 341, endPoint x: 1, endPoint y: 269, distance: 245.0
click at [1, 269] on div "Hold on a sec... Are you certain you wish to leave this page? Any changes you'v…" at bounding box center [441, 390] width 883 height 780
type textarea "const mat = globe.globeMaterial && globe.globeMaterial(); if (mat) {"
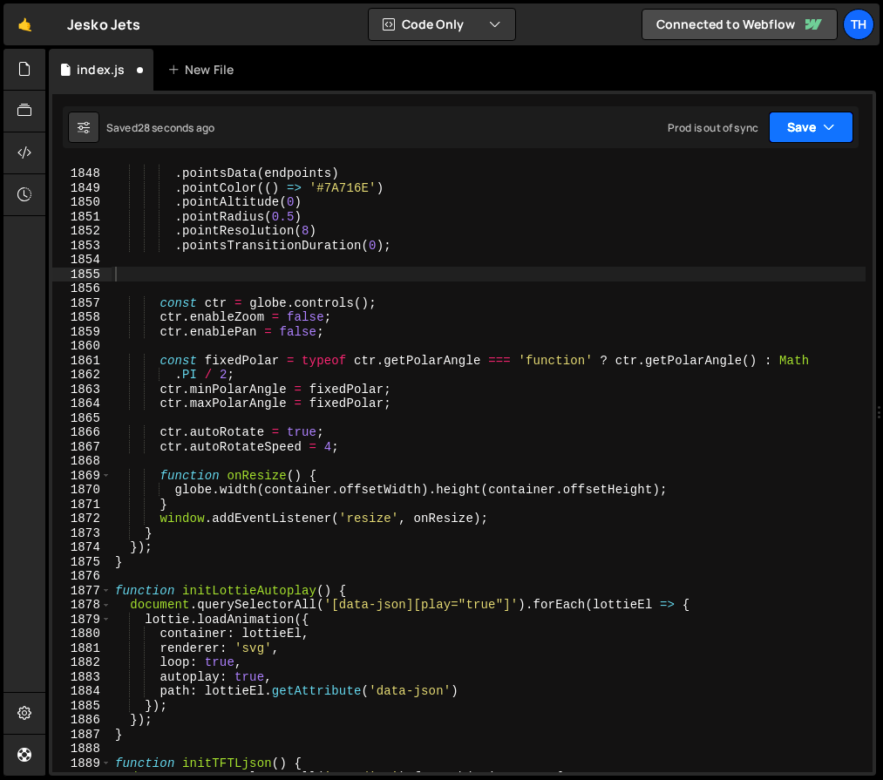
click at [816, 132] on button "Save" at bounding box center [810, 127] width 85 height 31
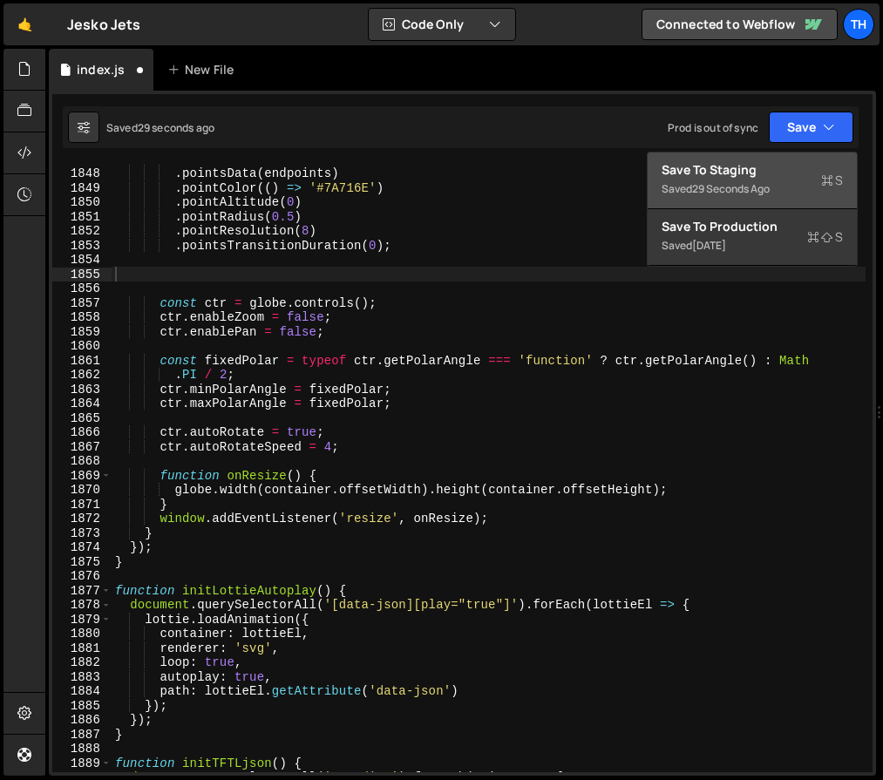
click at [830, 156] on button "Save to Staging S Saved 29 seconds ago" at bounding box center [751, 180] width 209 height 57
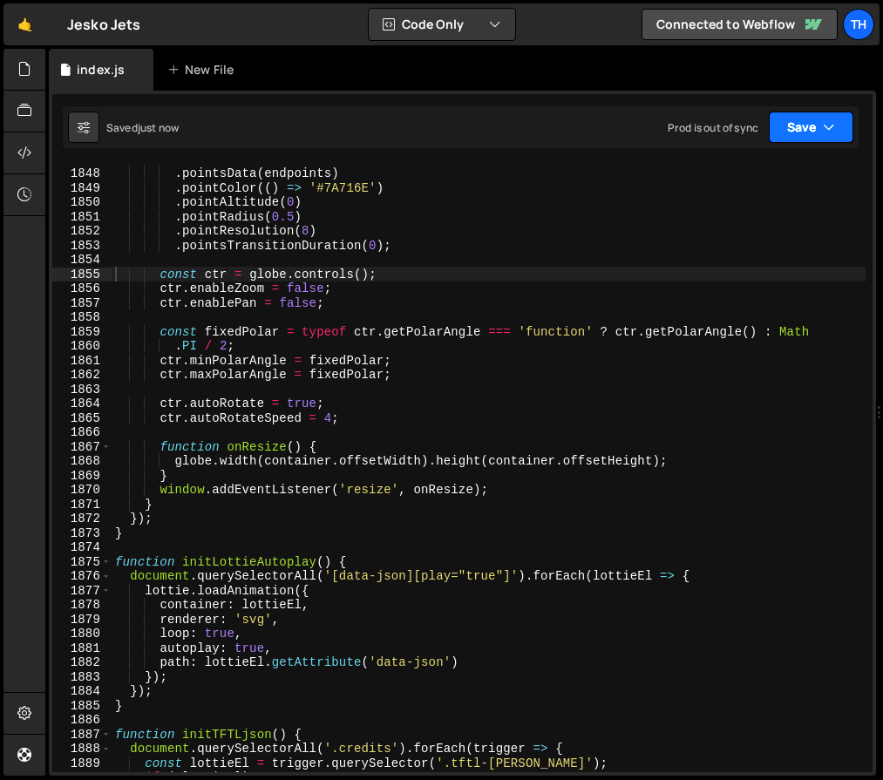
click at [800, 139] on button "Save" at bounding box center [810, 127] width 85 height 31
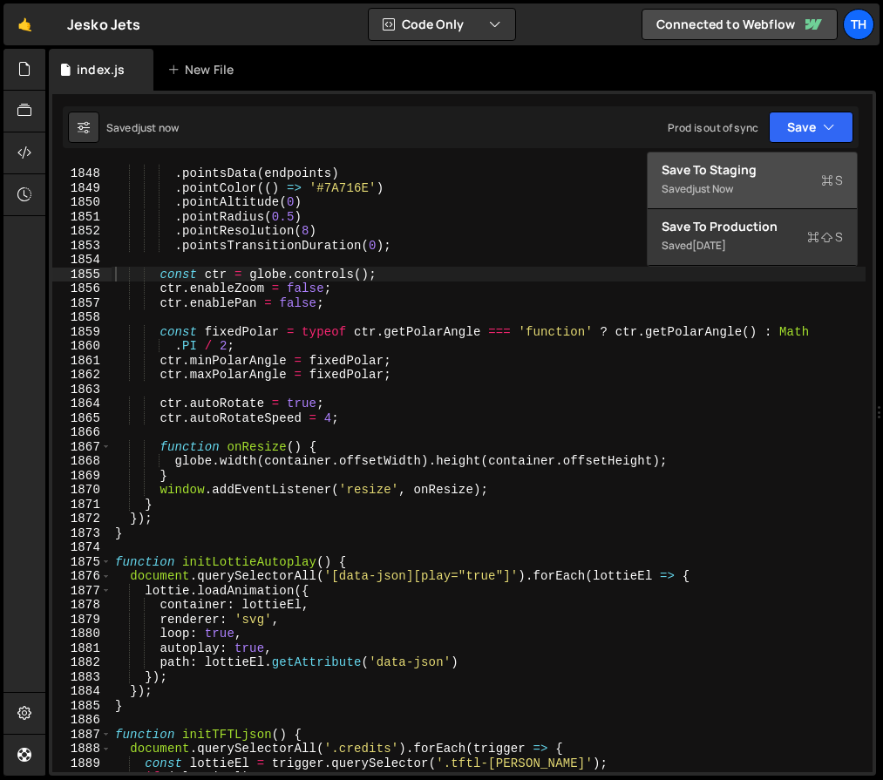
click at [788, 158] on button "Save to Staging S Saved just now" at bounding box center [751, 180] width 209 height 57
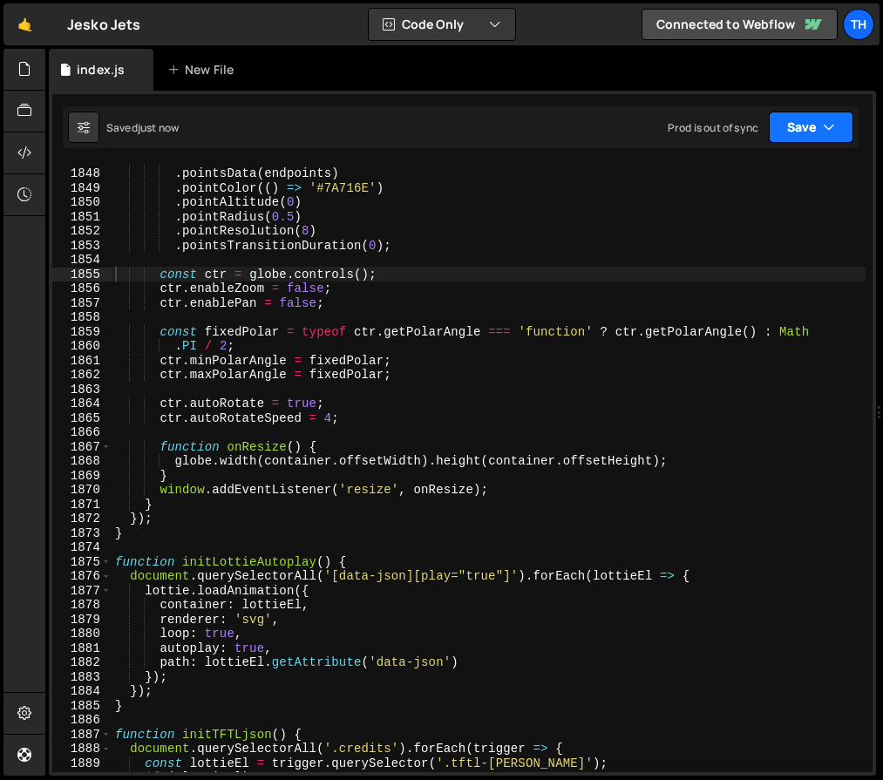
click at [809, 115] on button "Save" at bounding box center [810, 127] width 85 height 31
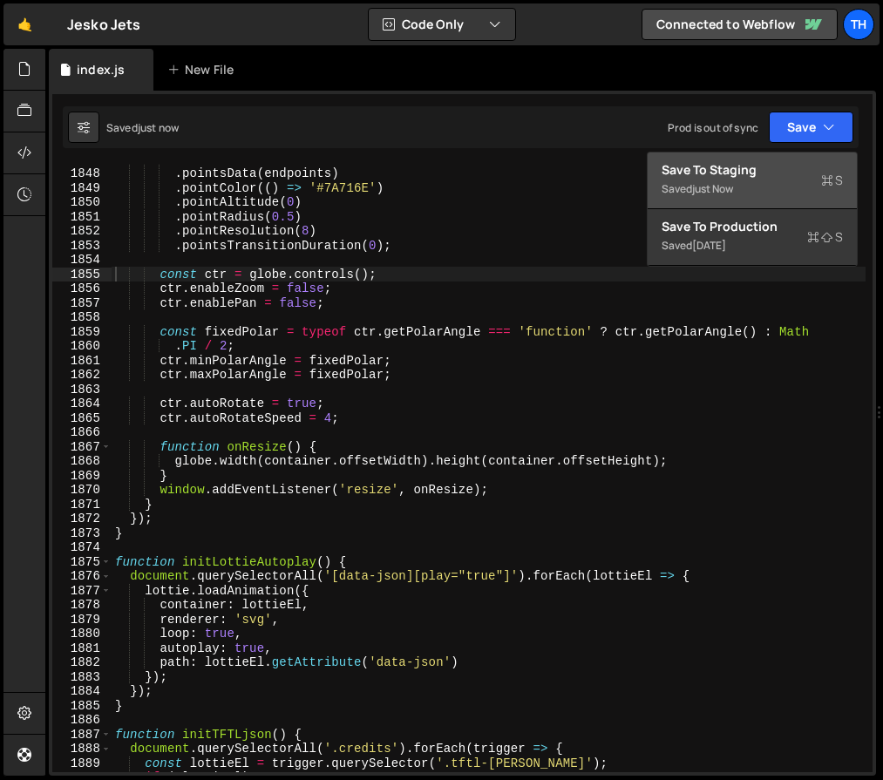
click at [783, 170] on div "Save to Staging S" at bounding box center [751, 169] width 181 height 17
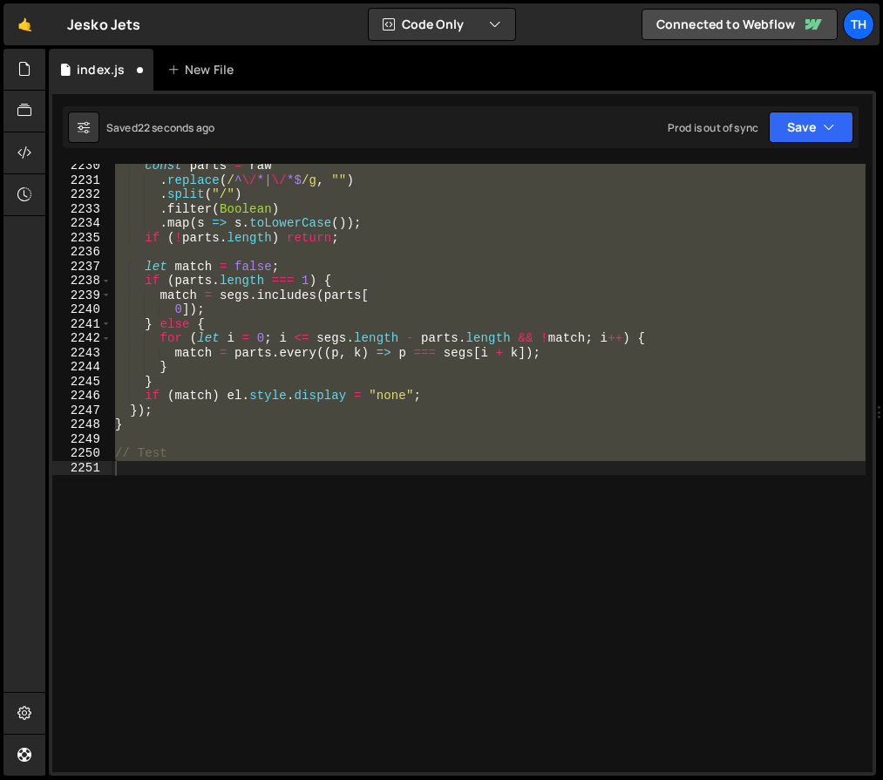
scroll to position [27940, 0]
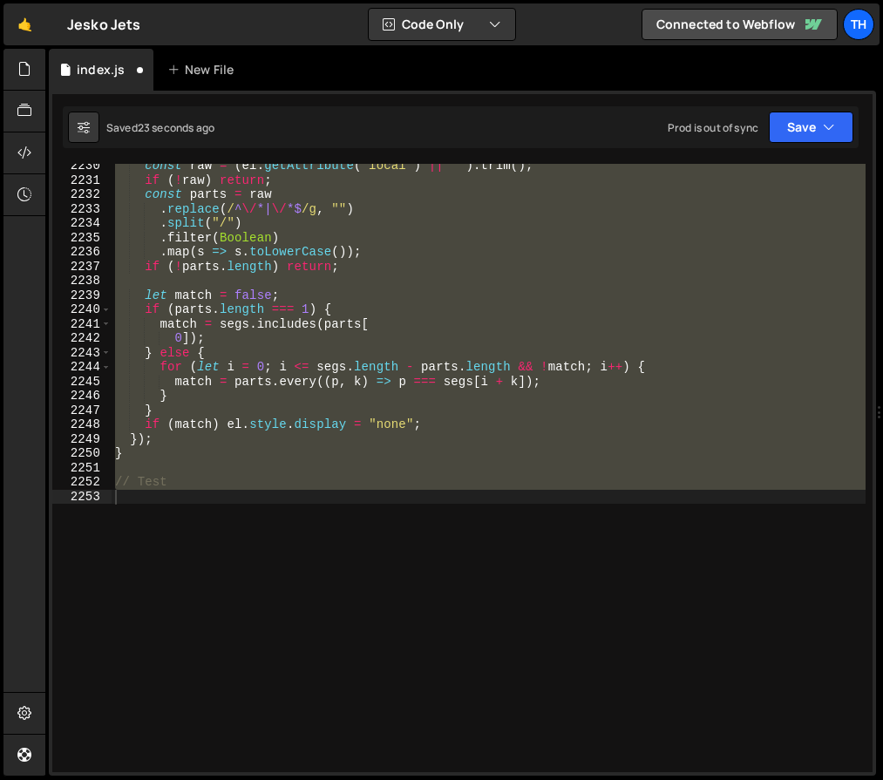
click at [356, 323] on div "const raw = ( el . getAttribute ( "local" ) || "" ) . trim ( ) ; if ( ! raw ) r…" at bounding box center [489, 468] width 754 height 608
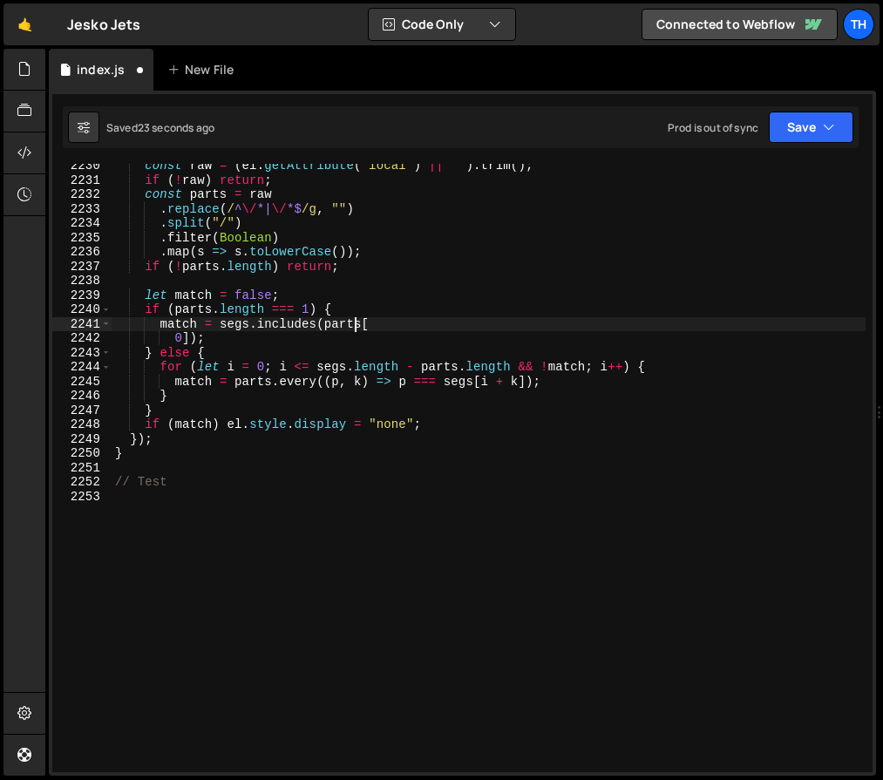
type textarea "mat.needsUpdate = true; }"
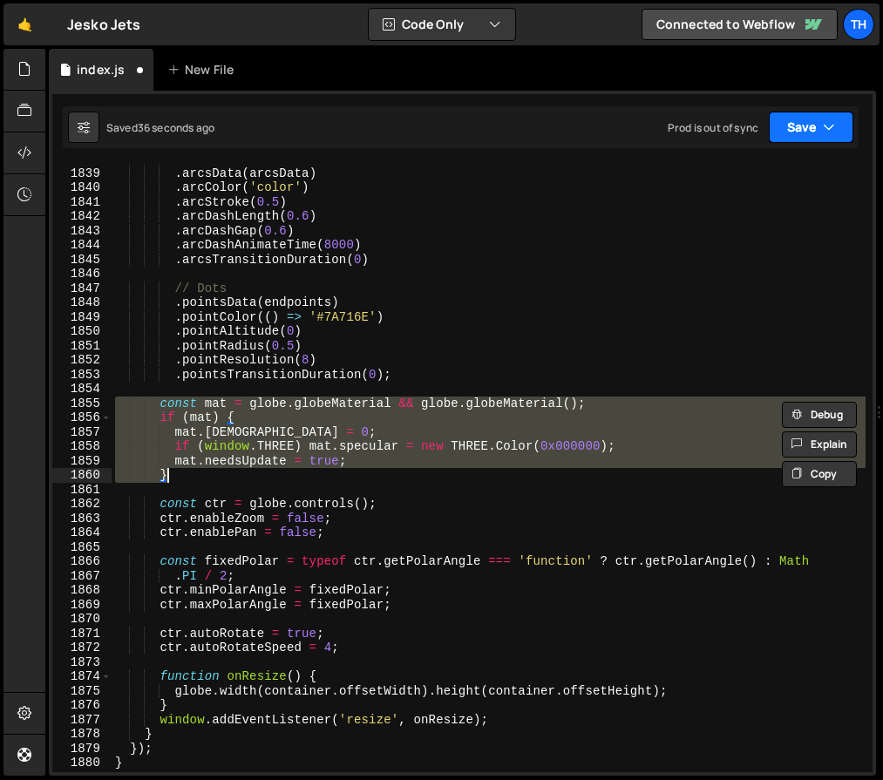
click at [849, 131] on button "Save" at bounding box center [810, 127] width 85 height 31
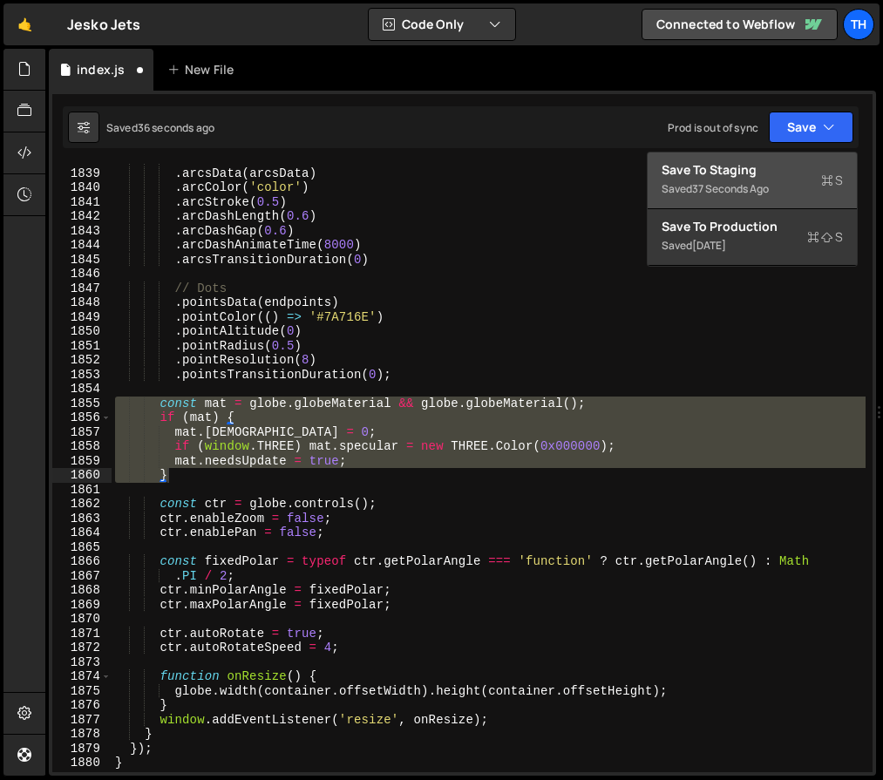
click at [808, 186] on div "Saved 37 seconds ago" at bounding box center [751, 189] width 181 height 21
